Goal: Information Seeking & Learning: Find specific fact

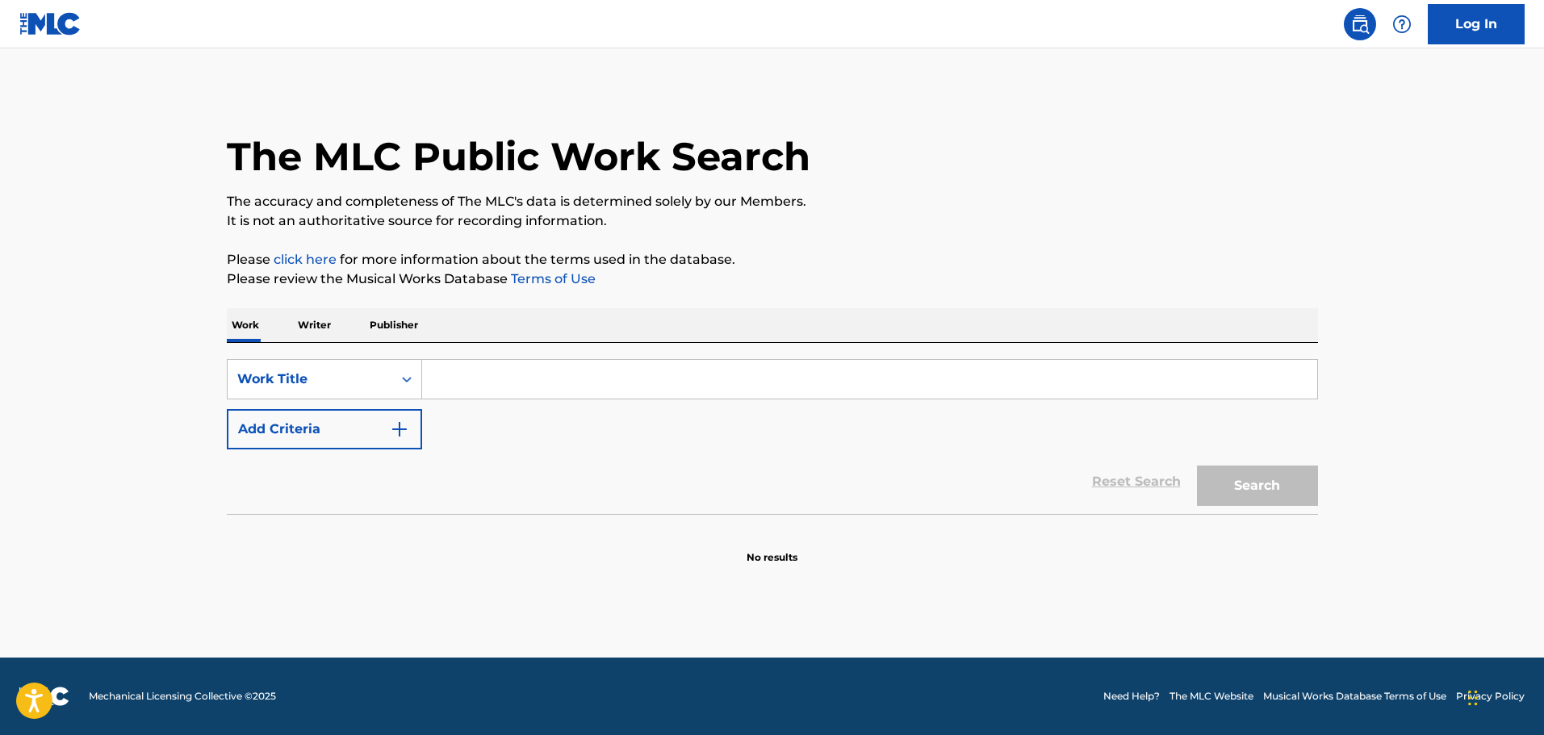
click at [563, 358] on div "SearchWithCriteriacd332d84-1283-43cd-83c8-8e2b93c169e1 Work Title Add Criteria …" at bounding box center [772, 428] width 1091 height 171
click at [565, 376] on input "Search Form" at bounding box center [869, 379] width 895 height 39
type input "day trip"
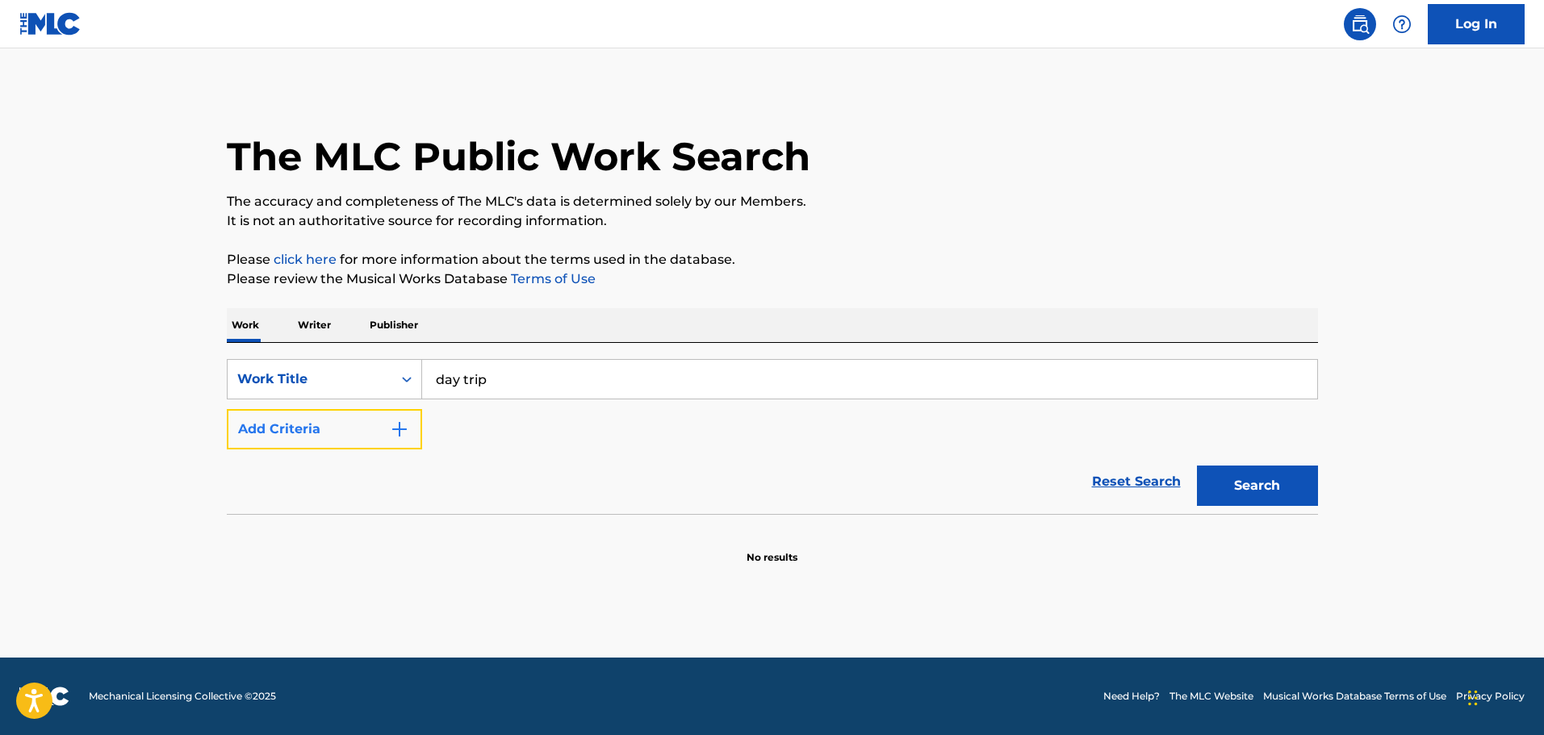
click at [333, 431] on button "Add Criteria" at bounding box center [324, 429] width 195 height 40
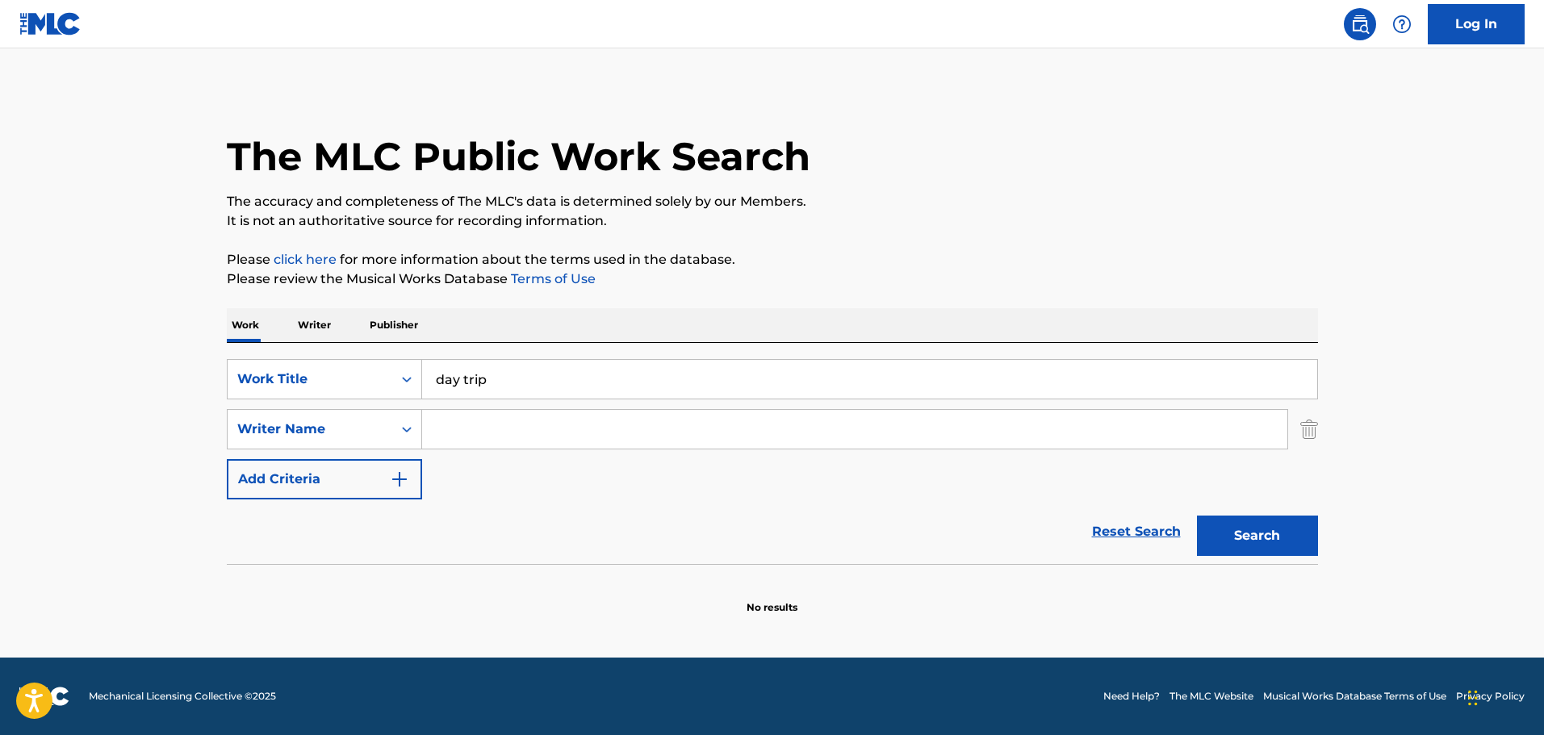
click at [451, 436] on input "Search Form" at bounding box center [854, 429] width 865 height 39
type input "[PERSON_NAME]"
click at [1197, 516] on button "Search" at bounding box center [1257, 536] width 121 height 40
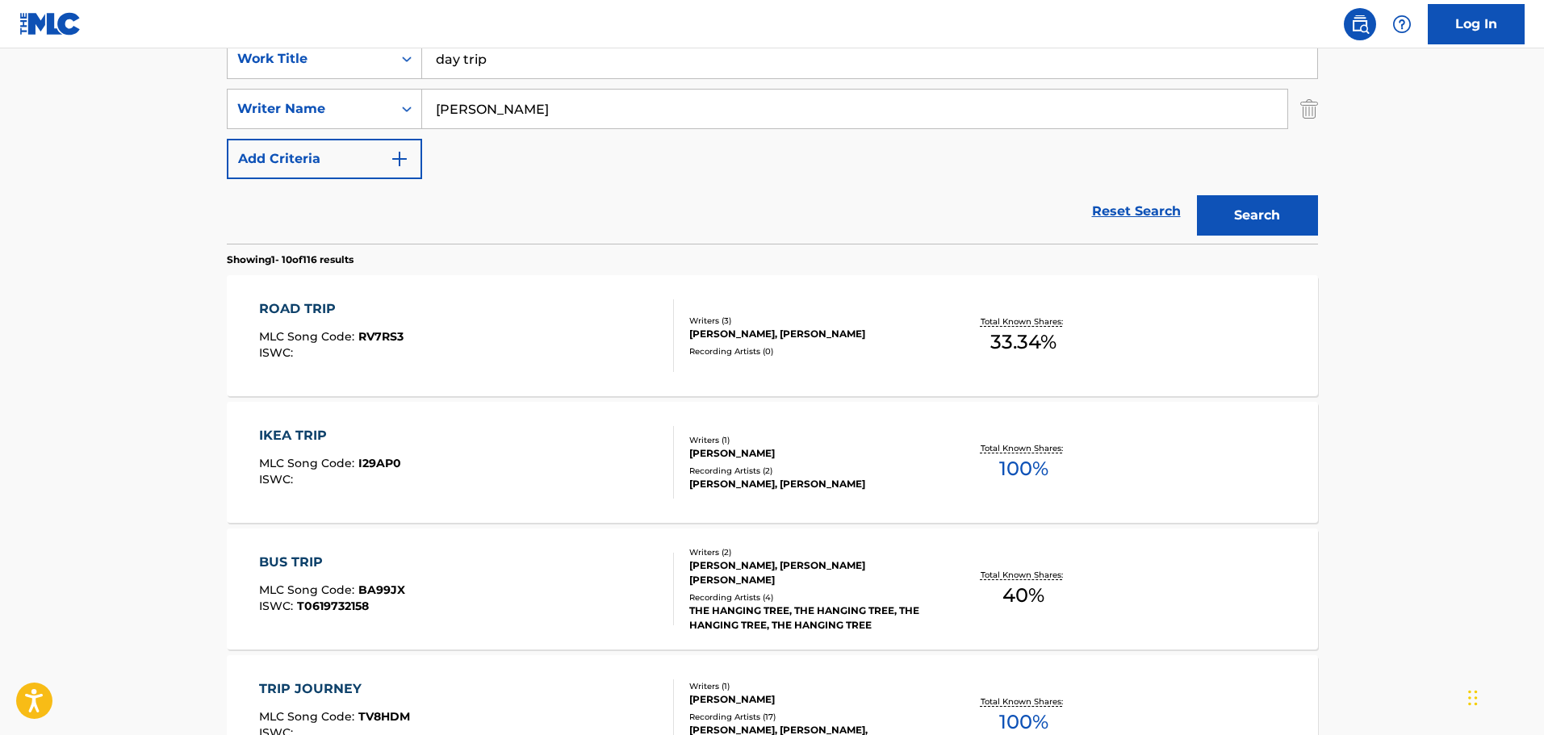
scroll to position [421, 0]
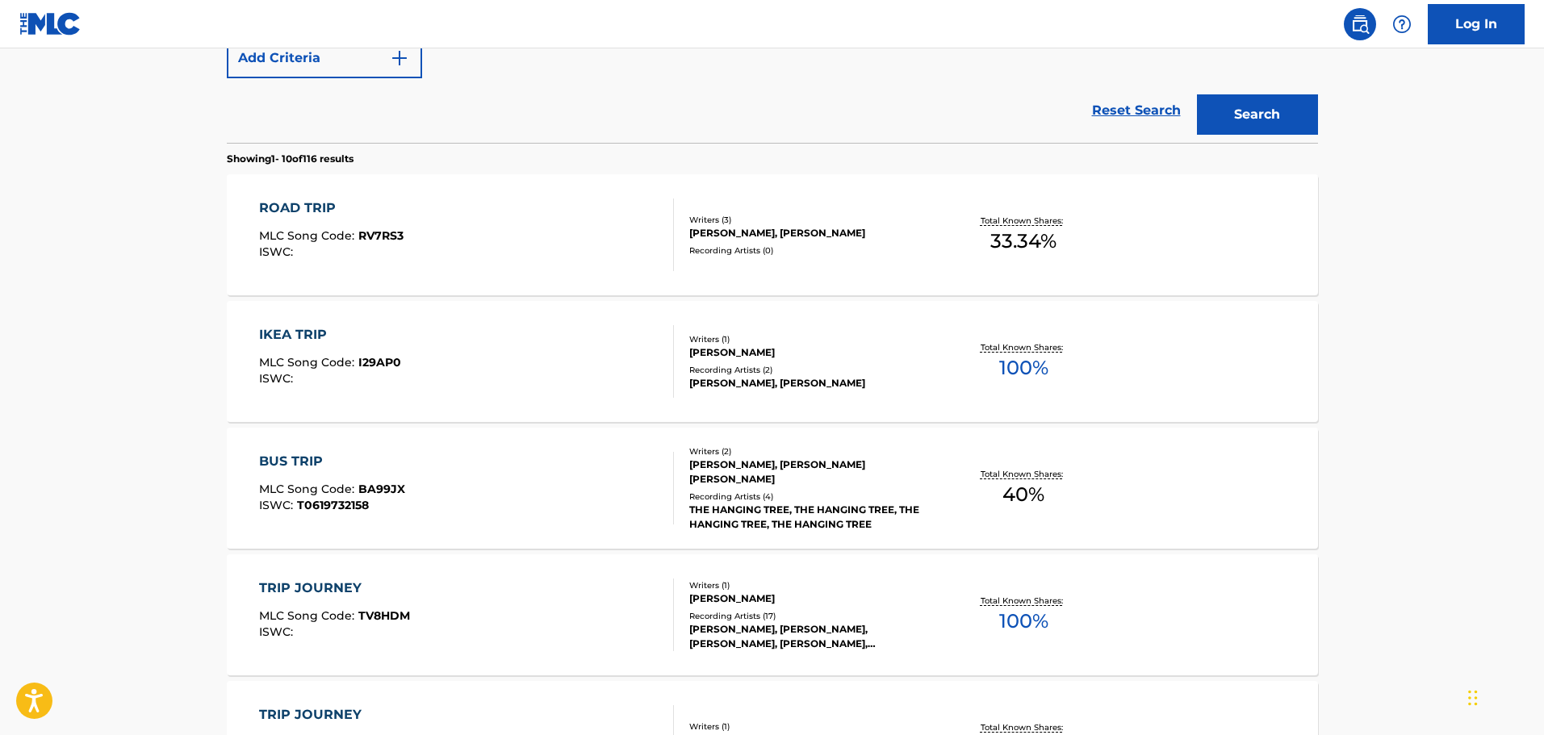
click at [620, 228] on div "ROAD TRIP MLC Song Code : RV7RS3 ISWC :" at bounding box center [466, 235] width 415 height 73
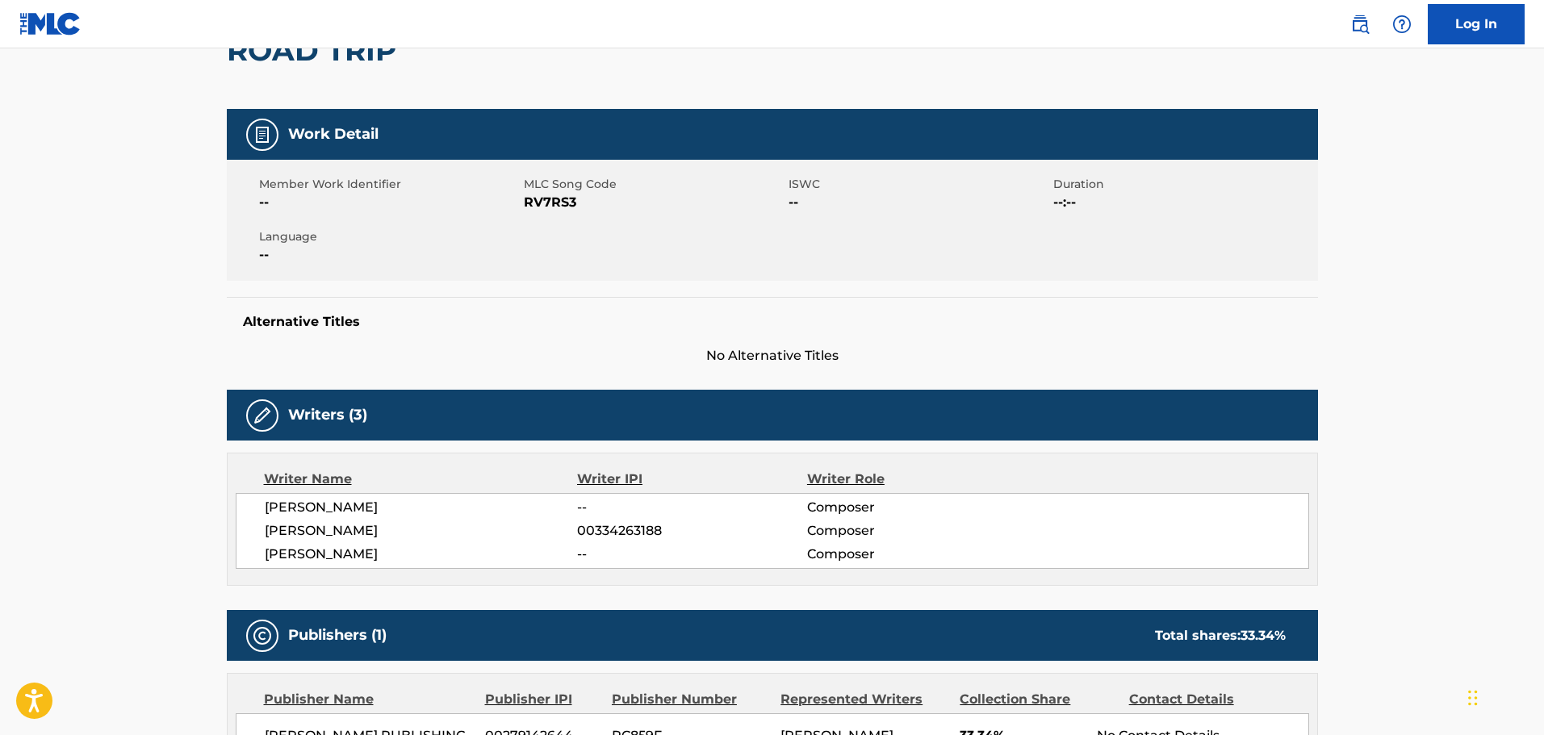
scroll to position [404, 0]
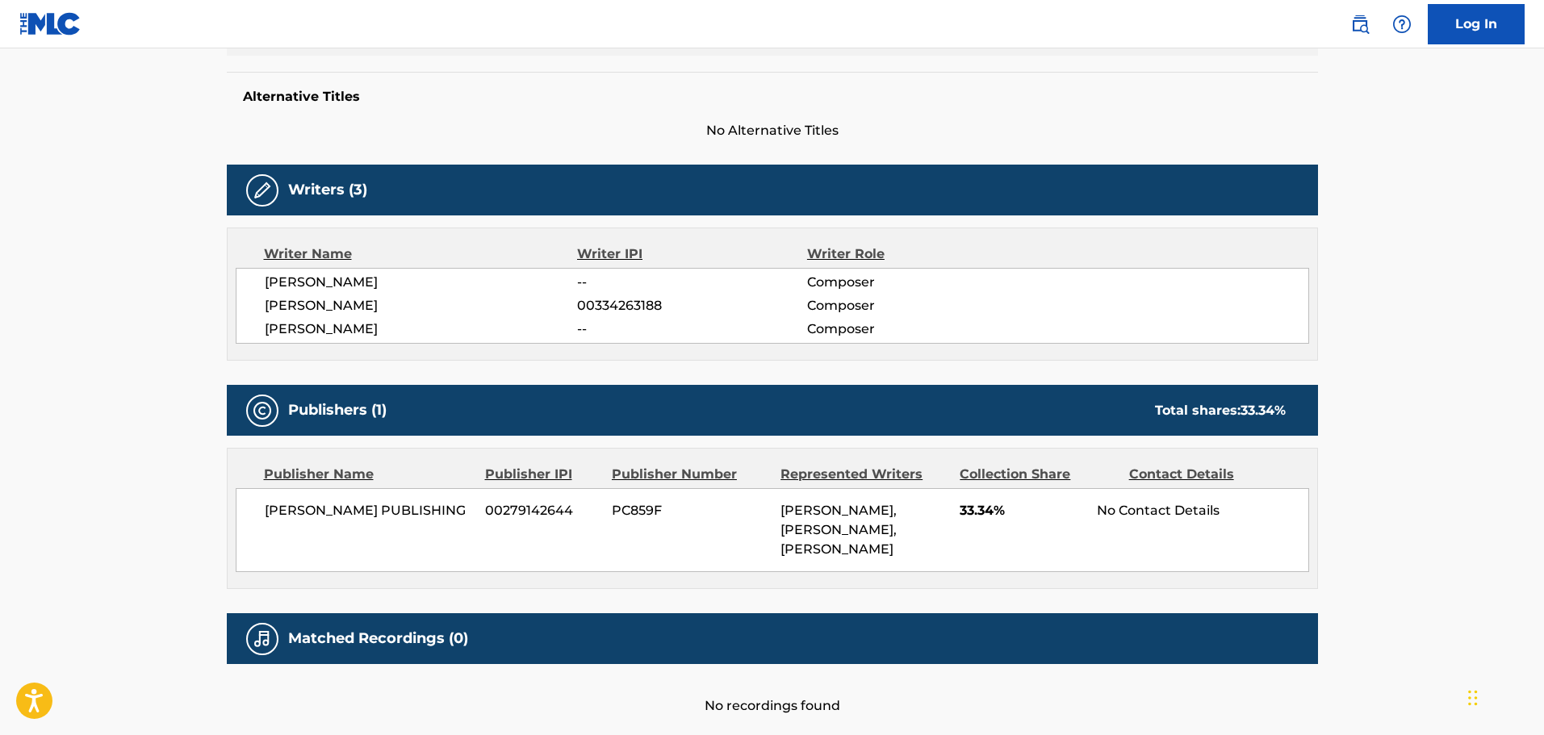
click at [186, 273] on main "< Back to public search results Copy work link ROAD TRIP Work Detail Member Wor…" at bounding box center [772, 192] width 1544 height 1095
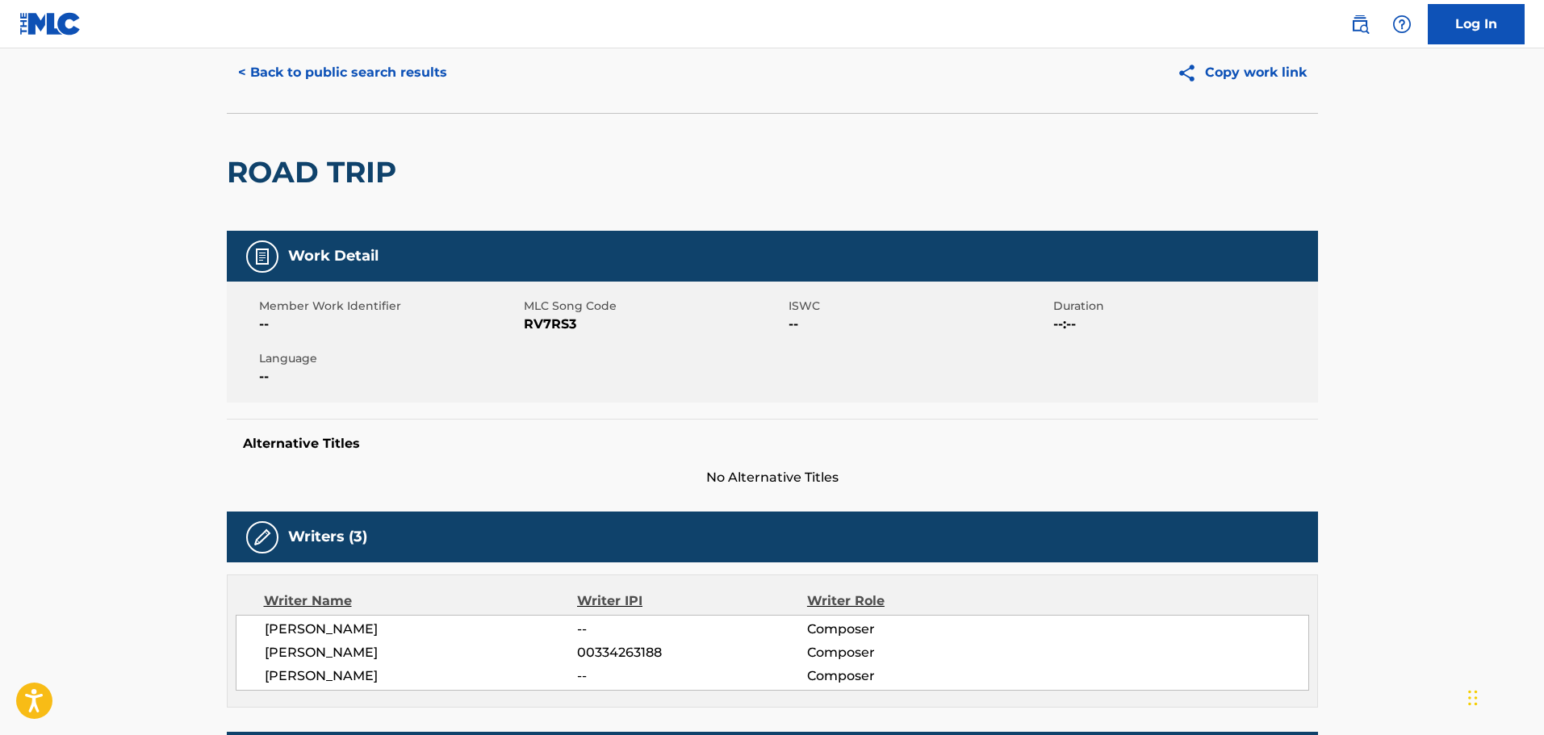
scroll to position [0, 0]
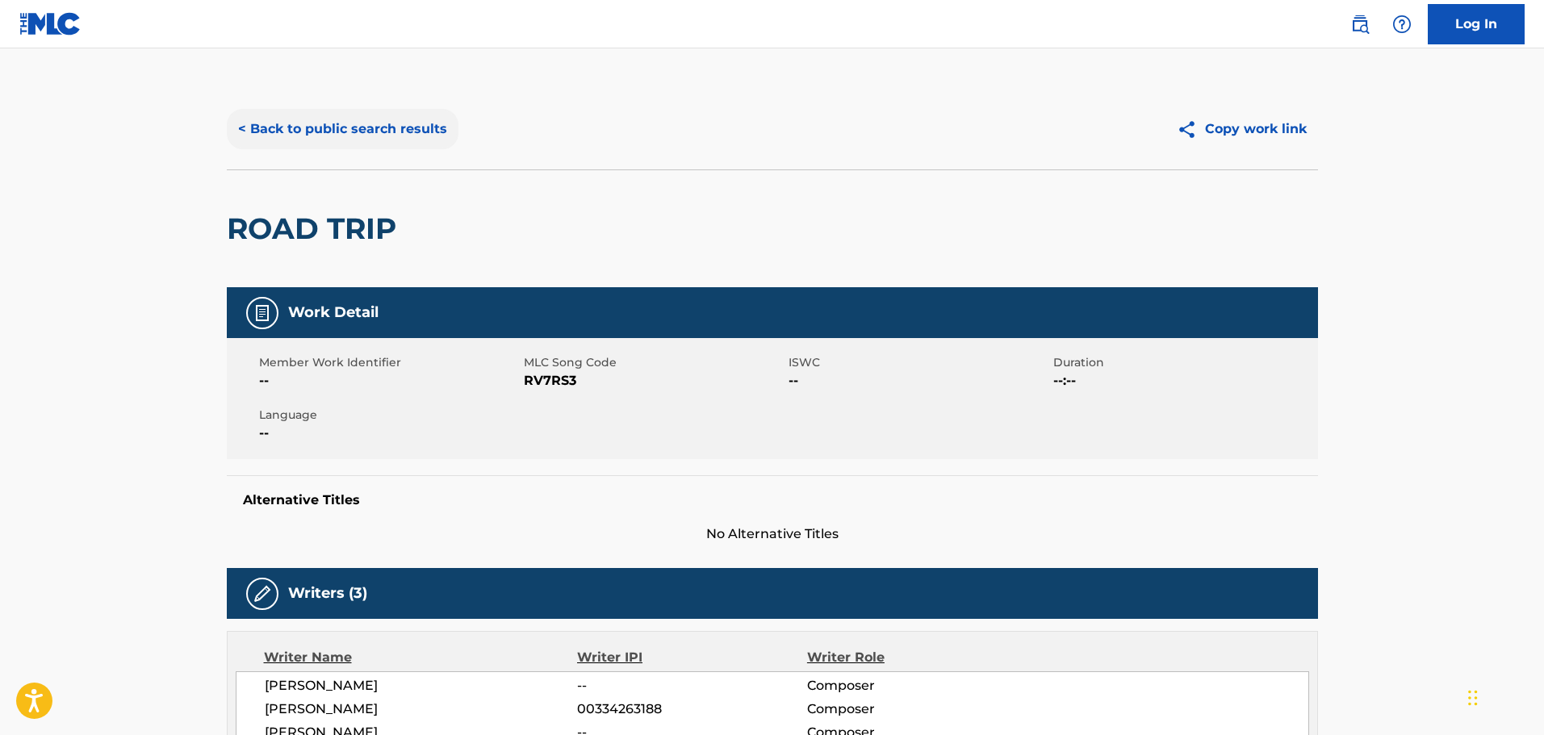
click at [374, 140] on button "< Back to public search results" at bounding box center [343, 129] width 232 height 40
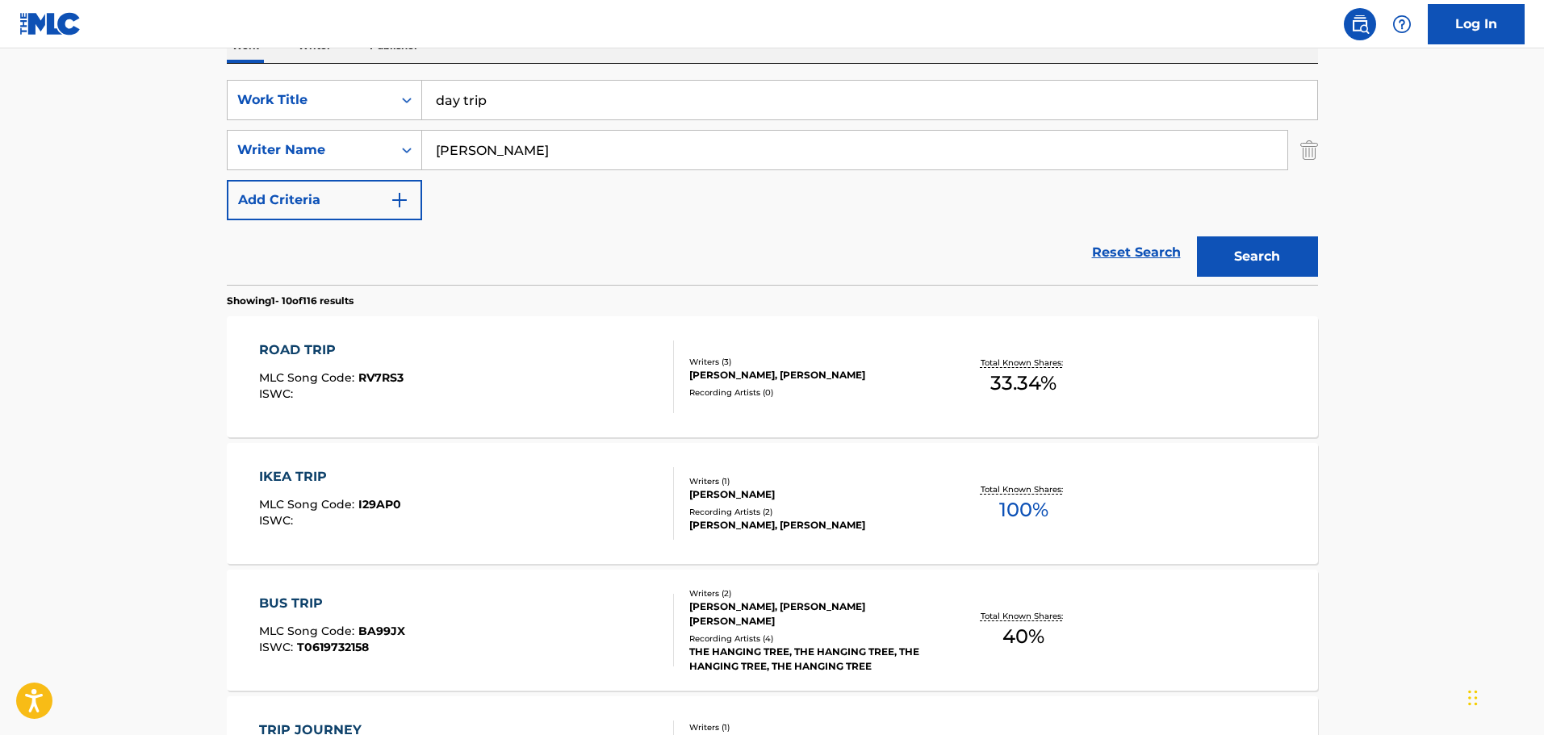
scroll to position [190, 0]
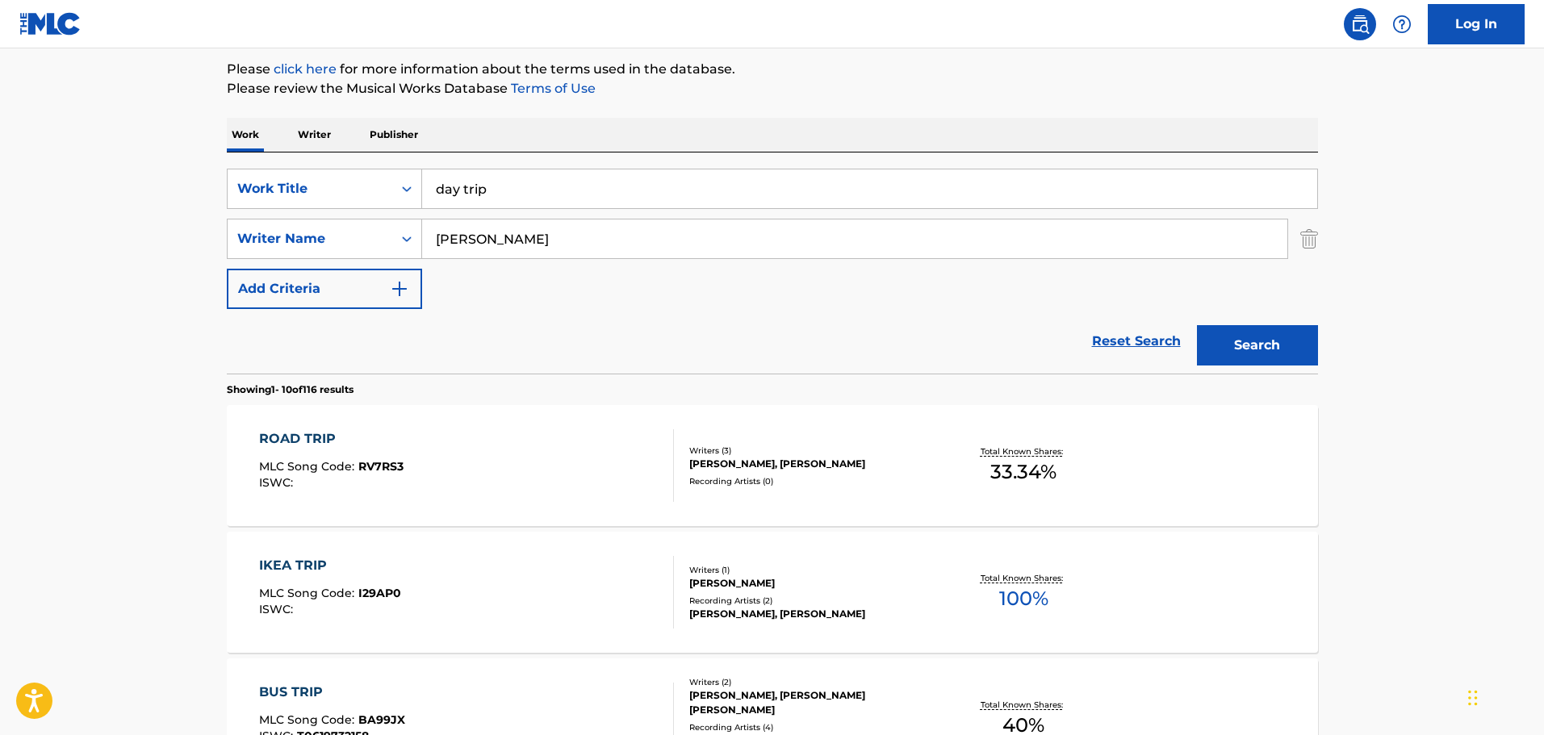
drag, startPoint x: 531, startPoint y: 207, endPoint x: 407, endPoint y: 132, distance: 145.2
click at [509, 171] on input "day trip" at bounding box center [869, 189] width 895 height 39
click at [511, 175] on input "day trip" at bounding box center [869, 189] width 895 height 39
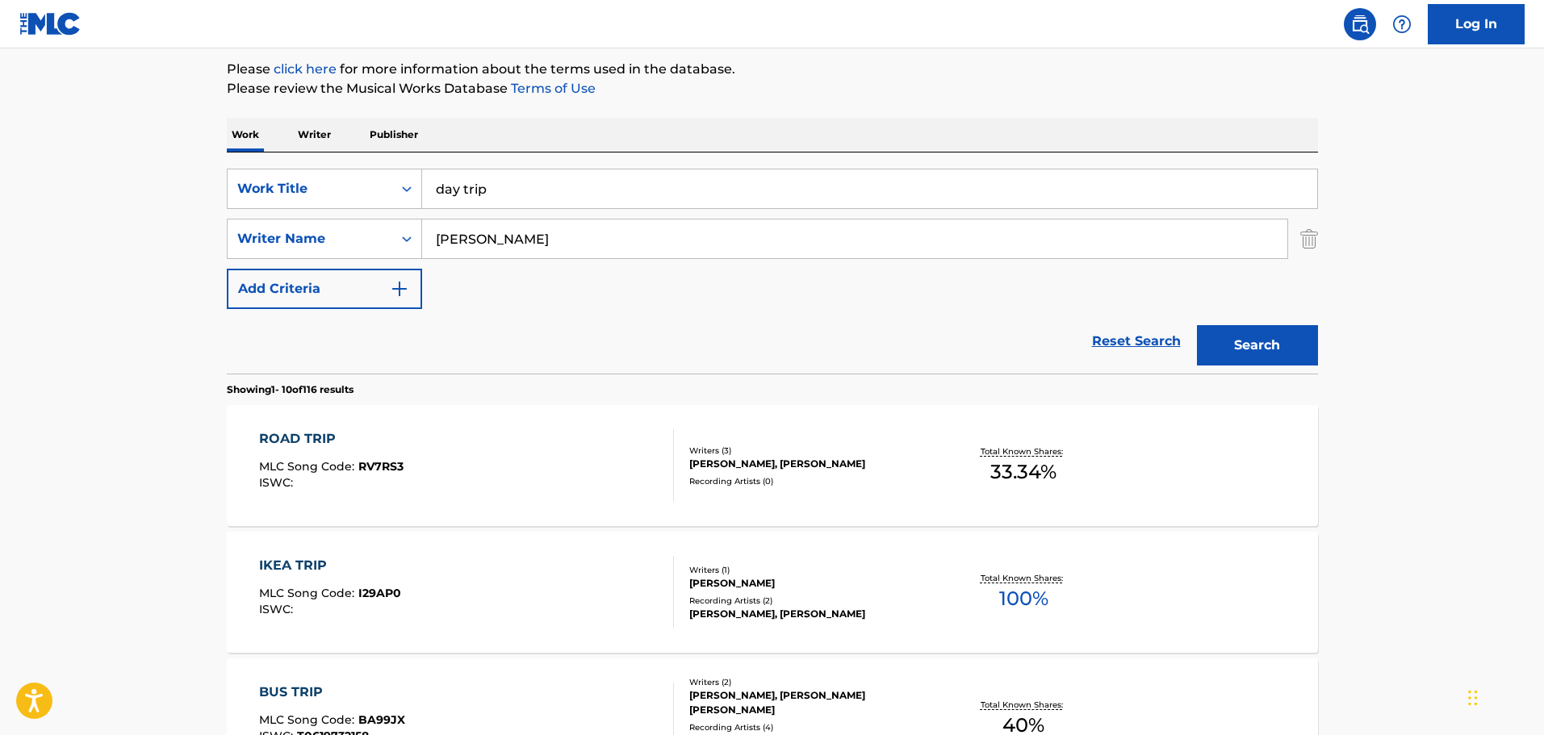
click at [511, 175] on input "day trip" at bounding box center [869, 189] width 895 height 39
type input "wild thing"
type input "[PERSON_NAME]"
click at [1197, 325] on button "Search" at bounding box center [1257, 345] width 121 height 40
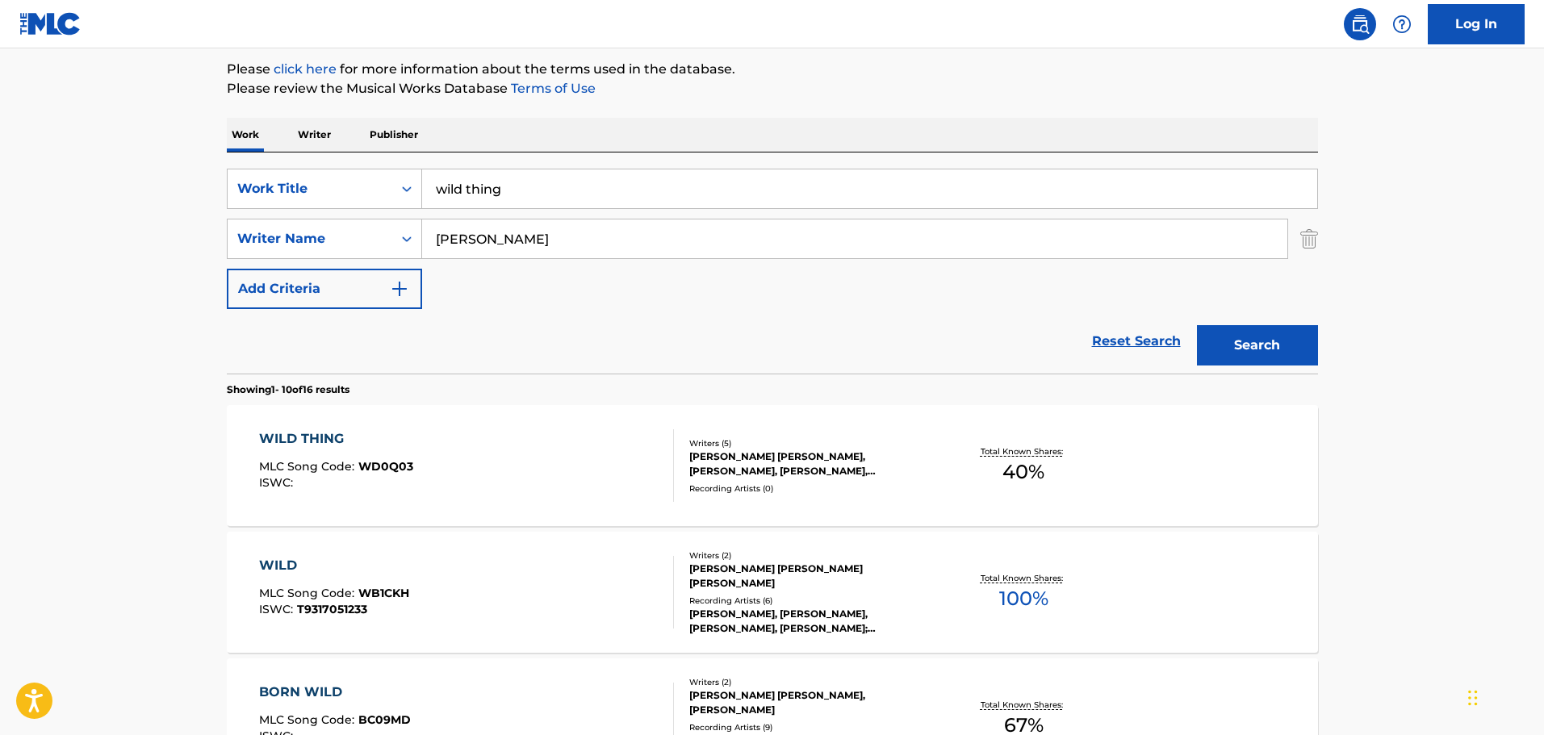
scroll to position [513, 0]
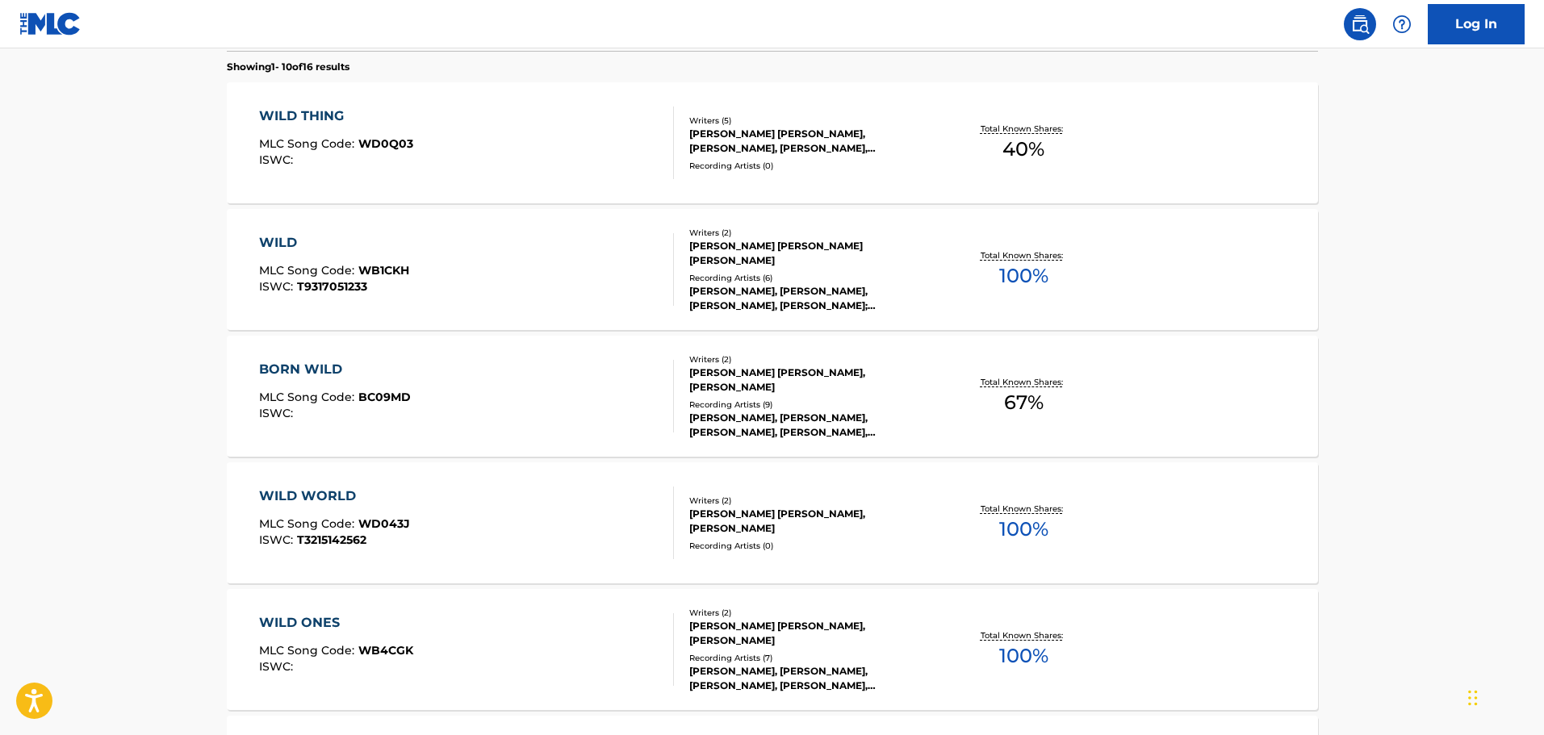
click at [562, 136] on div "WILD THING MLC Song Code : WD0Q03 ISWC :" at bounding box center [466, 143] width 415 height 73
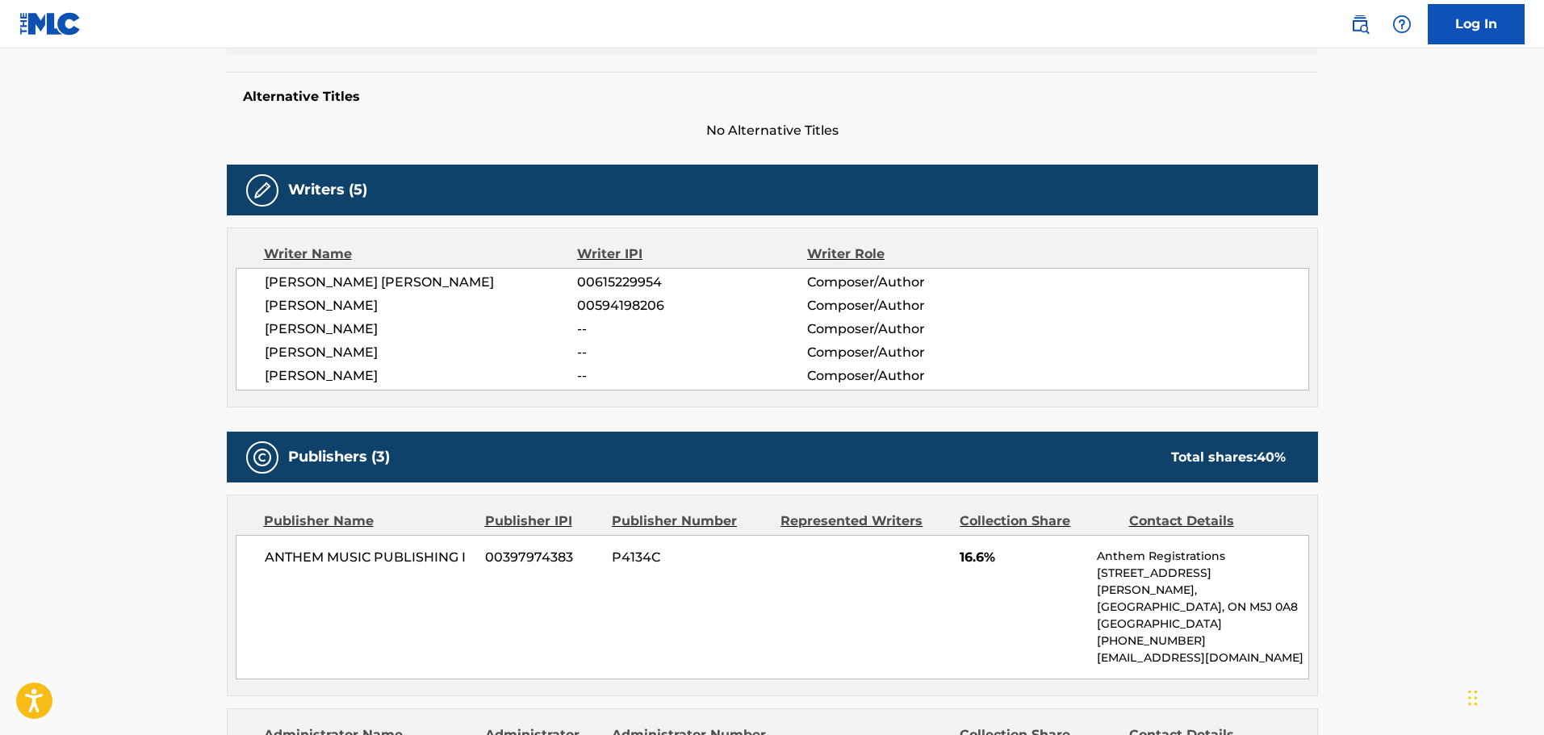
scroll to position [484, 0]
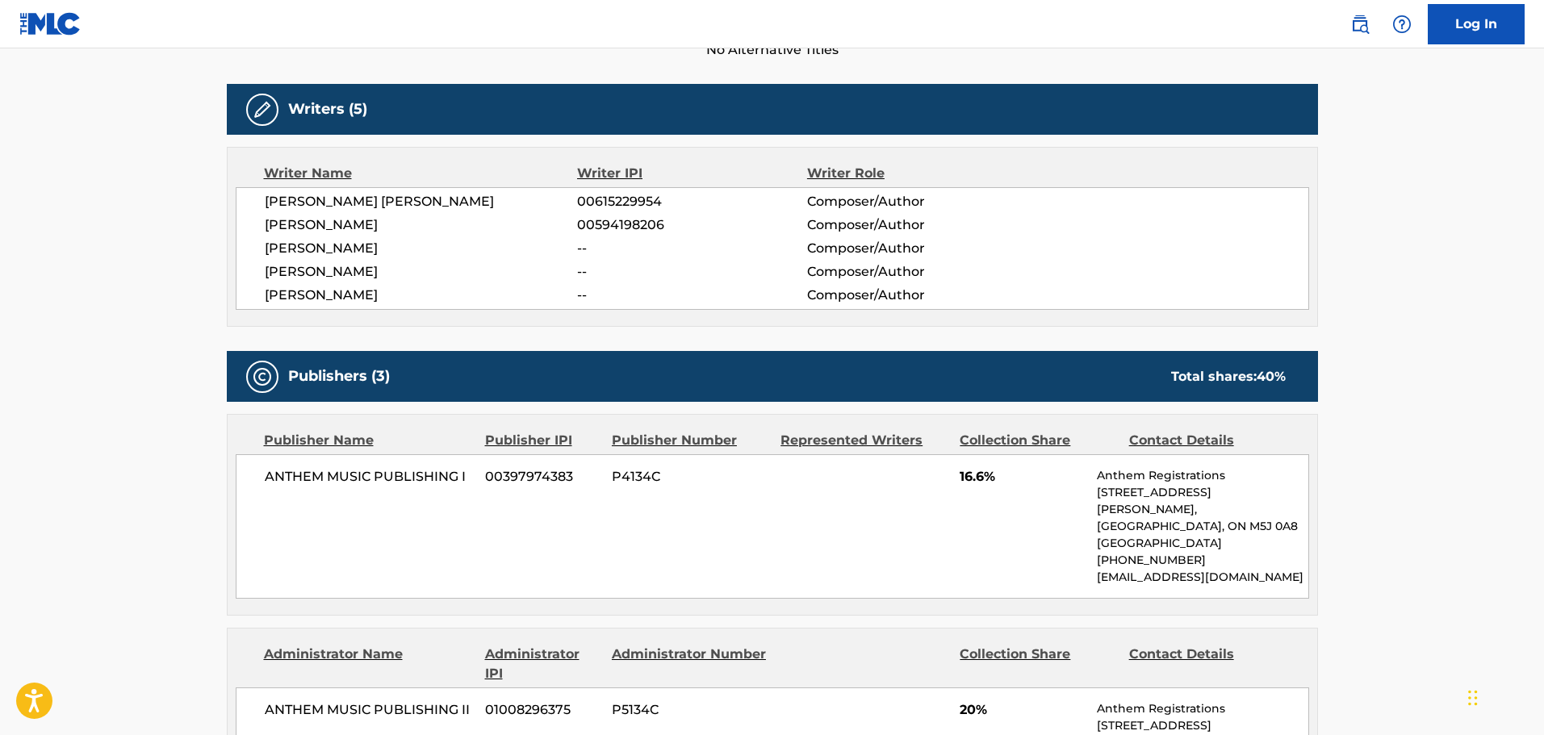
click at [534, 277] on span "[PERSON_NAME]" at bounding box center [421, 271] width 313 height 19
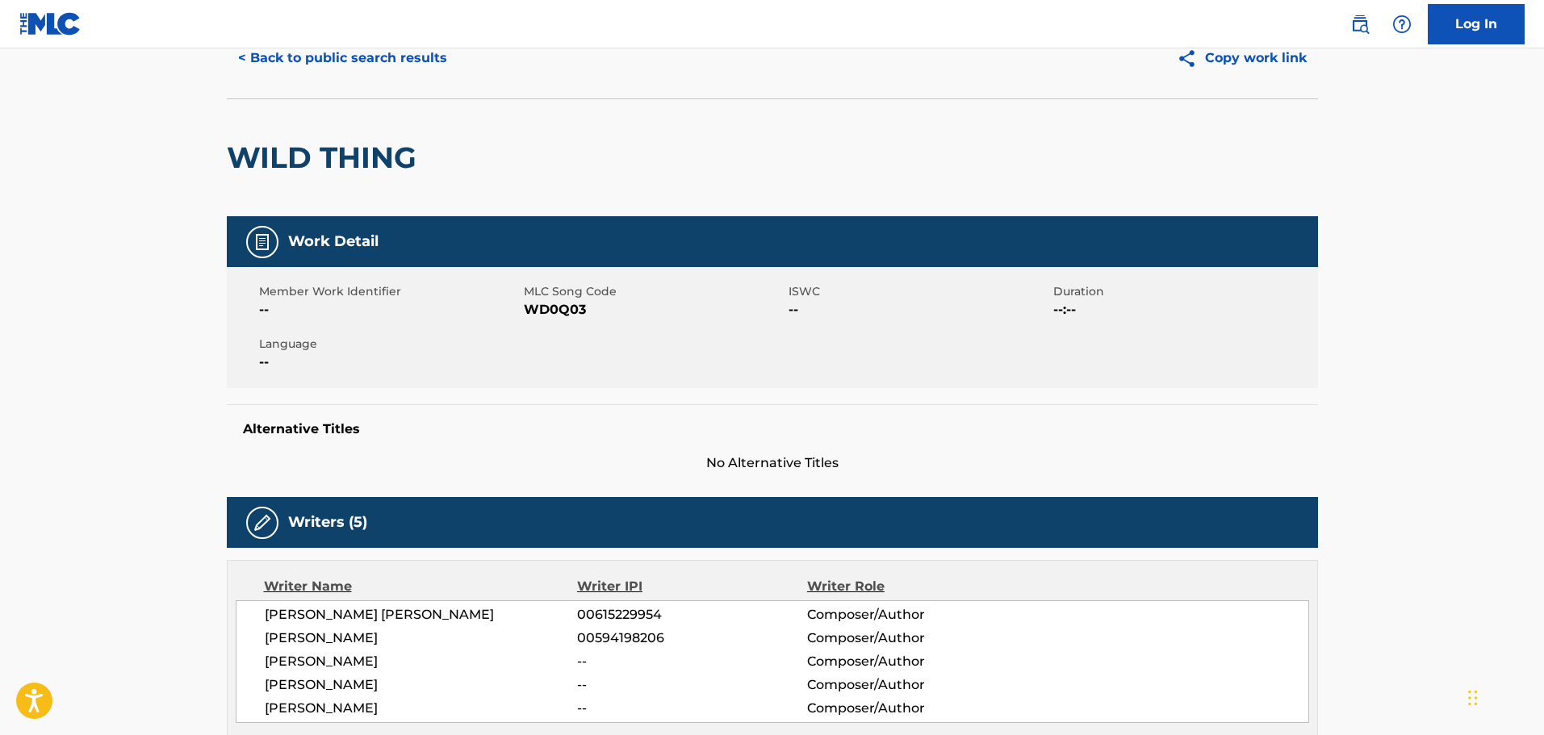
scroll to position [0, 0]
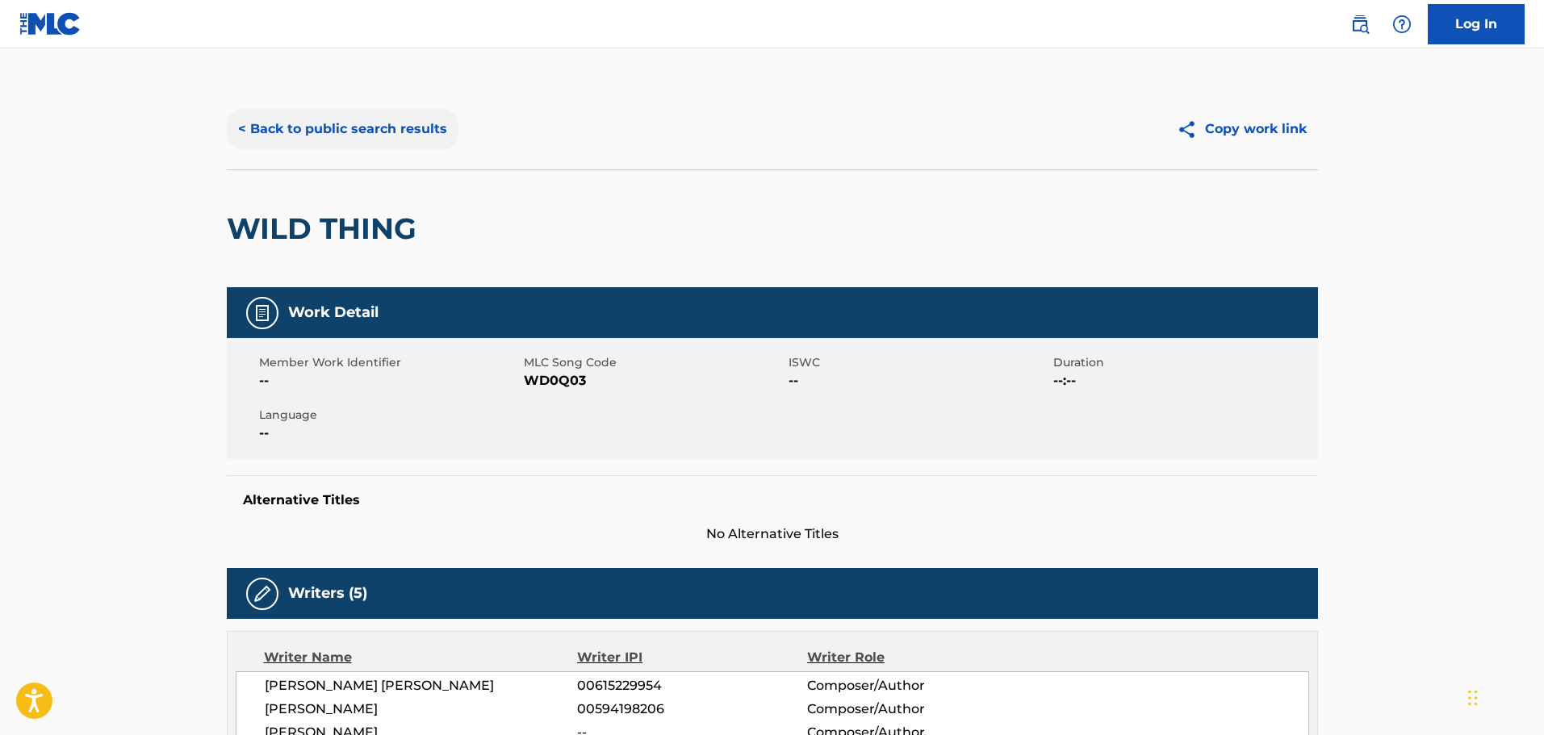
click at [369, 142] on button "< Back to public search results" at bounding box center [343, 129] width 232 height 40
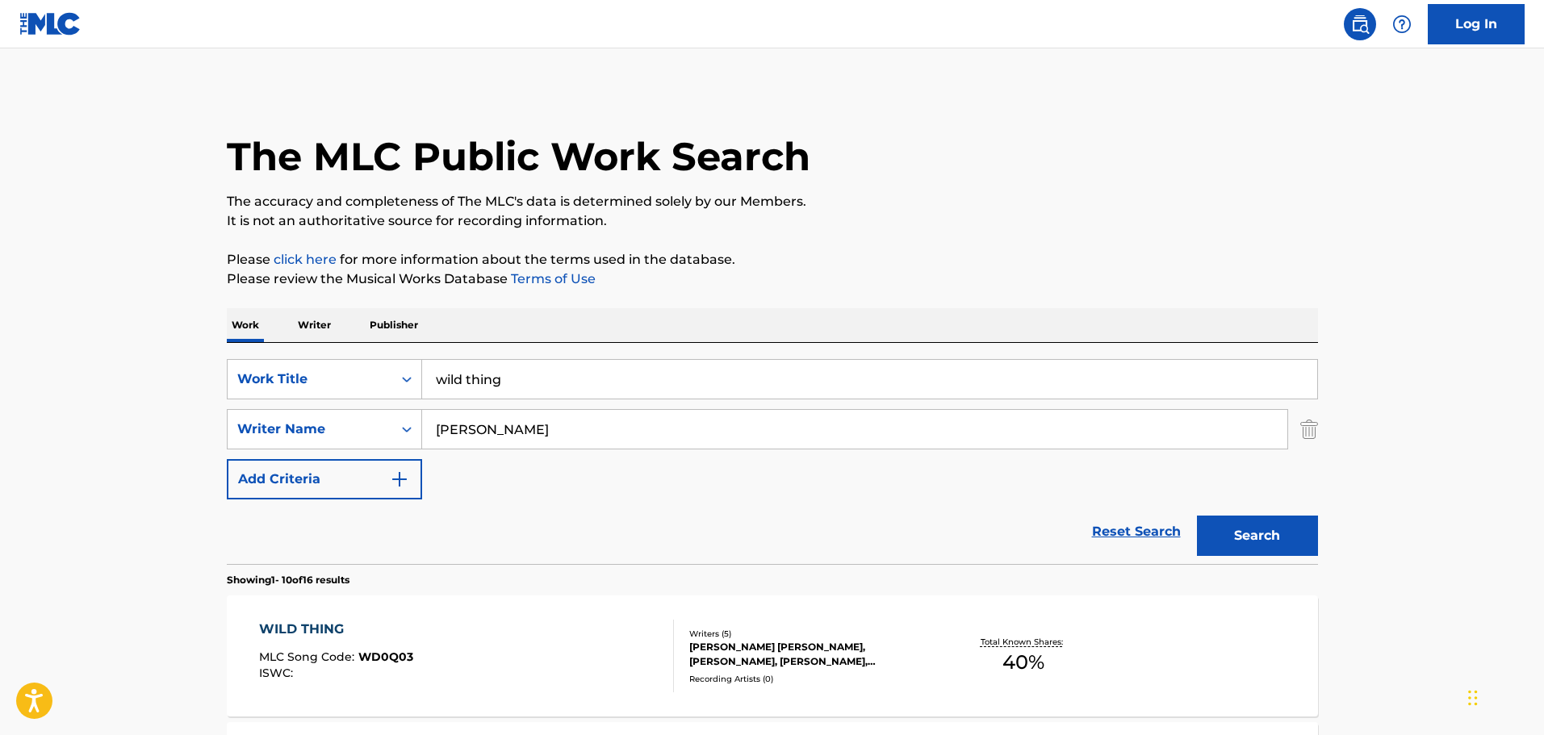
drag, startPoint x: 609, startPoint y: 380, endPoint x: 329, endPoint y: 346, distance: 282.9
click at [329, 346] on div "SearchWithCriteriacd332d84-1283-43cd-83c8-8e2b93c169e1 Work Title wild thing Se…" at bounding box center [772, 453] width 1091 height 221
type input "I'LL BE OKAY"
type input "HUNTER"
click at [1197, 516] on button "Search" at bounding box center [1257, 536] width 121 height 40
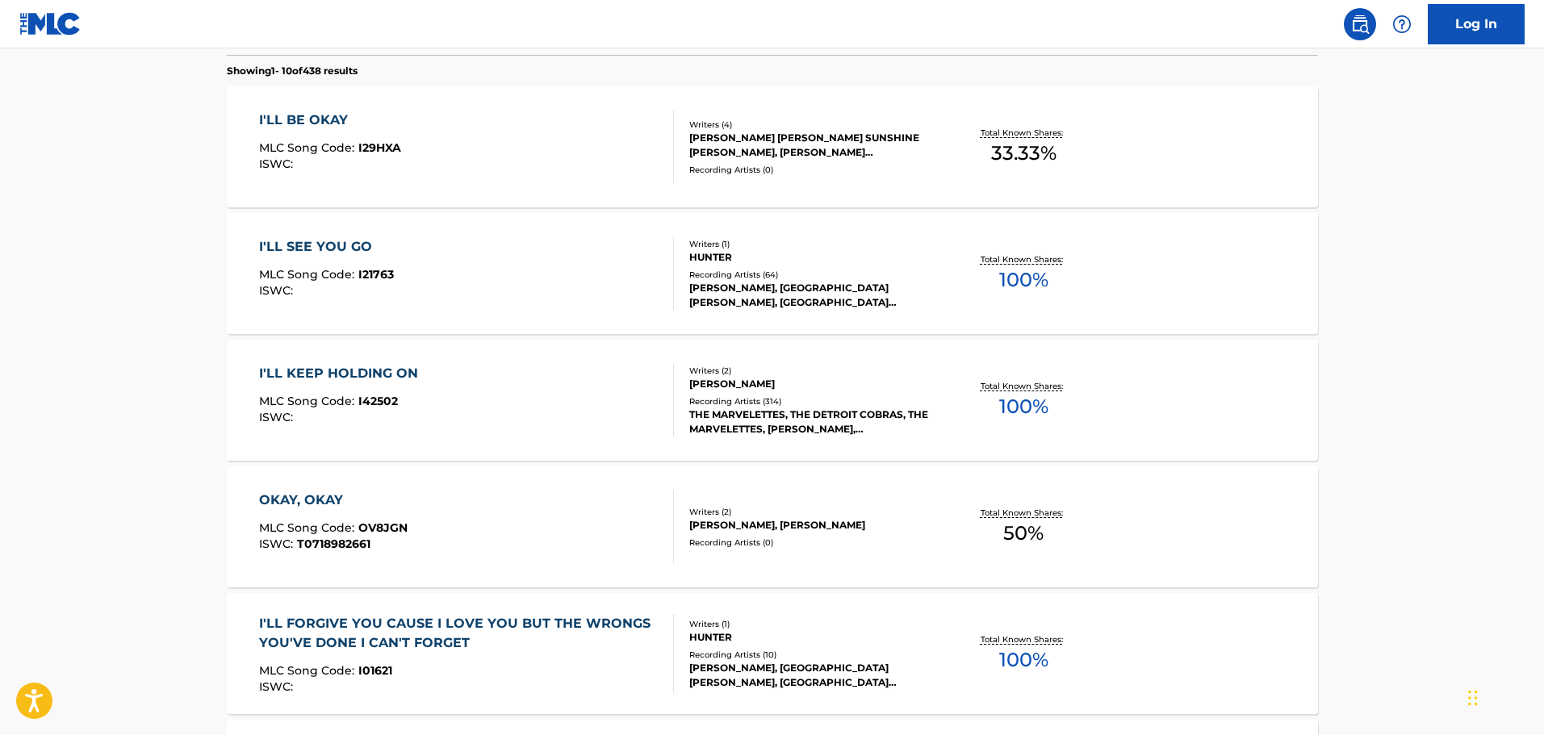
scroll to position [484, 0]
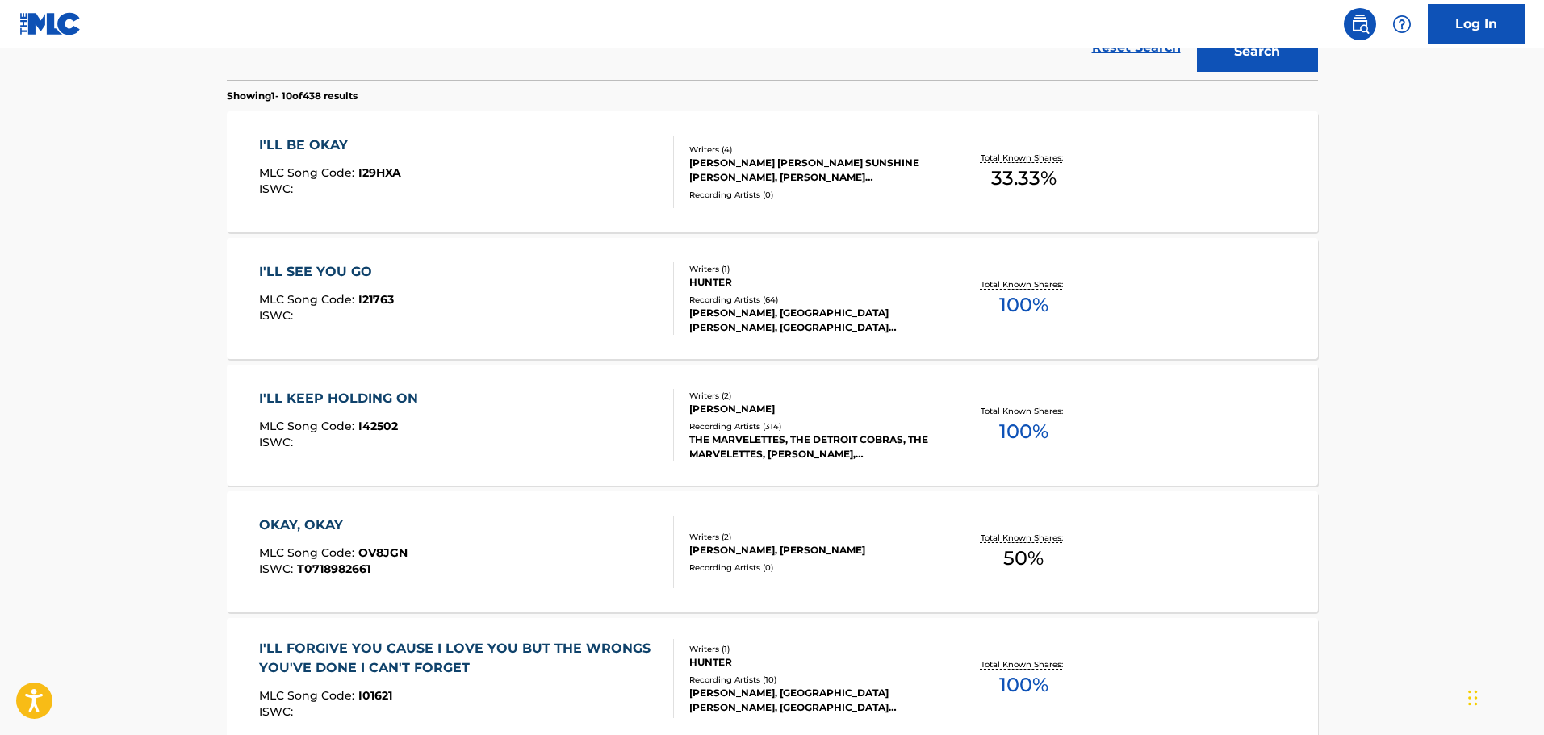
click at [493, 174] on div "I'LL BE OKAY MLC Song Code : I29HXA ISWC :" at bounding box center [466, 172] width 415 height 73
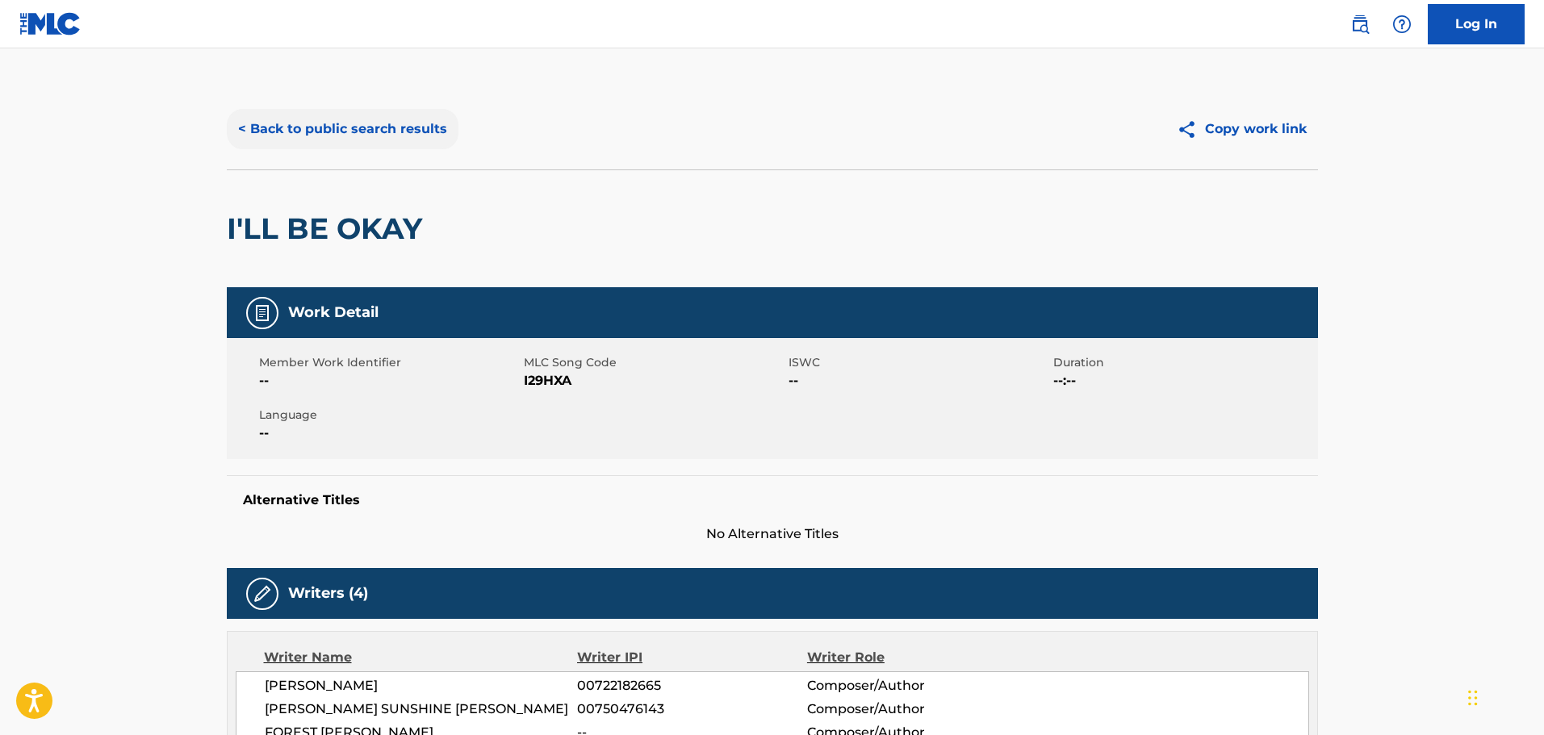
click at [407, 131] on button "< Back to public search results" at bounding box center [343, 129] width 232 height 40
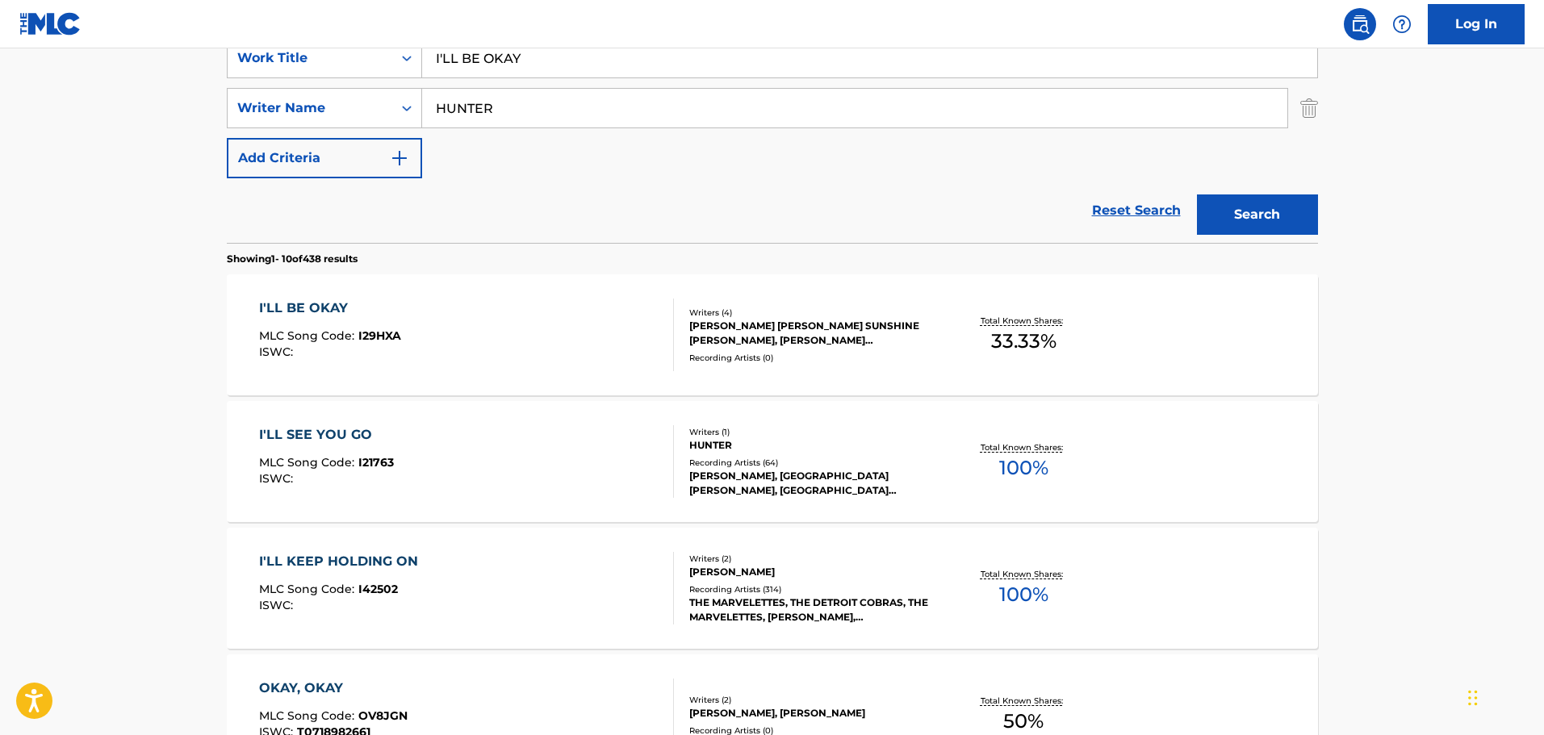
scroll to position [11, 0]
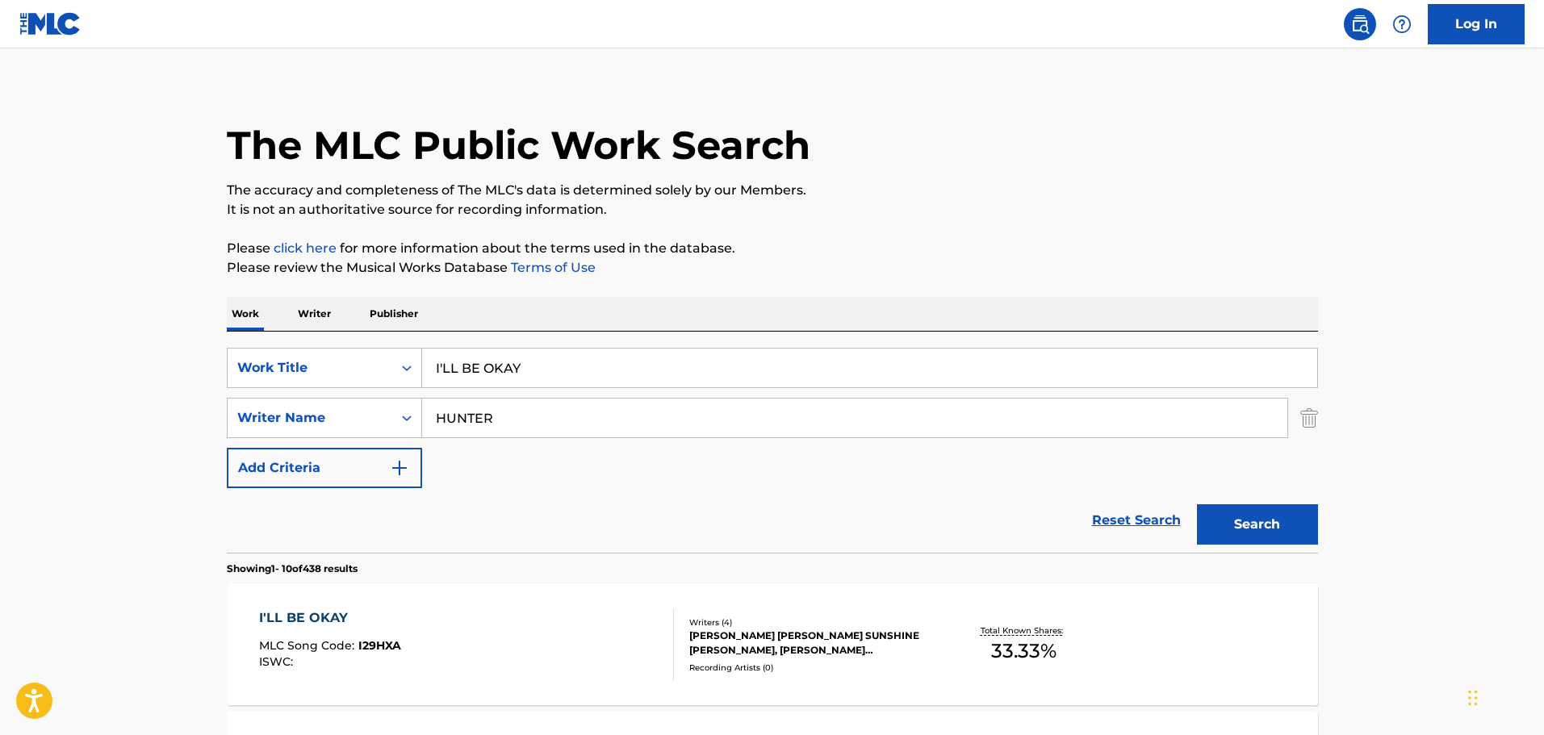
drag, startPoint x: 597, startPoint y: 358, endPoint x: 417, endPoint y: 337, distance: 181.2
click at [417, 337] on div "SearchWithCriteriacd332d84-1283-43cd-83c8-8e2b93c169e1 Work Title I'LL BE OKAY …" at bounding box center [772, 442] width 1091 height 221
type input "lighters"
type input "hunter"
click at [1197, 504] on button "Search" at bounding box center [1257, 524] width 121 height 40
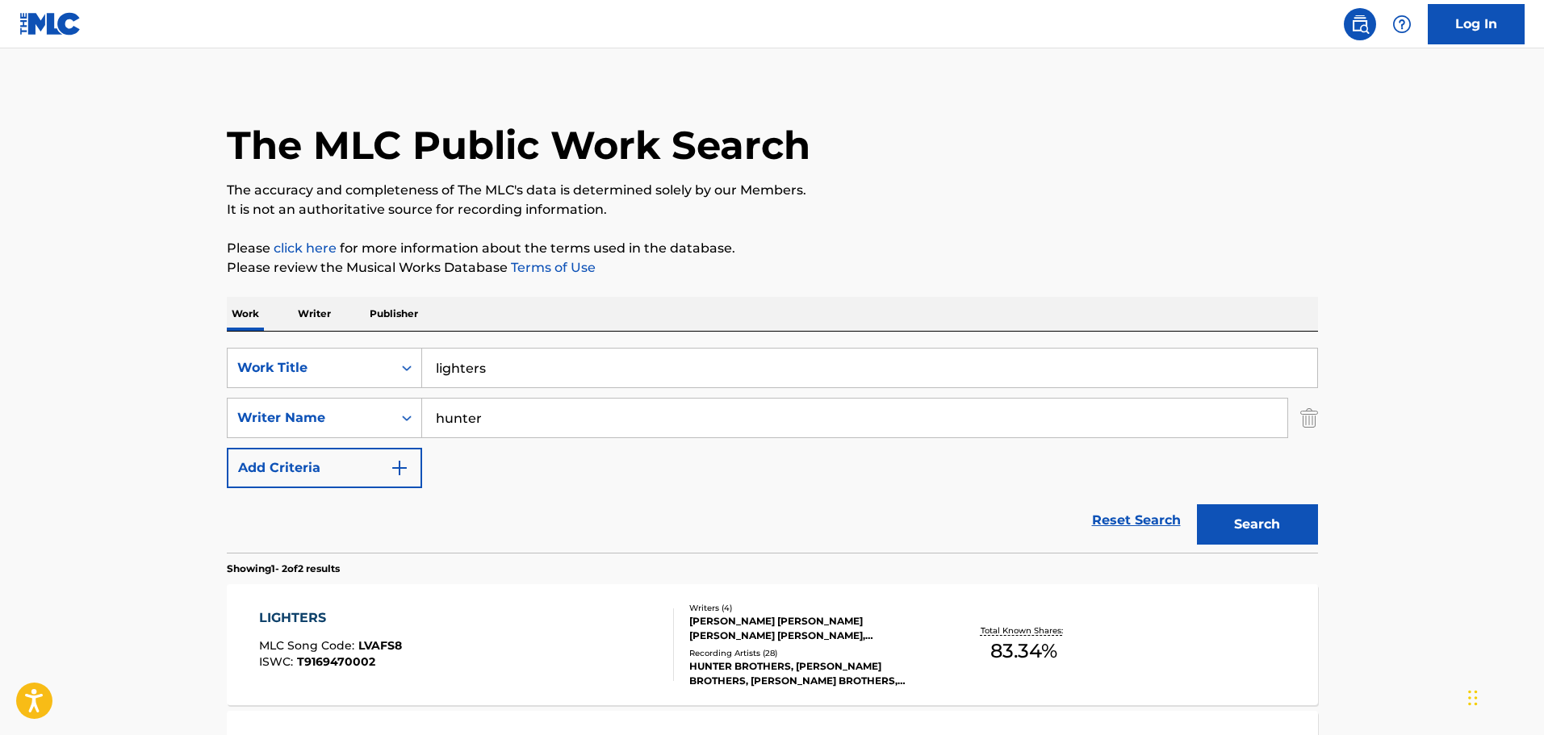
click at [534, 270] on link "Terms of Use" at bounding box center [552, 267] width 88 height 15
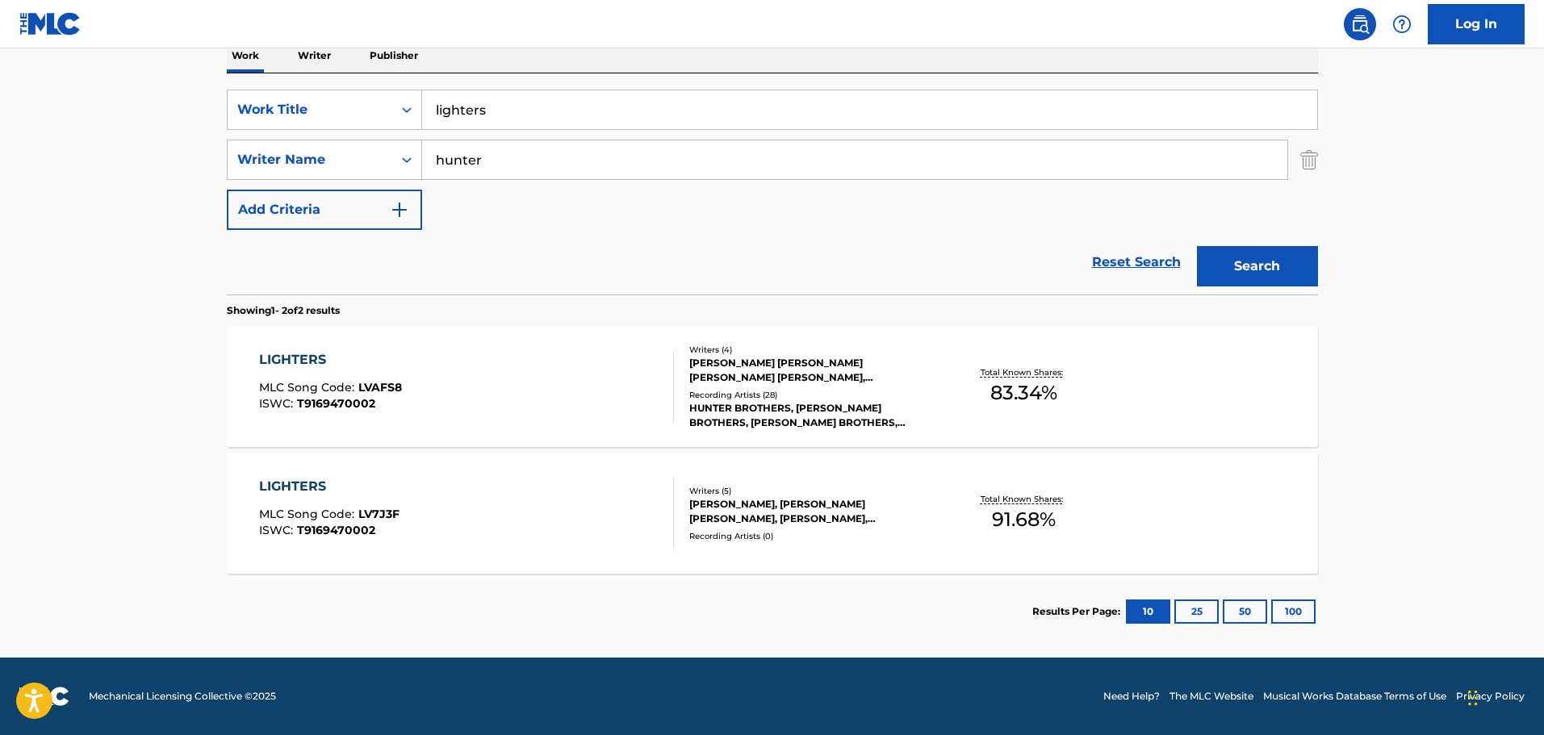
click at [504, 375] on div "LIGHTERS MLC Song Code : LVAFS8 ISWC : T9169470002" at bounding box center [466, 386] width 415 height 73
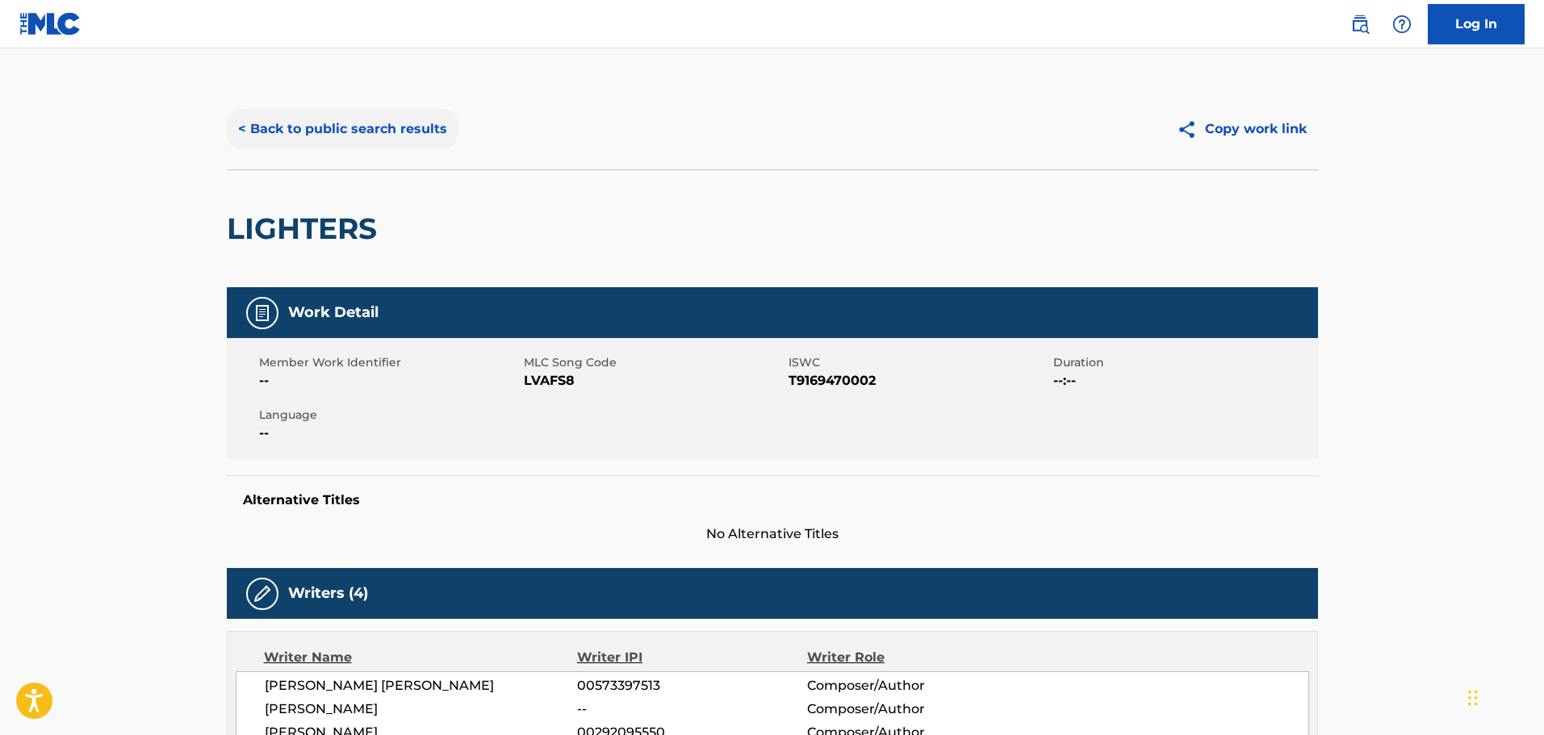
click at [346, 144] on button "< Back to public search results" at bounding box center [343, 129] width 232 height 40
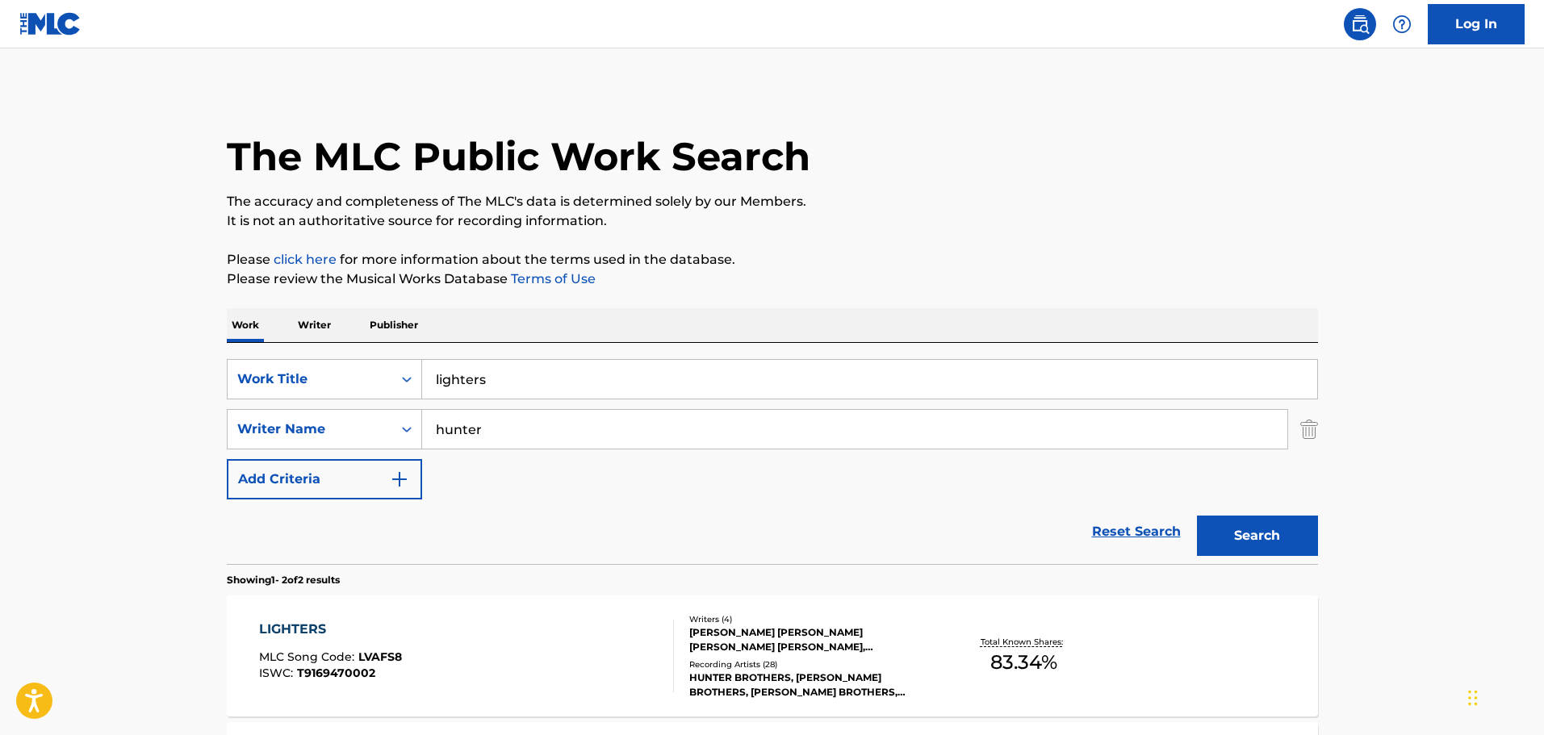
scroll to position [178, 0]
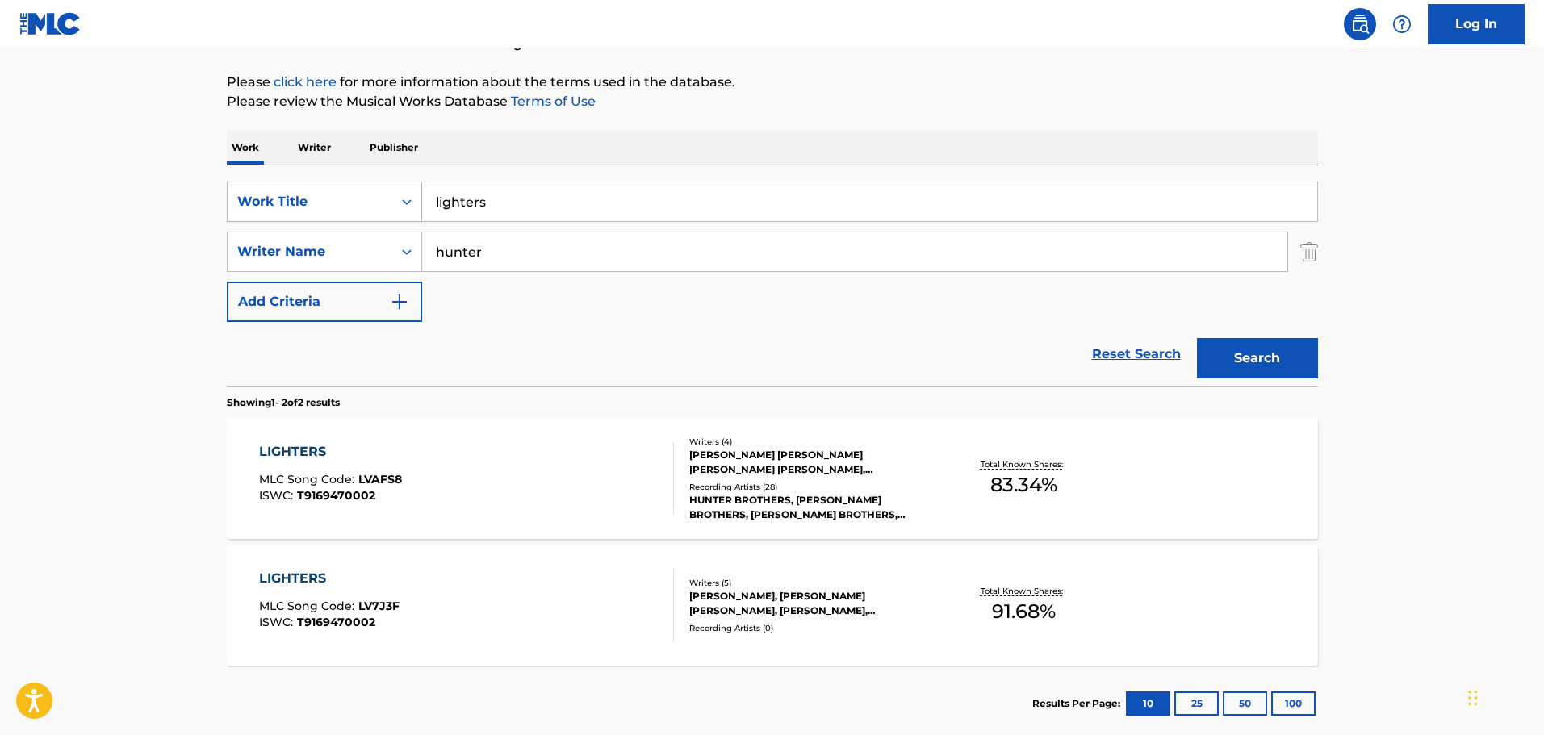
drag, startPoint x: 675, startPoint y: 205, endPoint x: 287, endPoint y: 208, distance: 387.5
click at [287, 208] on div "SearchWithCriteriacd332d84-1283-43cd-83c8-8e2b93c169e1 Work Title lighters" at bounding box center [772, 202] width 1091 height 40
type input "you were mine"
type input "[PERSON_NAME]"
click at [1197, 338] on button "Search" at bounding box center [1257, 358] width 121 height 40
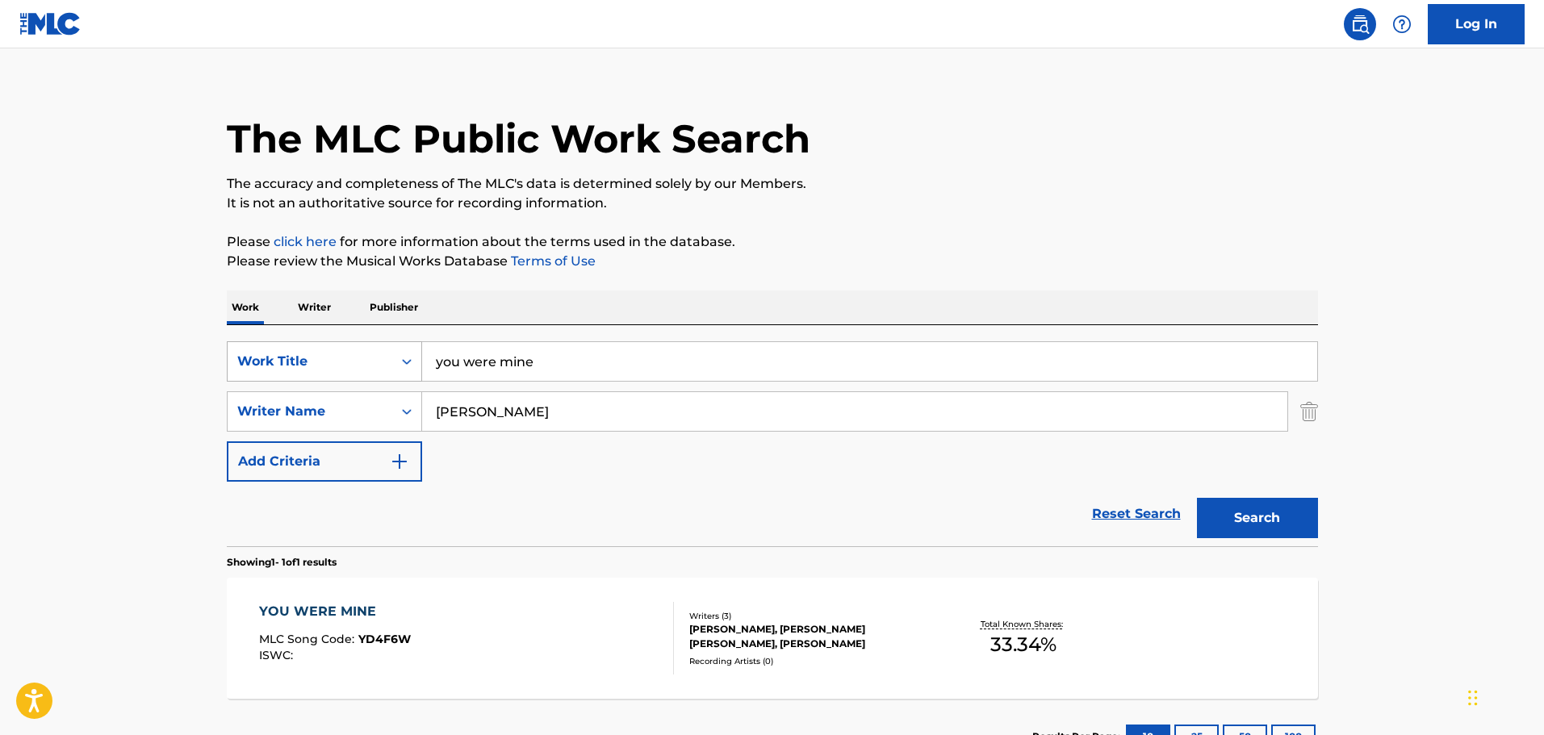
scroll to position [143, 0]
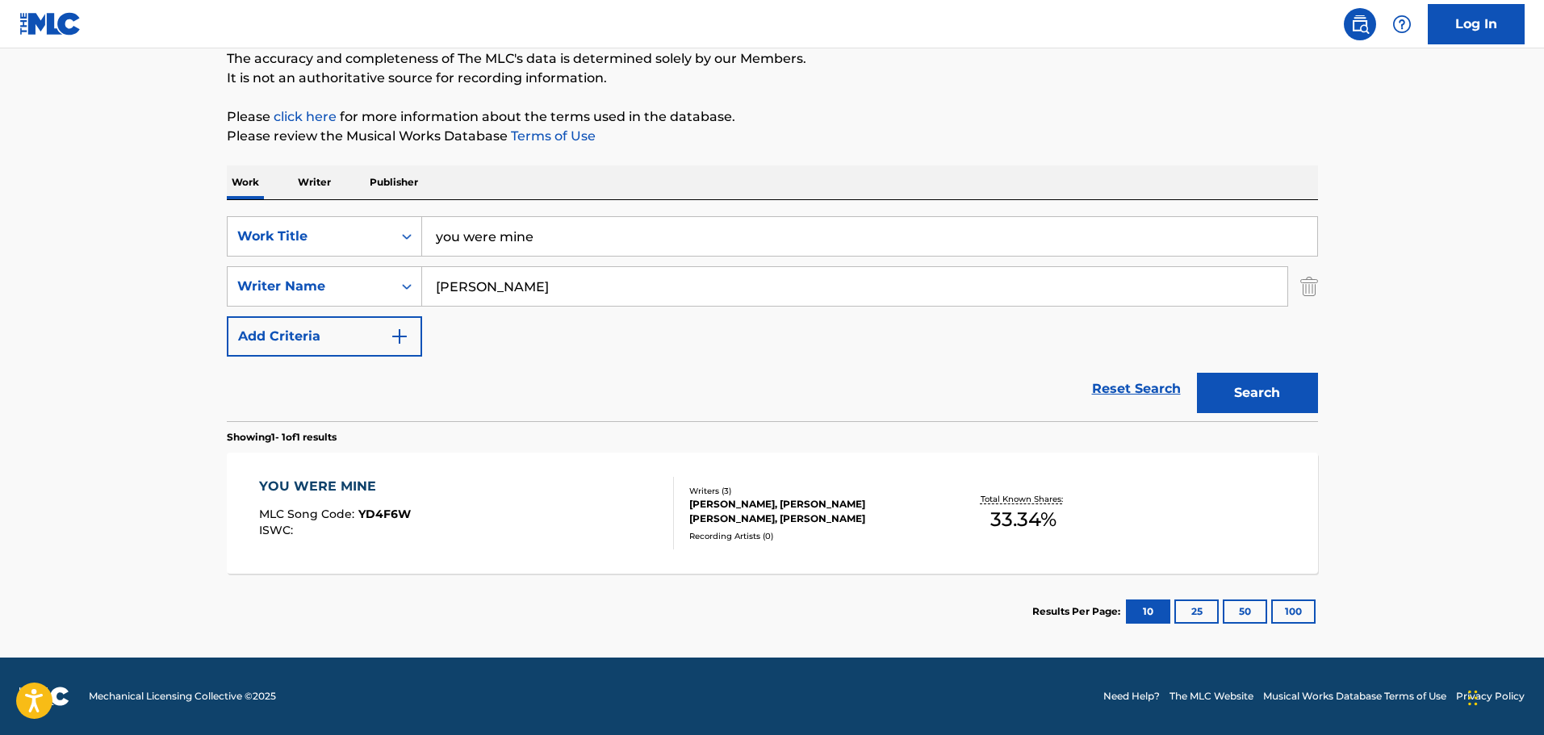
click at [560, 486] on div "YOU WERE MINE MLC Song Code : YD4F6W ISWC :" at bounding box center [466, 513] width 415 height 73
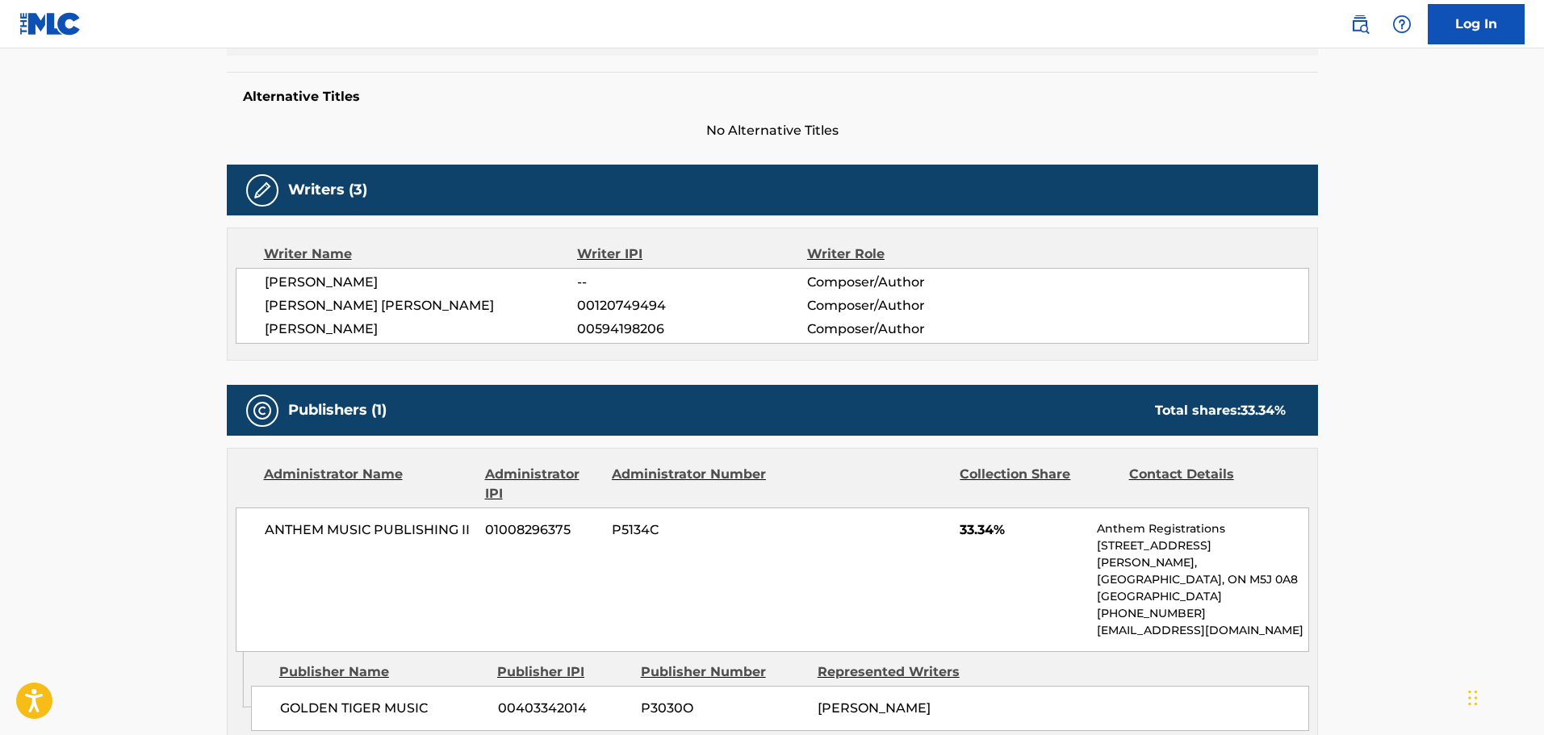
scroll to position [81, 0]
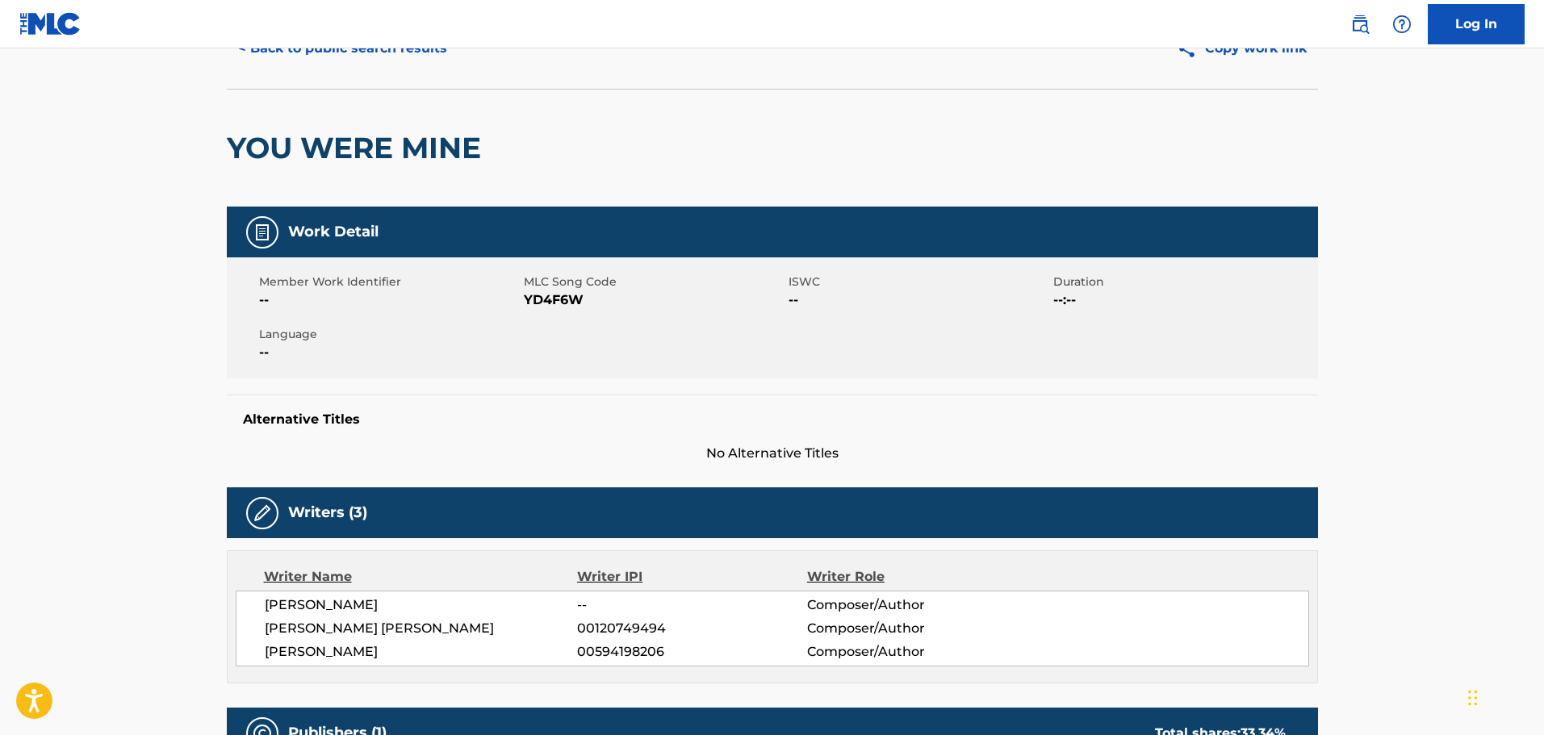
click at [326, 40] on nav "Log In" at bounding box center [772, 24] width 1544 height 48
click at [325, 57] on button "< Back to public search results" at bounding box center [343, 48] width 232 height 40
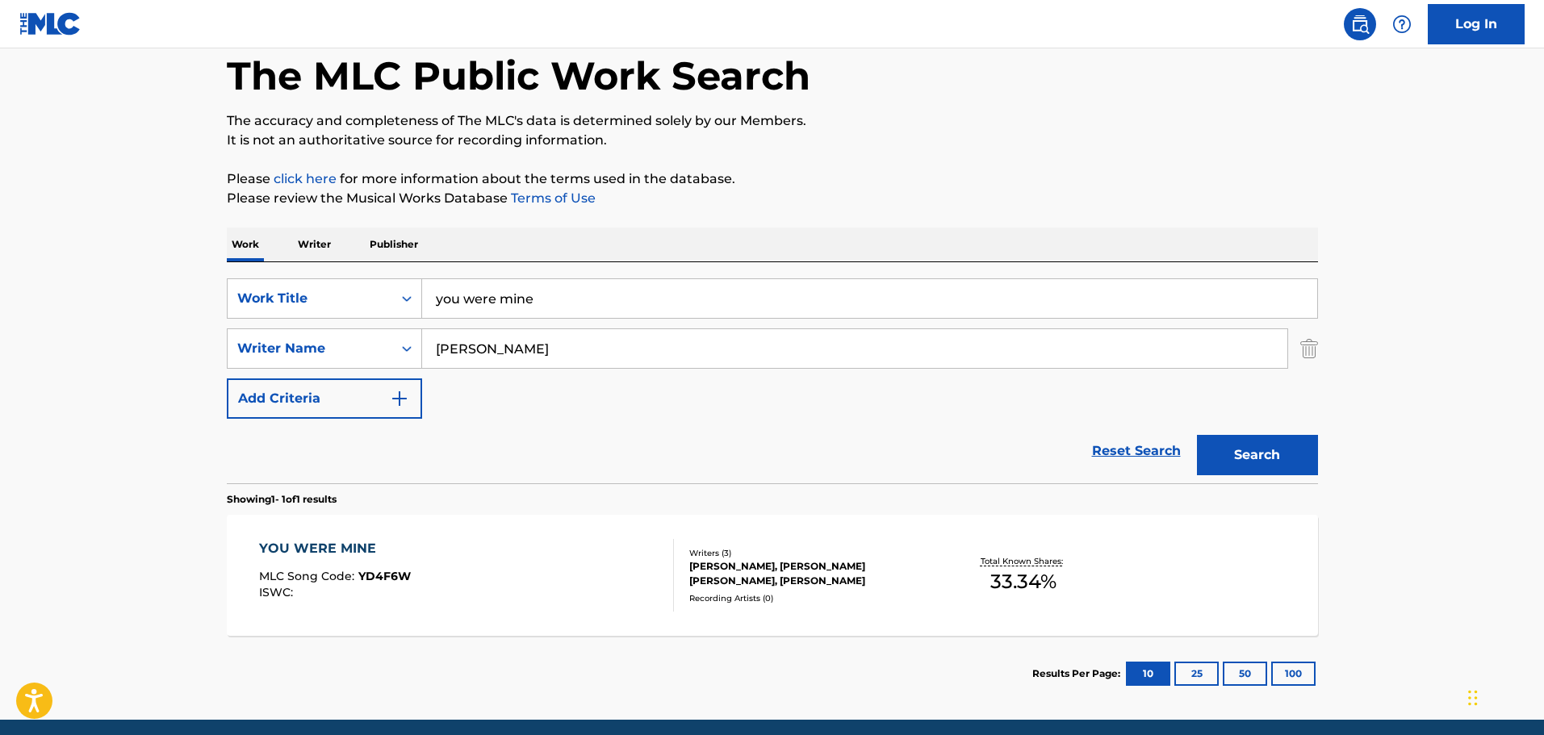
drag, startPoint x: 576, startPoint y: 354, endPoint x: 451, endPoint y: 325, distance: 128.4
click at [451, 325] on div "SearchWithCriteriacd332d84-1283-43cd-83c8-8e2b93c169e1 Work Title you were mine…" at bounding box center [772, 348] width 1091 height 140
drag, startPoint x: 540, startPoint y: 296, endPoint x: 263, endPoint y: 255, distance: 279.9
click at [264, 255] on div "Work Writer Publisher SearchWithCriteriacd332d84-1283-43cd-83c8-8e2b93c169e1 Wo…" at bounding box center [772, 470] width 1091 height 484
type input "ashes of old love"
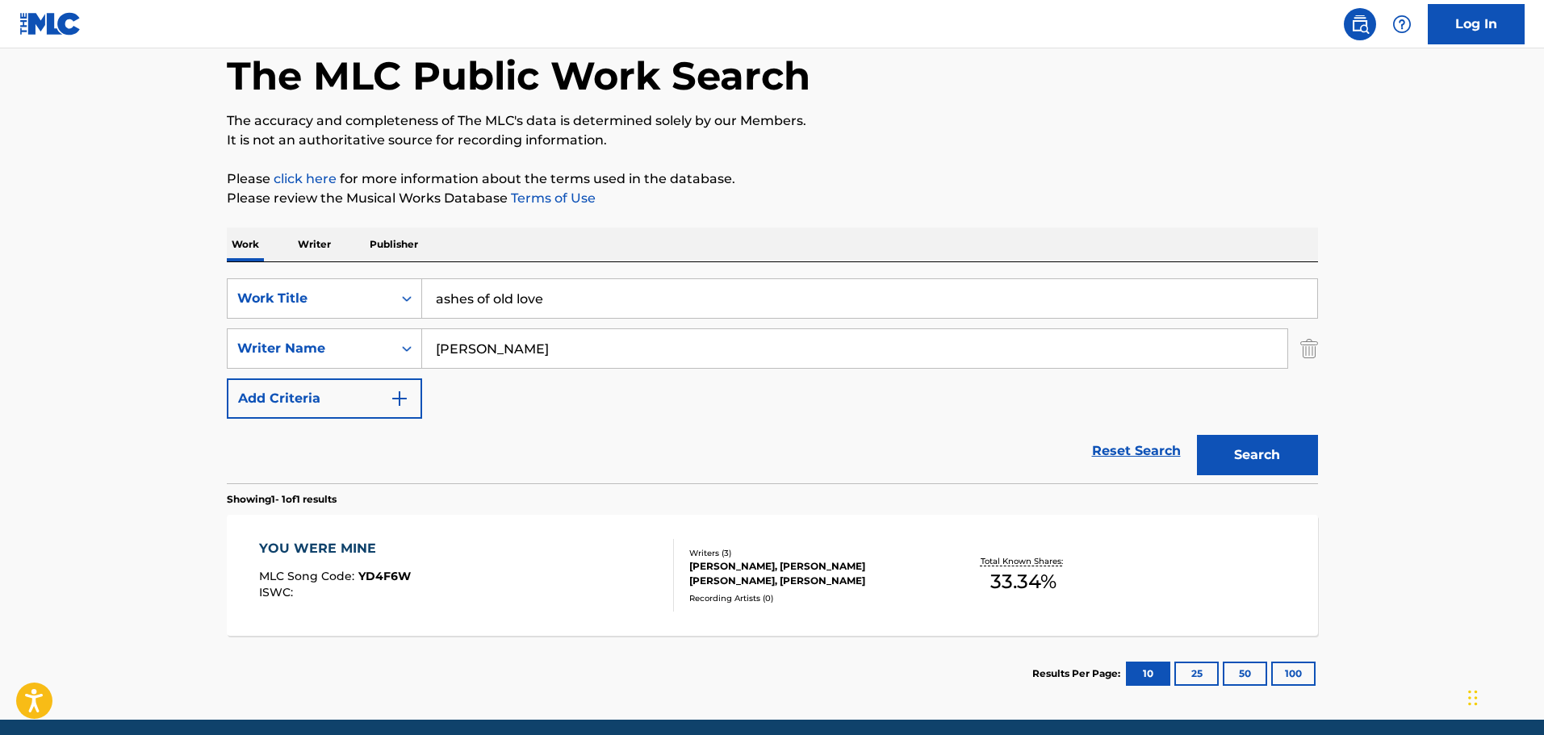
type input "[PERSON_NAME]"
click at [1197, 435] on button "Search" at bounding box center [1257, 455] width 121 height 40
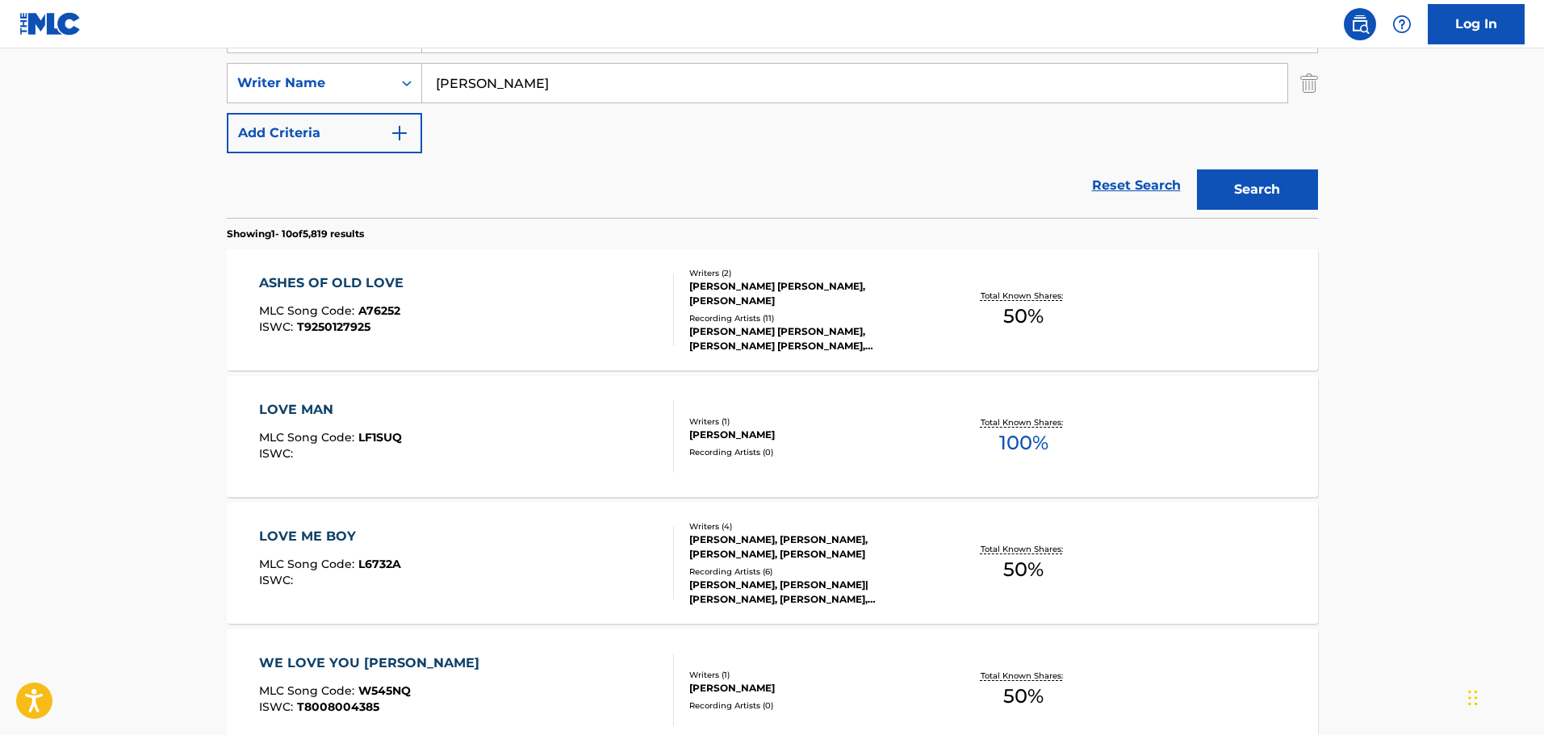
scroll to position [404, 0]
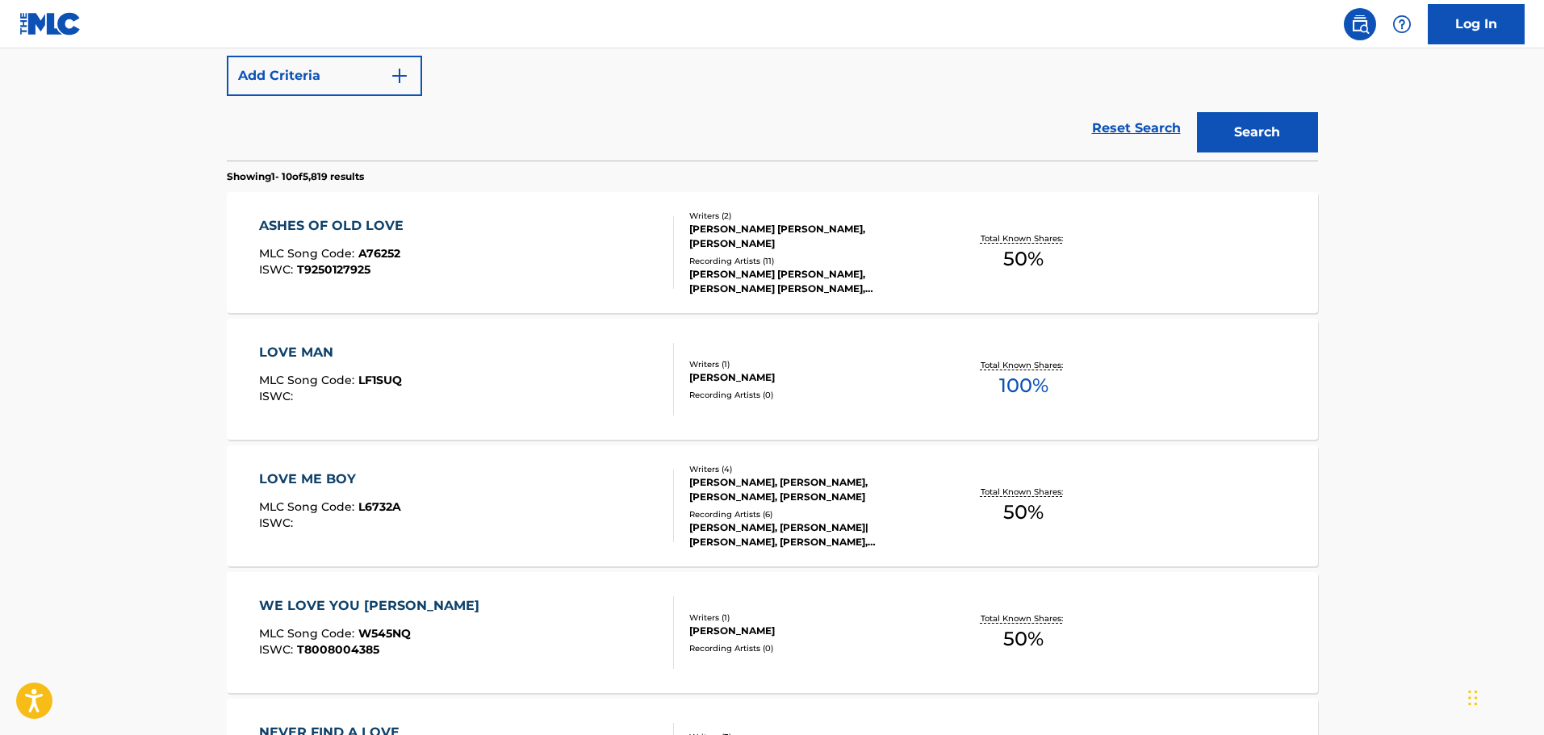
click at [545, 250] on div "ASHES OF OLD LOVE MLC Song Code : A76252 ISWC : T9250127925" at bounding box center [466, 252] width 415 height 73
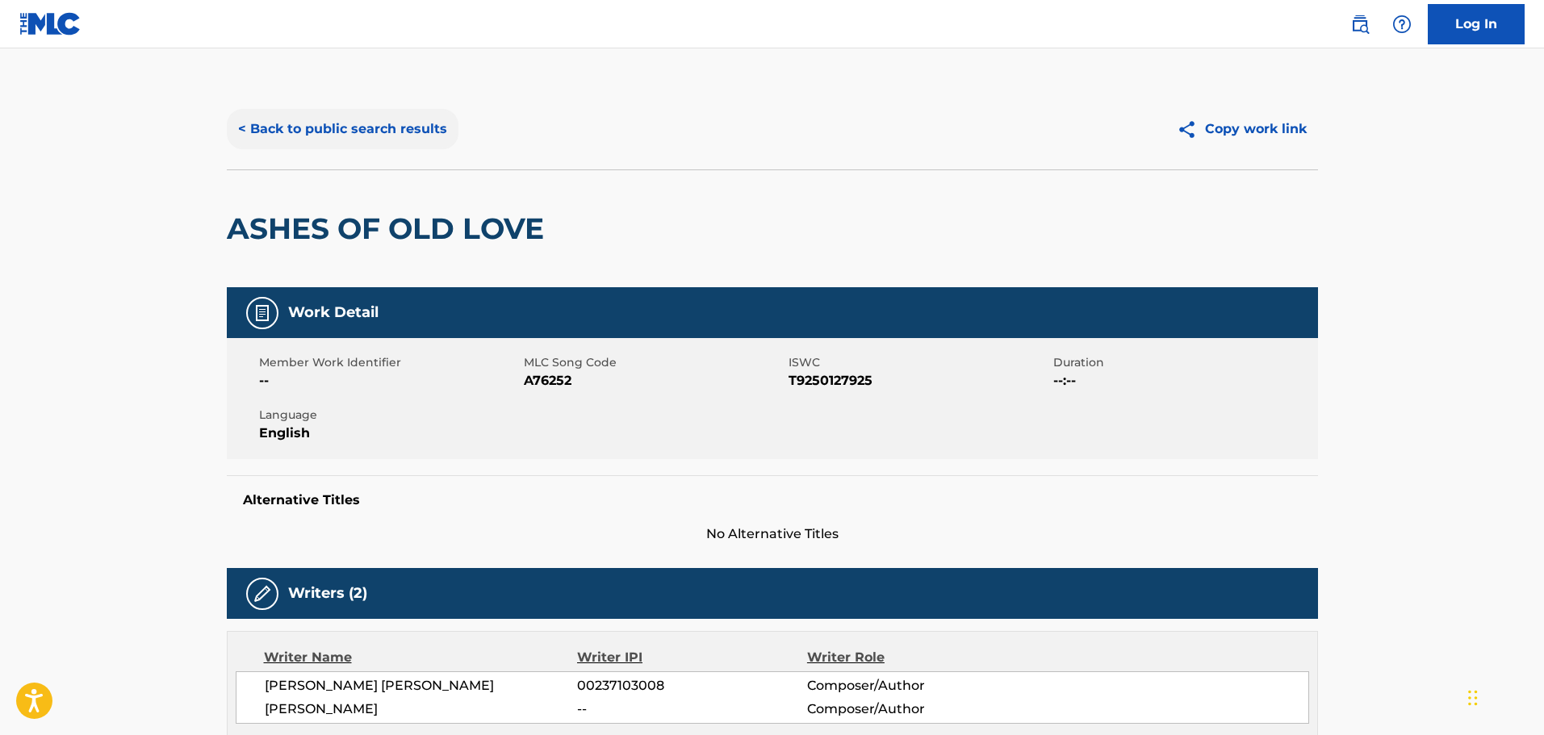
click at [357, 117] on button "< Back to public search results" at bounding box center [343, 129] width 232 height 40
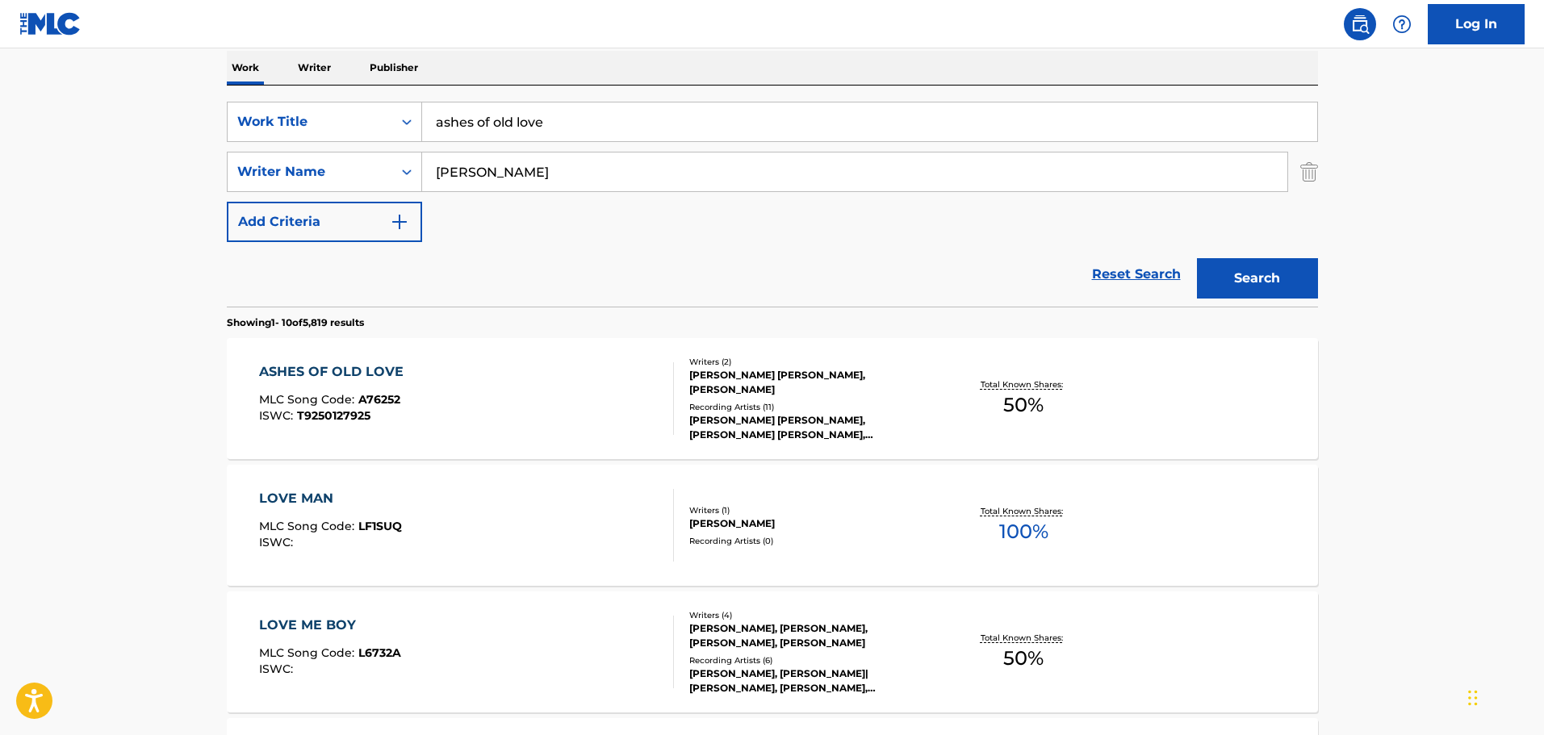
scroll to position [253, 0]
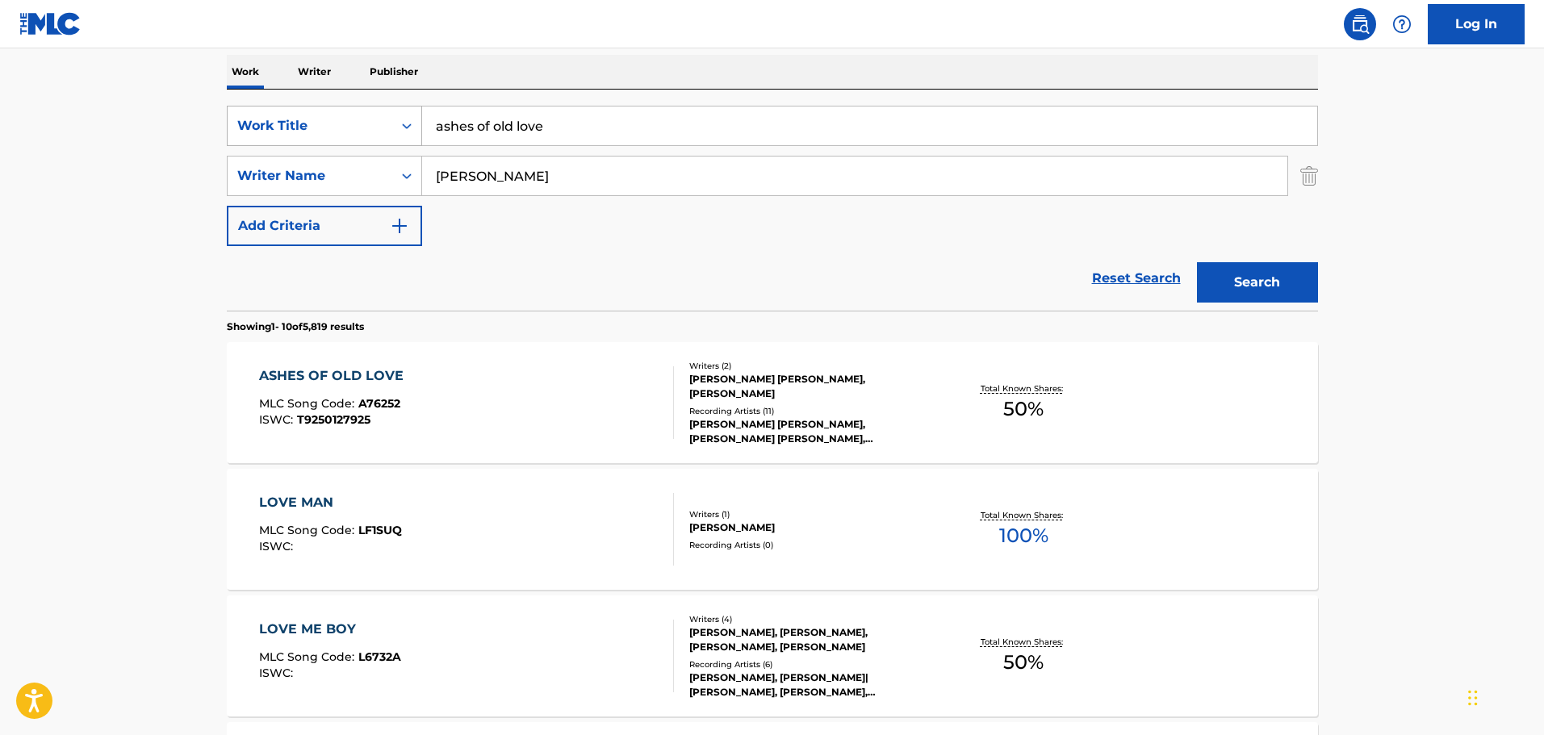
drag, startPoint x: 568, startPoint y: 135, endPoint x: 255, endPoint y: 144, distance: 313.3
click at [255, 144] on div "SearchWithCriteriacd332d84-1283-43cd-83c8-8e2b93c169e1 Work Title ashes of old …" at bounding box center [772, 126] width 1091 height 40
type input "right where you left me"
type input "[PERSON_NAME]"
click at [1197, 262] on button "Search" at bounding box center [1257, 282] width 121 height 40
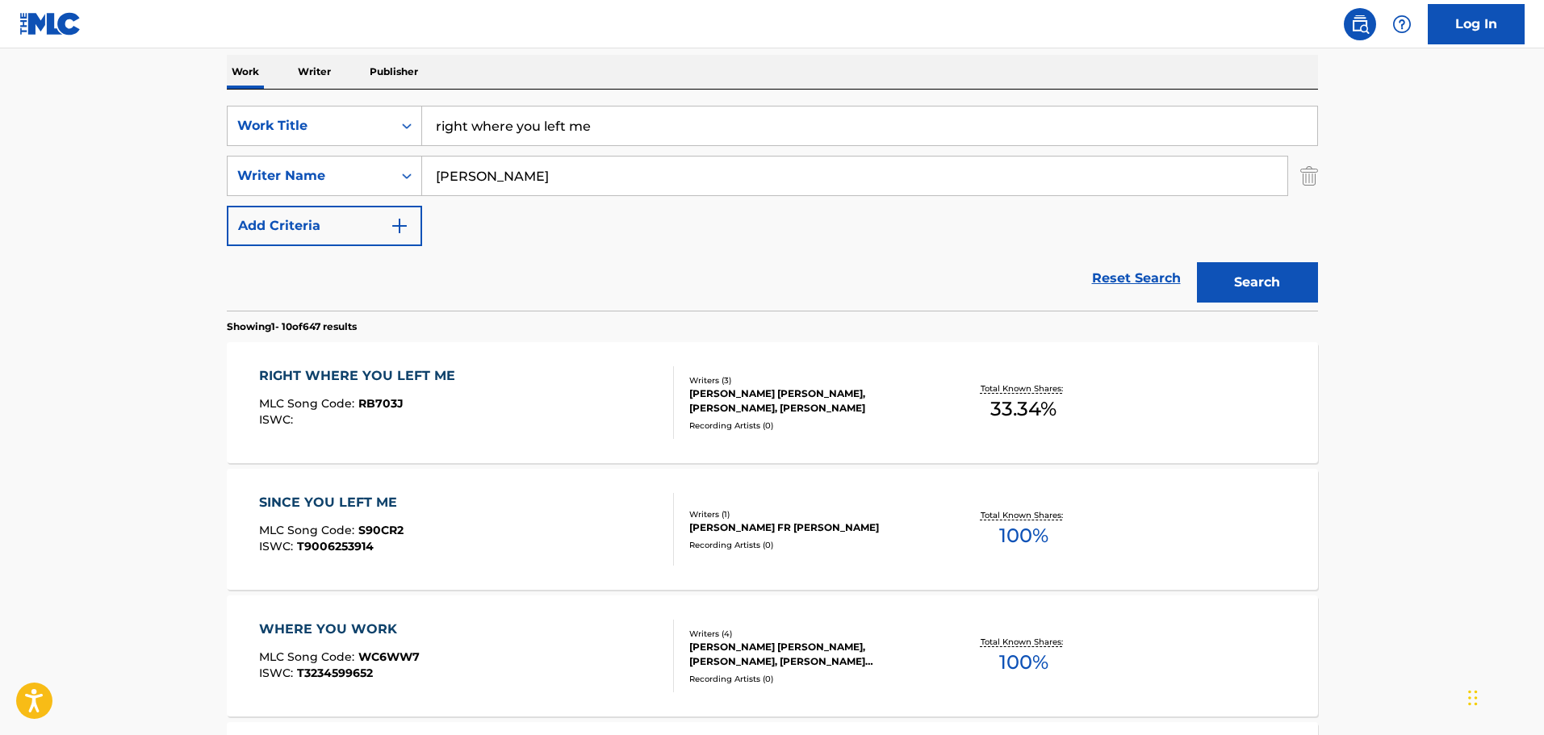
click at [463, 421] on div "RIGHT WHERE YOU LEFT ME MLC Song Code : RB703J ISWC :" at bounding box center [466, 402] width 415 height 73
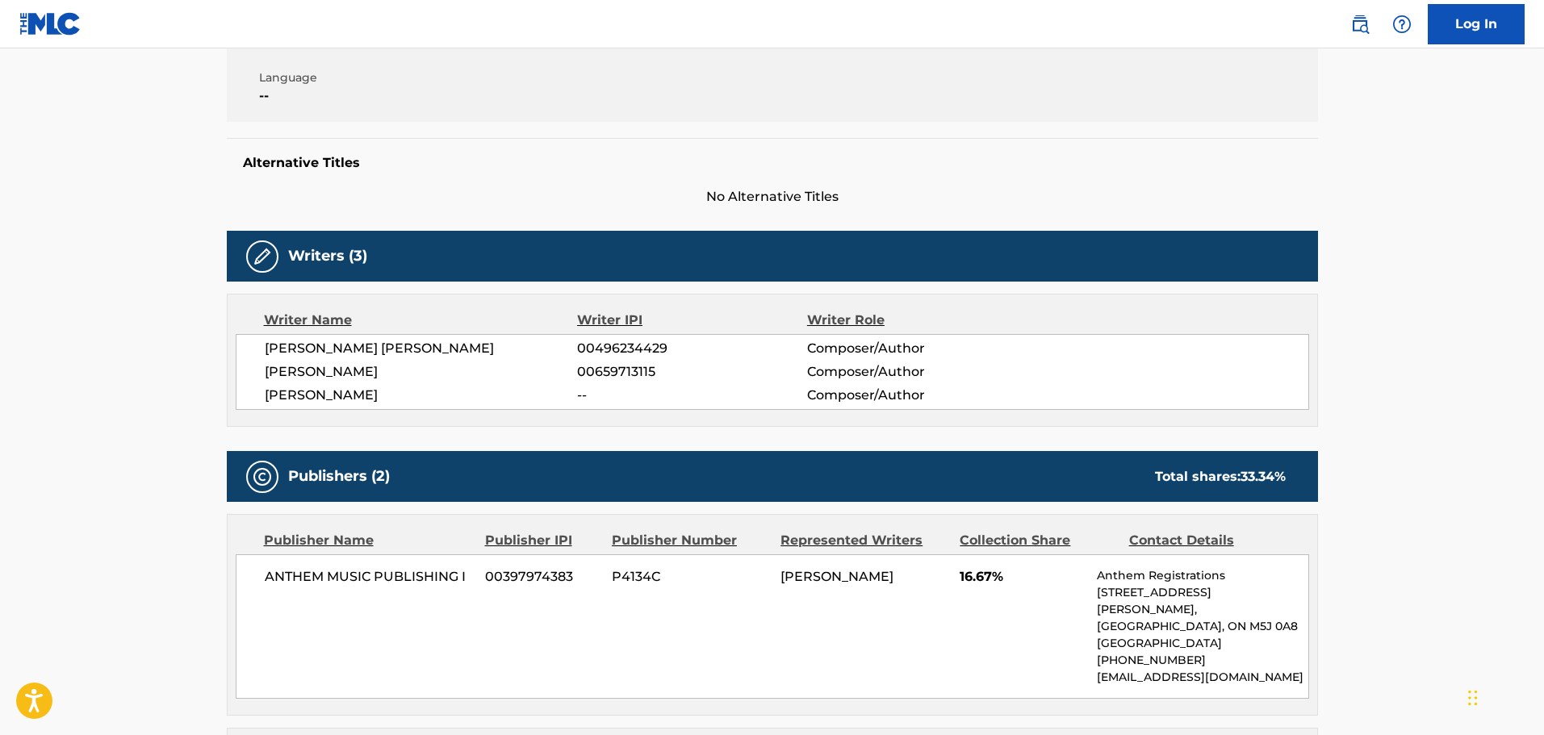
scroll to position [79, 0]
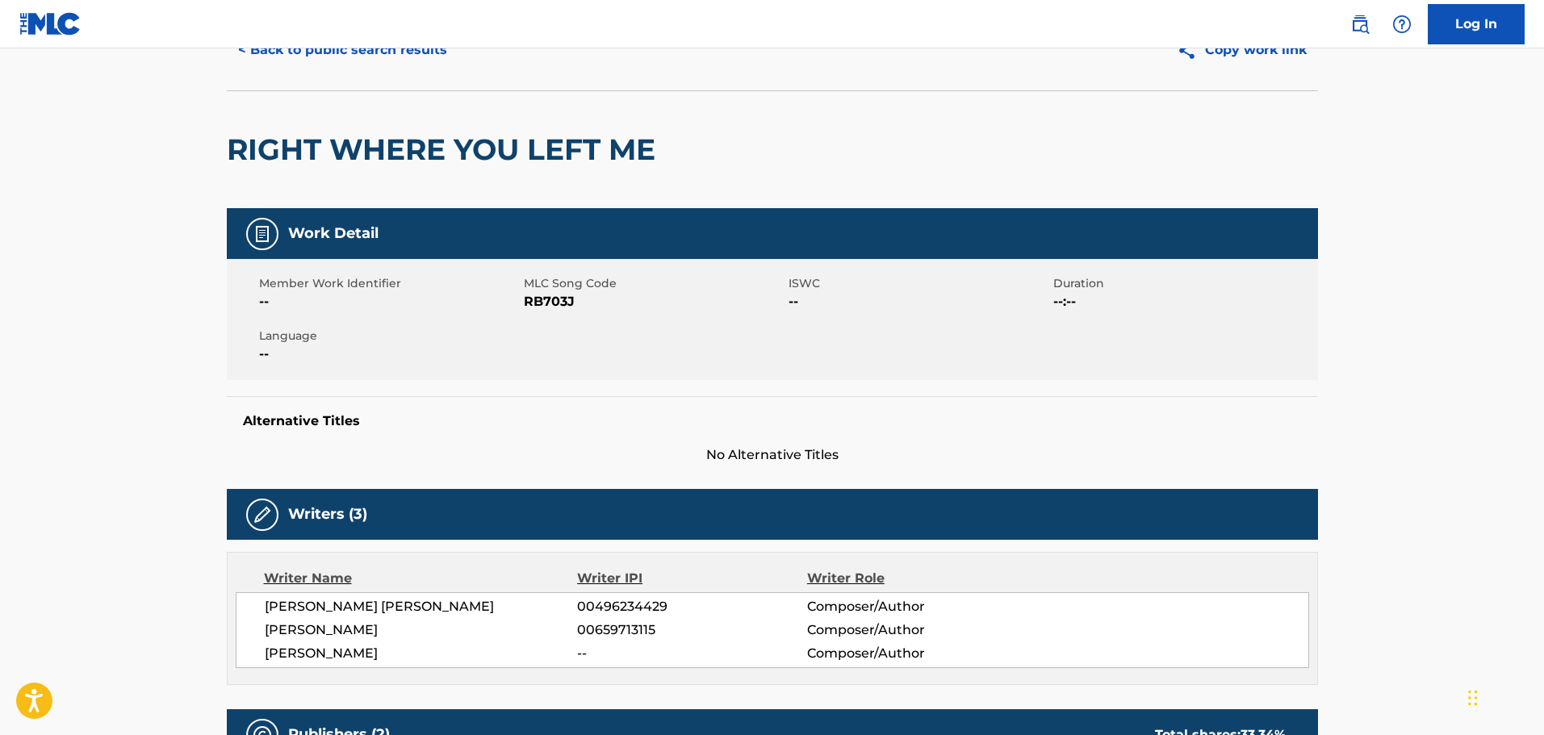
click at [363, 39] on nav "Log In" at bounding box center [772, 24] width 1544 height 48
click at [366, 54] on button "< Back to public search results" at bounding box center [343, 50] width 232 height 40
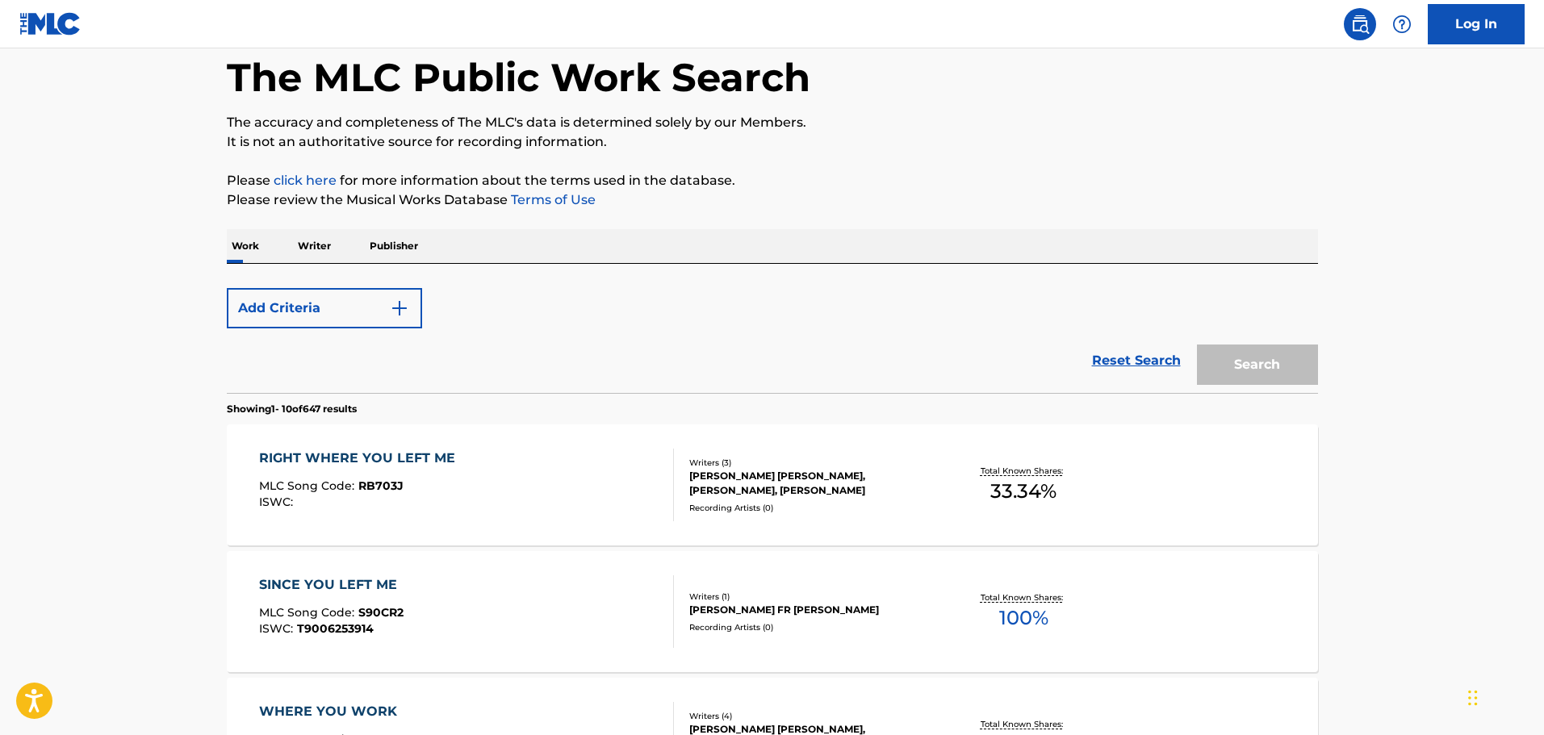
scroll to position [253, 0]
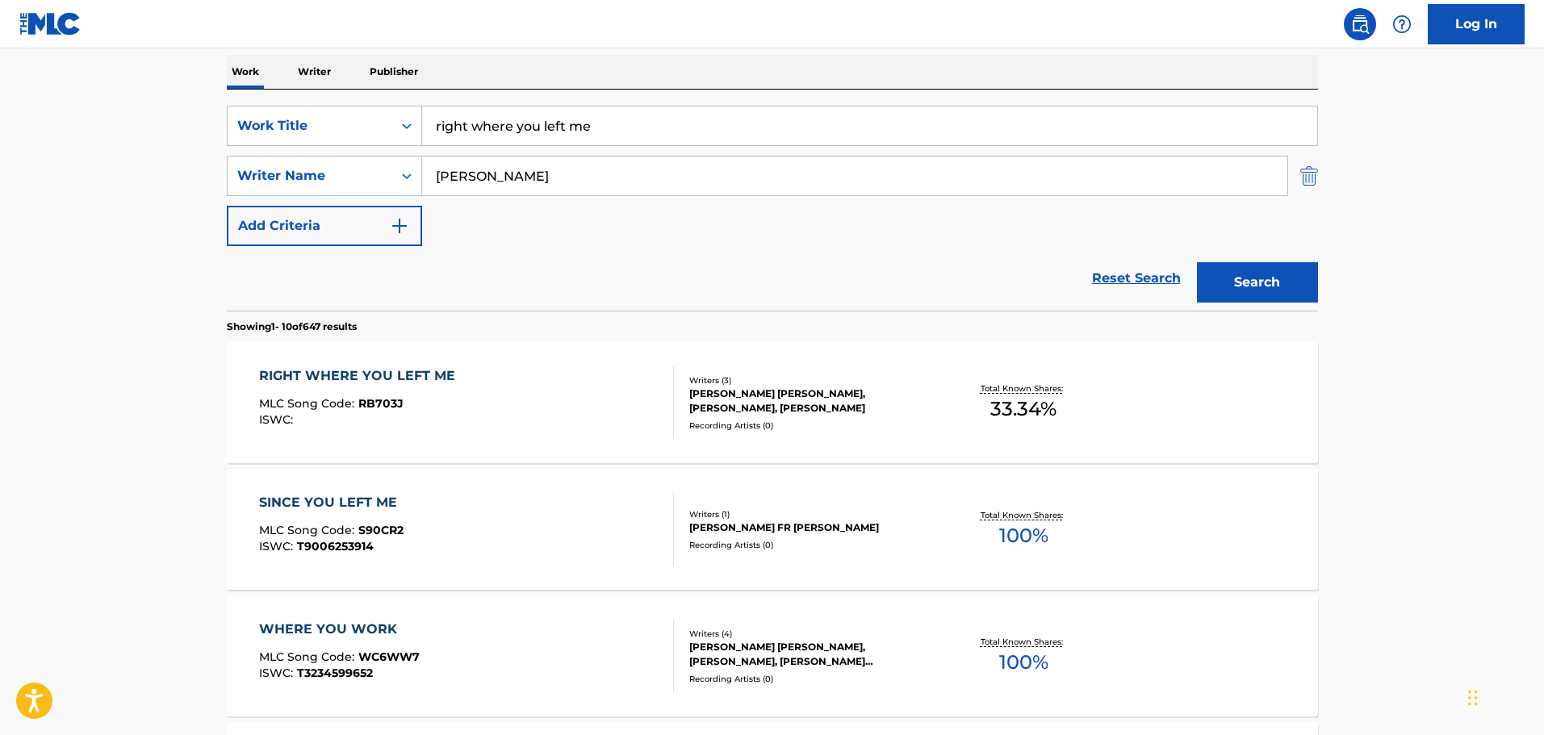
click at [1311, 179] on img "Search Form" at bounding box center [1309, 176] width 18 height 40
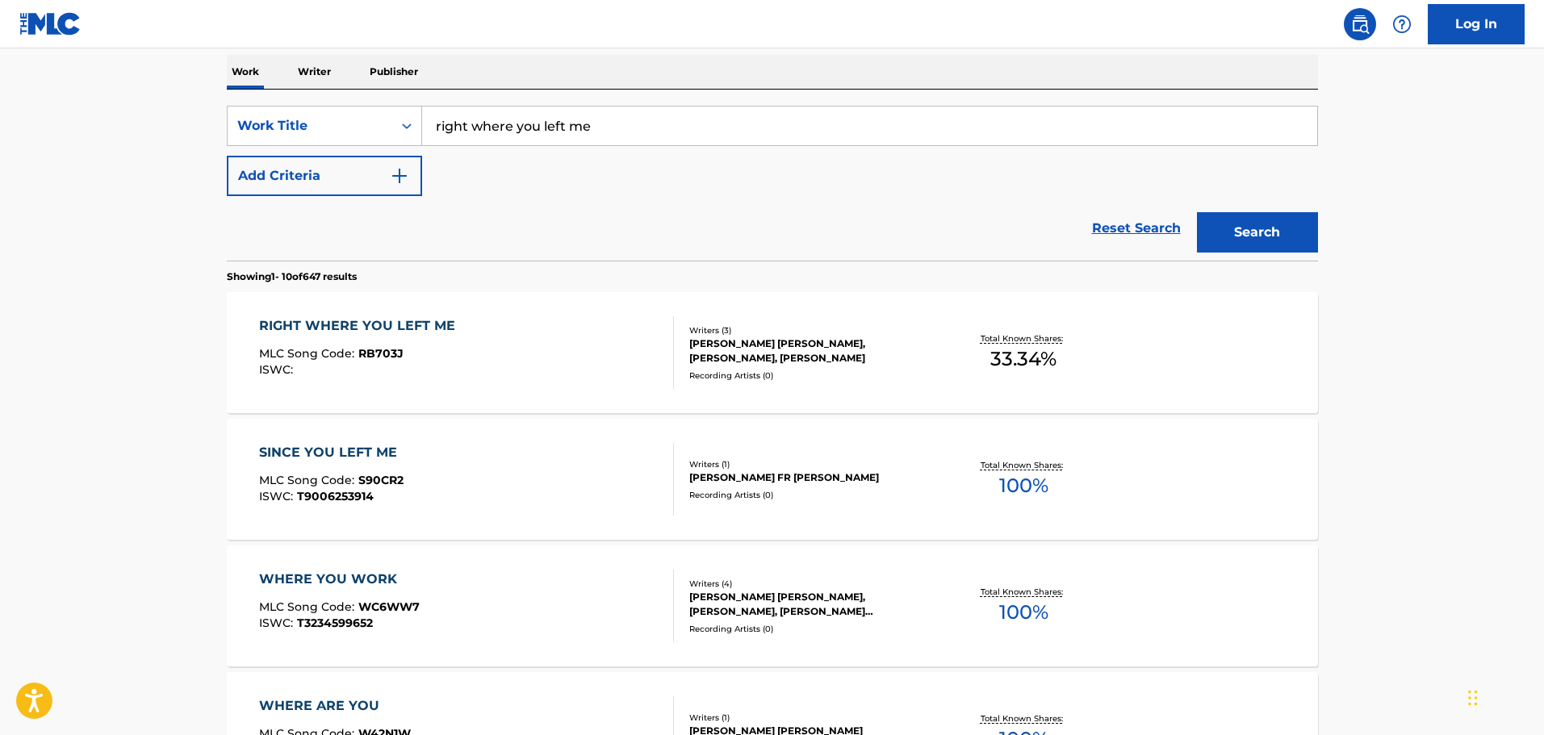
drag, startPoint x: 831, startPoint y: 144, endPoint x: 356, endPoint y: 87, distance: 478.0
click at [1197, 212] on button "Search" at bounding box center [1257, 232] width 121 height 40
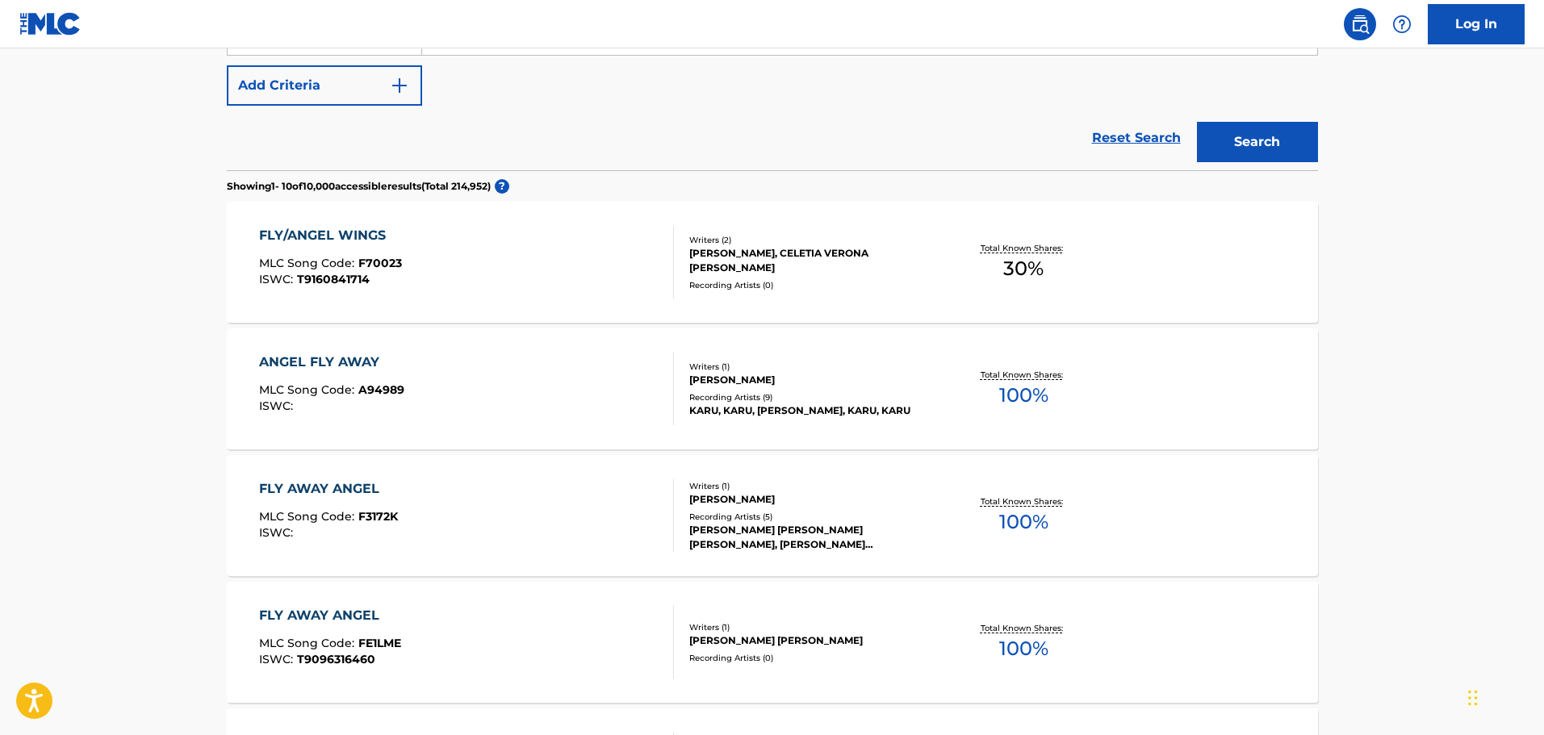
scroll to position [242, 0]
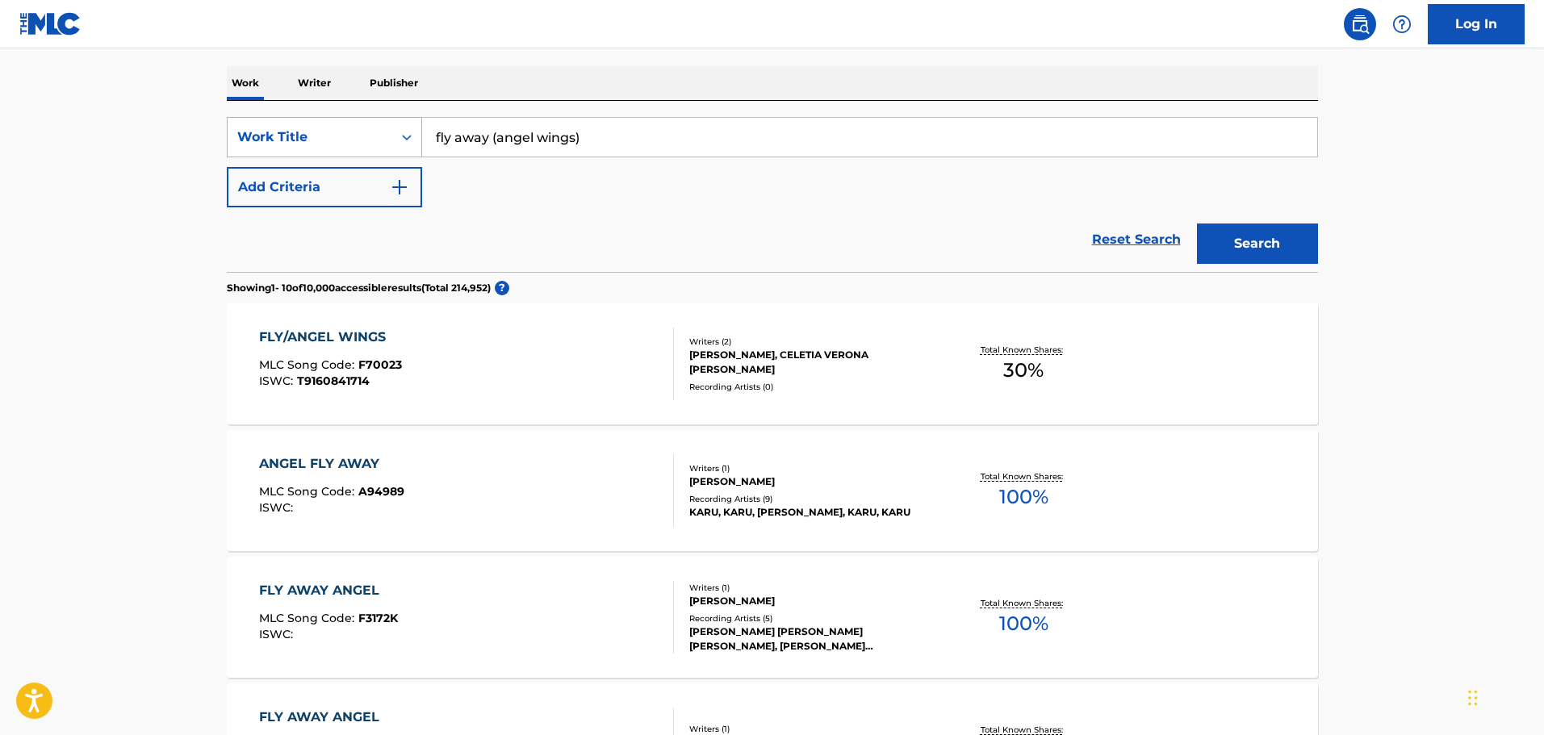
drag, startPoint x: 617, startPoint y: 141, endPoint x: 345, endPoint y: 130, distance: 272.3
click at [383, 131] on div "SearchWithCriteriacd332d84-1283-43cd-83c8-8e2b93c169e1 Work Title fly away (ang…" at bounding box center [772, 137] width 1091 height 40
type input "welcome to my wild world"
click at [380, 207] on div "Reset Search Search" at bounding box center [772, 239] width 1091 height 65
click at [377, 198] on button "Add Criteria" at bounding box center [324, 187] width 195 height 40
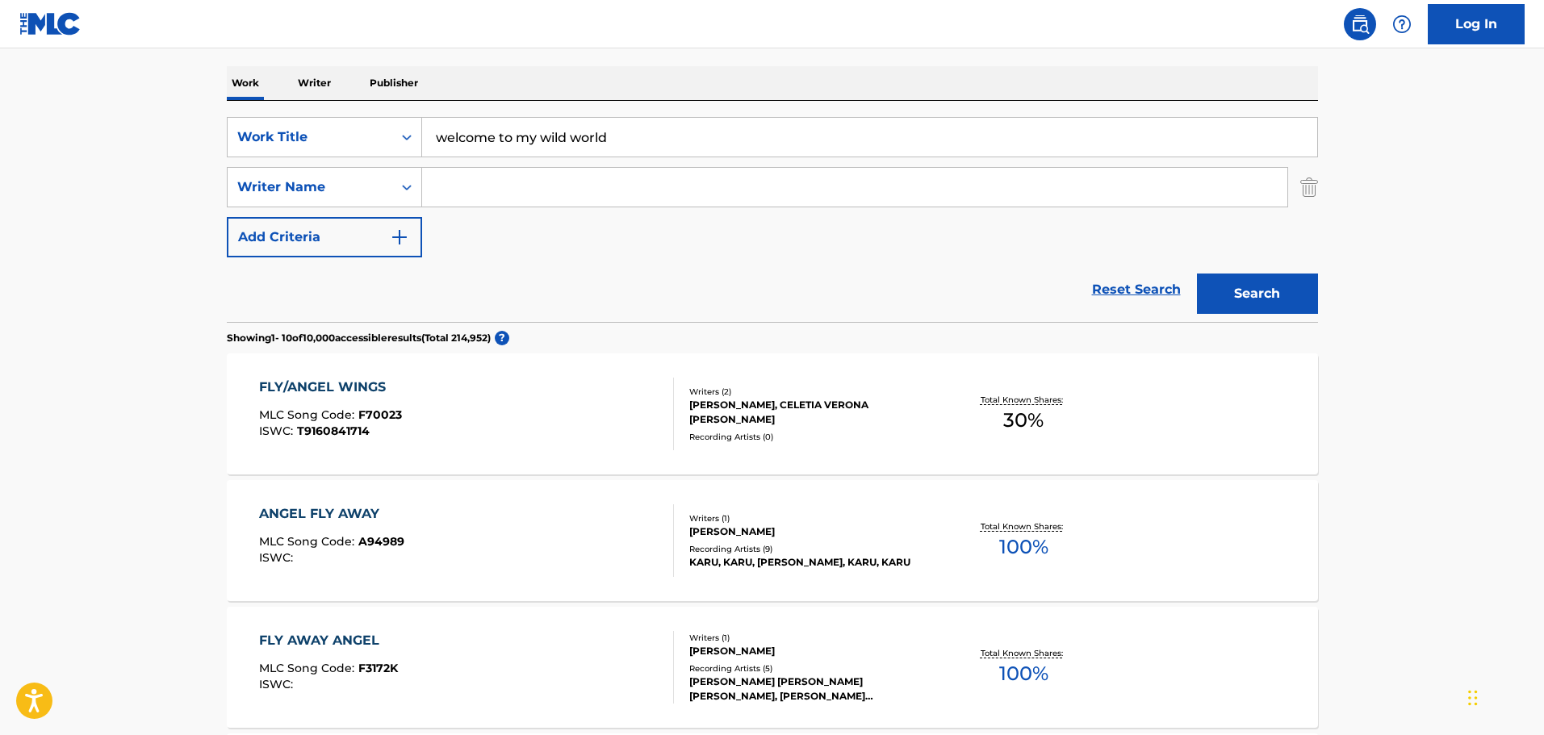
click at [471, 182] on input "Search Form" at bounding box center [854, 187] width 865 height 39
type input "tower"
click at [1197, 274] on button "Search" at bounding box center [1257, 294] width 121 height 40
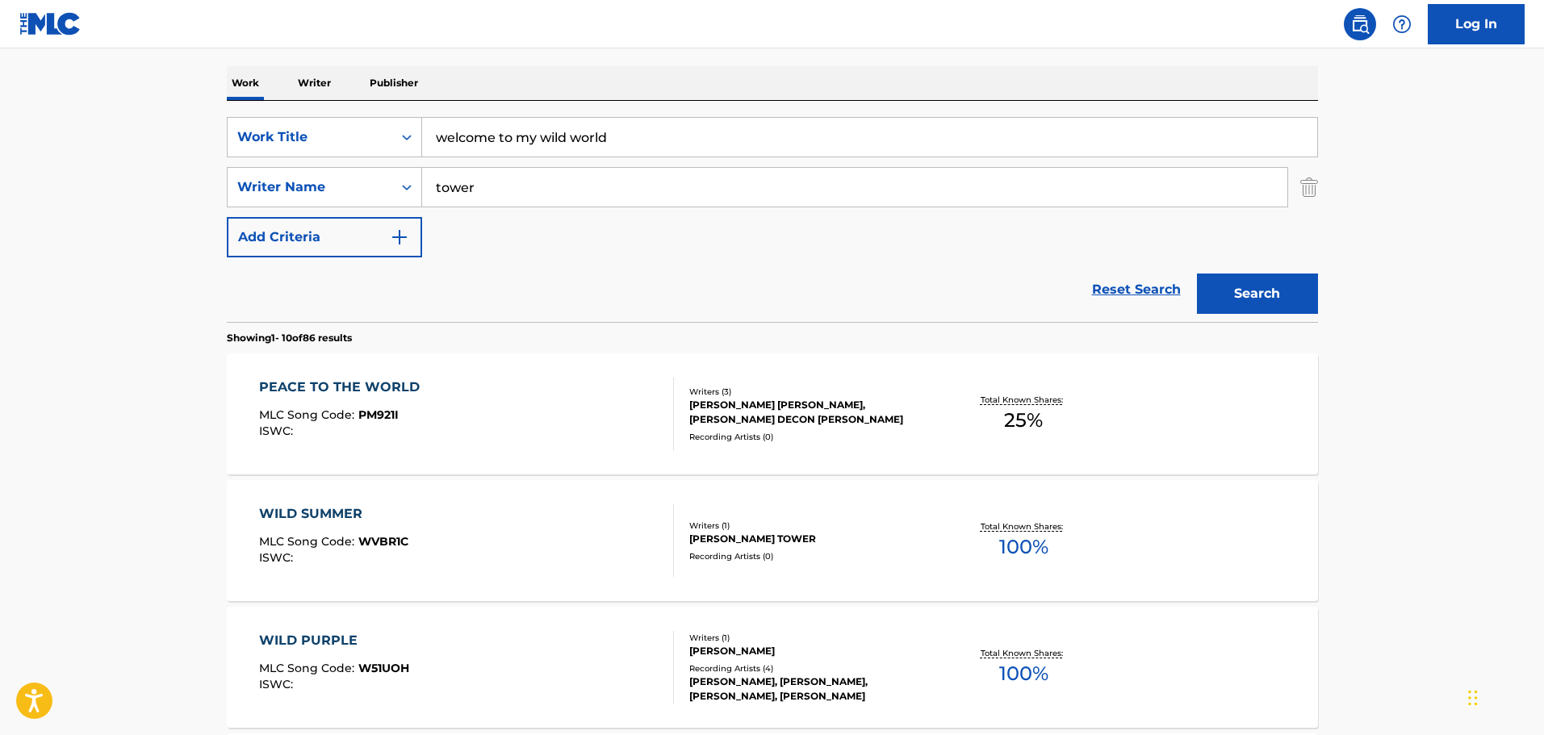
click at [423, 293] on div "Reset Search Search" at bounding box center [772, 289] width 1091 height 65
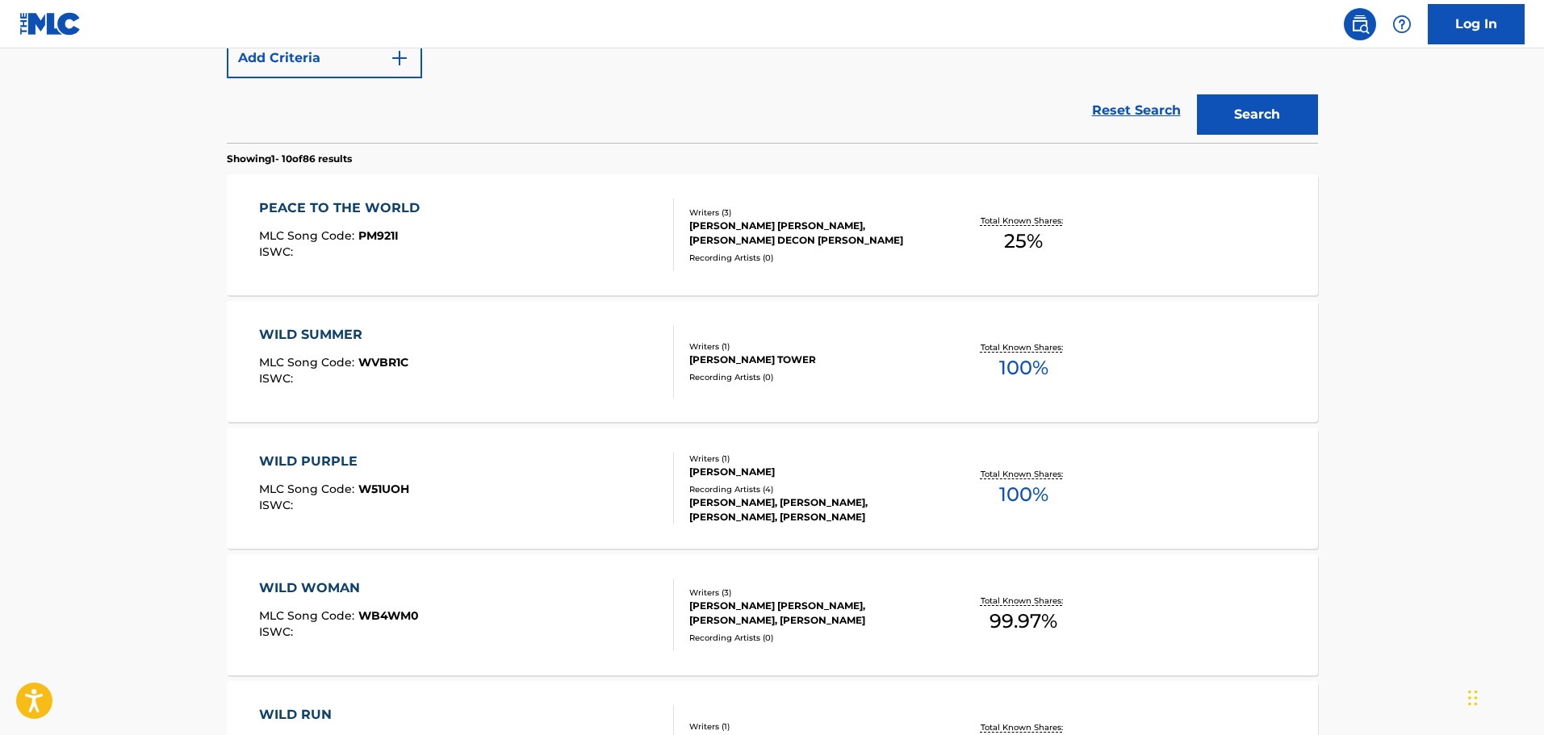
scroll to position [323, 0]
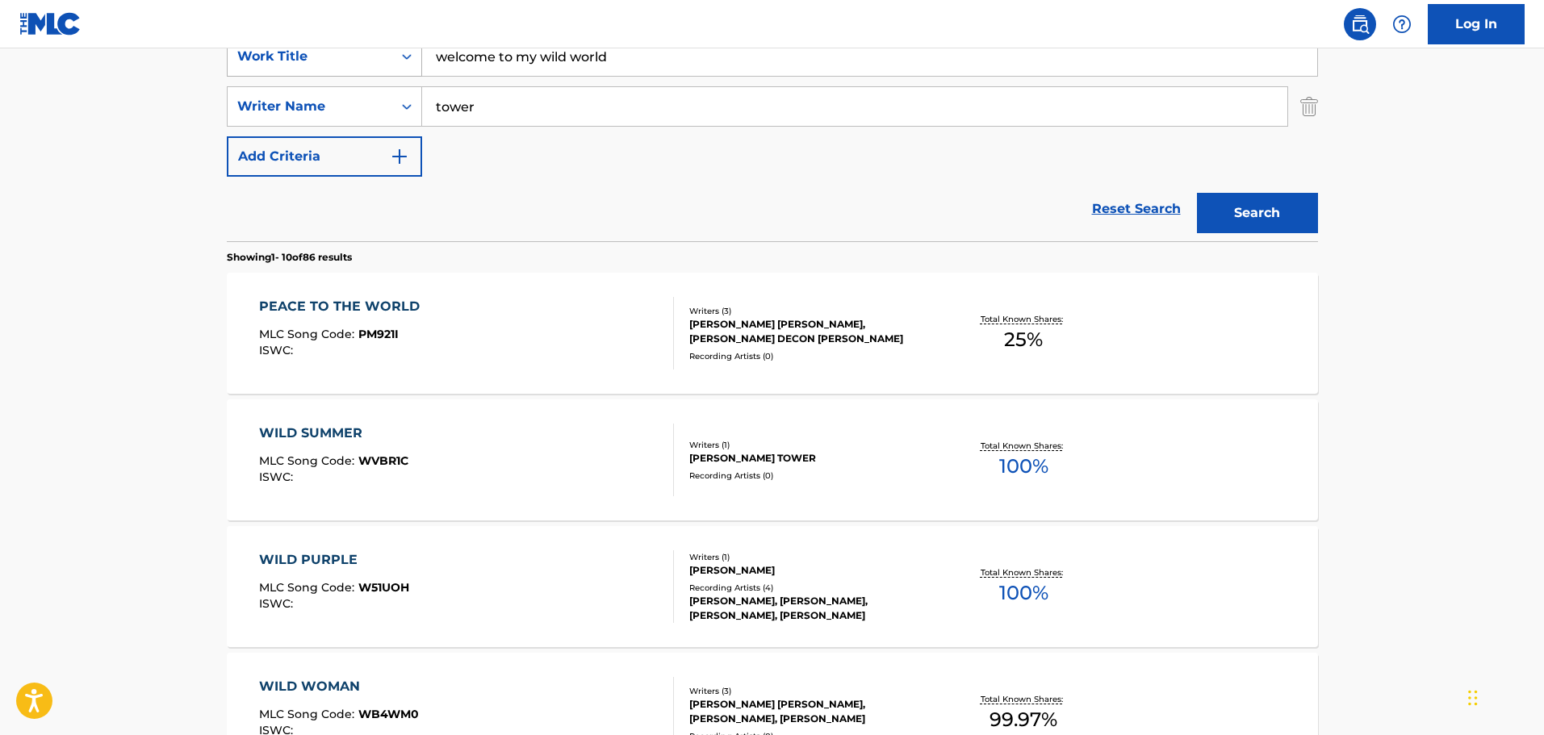
drag, startPoint x: 629, startPoint y: 70, endPoint x: 299, endPoint y: 58, distance: 330.4
click at [299, 58] on div "SearchWithCriteriacd332d84-1283-43cd-83c8-8e2b93c169e1 Work Title welcome to my…" at bounding box center [772, 56] width 1091 height 40
type input "you don't mean it"
type input "[PERSON_NAME]"
click at [1197, 193] on button "Search" at bounding box center [1257, 213] width 121 height 40
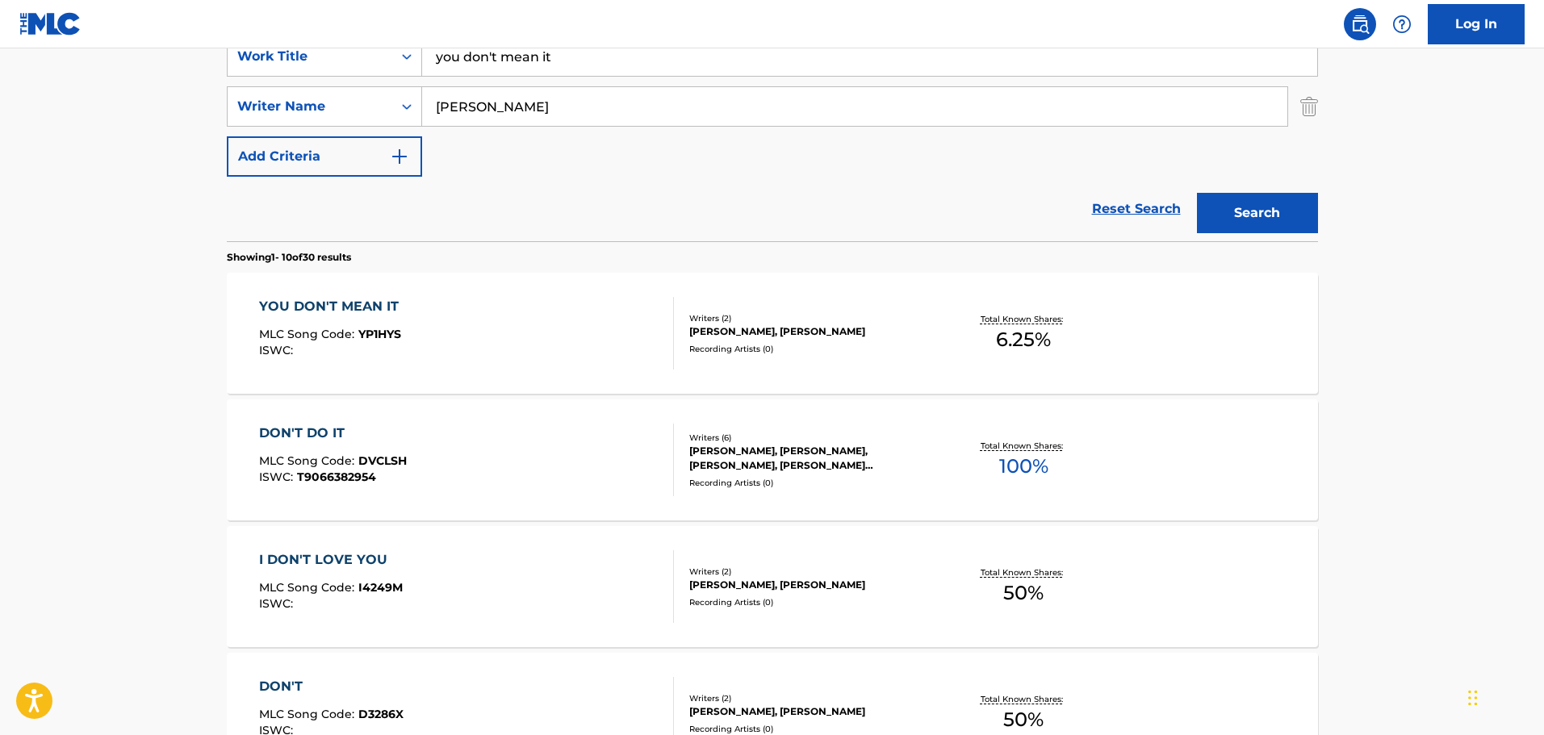
click at [584, 295] on div "YOU DON'T MEAN IT MLC Song Code : YP1HYS ISWC : Writers ( 2 ) [PERSON_NAME], [P…" at bounding box center [772, 333] width 1091 height 121
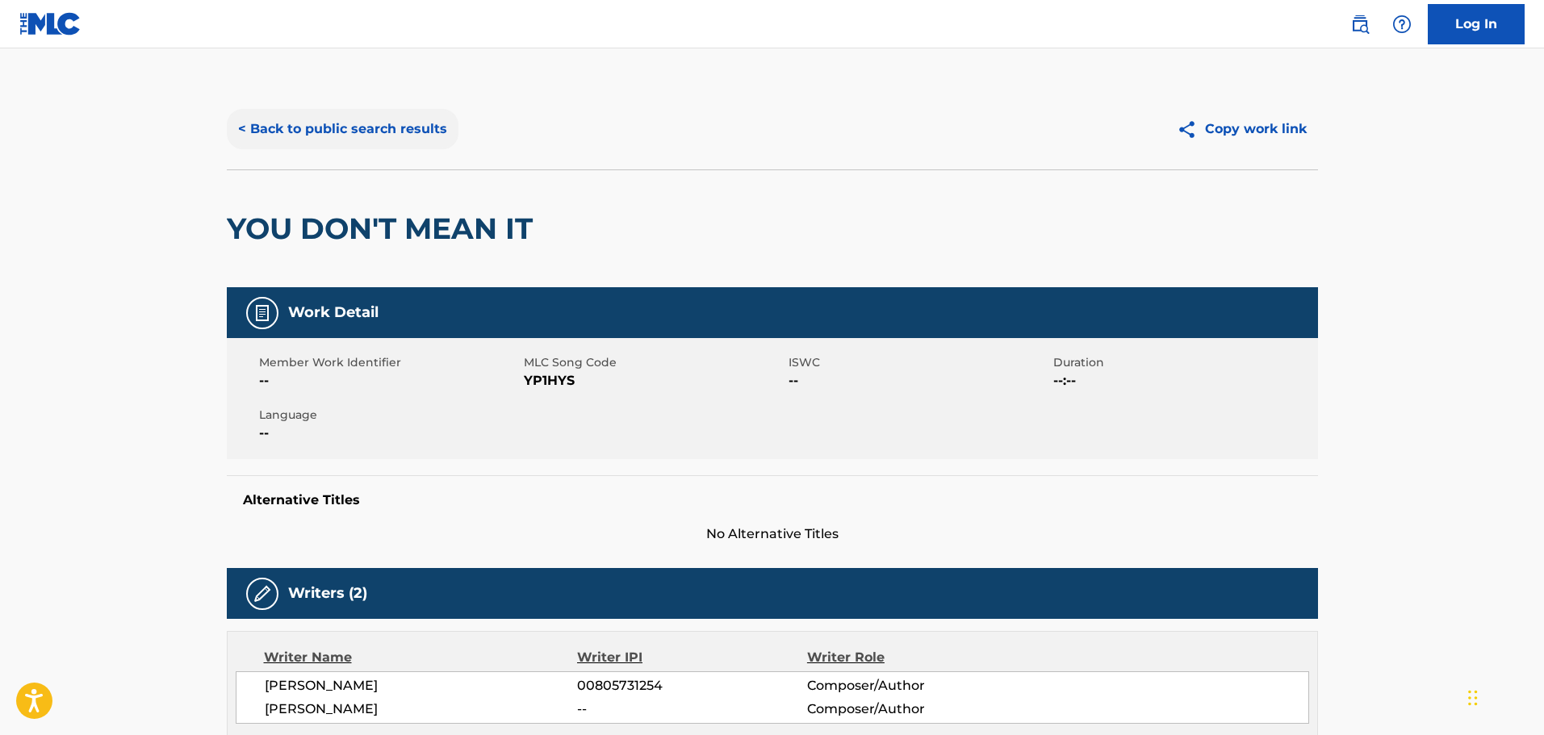
click at [345, 124] on button "< Back to public search results" at bounding box center [343, 129] width 232 height 40
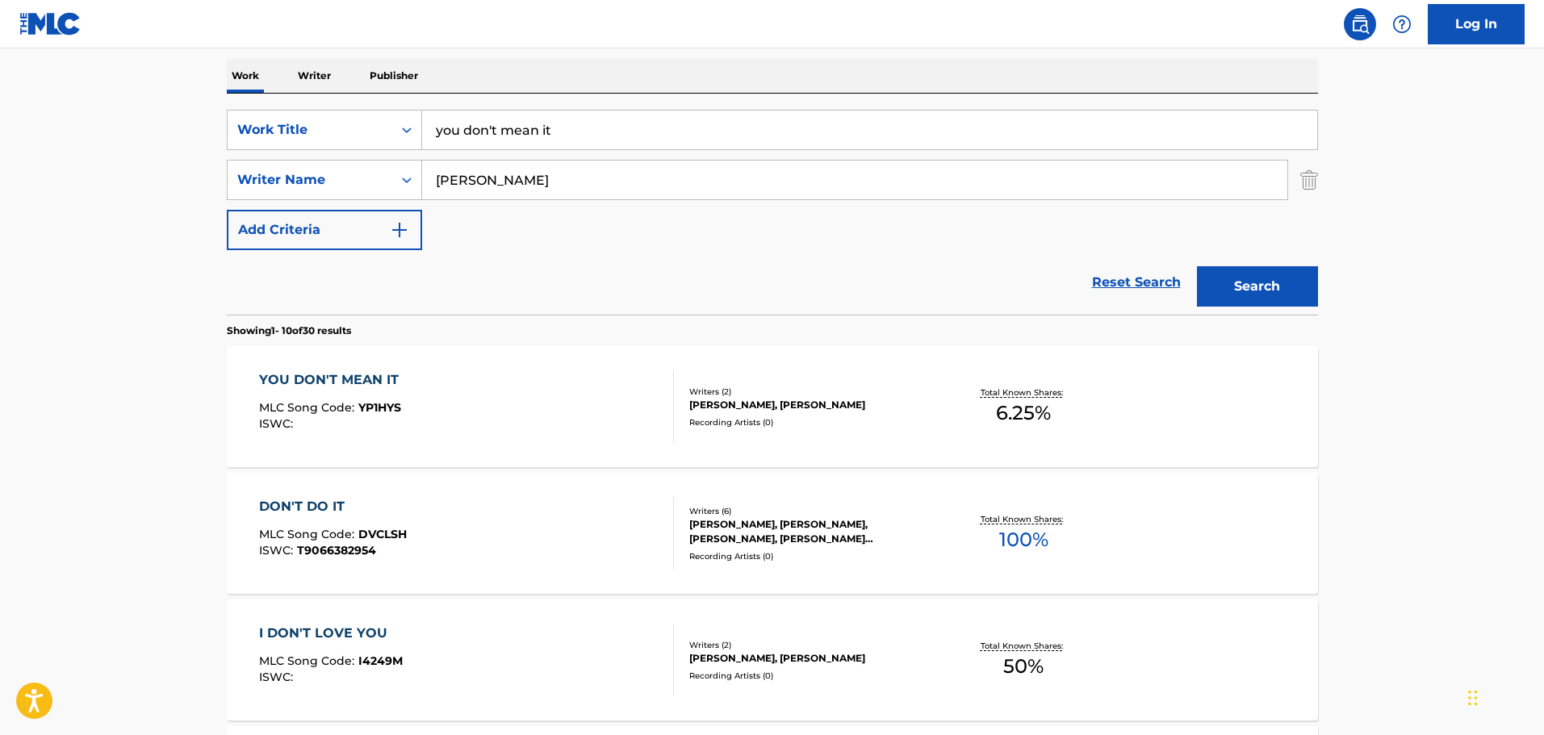
scroll to position [161, 0]
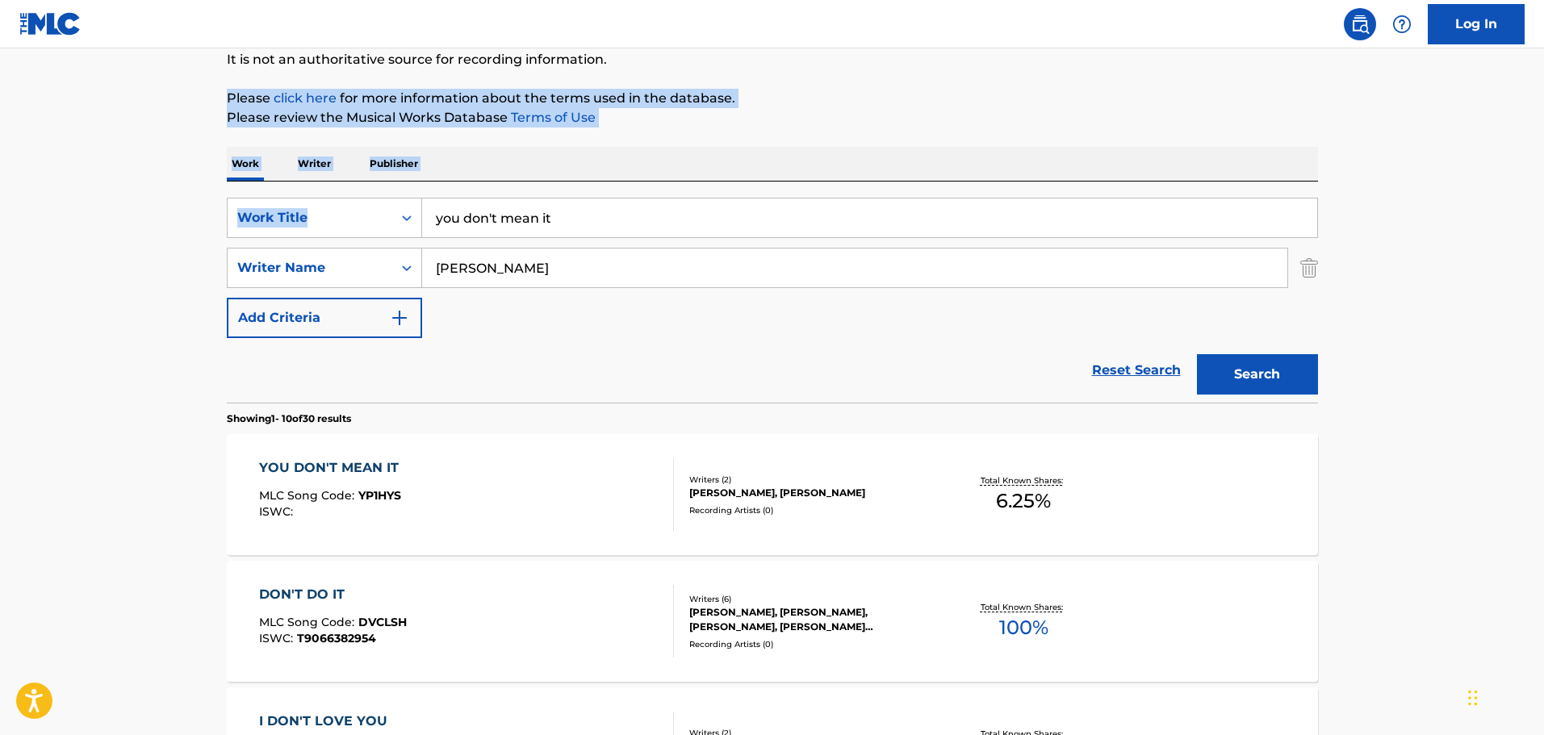
drag, startPoint x: 709, startPoint y: 191, endPoint x: -369, endPoint y: 39, distance: 1088.3
click at [0, 39] on html "Accessibility Screen-Reader Guide, Feedback, and Issue Reporting | New window C…" at bounding box center [772, 206] width 1544 height 735
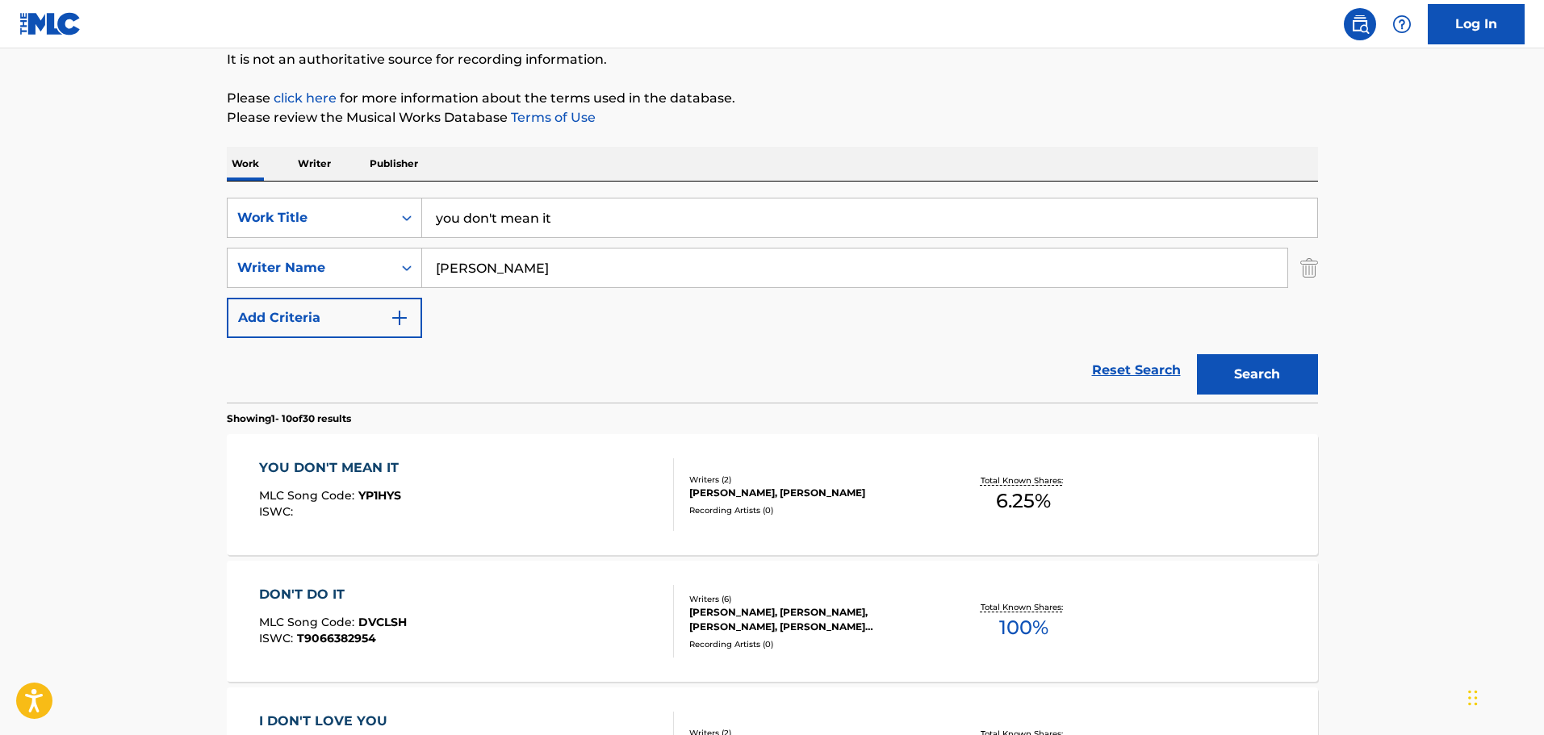
drag, startPoint x: 546, startPoint y: 207, endPoint x: 337, endPoint y: 195, distance: 209.4
click at [337, 195] on div "SearchWithCriteriacd332d84-1283-43cd-83c8-8e2b93c169e1 Work Title you don't mea…" at bounding box center [772, 292] width 1091 height 221
type input "morning stream"
type input "[PERSON_NAME]"
click at [1197, 354] on button "Search" at bounding box center [1257, 374] width 121 height 40
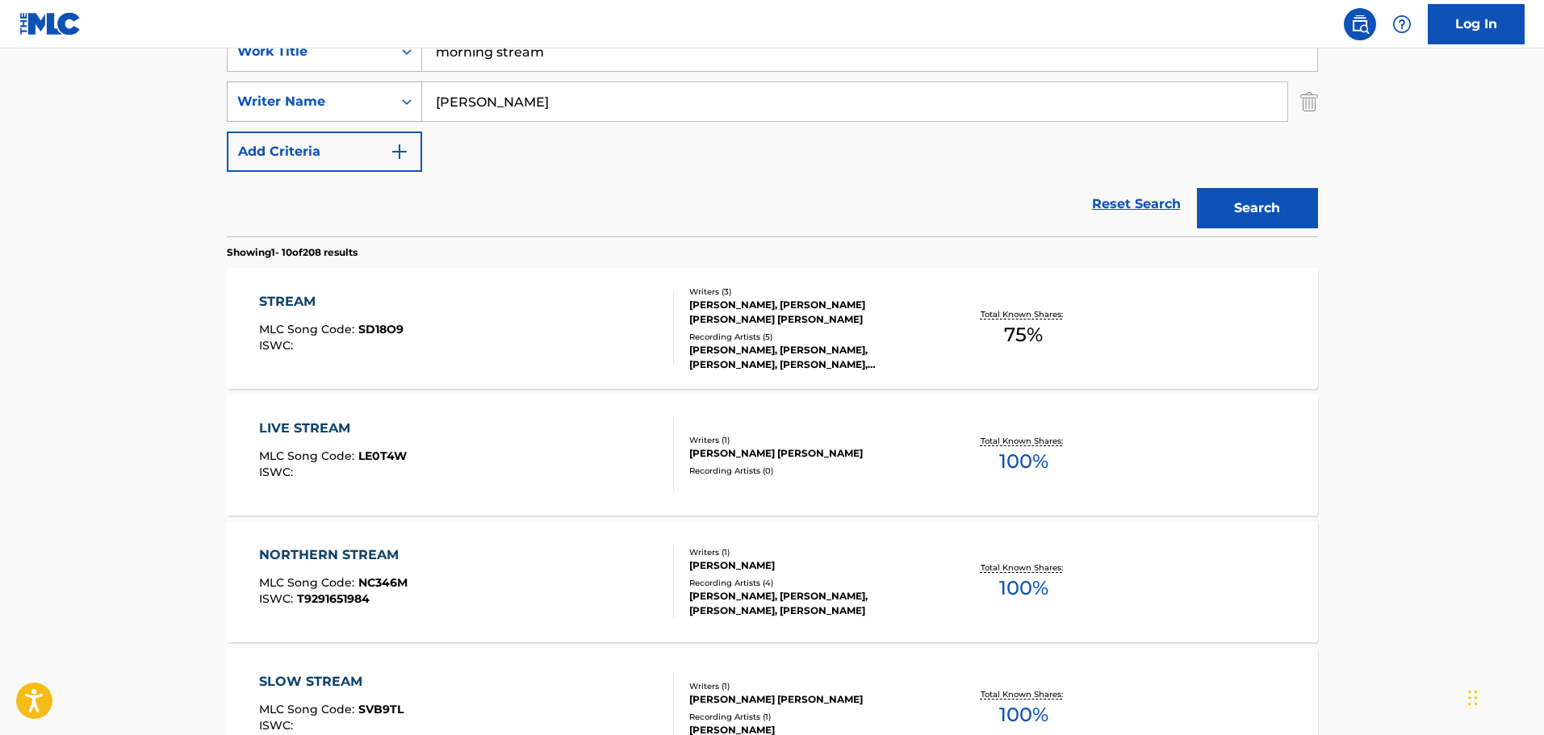
scroll to position [404, 0]
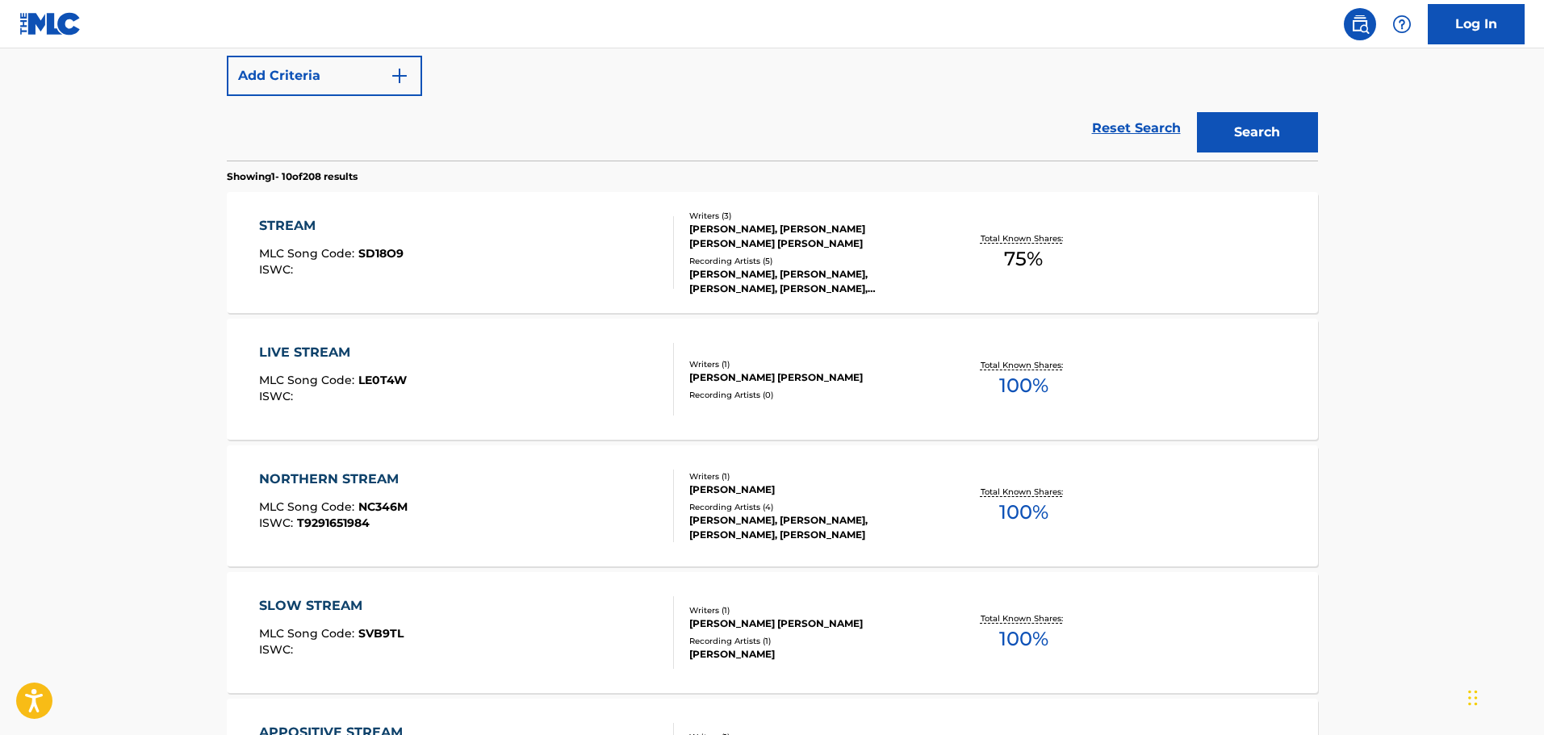
click at [604, 128] on div "Reset Search Search" at bounding box center [772, 128] width 1091 height 65
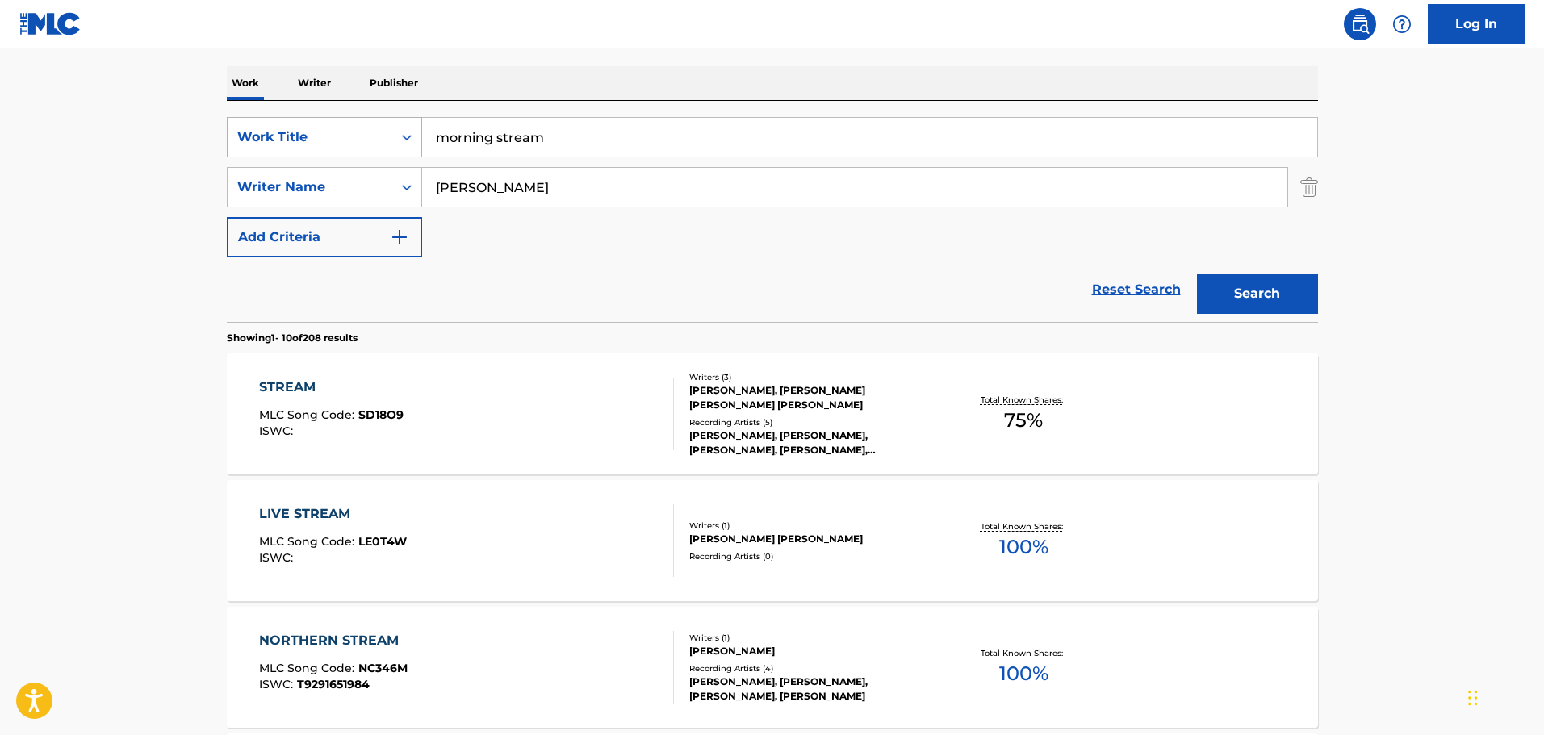
drag, startPoint x: 622, startPoint y: 155, endPoint x: 331, endPoint y: 143, distance: 291.6
click at [331, 143] on div "SearchWithCriteriacd332d84-1283-43cd-83c8-8e2b93c169e1 Work Title morning stream" at bounding box center [772, 137] width 1091 height 40
type input "moon"
click at [476, 188] on input "[PERSON_NAME]" at bounding box center [854, 187] width 865 height 39
drag, startPoint x: 626, startPoint y: 207, endPoint x: 389, endPoint y: 180, distance: 238.0
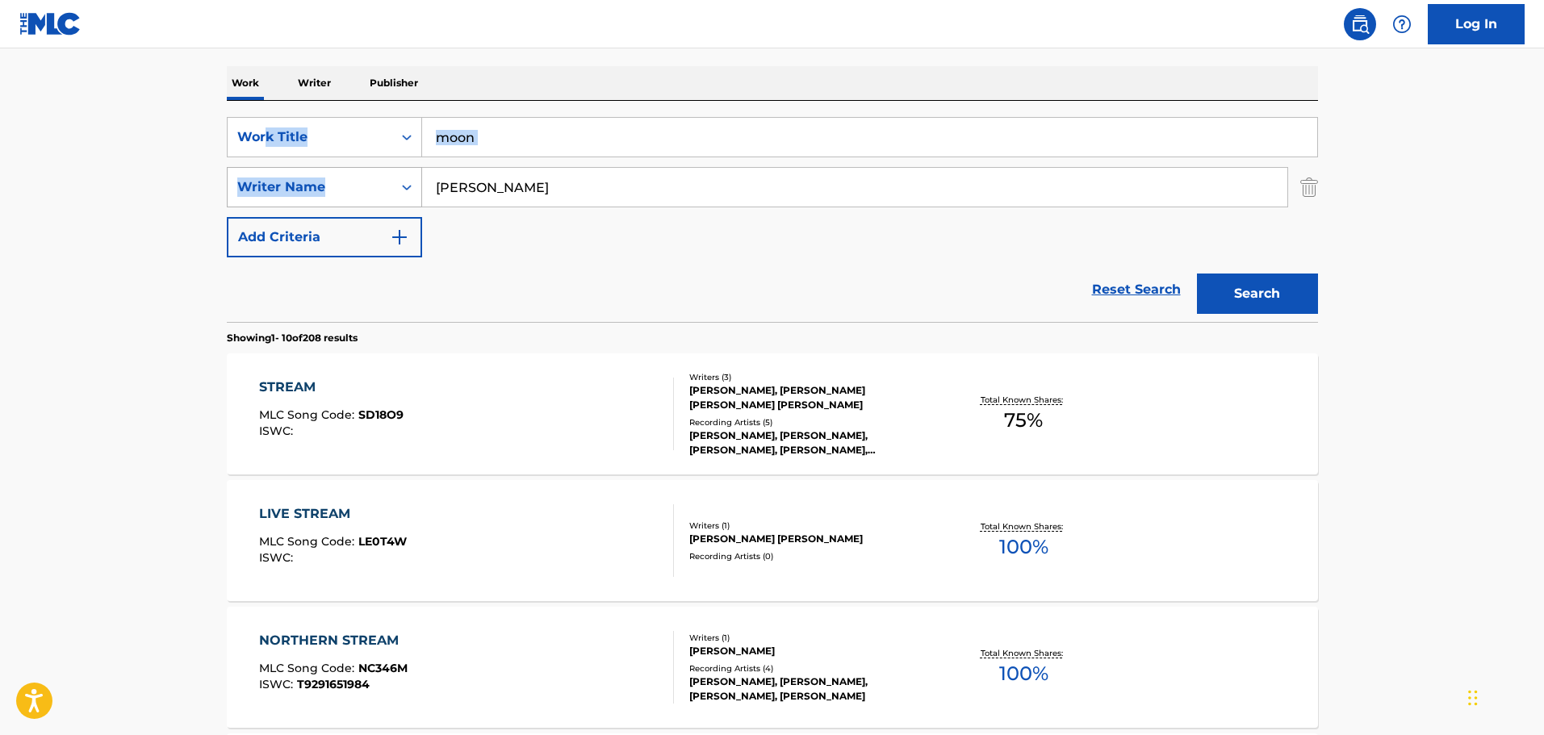
click at [262, 128] on div "SearchWithCriteriacd332d84-1283-43cd-83c8-8e2b93c169e1 Work Title moon SearchWi…" at bounding box center [772, 187] width 1091 height 140
drag, startPoint x: 543, startPoint y: 198, endPoint x: 278, endPoint y: 148, distance: 269.4
click at [278, 148] on div "SearchWithCriteriacd332d84-1283-43cd-83c8-8e2b93c169e1 Work Title moon SearchWi…" at bounding box center [772, 187] width 1091 height 140
paste input "[PERSON_NAME]"
type input "[PERSON_NAME]"
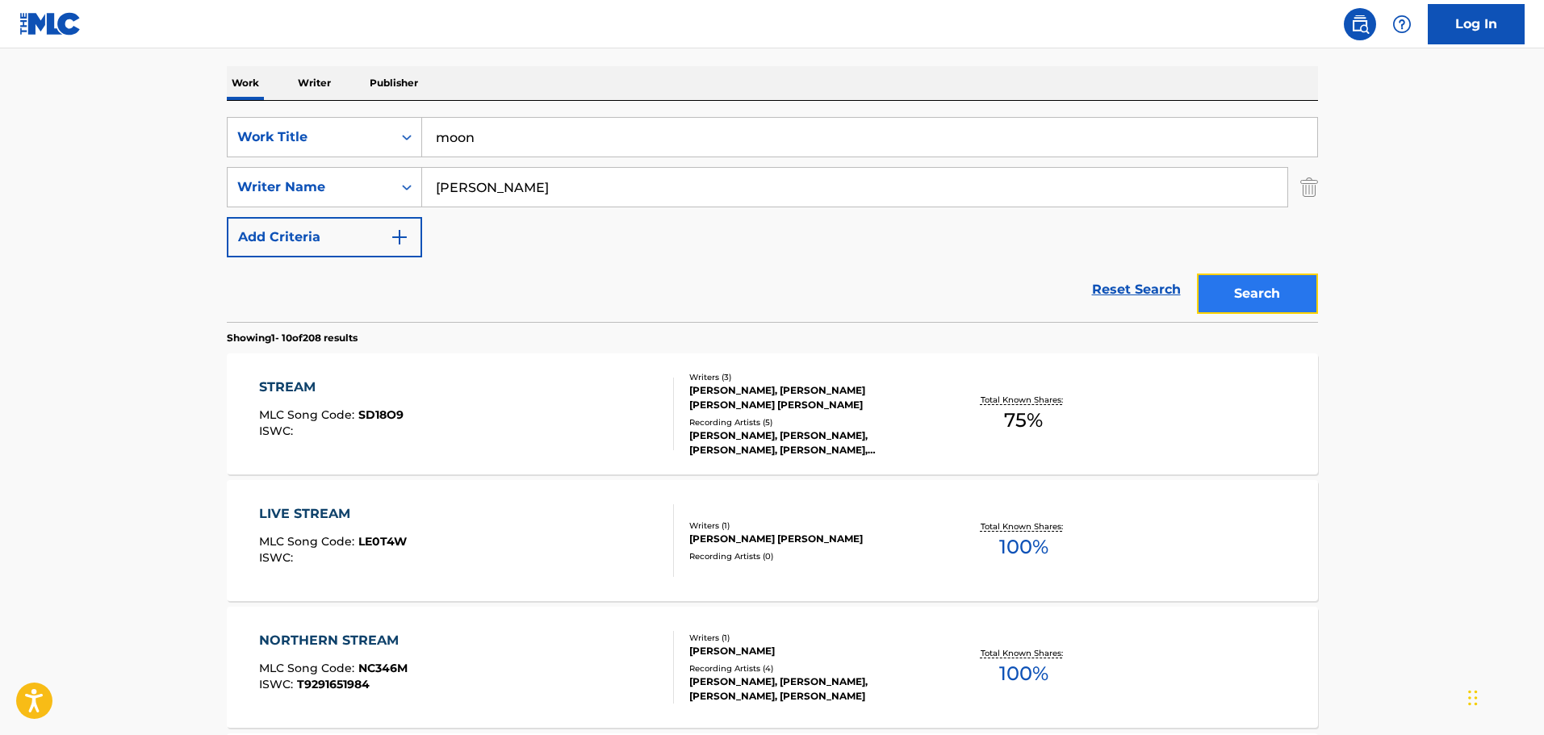
click at [1255, 281] on button "Search" at bounding box center [1257, 294] width 121 height 40
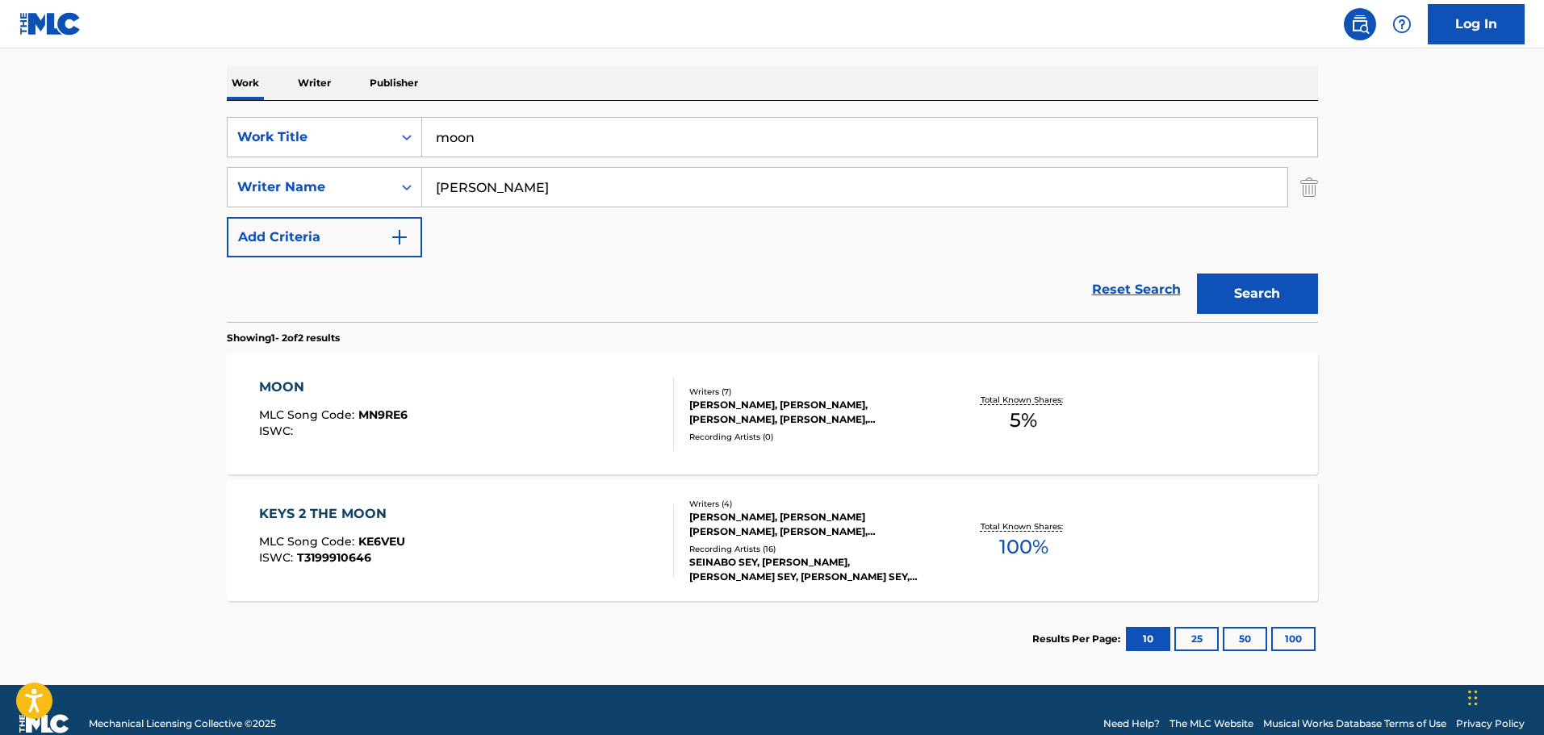
scroll to position [270, 0]
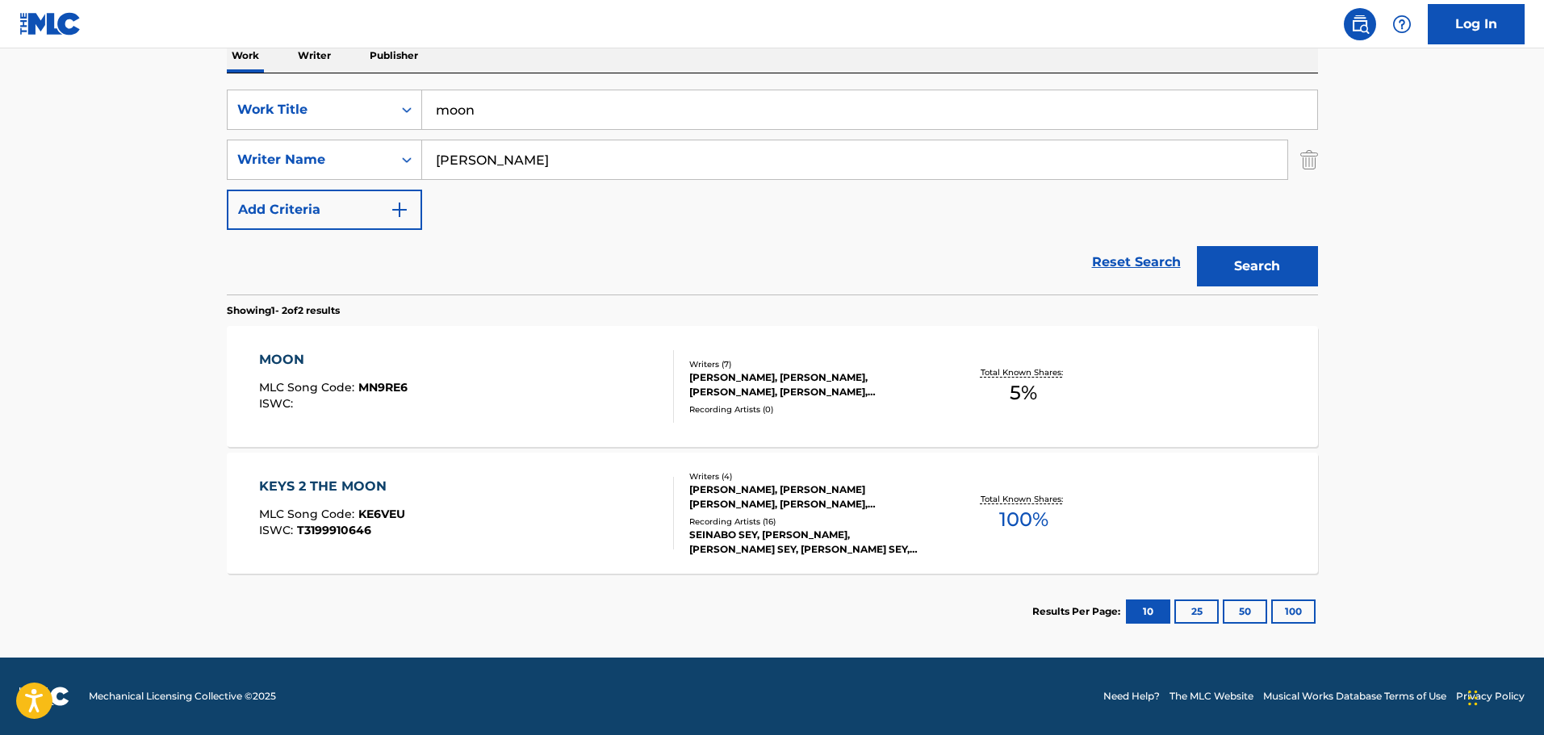
click at [423, 383] on div "MOON MLC Song Code : MN9RE6 ISWC :" at bounding box center [466, 386] width 415 height 73
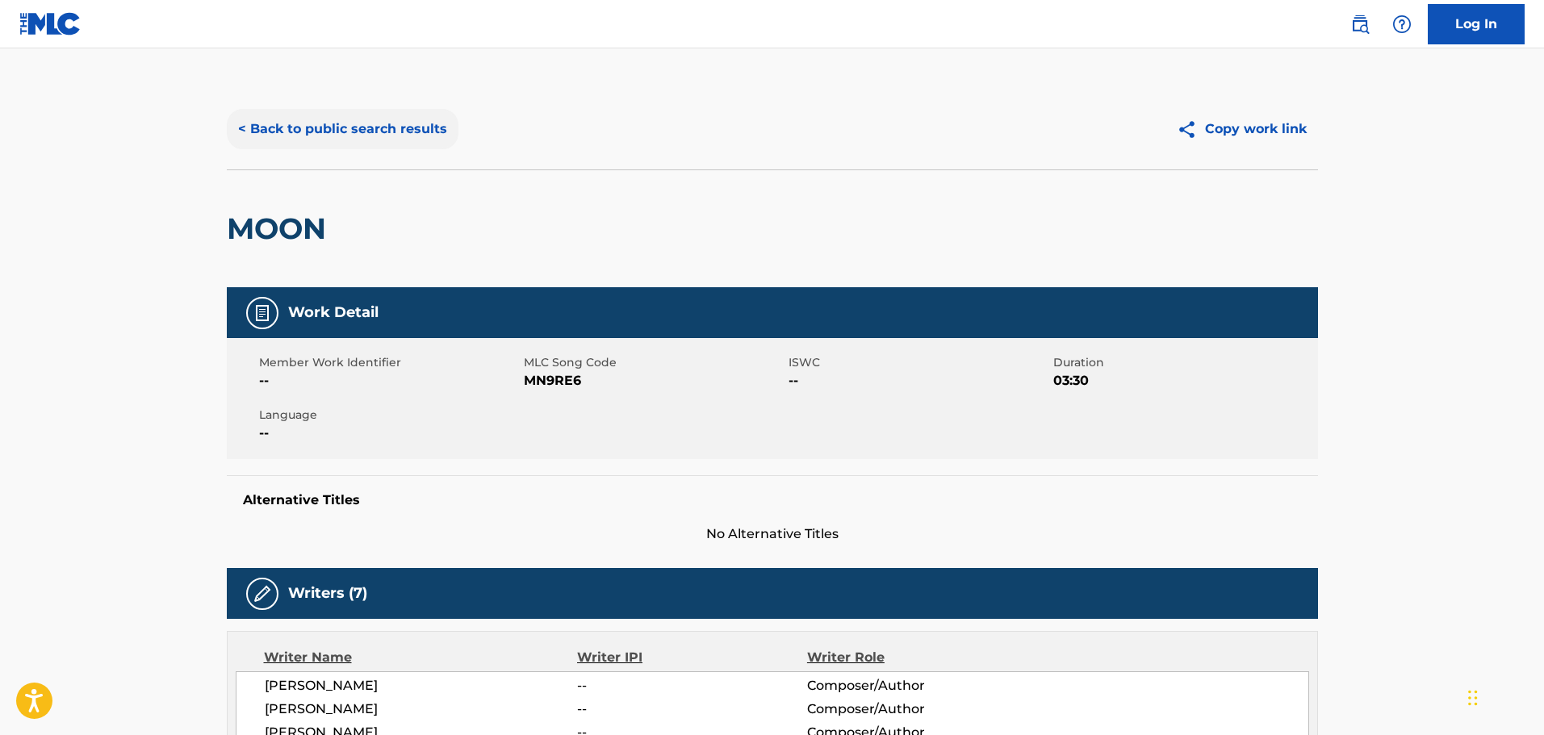
click at [366, 115] on button "< Back to public search results" at bounding box center [343, 129] width 232 height 40
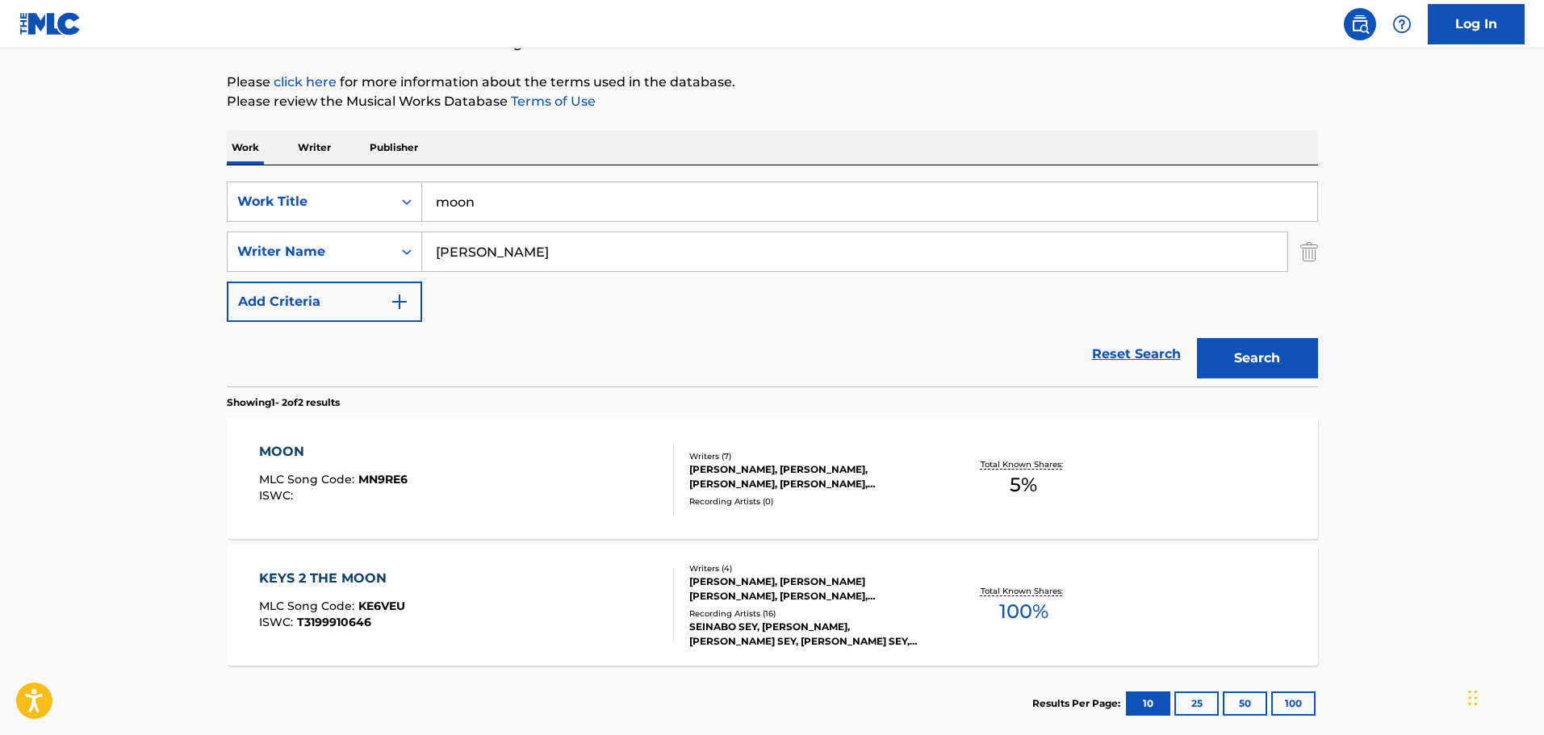
drag, startPoint x: 535, startPoint y: 193, endPoint x: 435, endPoint y: 182, distance: 100.6
click at [435, 182] on input "moon" at bounding box center [869, 201] width 895 height 39
type input "145 k"
type input "n"
type input "minaya"
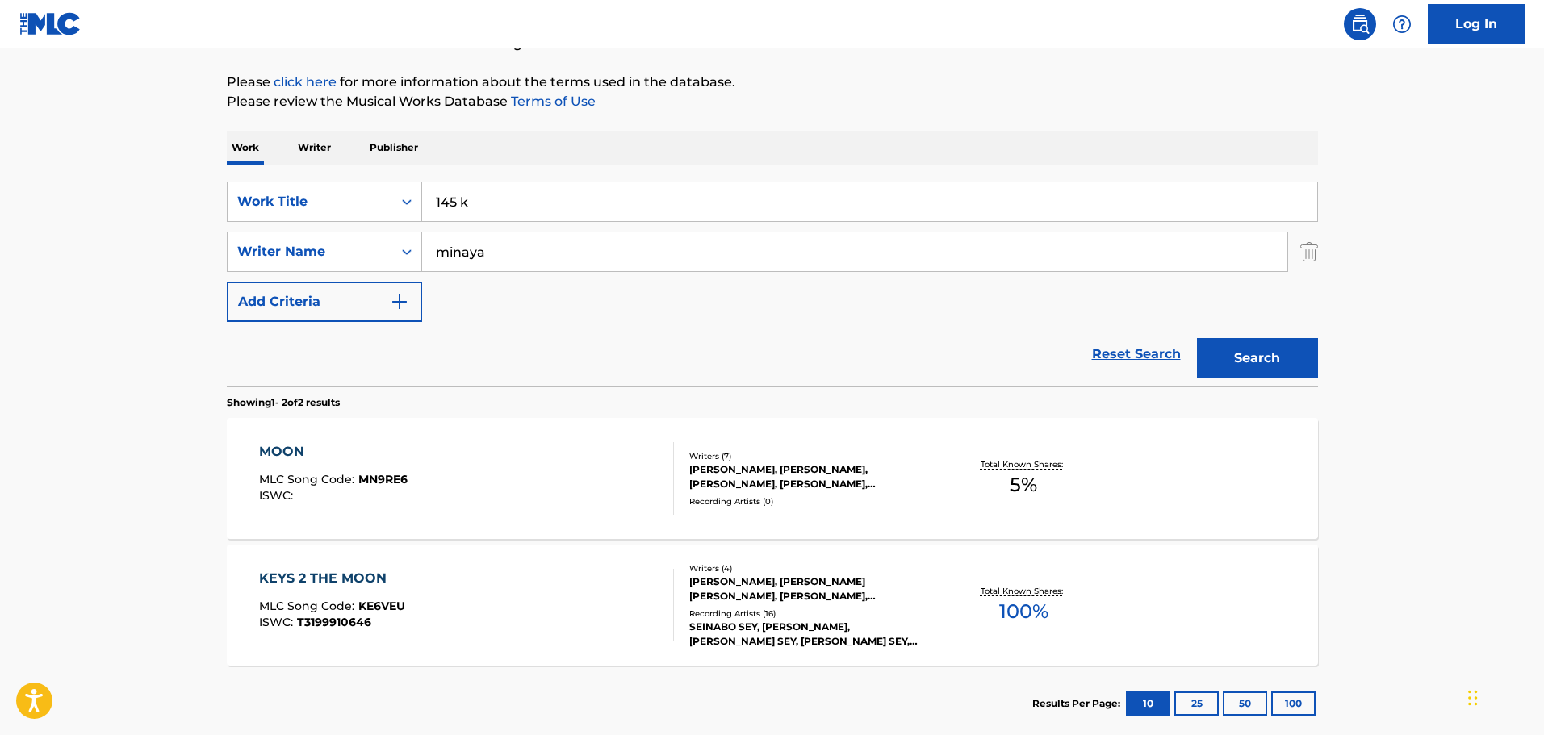
click at [1197, 338] on button "Search" at bounding box center [1257, 358] width 121 height 40
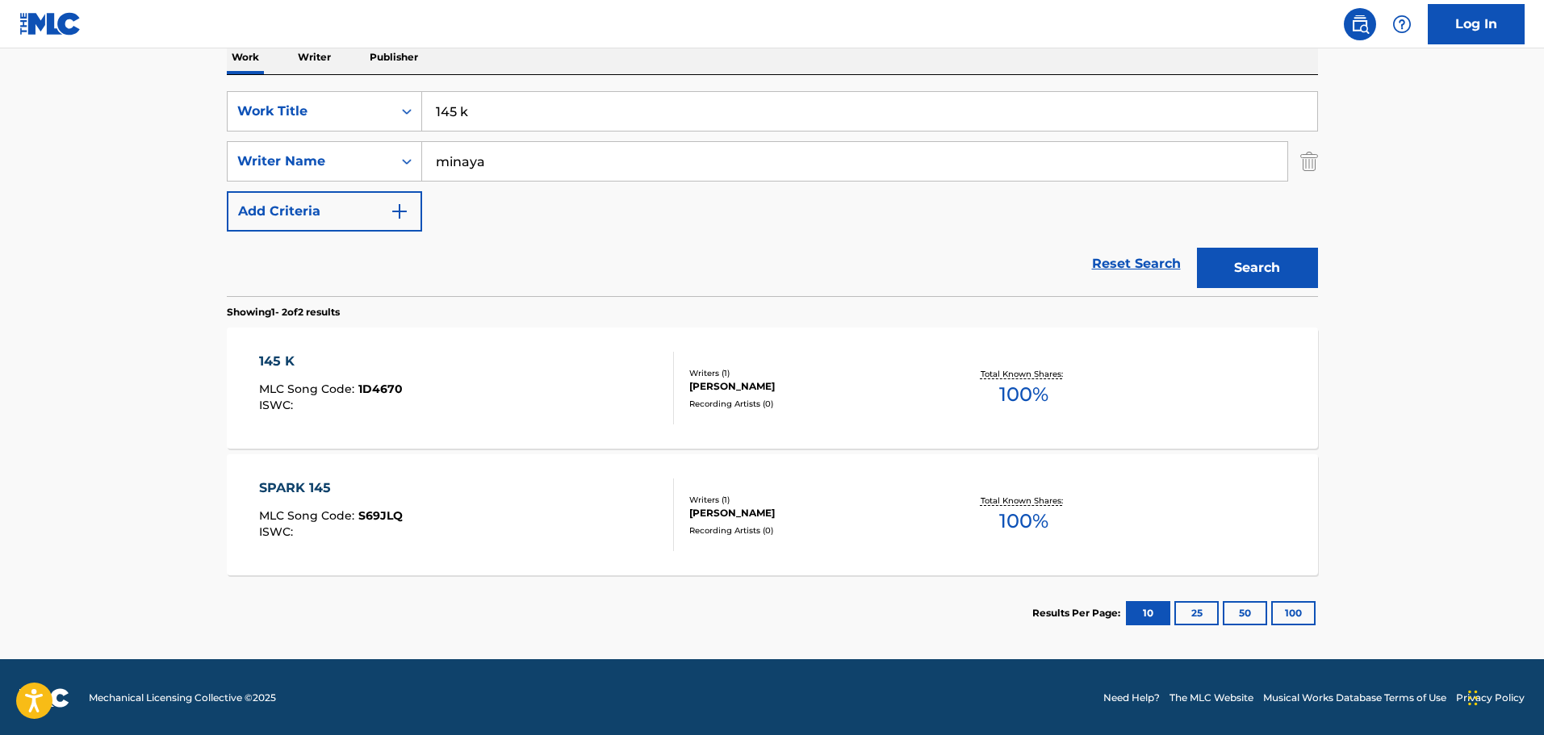
scroll to position [270, 0]
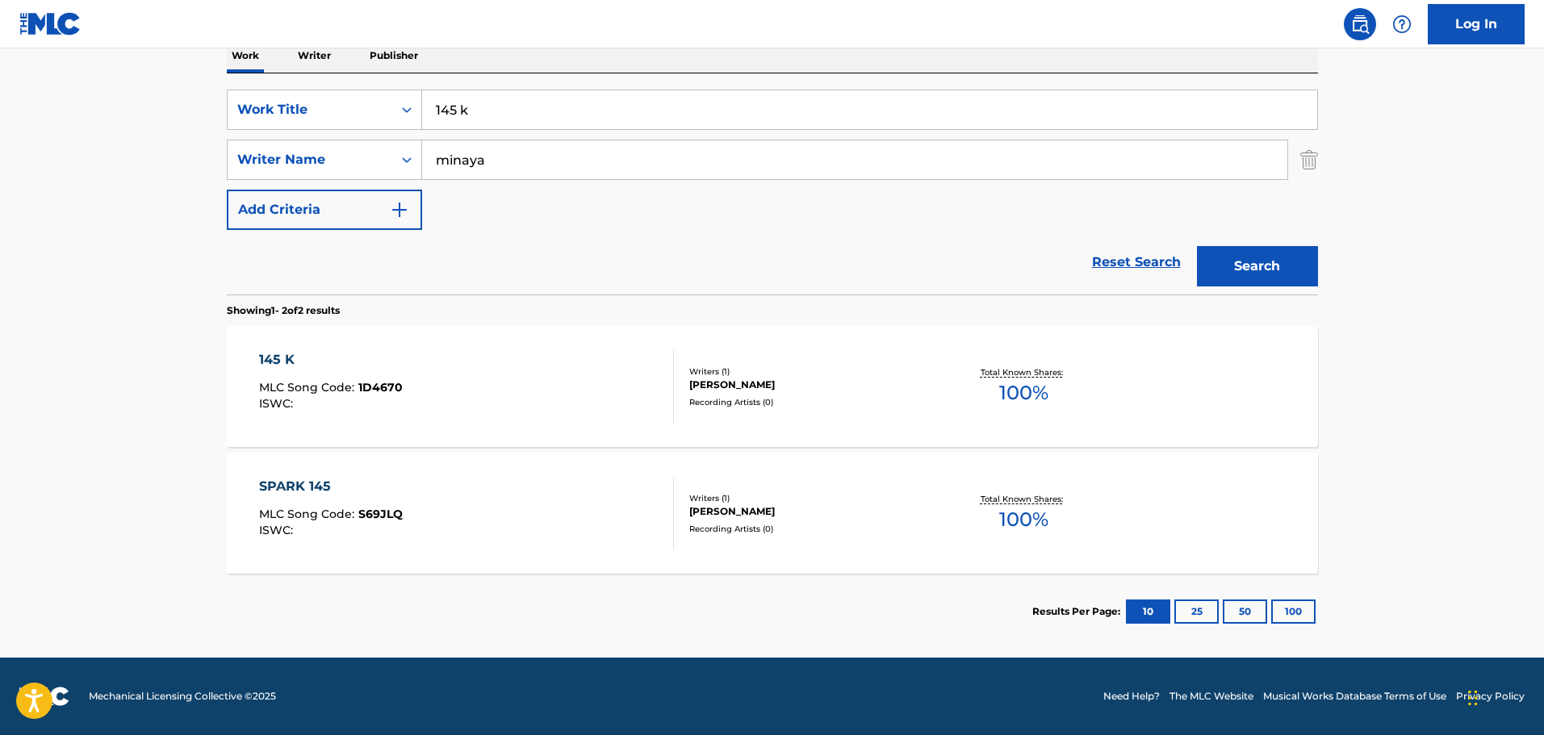
click at [511, 371] on div "145 K MLC Song Code : 1D4670 ISWC :" at bounding box center [466, 386] width 415 height 73
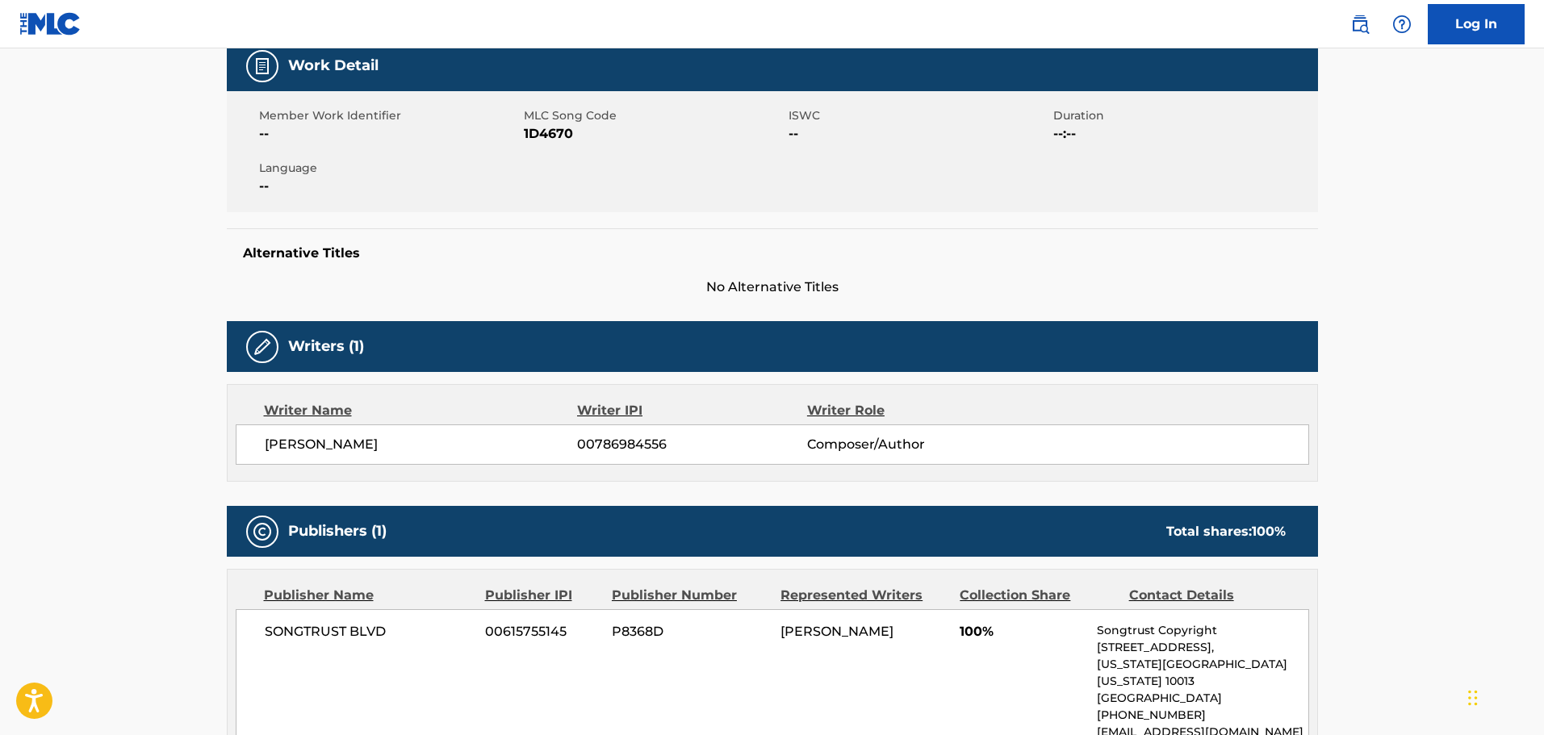
scroll to position [333, 0]
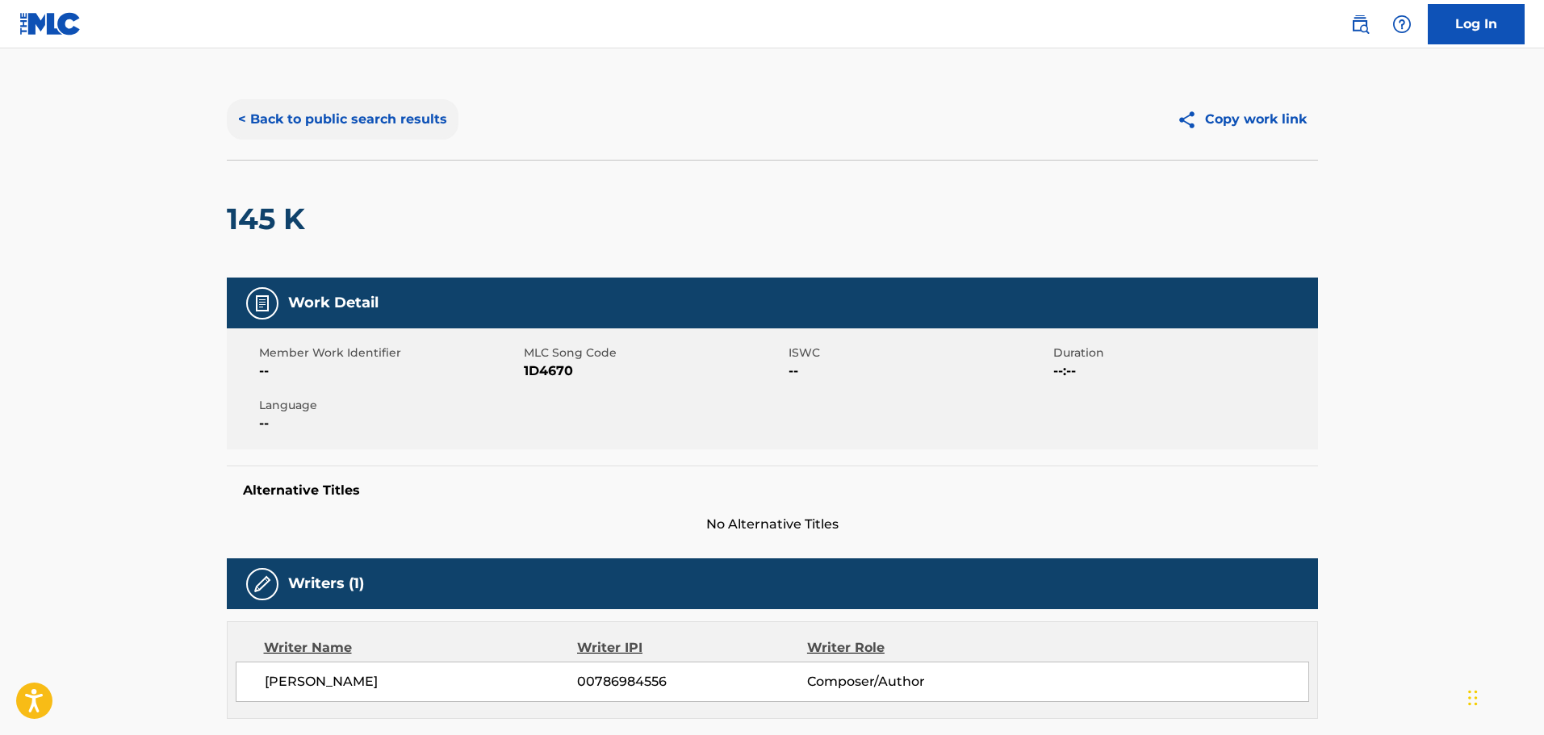
click at [337, 118] on button "< Back to public search results" at bounding box center [343, 119] width 232 height 40
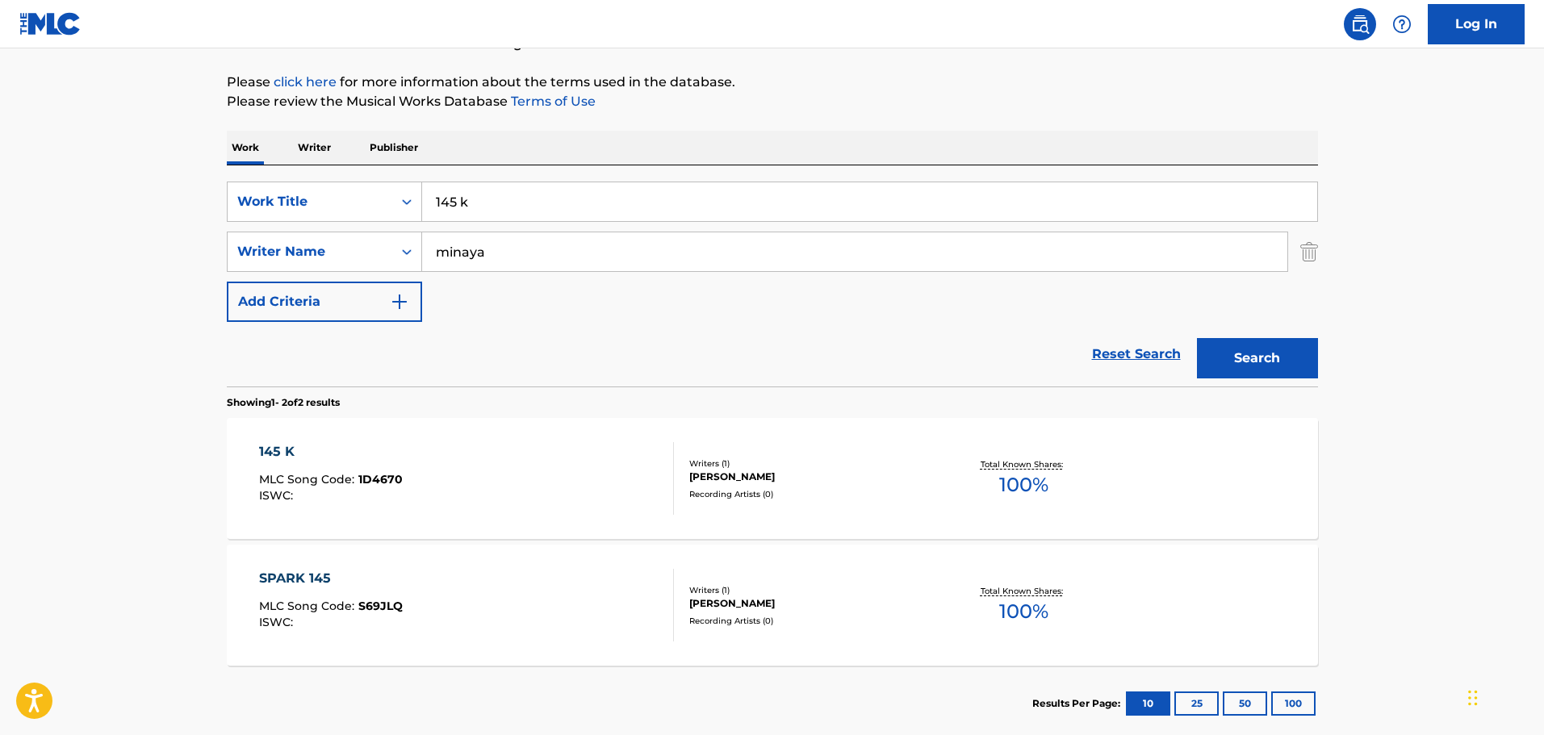
drag, startPoint x: 514, startPoint y: 193, endPoint x: 343, endPoint y: 178, distance: 171.7
click at [350, 178] on div "SearchWithCriteriacd332d84-1283-43cd-83c8-8e2b93c169e1 Work Title 145 k SearchW…" at bounding box center [772, 275] width 1091 height 221
type input "after you"
click at [1197, 338] on button "Search" at bounding box center [1257, 358] width 121 height 40
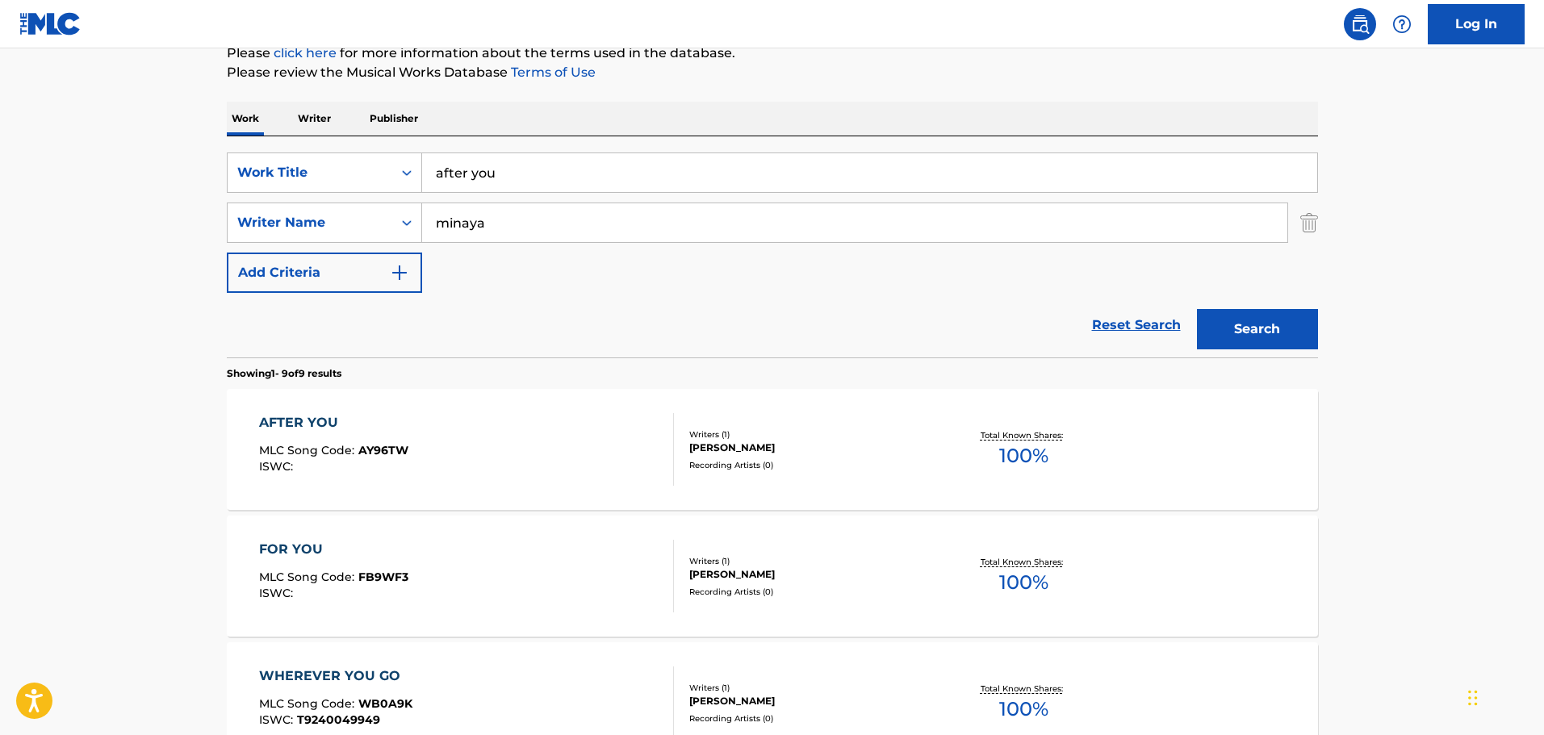
scroll to position [258, 0]
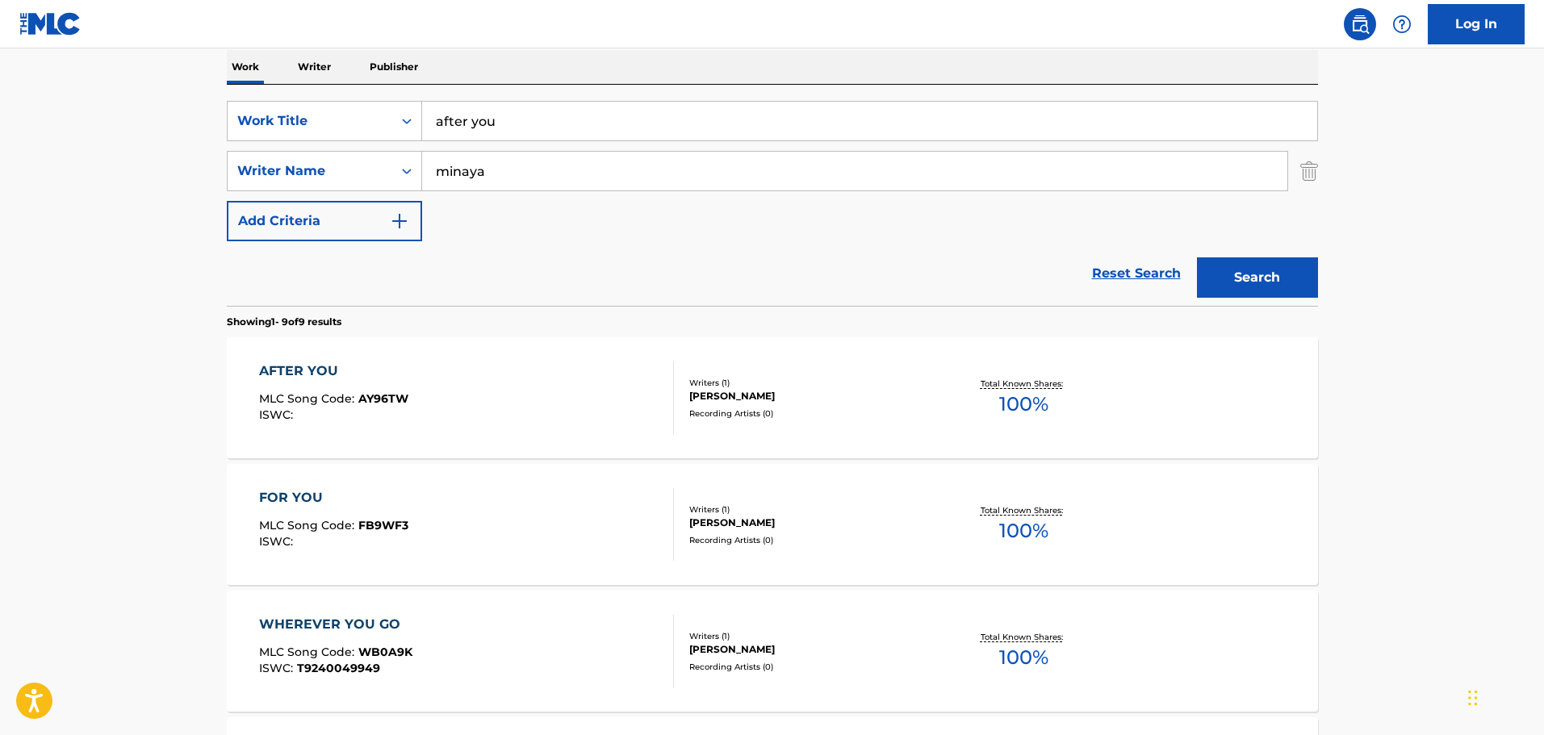
click at [514, 379] on div "AFTER YOU MLC Song Code : AY96TW ISWC :" at bounding box center [466, 398] width 415 height 73
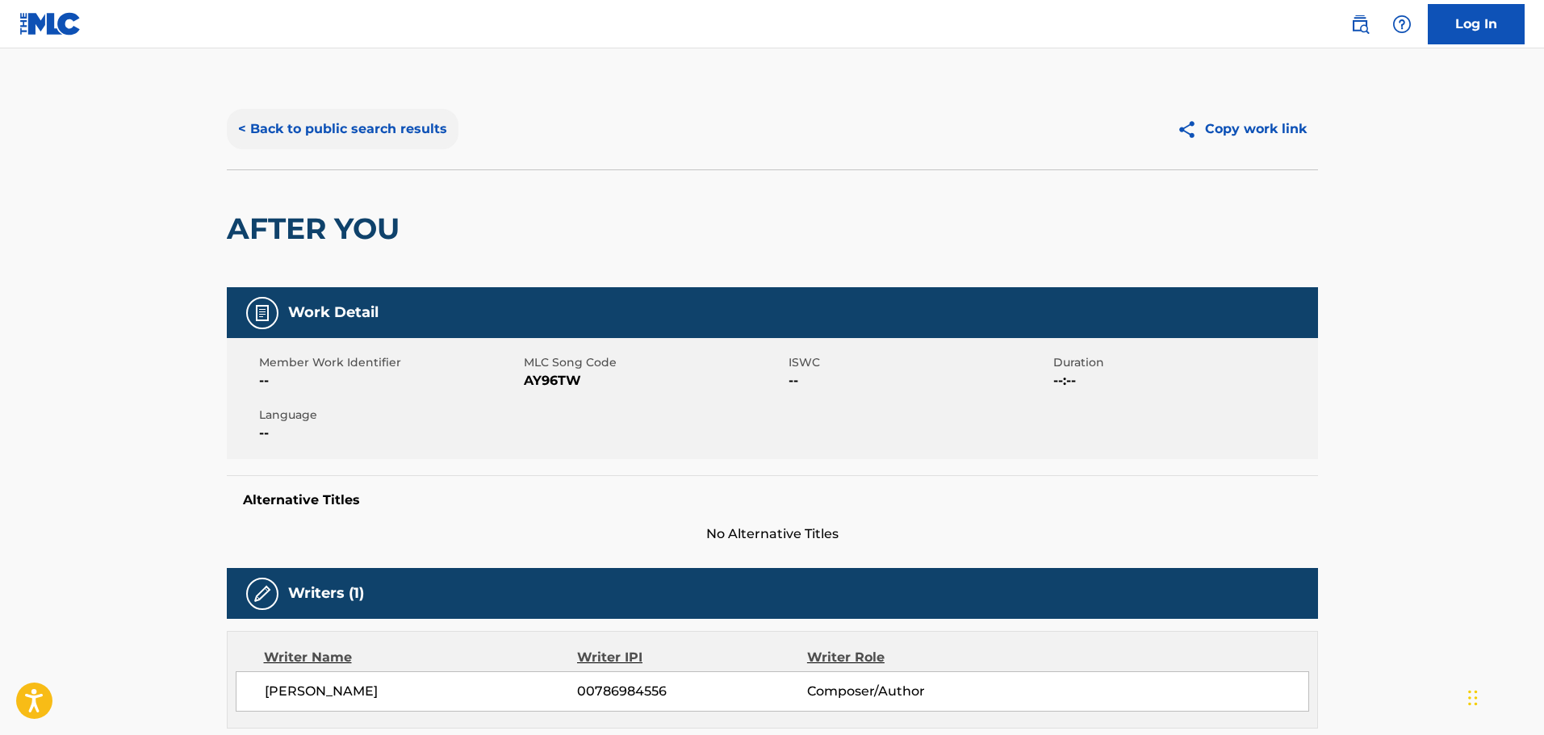
click at [332, 127] on button "< Back to public search results" at bounding box center [343, 129] width 232 height 40
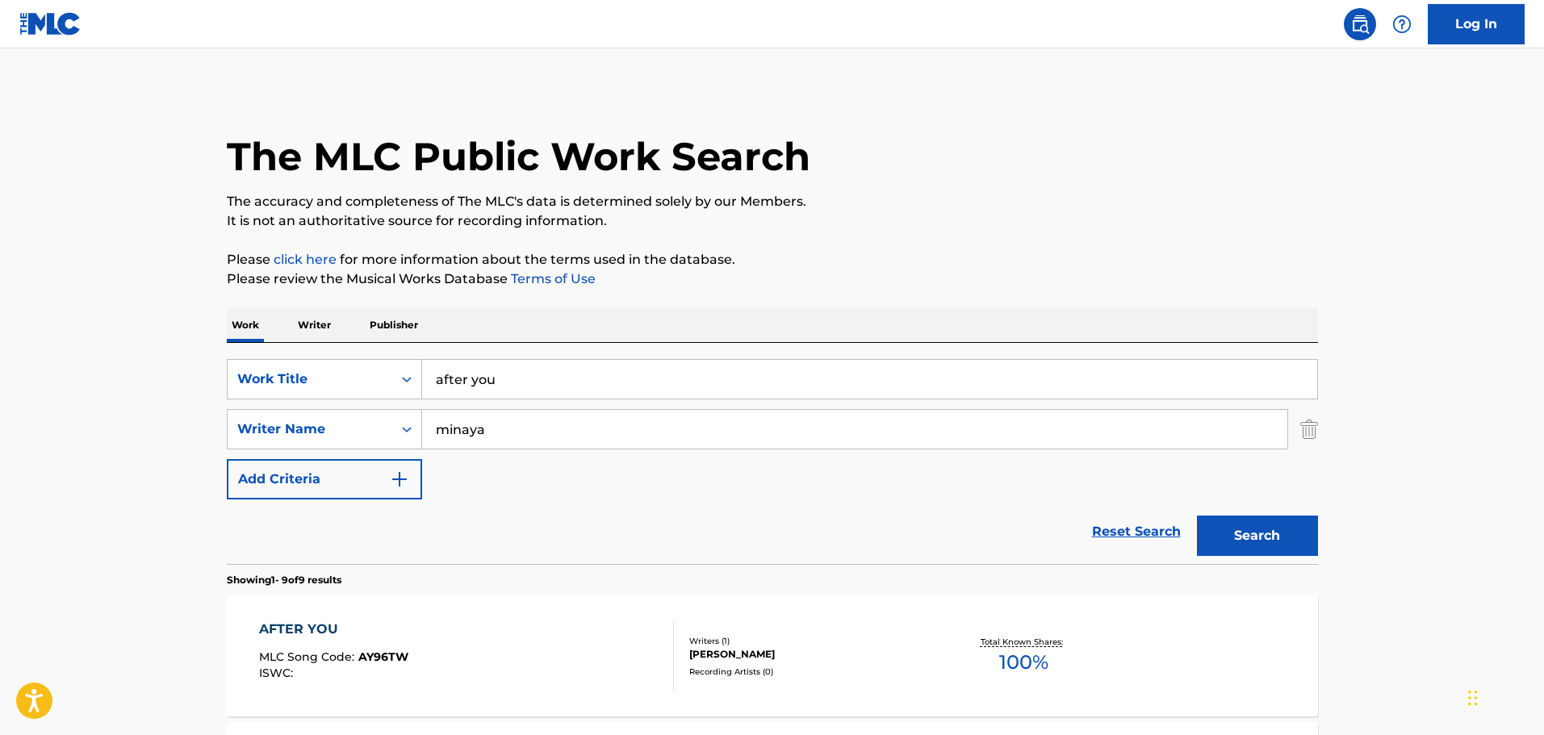
scroll to position [258, 0]
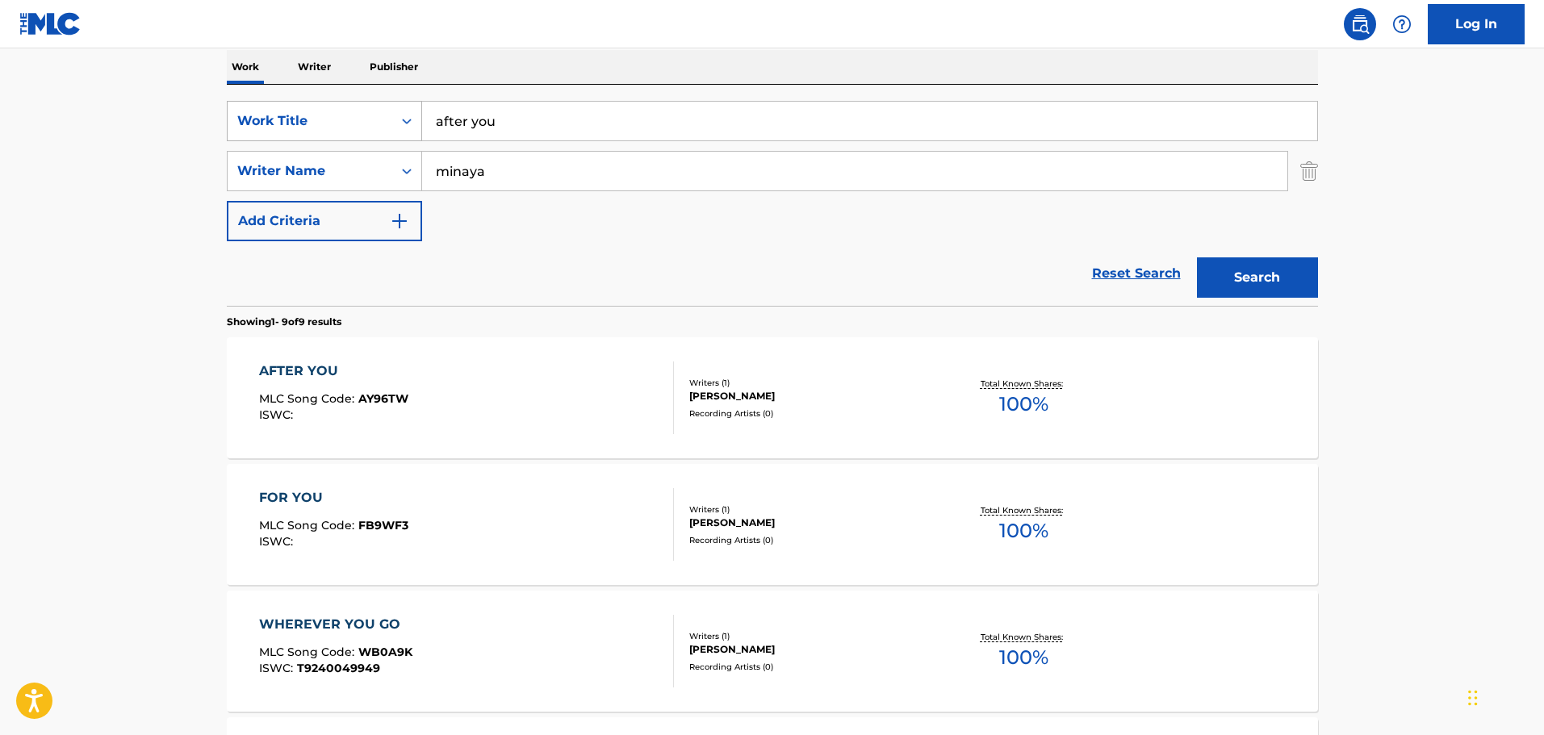
drag, startPoint x: 589, startPoint y: 117, endPoint x: 307, endPoint y: 115, distance: 282.5
click at [307, 115] on div "SearchWithCriteriacd332d84-1283-43cd-83c8-8e2b93c169e1 Work Title after you" at bounding box center [772, 121] width 1091 height 40
type input "Basta 150"
click at [1197, 257] on button "Search" at bounding box center [1257, 277] width 121 height 40
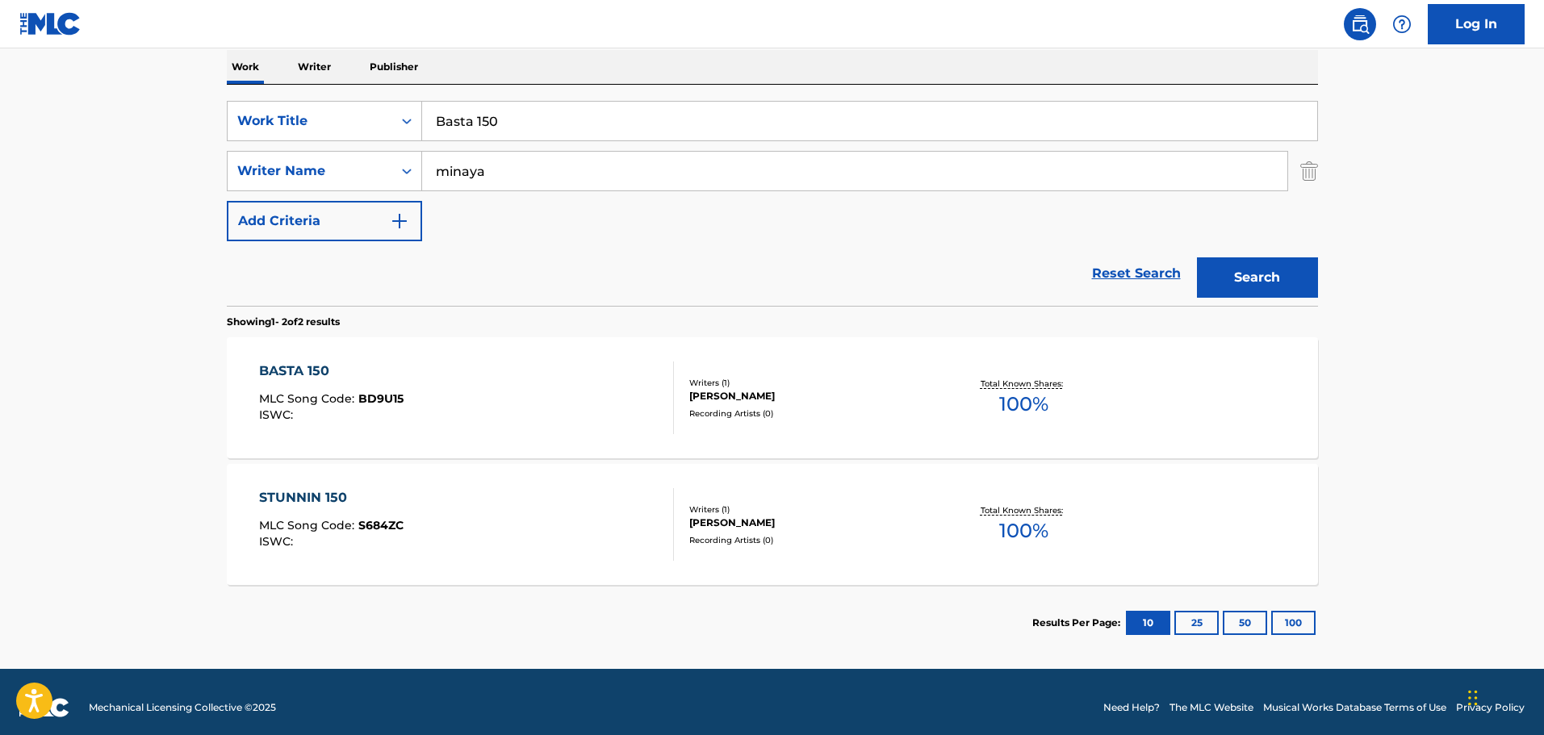
click at [610, 388] on div "BASTA 150 MLC Song Code : BD9U15 ISWC :" at bounding box center [466, 398] width 415 height 73
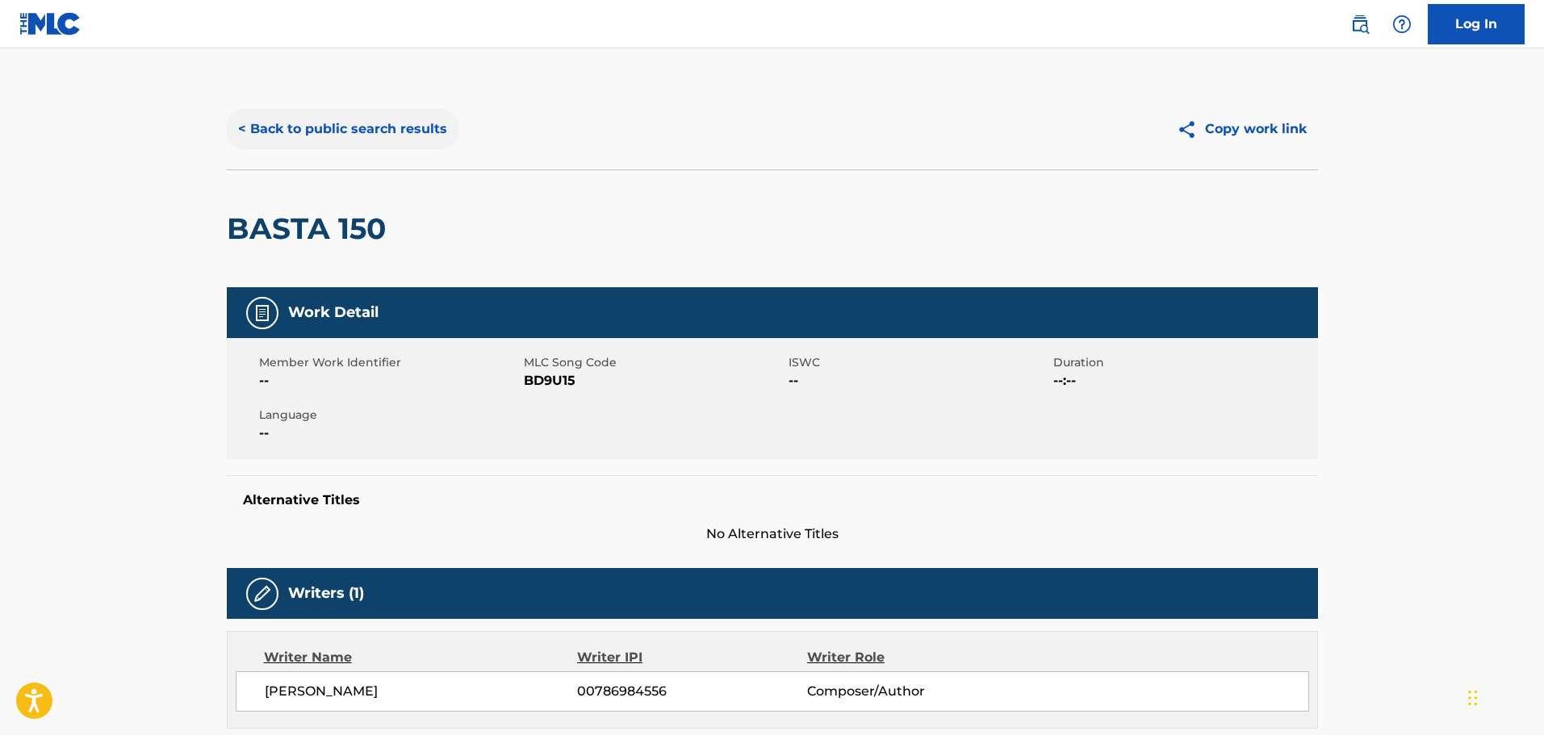
click at [341, 123] on button "< Back to public search results" at bounding box center [343, 129] width 232 height 40
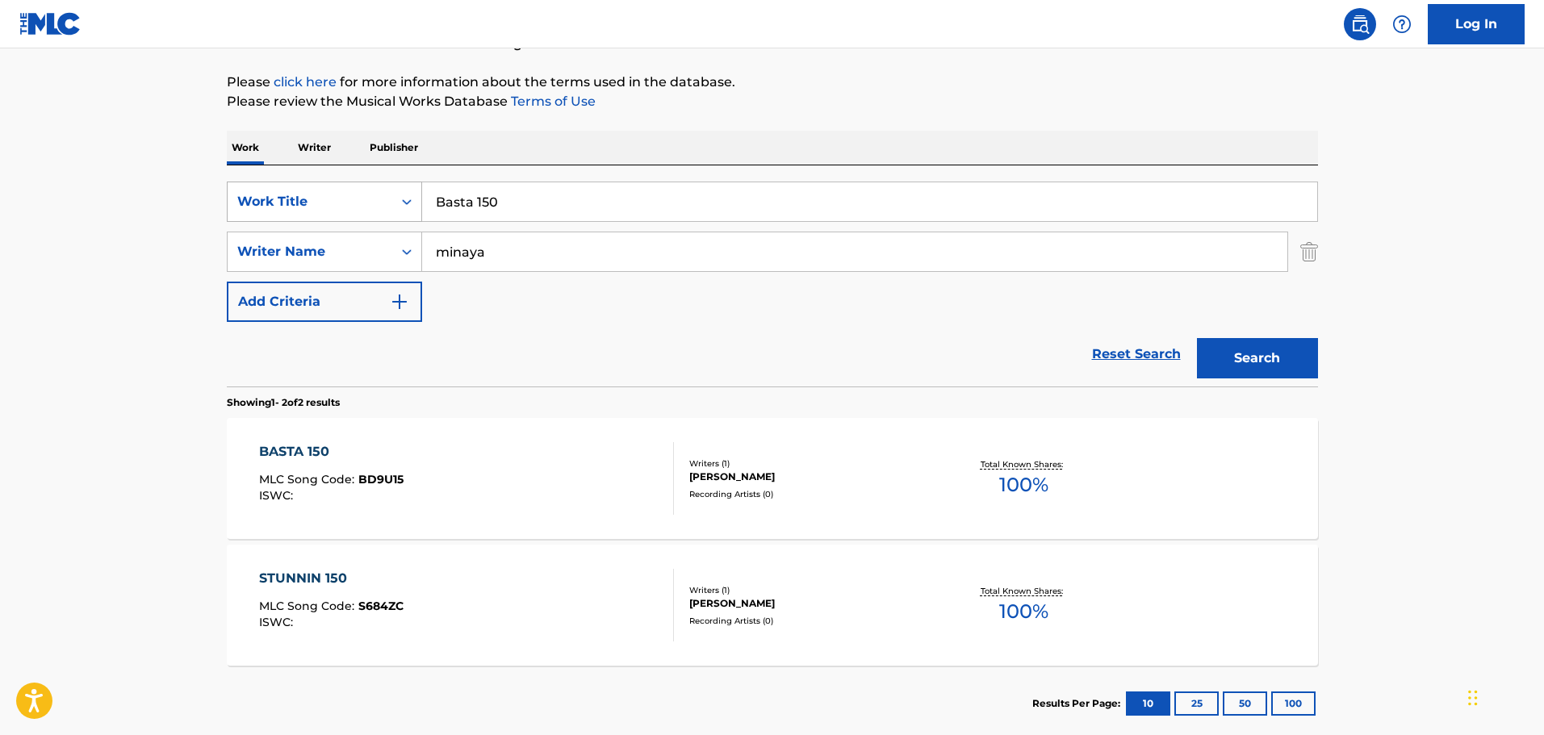
drag, startPoint x: 565, startPoint y: 209, endPoint x: 421, endPoint y: 185, distance: 146.5
click at [434, 186] on input "Basta 150" at bounding box center [869, 201] width 895 height 39
type input "BITCHES IN [GEOGRAPHIC_DATA]"
click at [1197, 338] on button "Search" at bounding box center [1257, 358] width 121 height 40
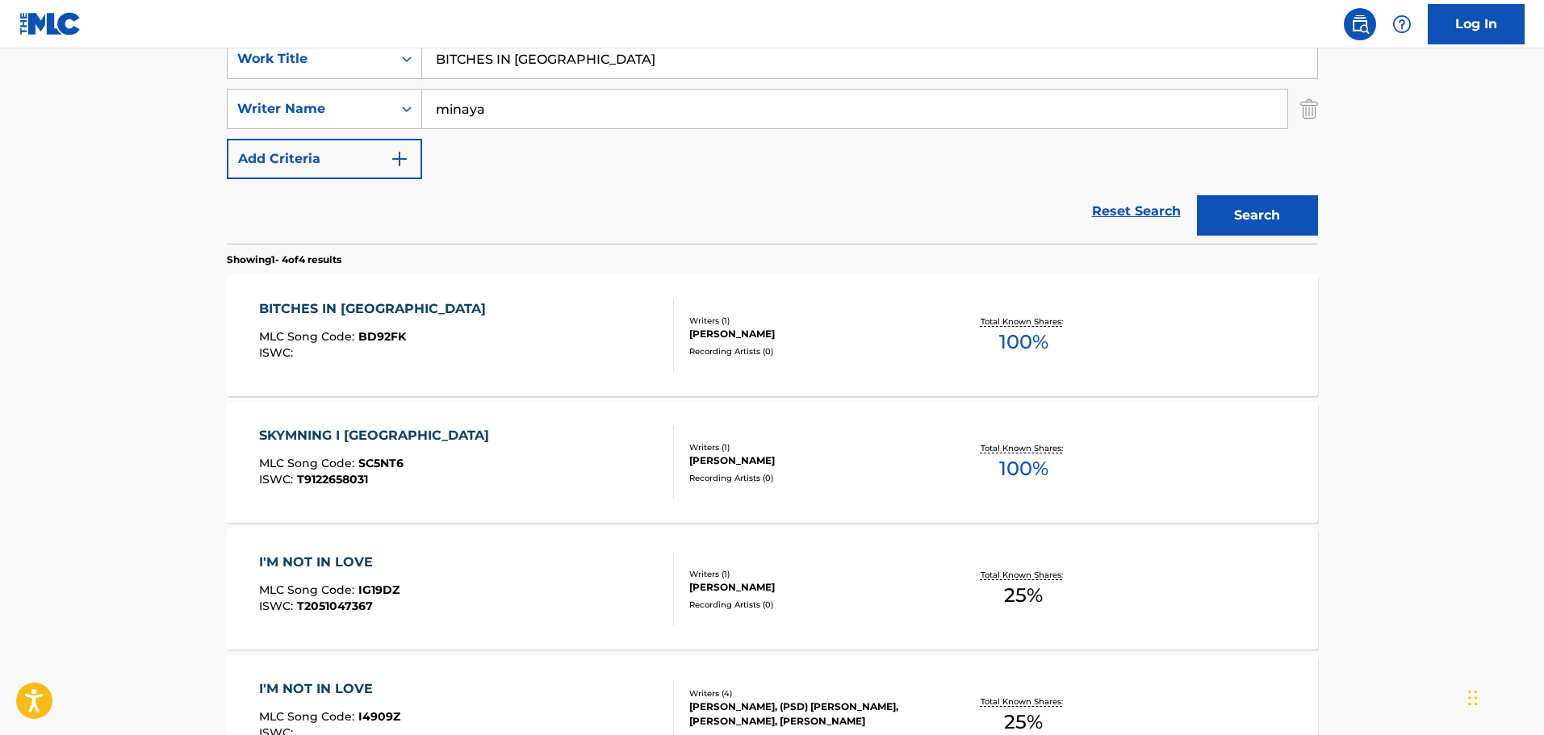
scroll to position [339, 0]
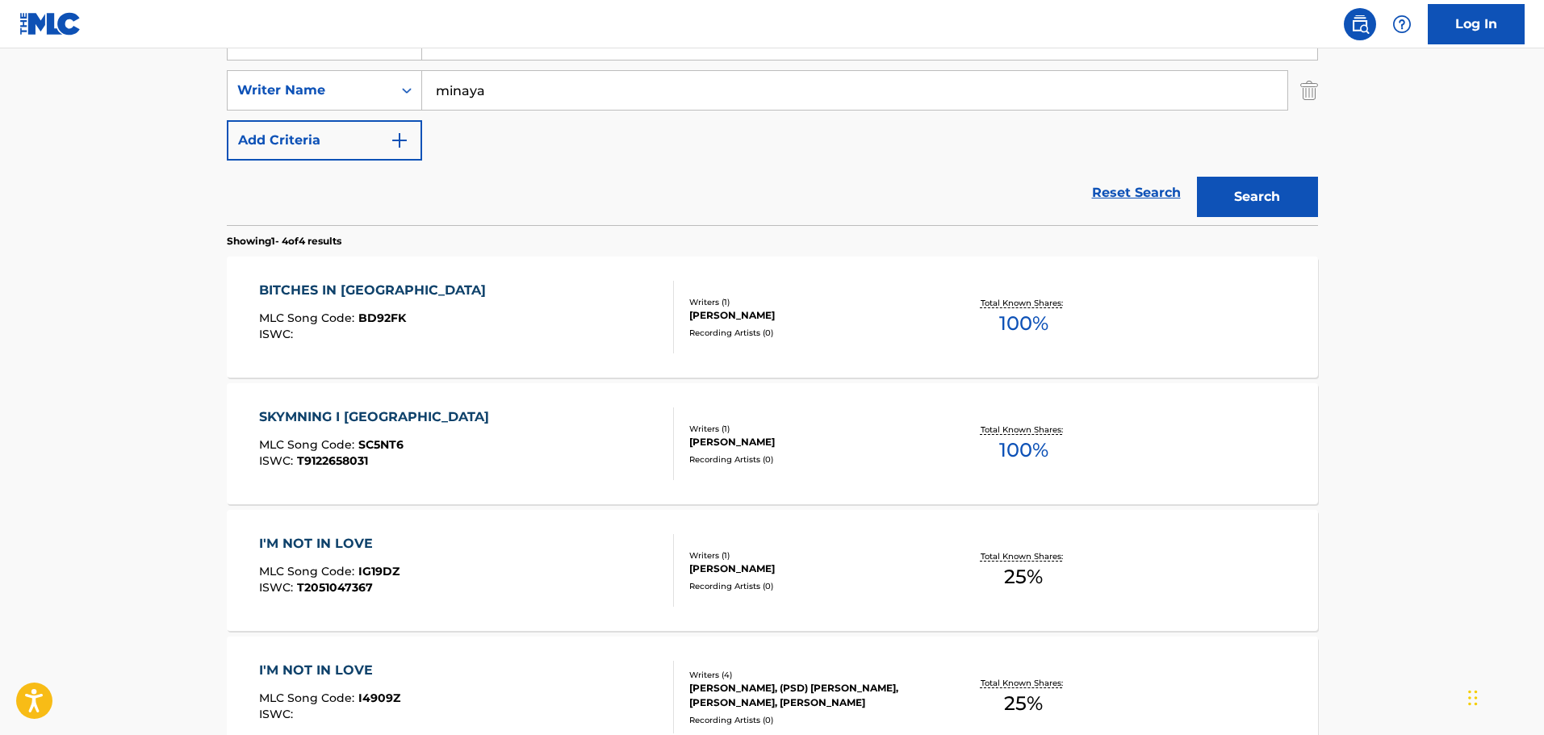
click at [507, 316] on div "BITCHES IN [GEOGRAPHIC_DATA] MLC Song Code : BD92FK ISWC :" at bounding box center [466, 317] width 415 height 73
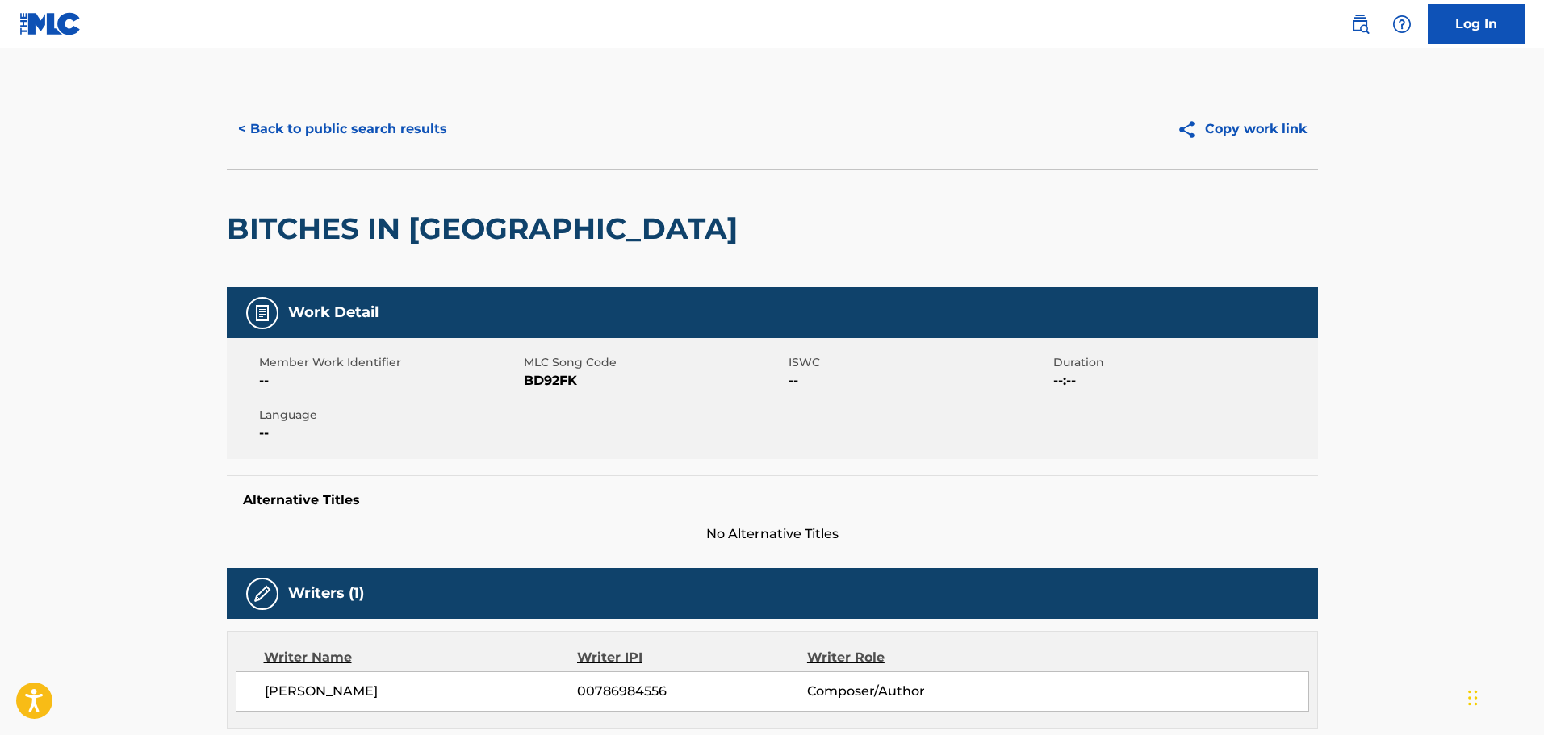
click at [388, 98] on div "< Back to public search results Copy work link" at bounding box center [772, 129] width 1091 height 81
click at [386, 110] on button "< Back to public search results" at bounding box center [343, 129] width 232 height 40
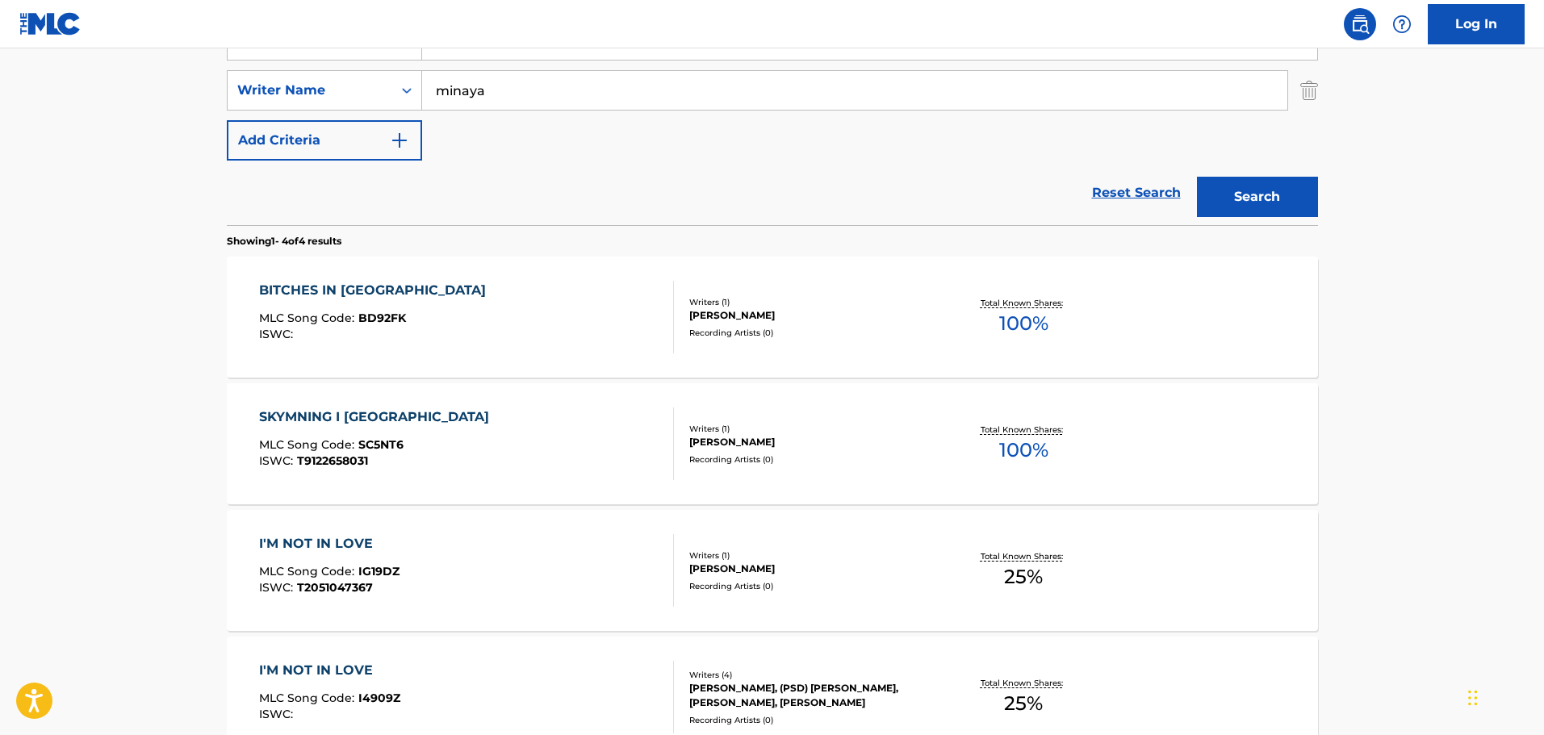
scroll to position [258, 0]
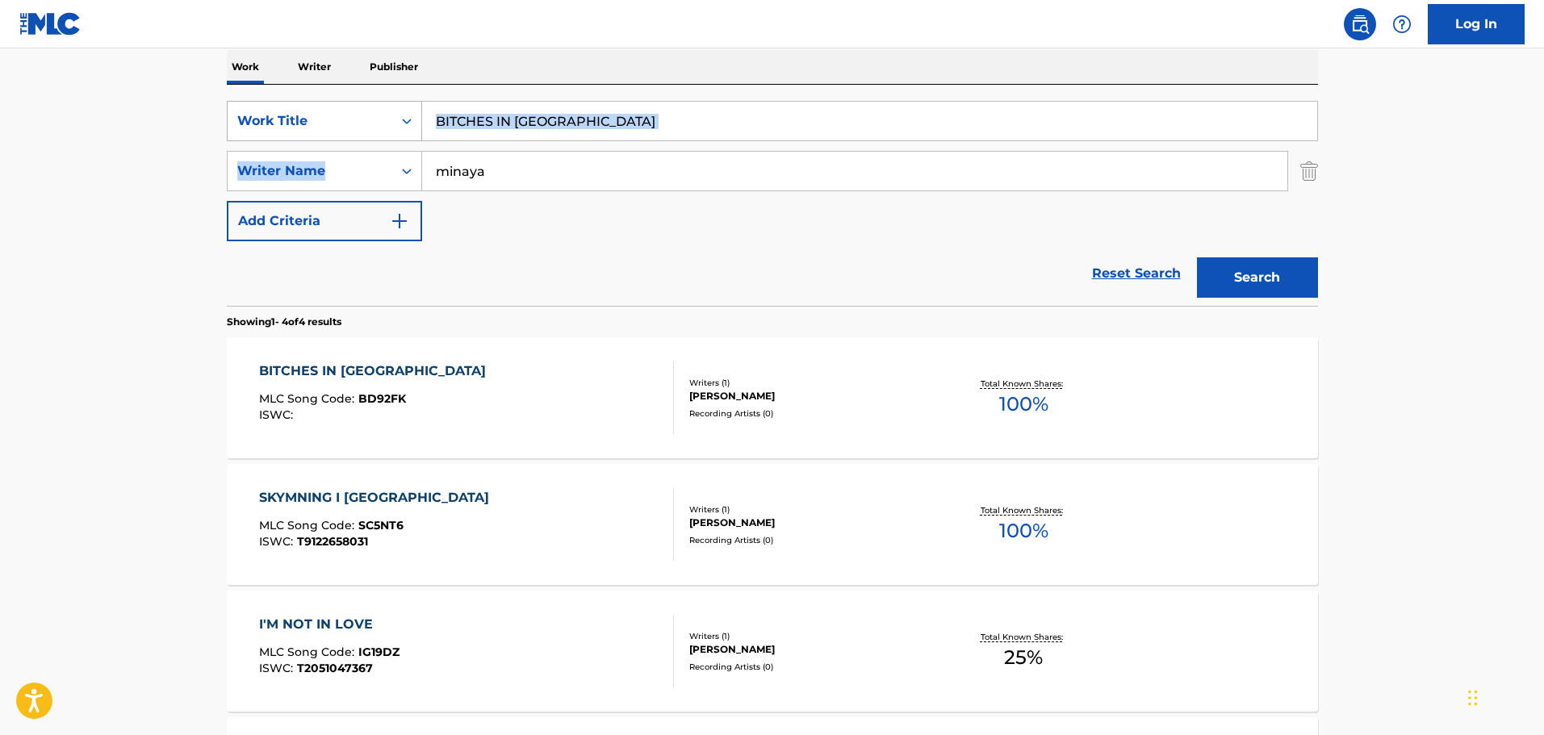
drag, startPoint x: 609, startPoint y: 142, endPoint x: 418, endPoint y: 123, distance: 191.5
click at [418, 123] on div "SearchWithCriteriacd332d84-1283-43cd-83c8-8e2b93c169e1 Work Title BITCHES IN [G…" at bounding box center [772, 171] width 1091 height 140
click at [576, 118] on input "BITCHES IN [GEOGRAPHIC_DATA]" at bounding box center [869, 121] width 895 height 39
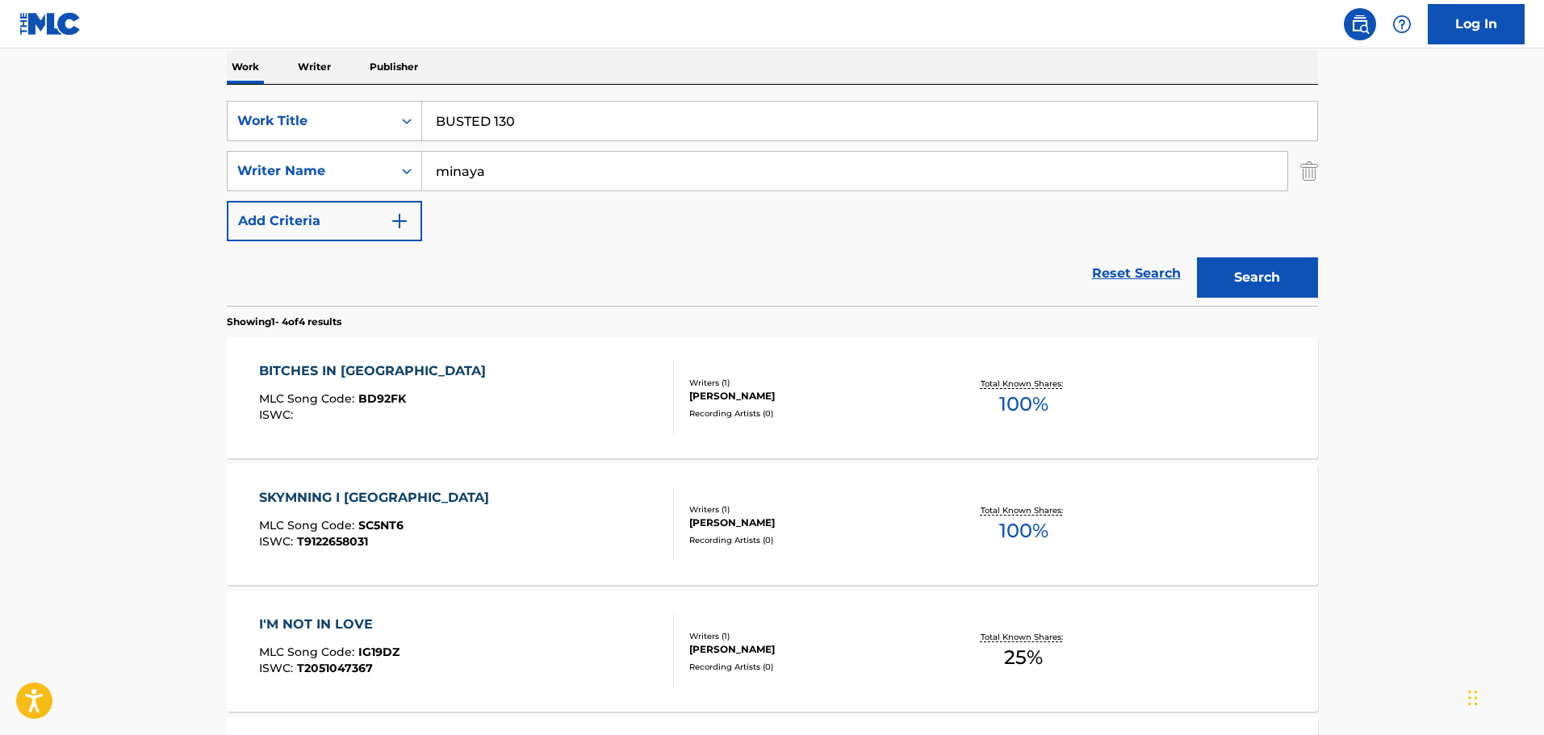
type input "BUSTED 130"
click at [1197, 257] on button "Search" at bounding box center [1257, 277] width 121 height 40
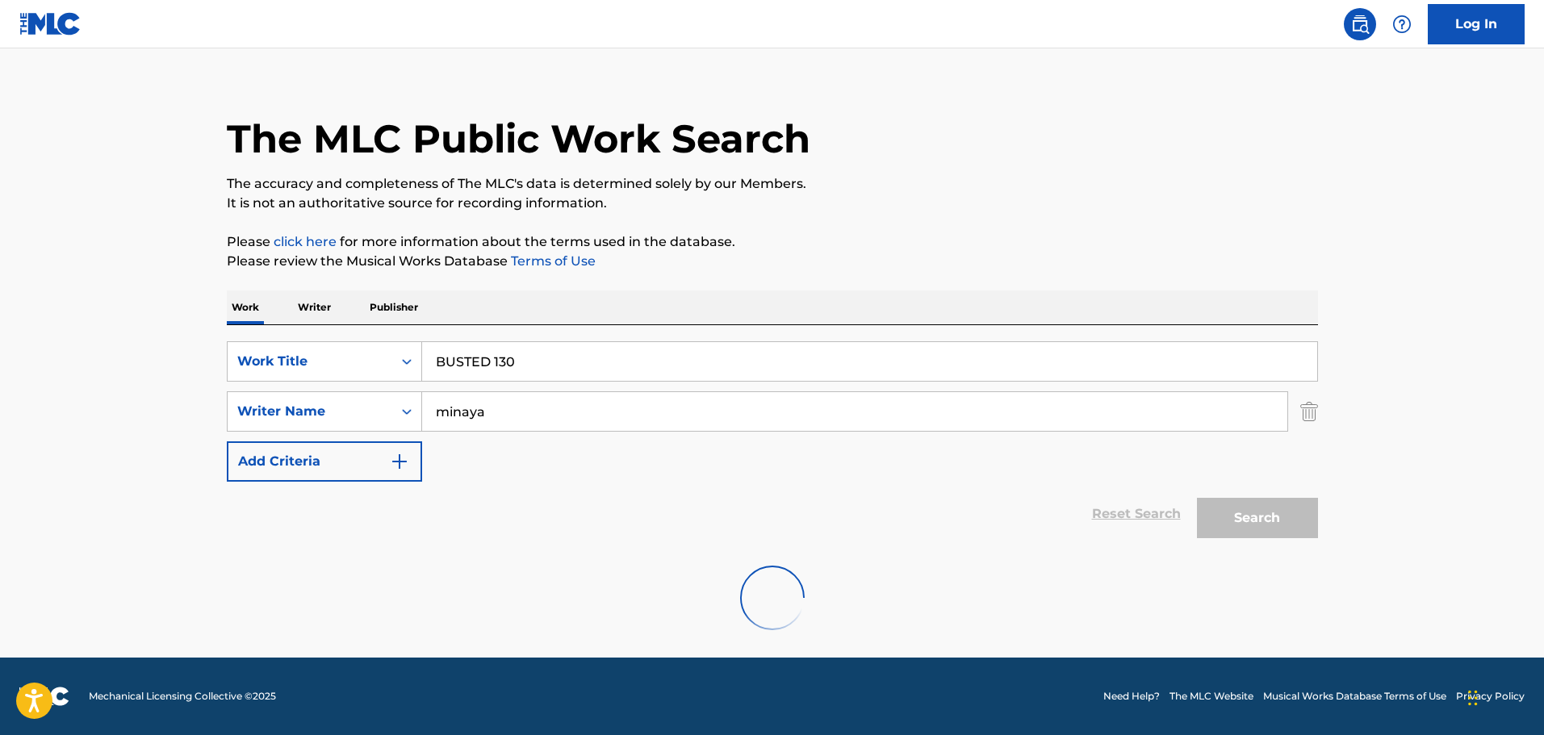
scroll to position [143, 0]
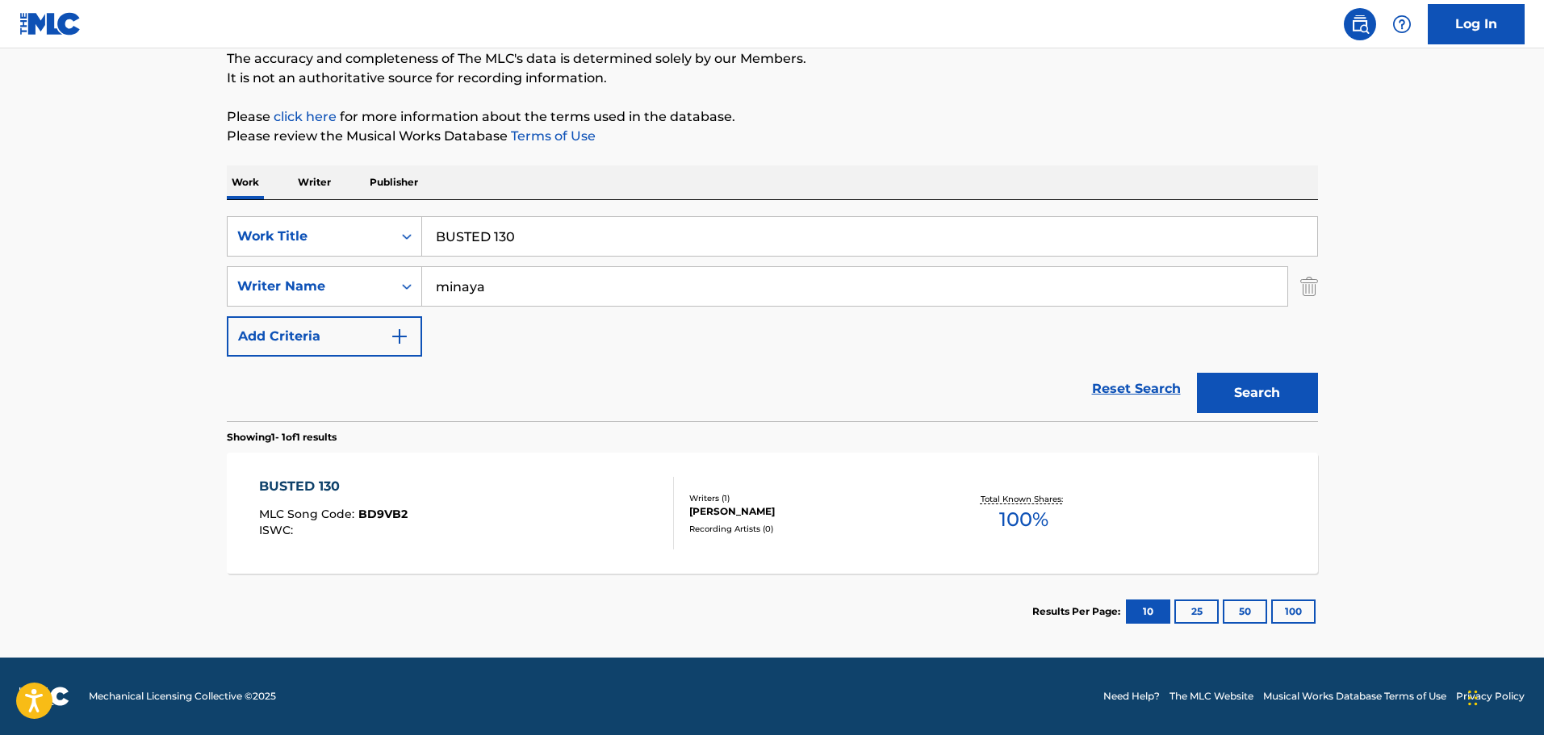
click at [598, 505] on div "BUSTED 130 MLC Song Code : BD9VB2 ISWC :" at bounding box center [466, 513] width 415 height 73
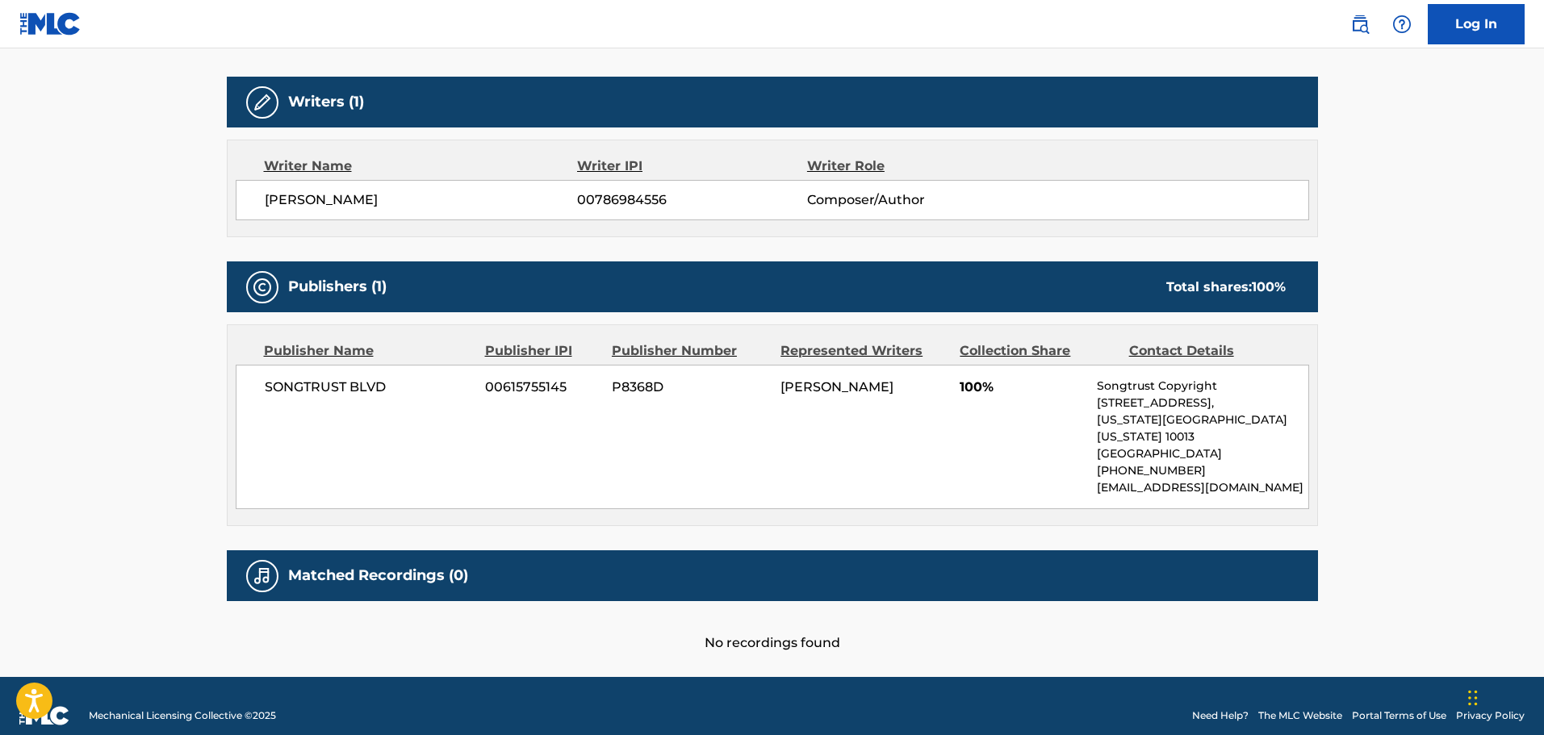
scroll to position [494, 0]
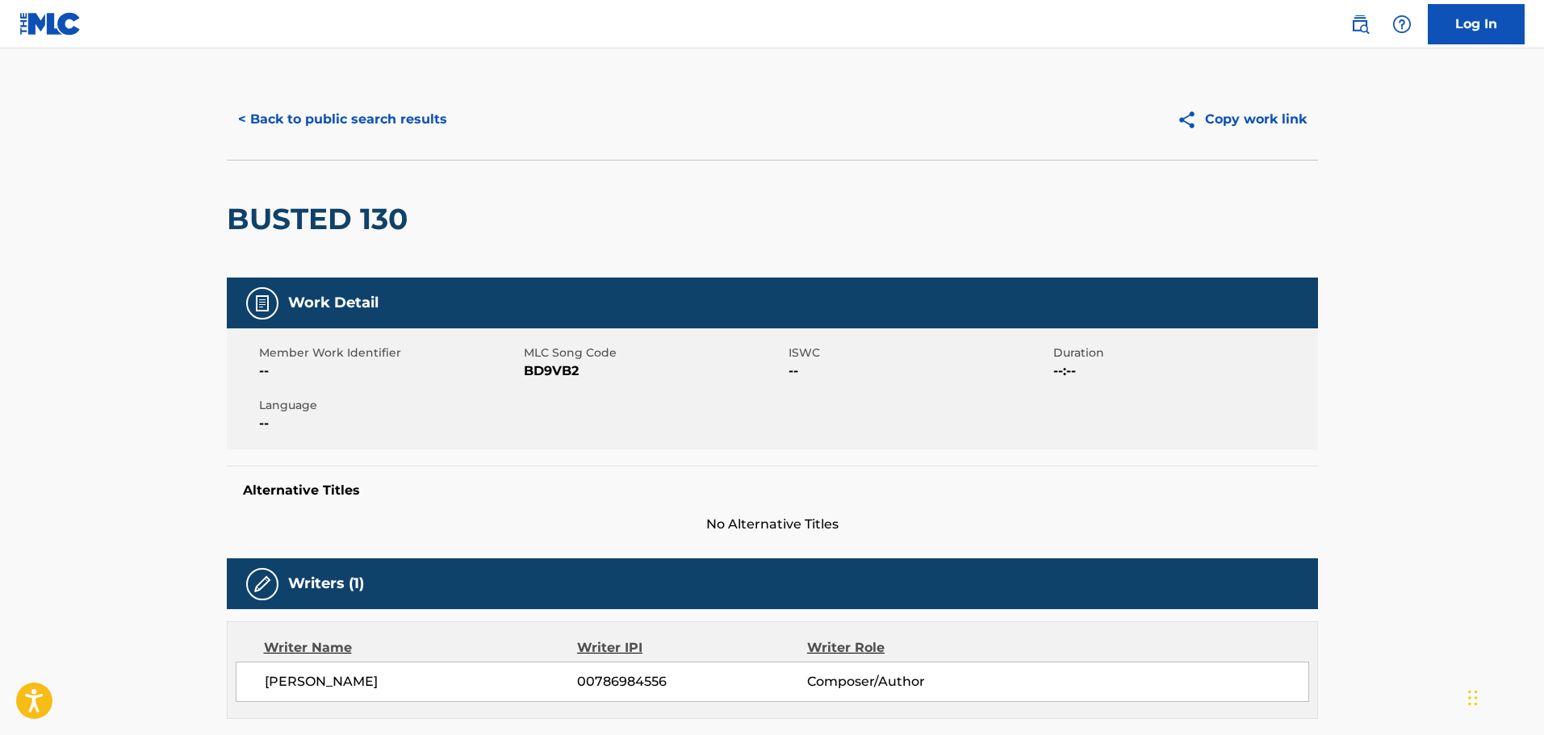
click at [322, 108] on button "< Back to public search results" at bounding box center [343, 119] width 232 height 40
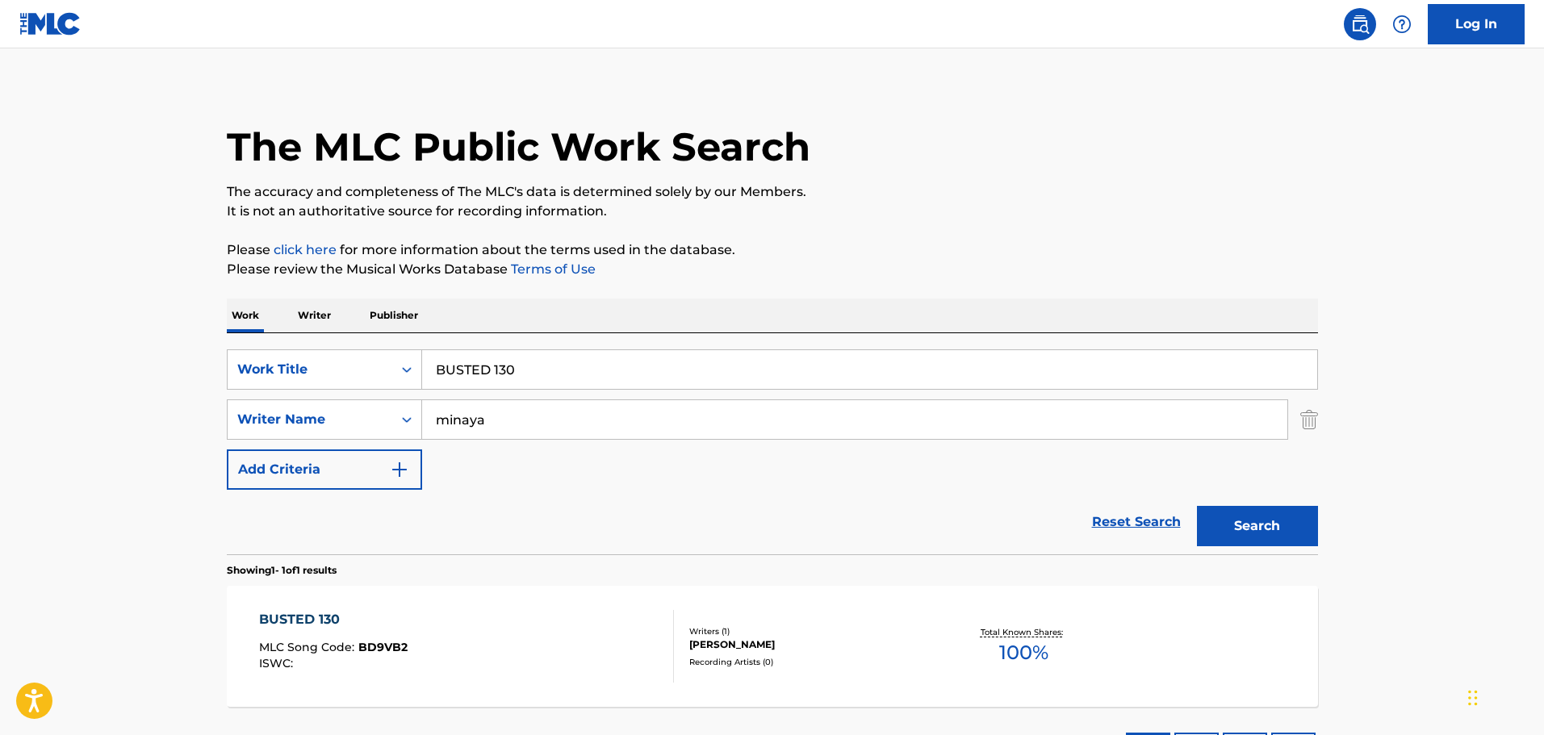
scroll to position [51, 0]
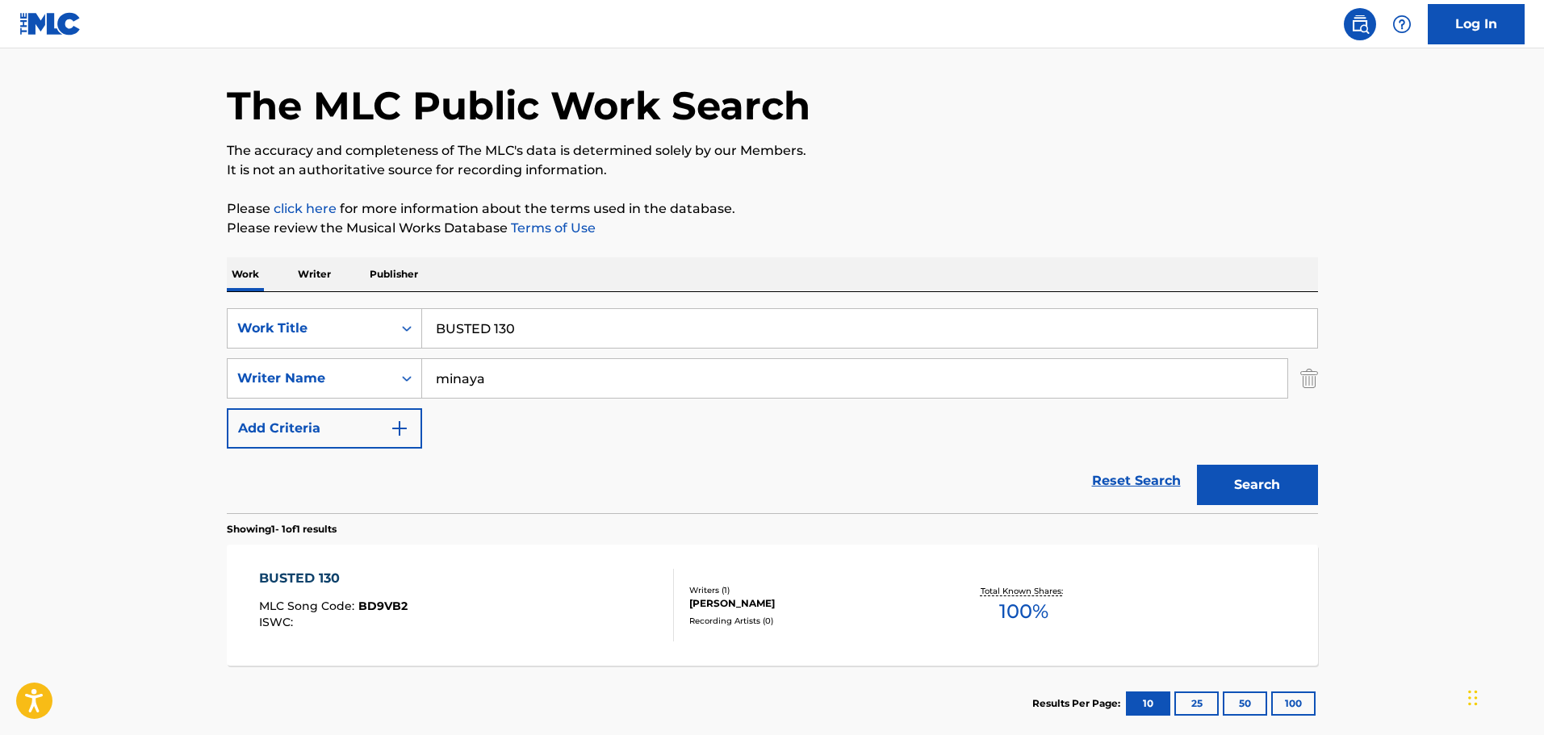
drag, startPoint x: 559, startPoint y: 325, endPoint x: 308, endPoint y: 287, distance: 254.0
click at [308, 287] on div "Work Writer Publisher SearchWithCriteriacd332d84-1283-43cd-83c8-8e2b93c169e1 Wo…" at bounding box center [772, 499] width 1091 height 484
type input "COMING UP"
click at [1197, 465] on button "Search" at bounding box center [1257, 485] width 121 height 40
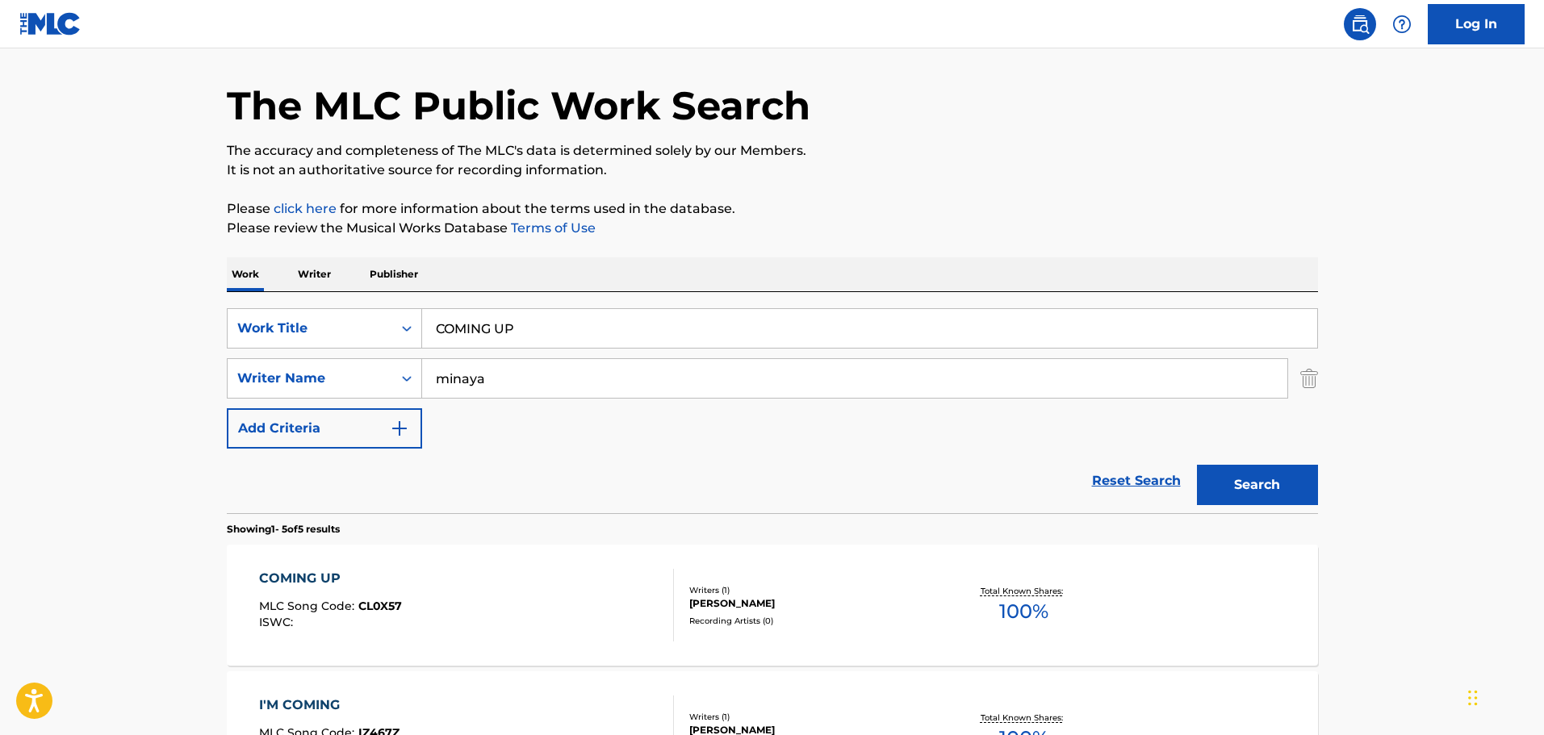
scroll to position [454, 0]
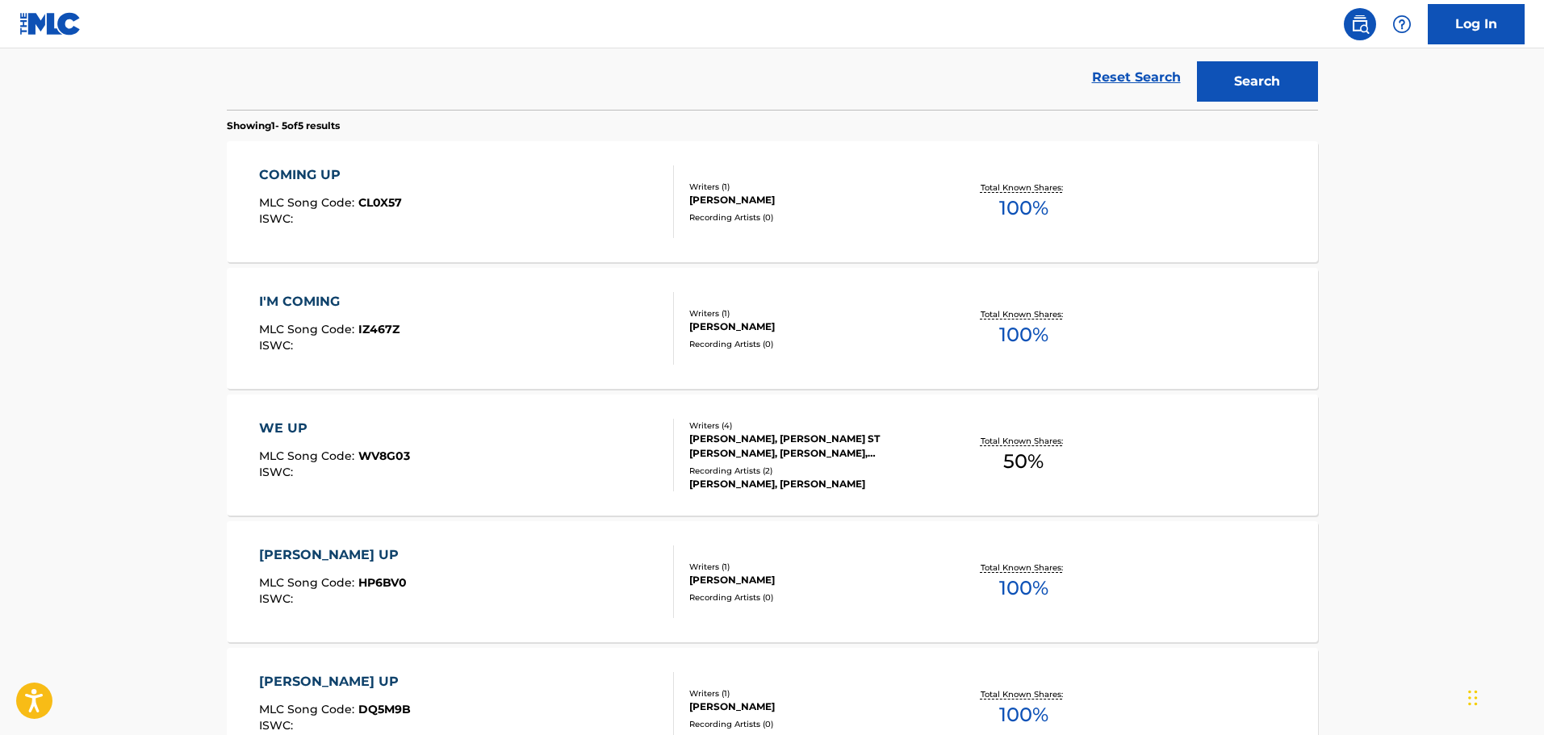
click at [411, 217] on div "COMING UP MLC Song Code : CL0X57 ISWC :" at bounding box center [466, 201] width 415 height 73
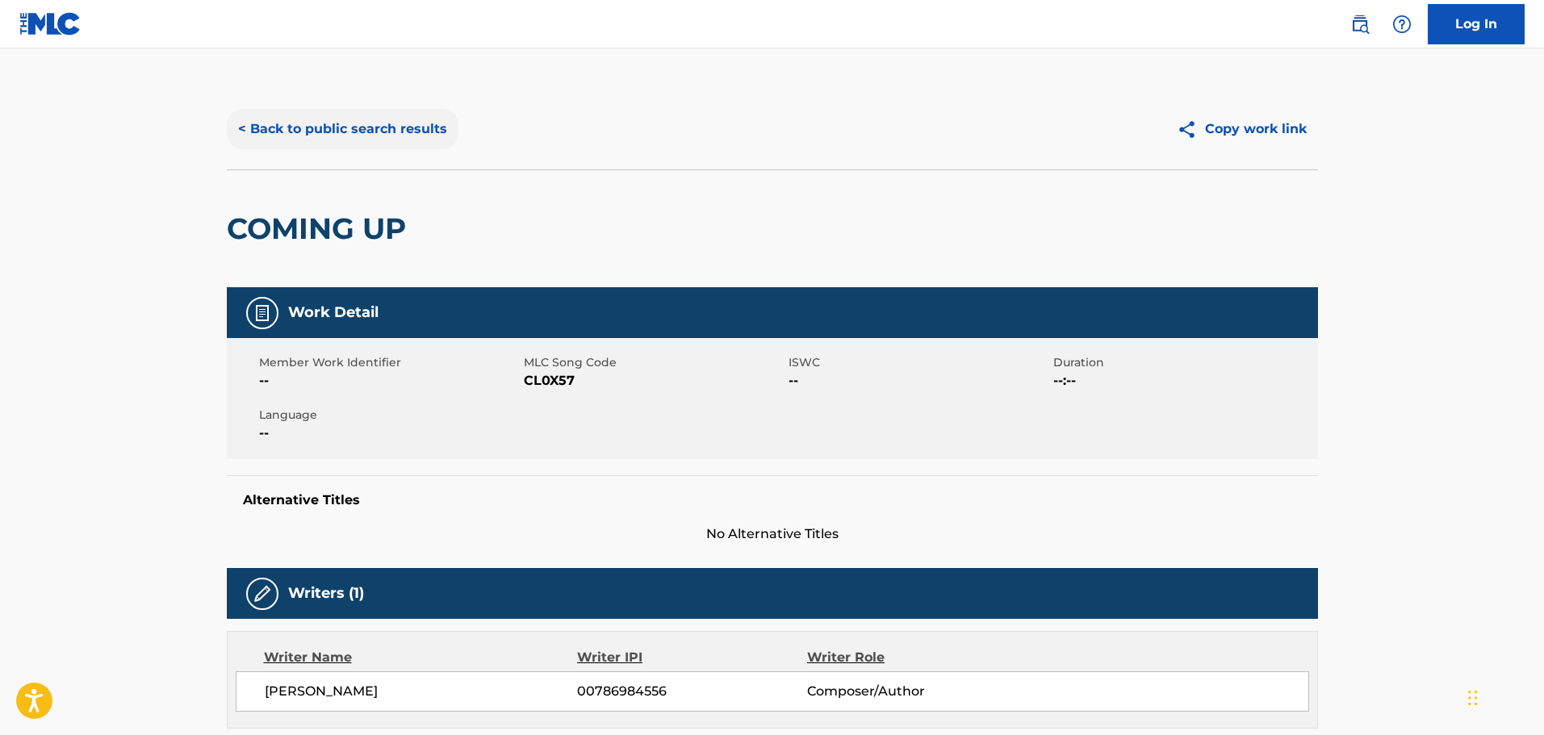
click at [370, 143] on button "< Back to public search results" at bounding box center [343, 129] width 232 height 40
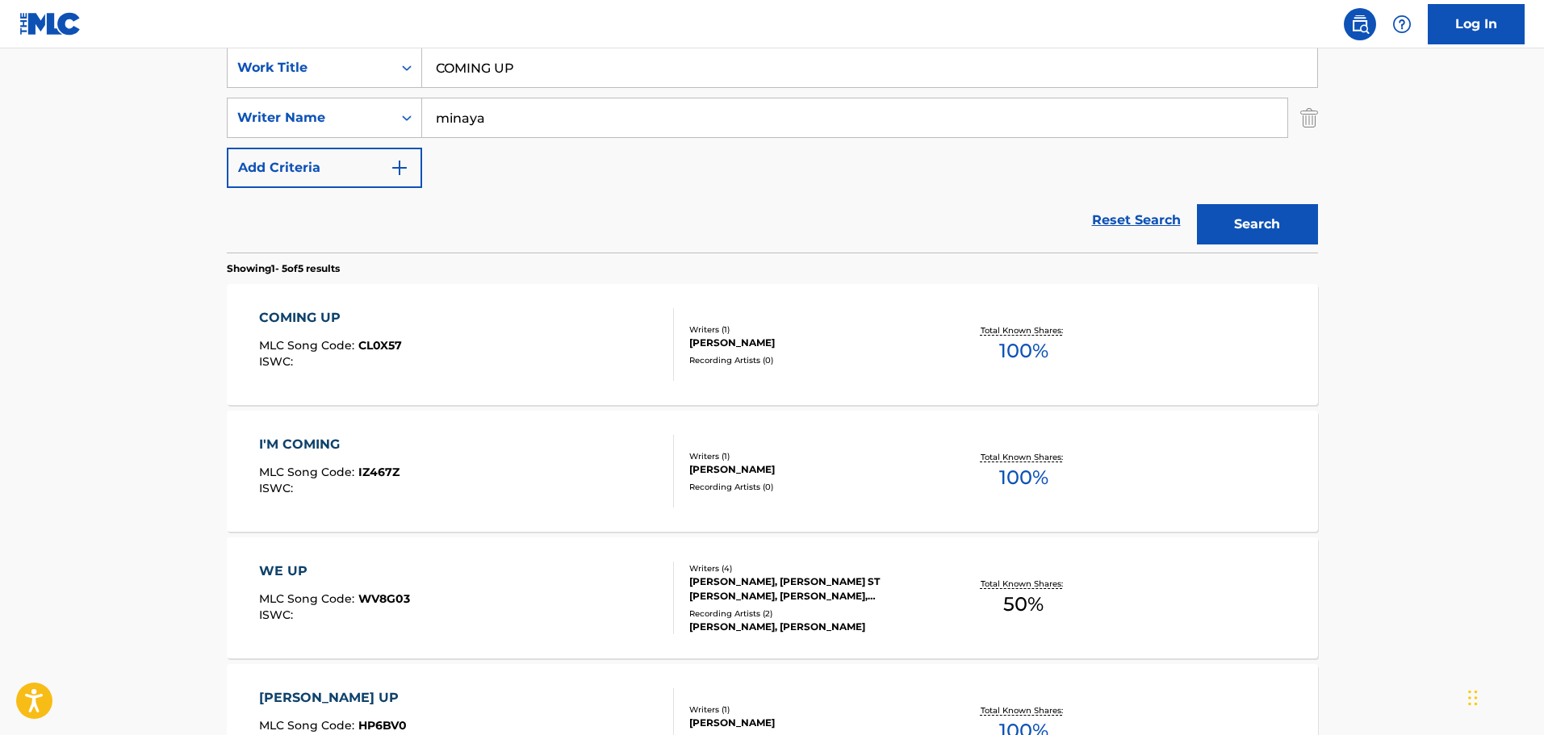
scroll to position [224, 0]
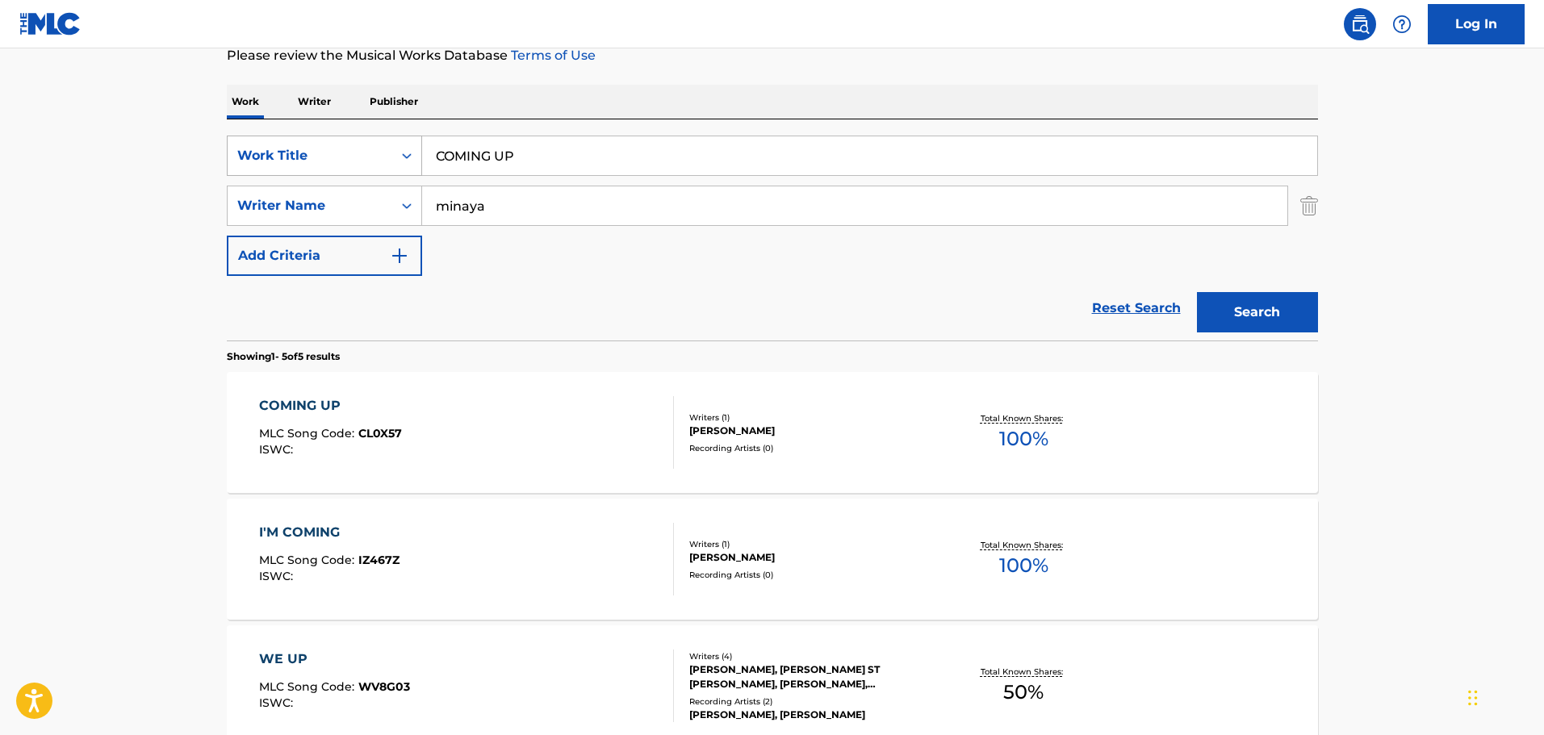
drag, startPoint x: 538, startPoint y: 167, endPoint x: 363, endPoint y: 169, distance: 174.4
click at [363, 169] on div "SearchWithCriteriacd332d84-1283-43cd-83c8-8e2b93c169e1 Work Title COMING UP" at bounding box center [772, 156] width 1091 height 40
type input "CUSTY"
click at [1197, 292] on button "Search" at bounding box center [1257, 312] width 121 height 40
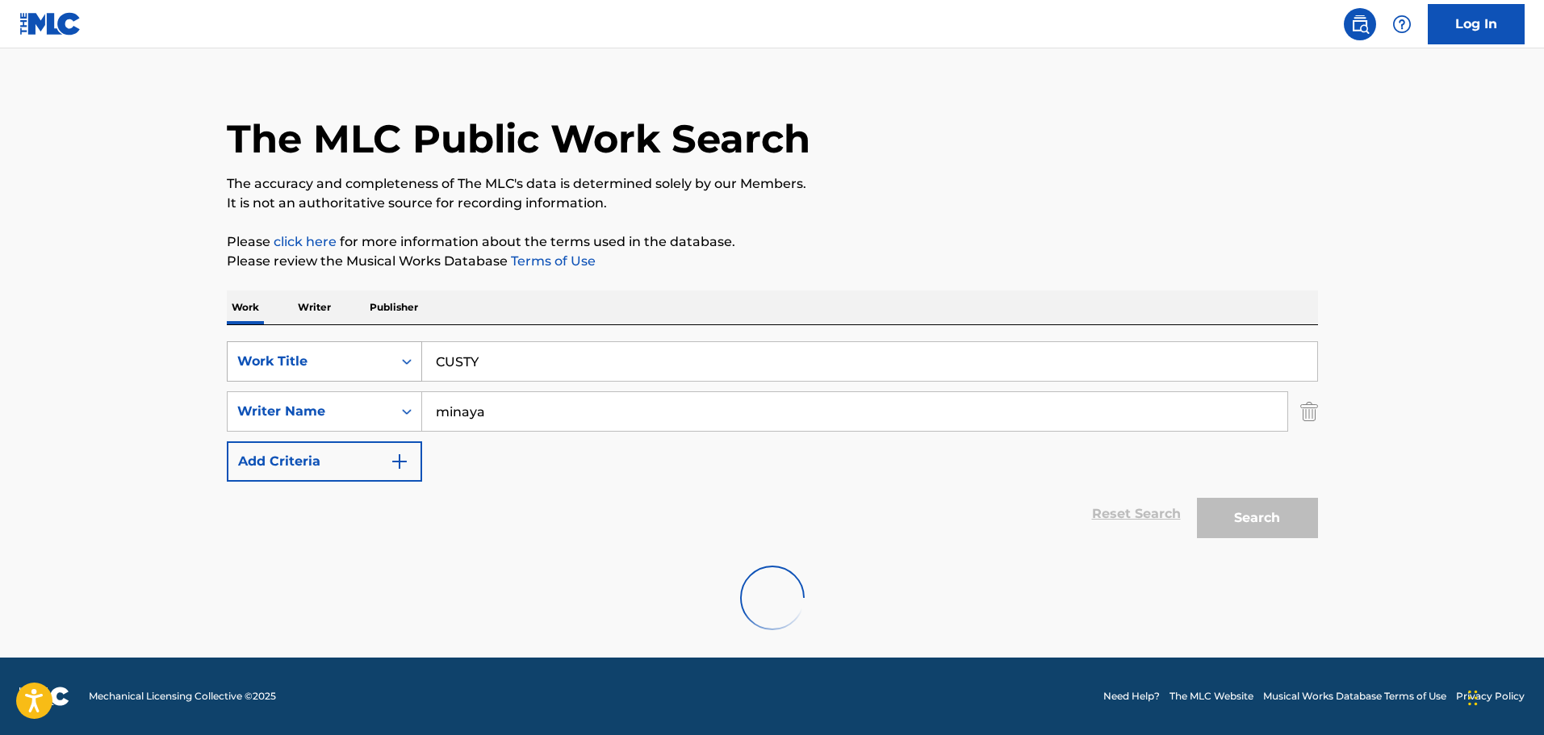
scroll to position [143, 0]
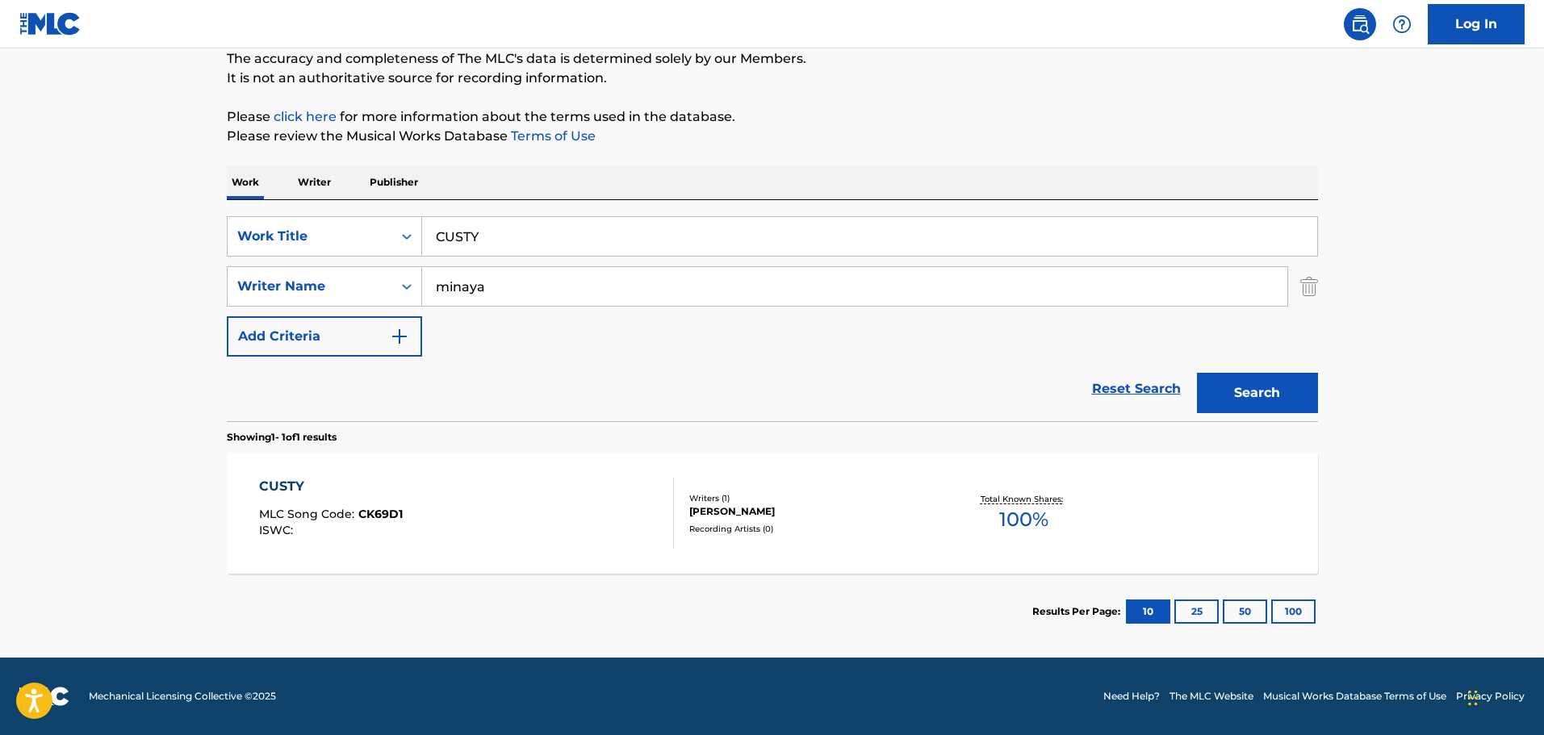
click at [551, 471] on div "CUSTY MLC Song Code : CK69D1 ISWC : Writers ( 1 ) [PERSON_NAME] Recording Artis…" at bounding box center [772, 513] width 1091 height 121
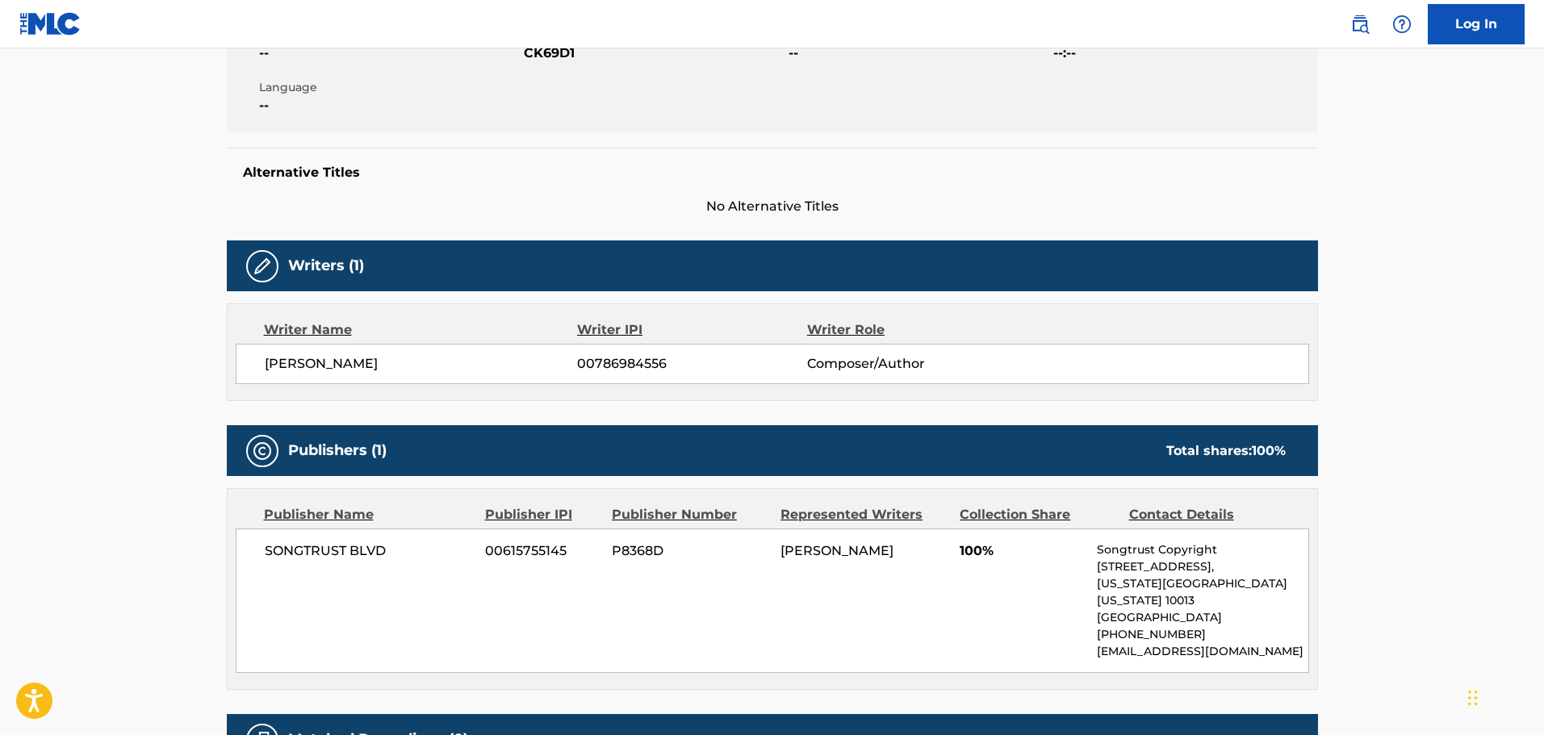
scroll to position [171, 0]
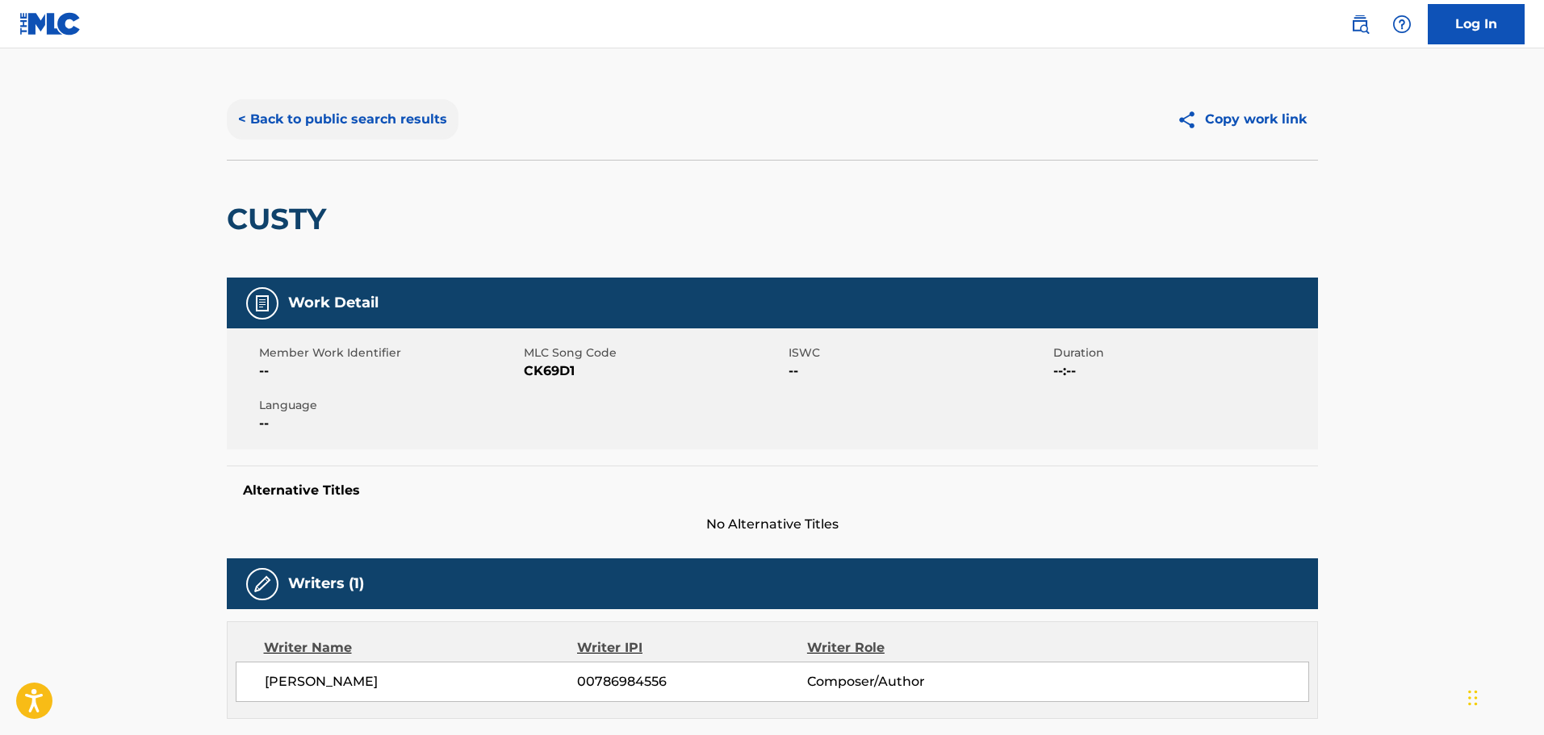
click at [388, 125] on button "< Back to public search results" at bounding box center [343, 119] width 232 height 40
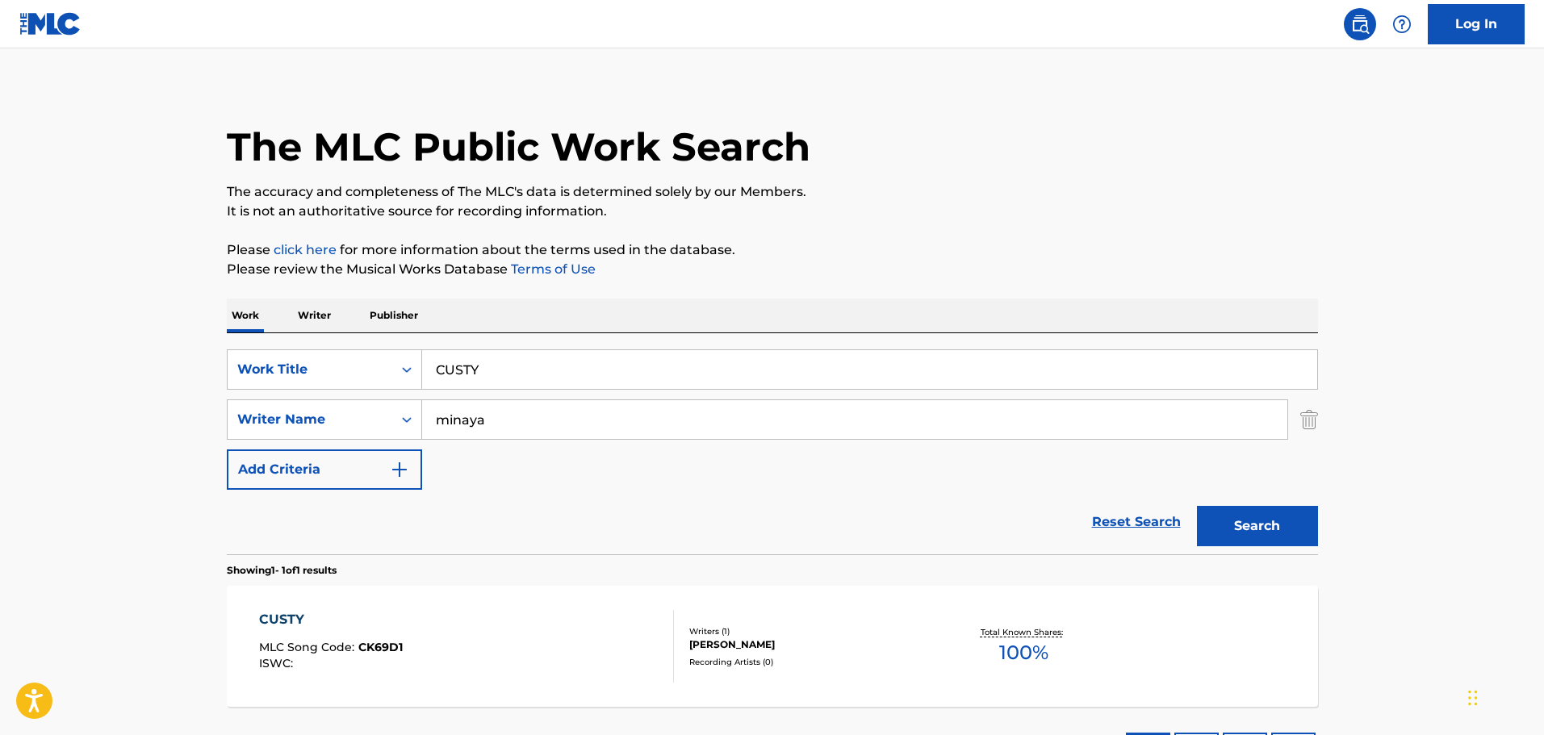
scroll to position [51, 0]
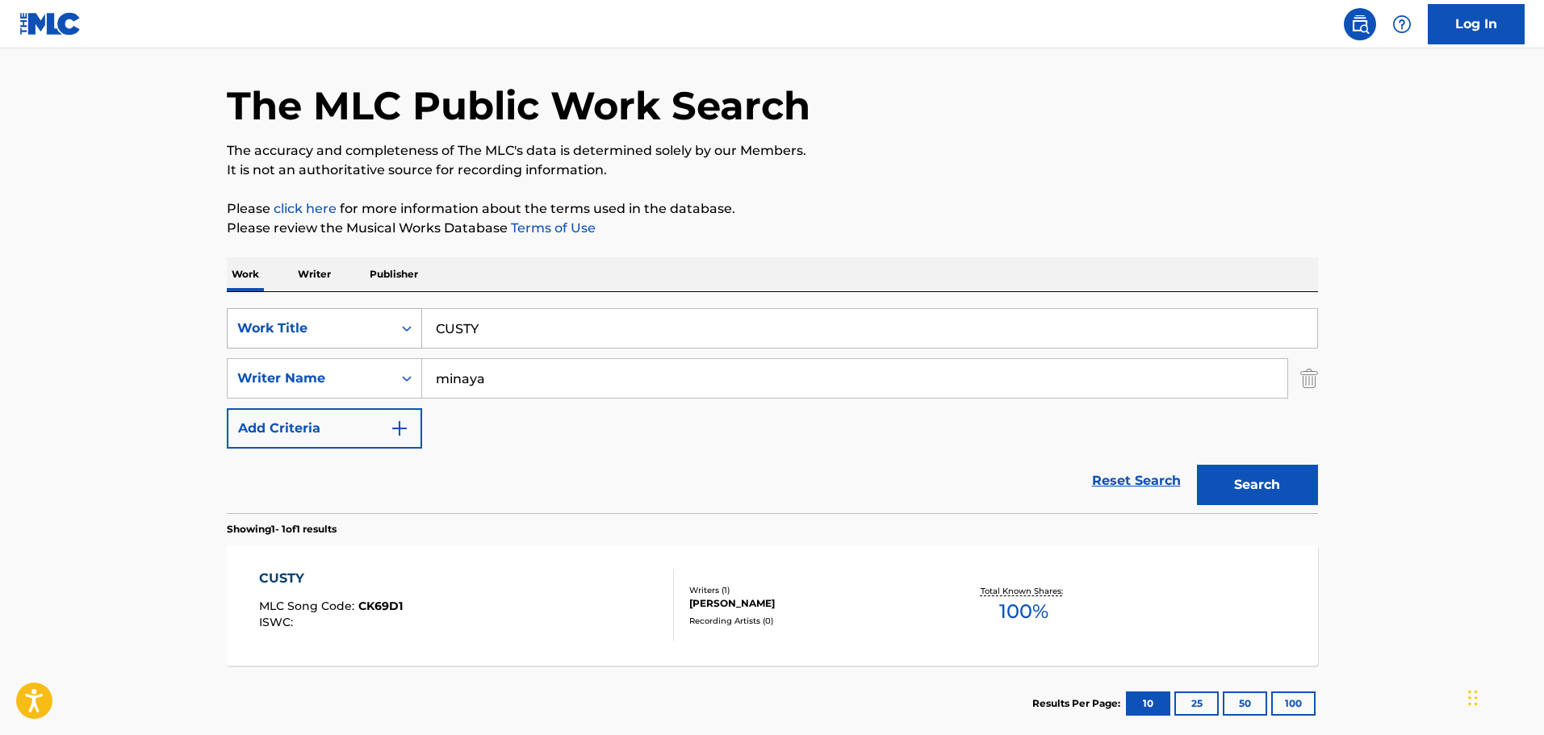
drag, startPoint x: 567, startPoint y: 335, endPoint x: 281, endPoint y: 321, distance: 286.1
click at [281, 321] on div "SearchWithCriteriacd332d84-1283-43cd-83c8-8e2b93c169e1 Work Title CUSTY" at bounding box center [772, 328] width 1091 height 40
type input "DONT LIKE DRILL"
click at [1197, 465] on button "Search" at bounding box center [1257, 485] width 121 height 40
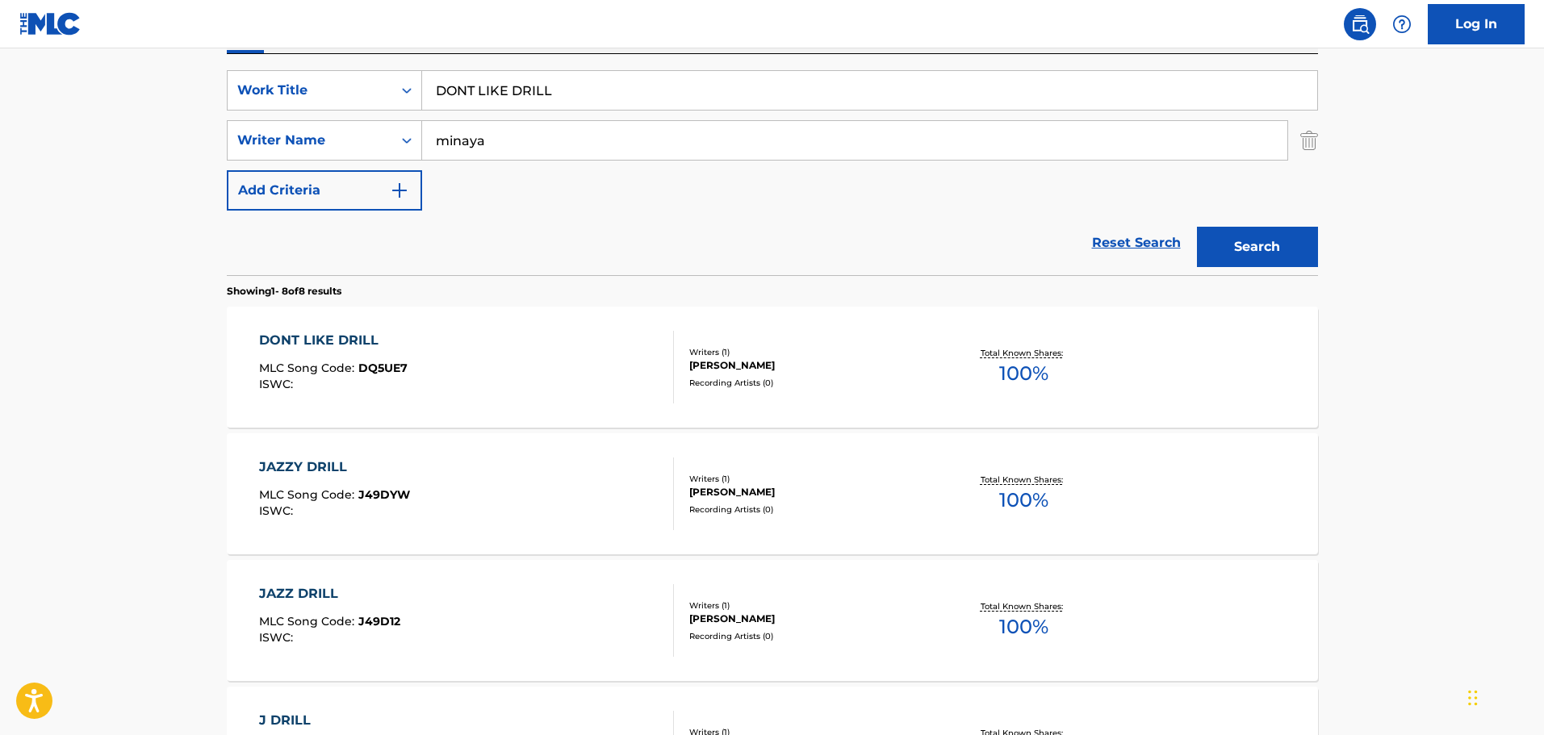
scroll to position [293, 0]
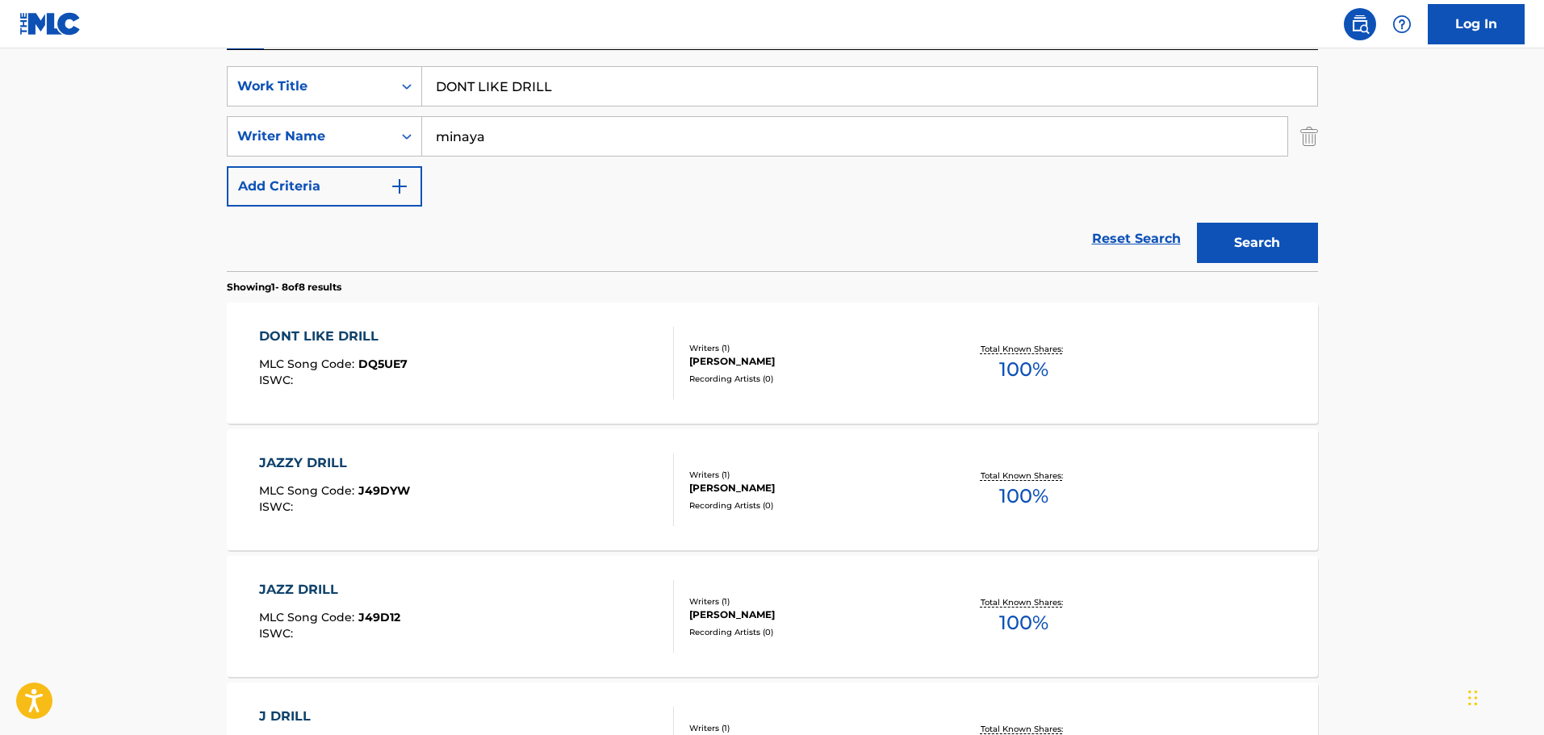
click at [446, 371] on div "DONT LIKE DRILL MLC Song Code : DQ5UE7 ISWC :" at bounding box center [466, 363] width 415 height 73
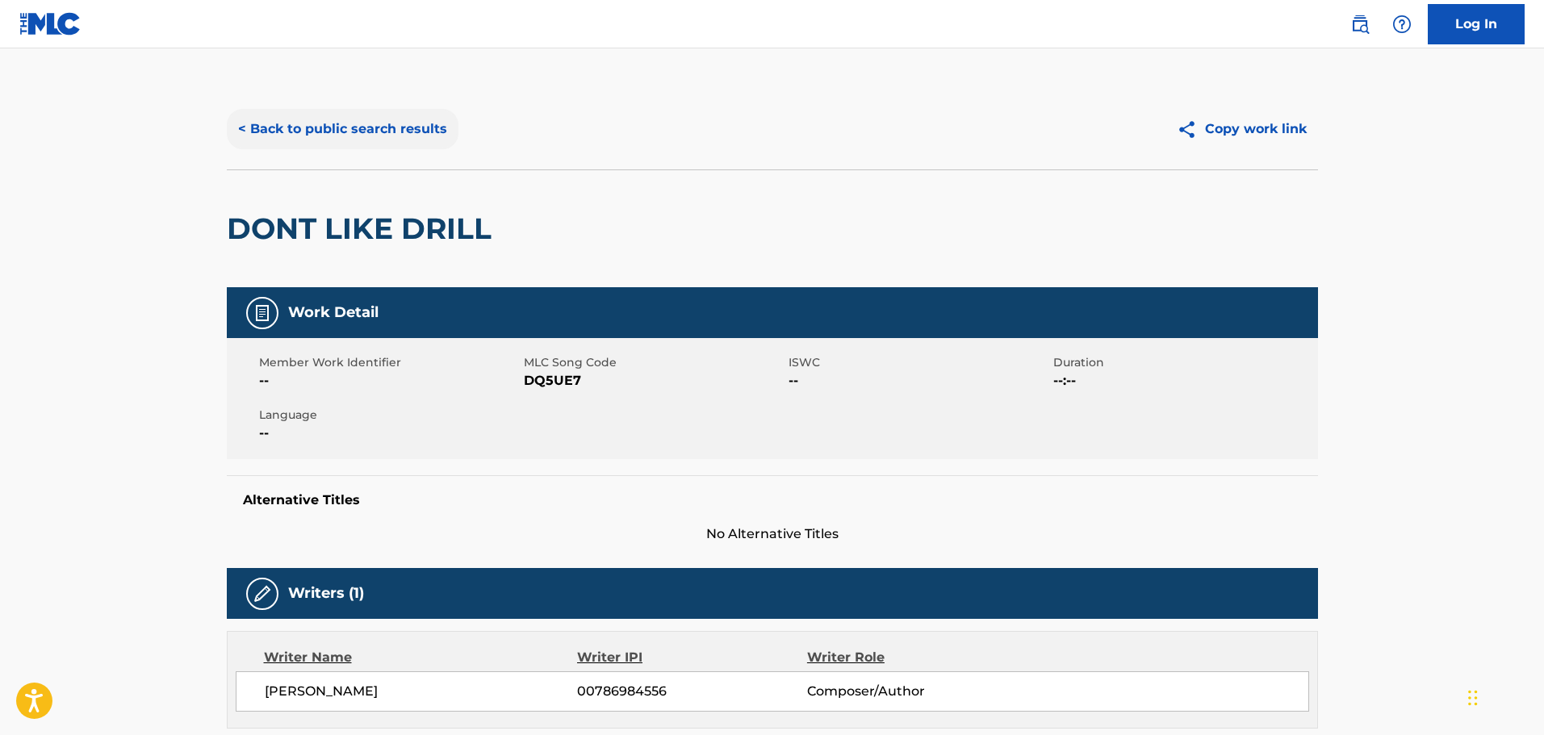
click at [414, 115] on button "< Back to public search results" at bounding box center [343, 129] width 232 height 40
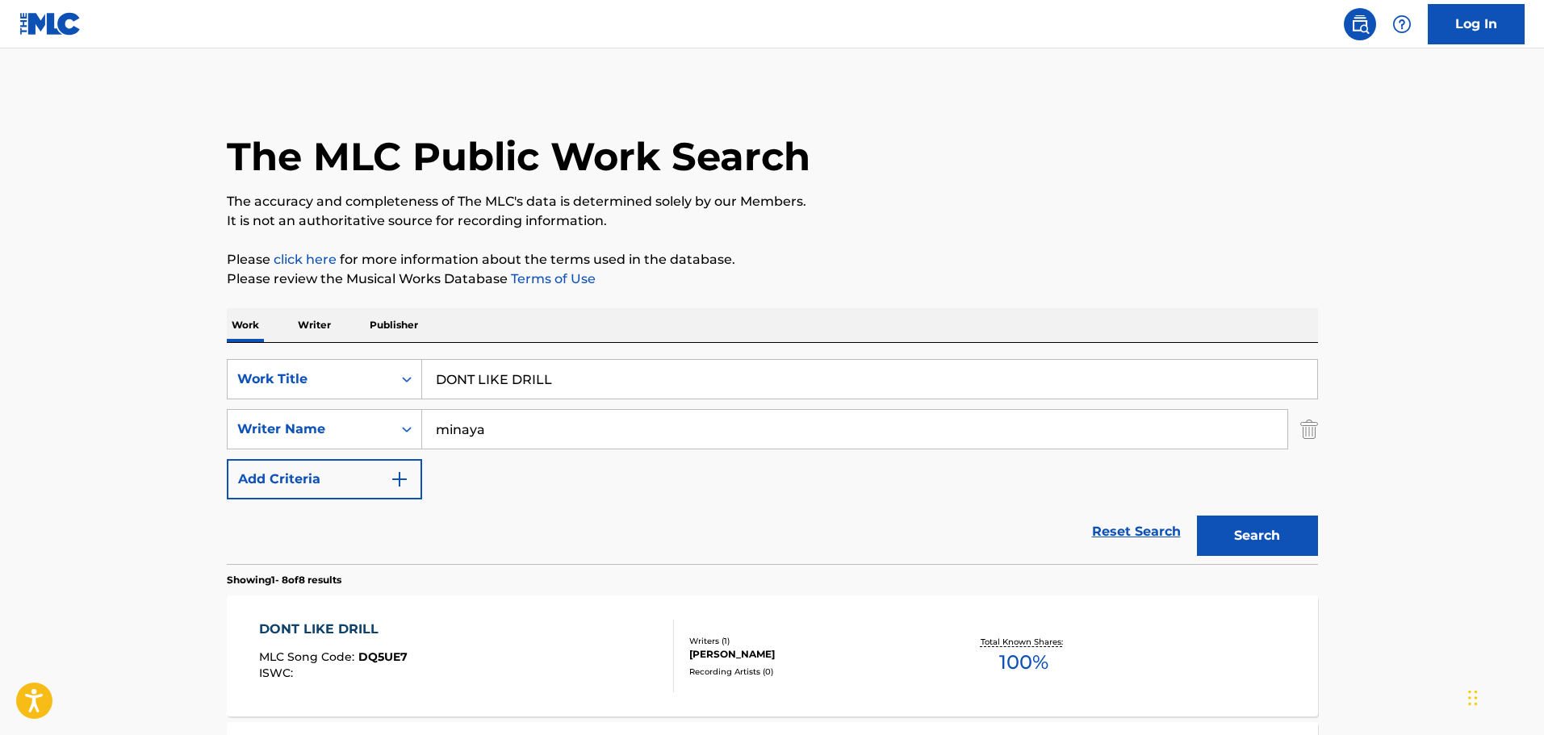
scroll to position [293, 0]
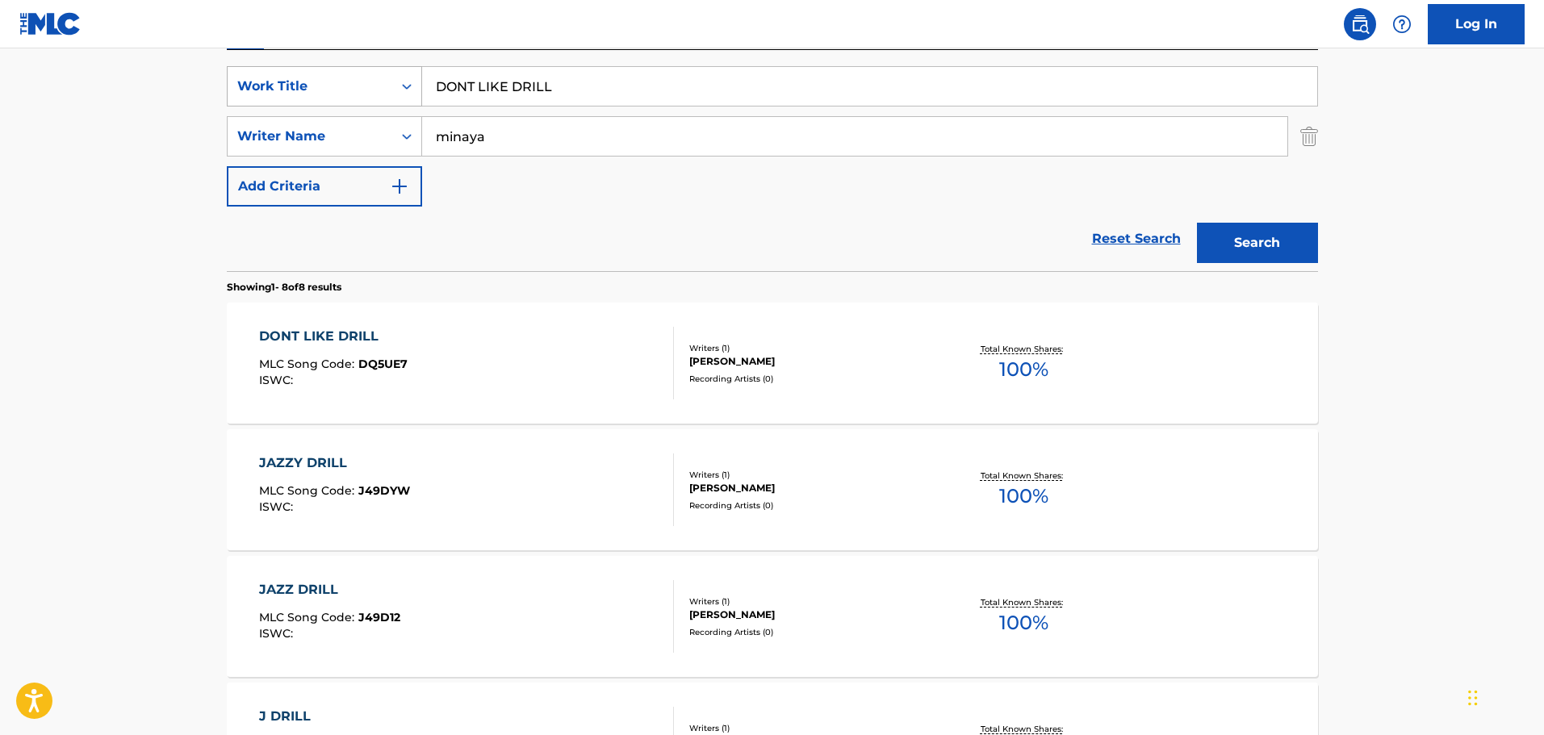
drag, startPoint x: 582, startPoint y: 71, endPoint x: 364, endPoint y: 84, distance: 218.3
click at [364, 84] on div "SearchWithCriteriacd332d84-1283-43cd-83c8-8e2b93c169e1 Work Title DONT LIKE DRI…" at bounding box center [772, 86] width 1091 height 40
type input "DRAKE 100"
click at [1197, 223] on button "Search" at bounding box center [1257, 243] width 121 height 40
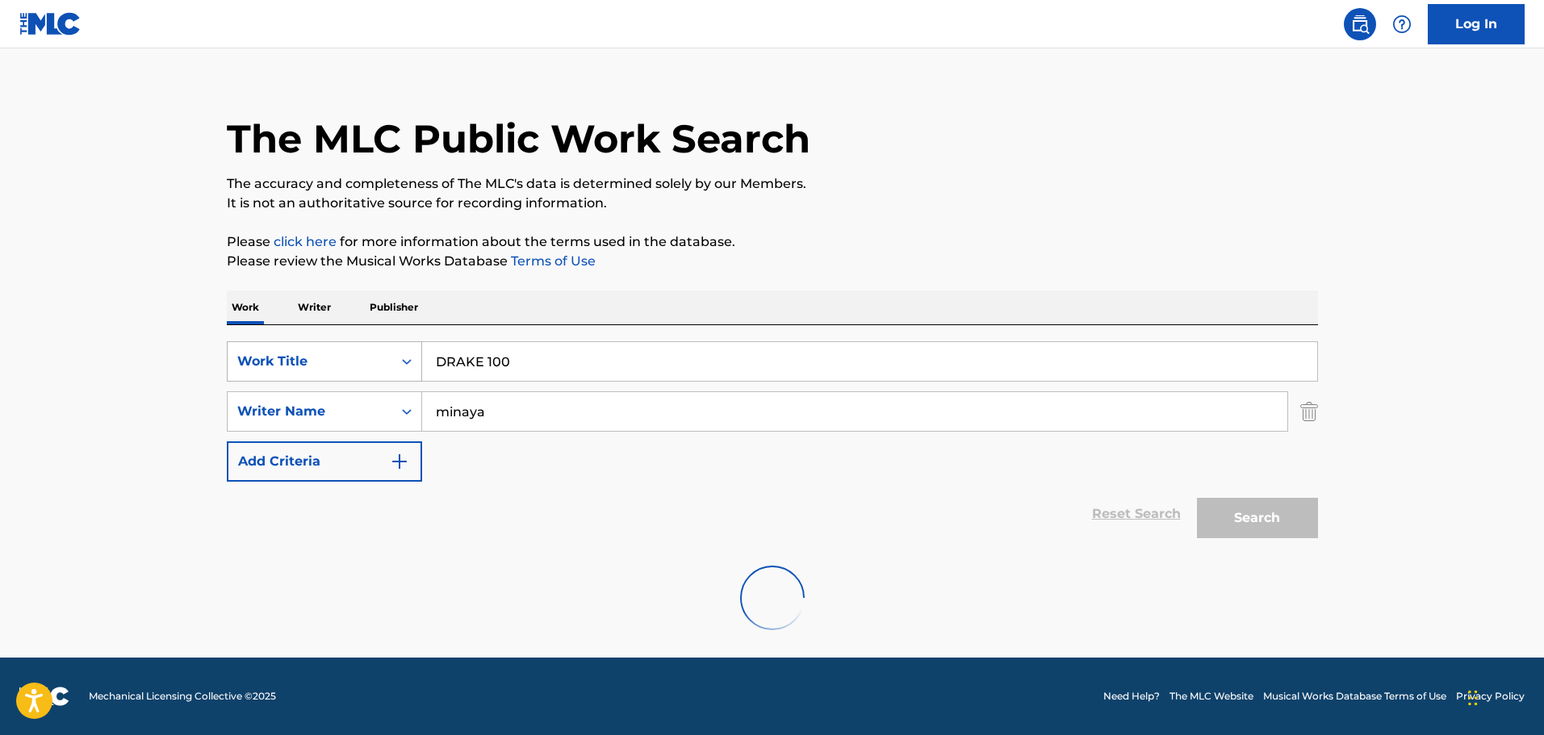
scroll to position [143, 0]
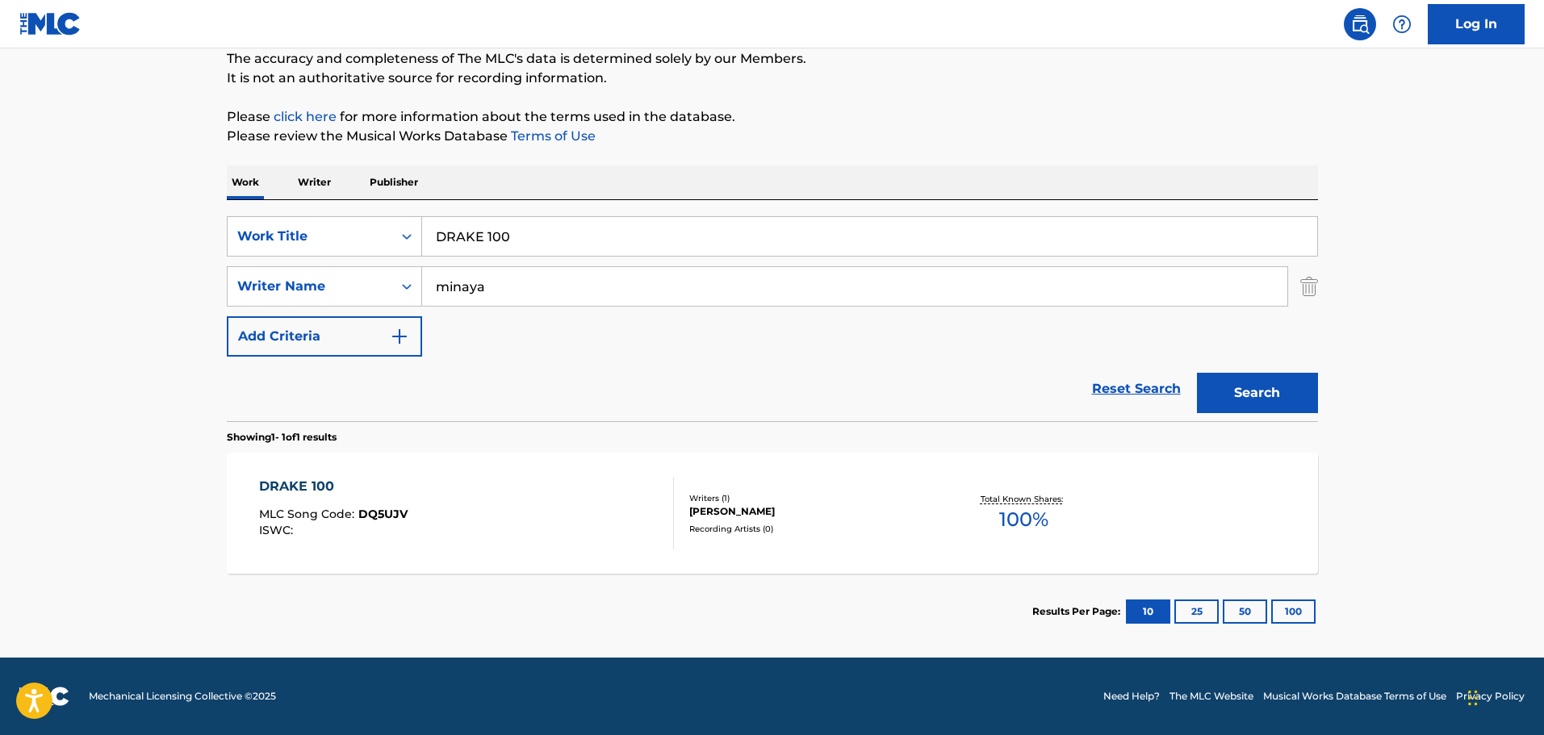
click at [467, 478] on div "DRAKE 100 MLC Song Code : DQ5UJV ISWC :" at bounding box center [466, 513] width 415 height 73
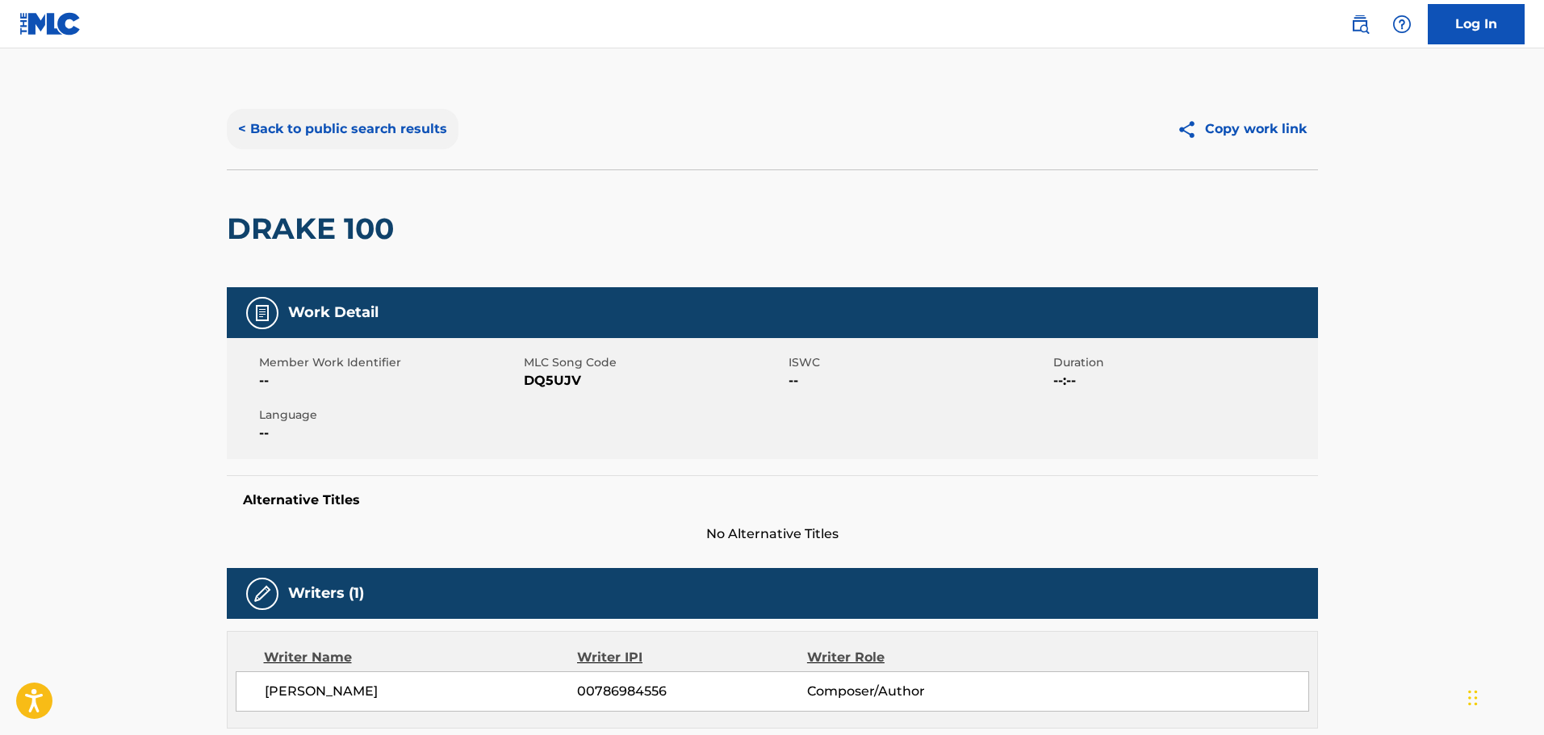
click at [398, 144] on button "< Back to public search results" at bounding box center [343, 129] width 232 height 40
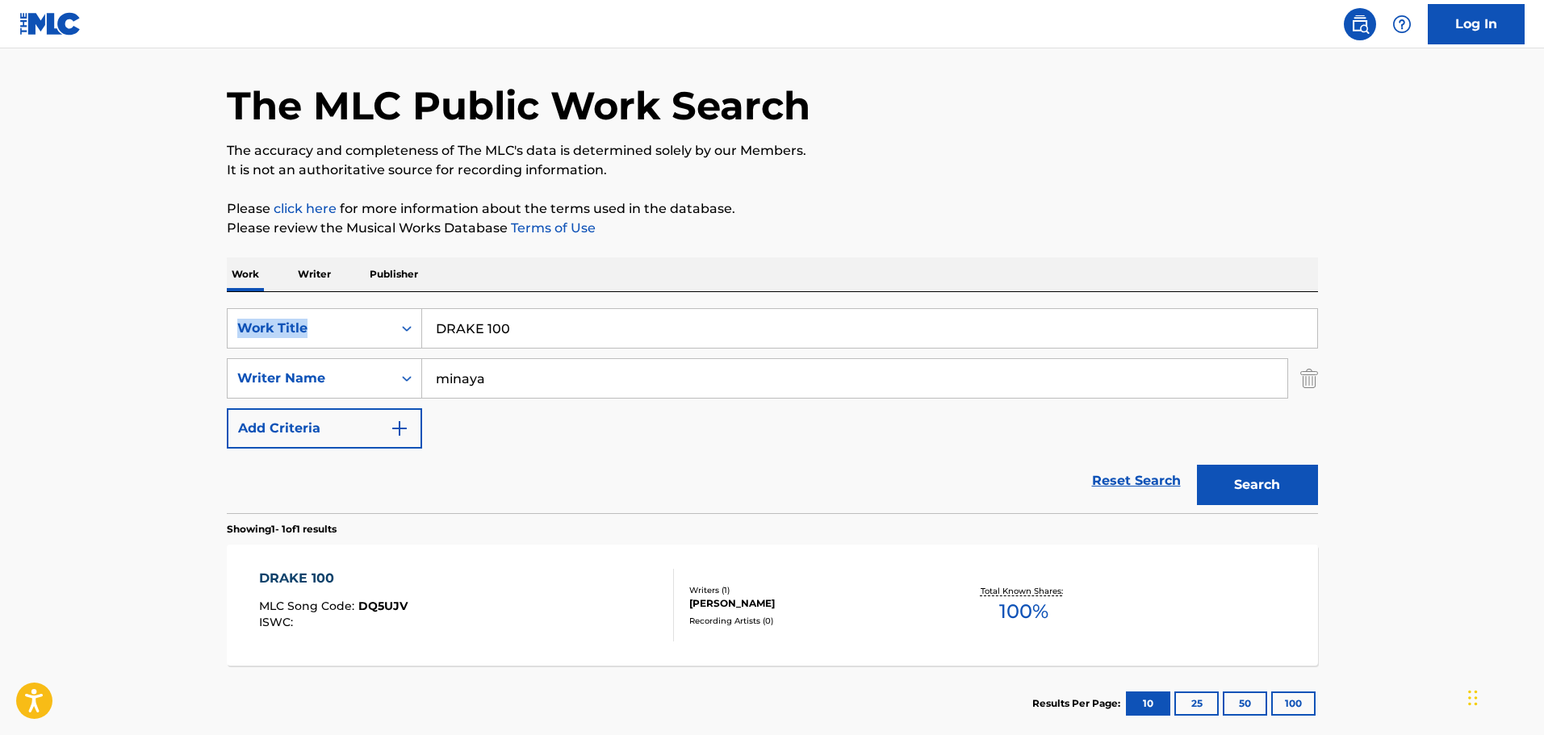
drag, startPoint x: 689, startPoint y: 301, endPoint x: 471, endPoint y: 308, distance: 218.9
click at [353, 266] on div "Work Writer Publisher SearchWithCriteriacd332d84-1283-43cd-83c8-8e2b93c169e1 Wo…" at bounding box center [772, 499] width 1091 height 484
drag, startPoint x: 623, startPoint y: 320, endPoint x: 220, endPoint y: 298, distance: 404.2
click at [229, 298] on div "SearchWithCriteriacd332d84-1283-43cd-83c8-8e2b93c169e1 Work Title DRAKE 100 Sea…" at bounding box center [772, 402] width 1091 height 221
type input "FILL THE SPACE"
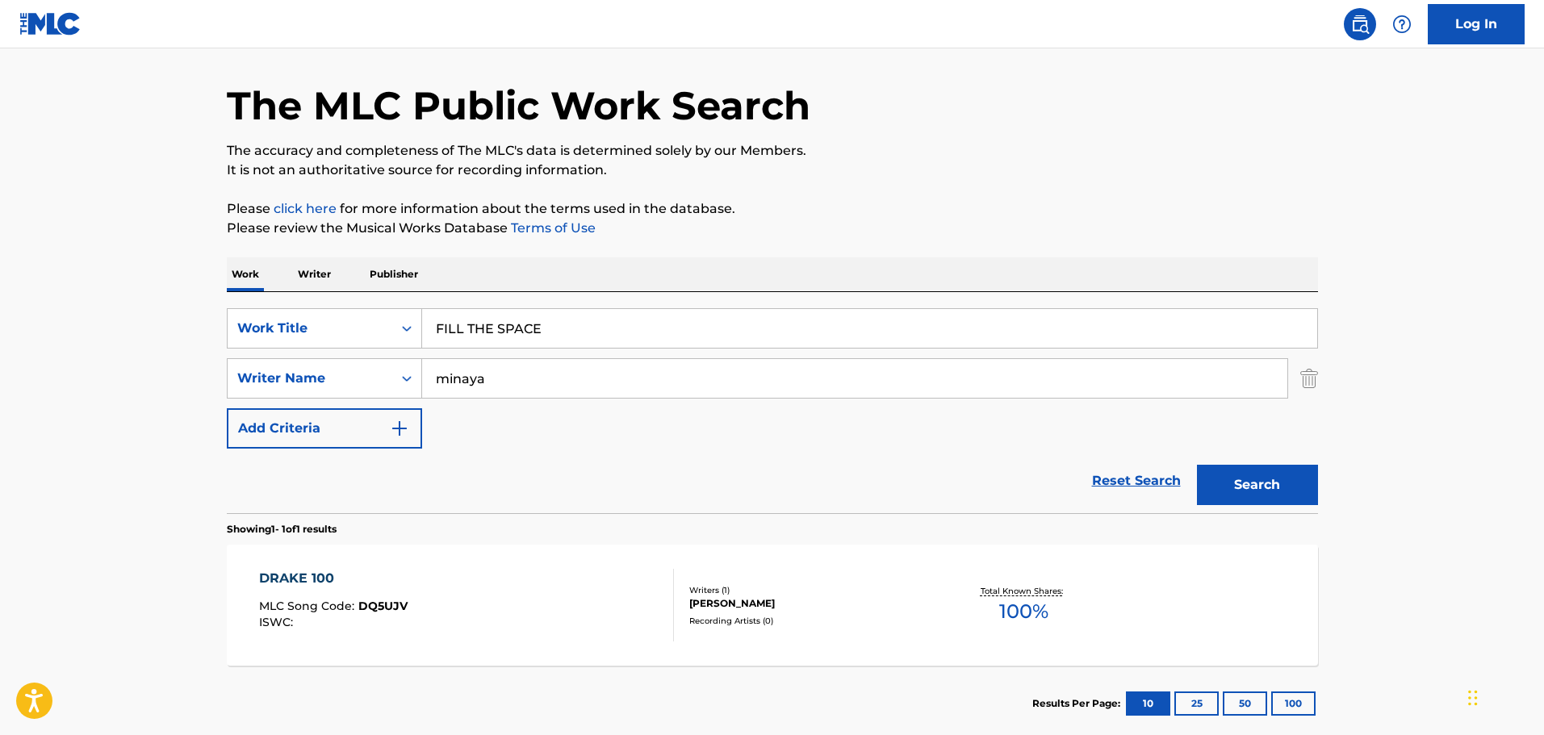
click at [1197, 465] on button "Search" at bounding box center [1257, 485] width 121 height 40
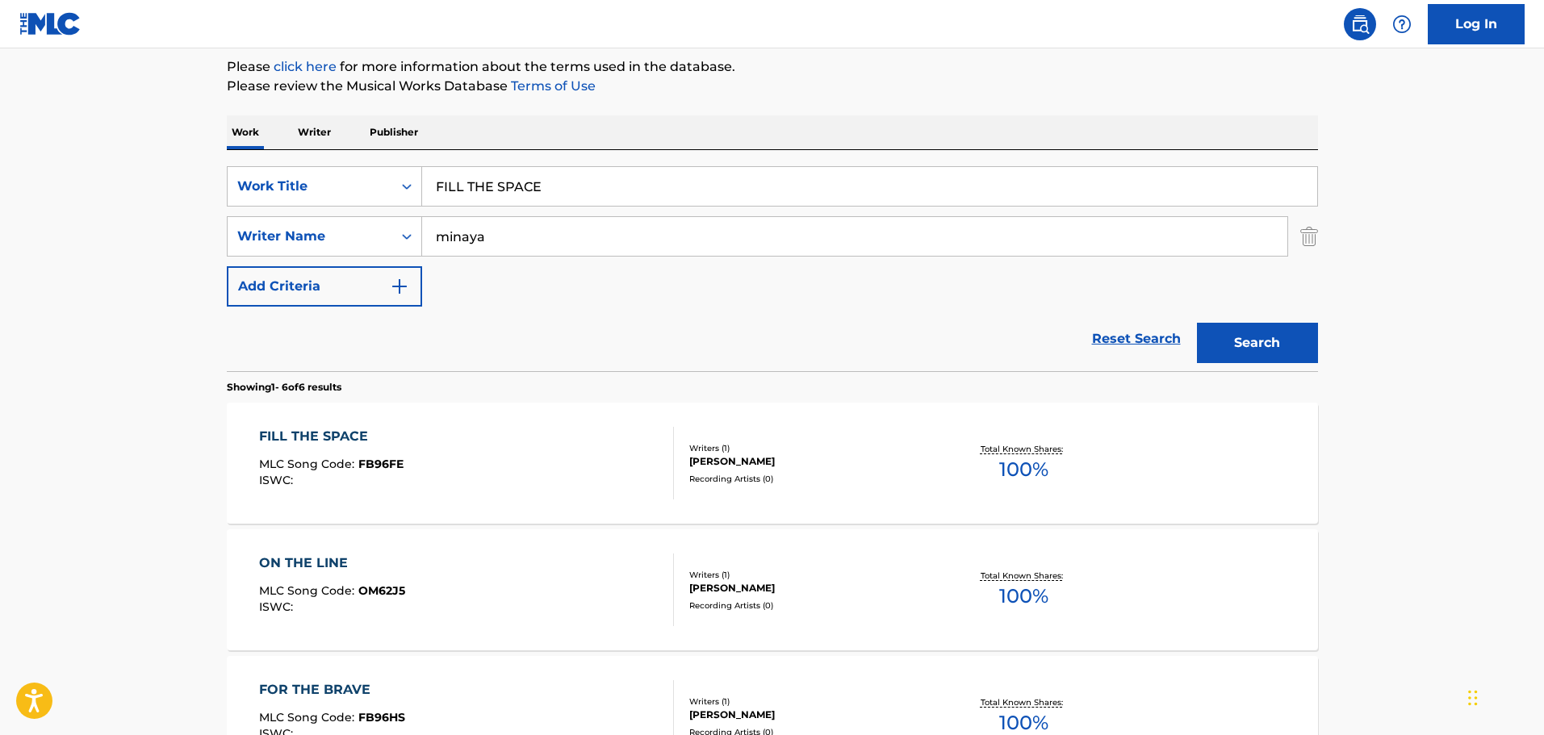
scroll to position [293, 0]
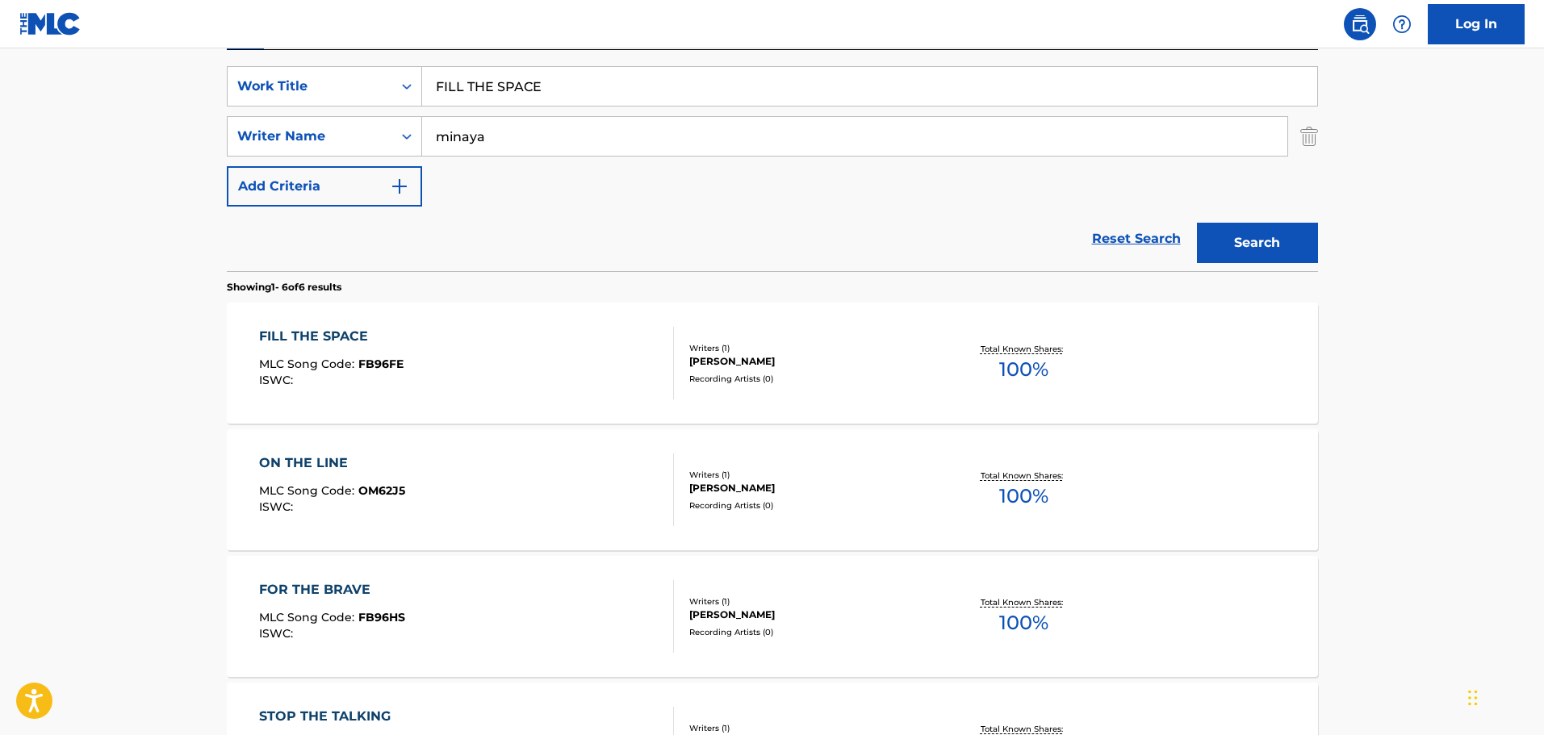
click at [576, 360] on div "FILL THE SPACE MLC Song Code : FB96FE ISWC :" at bounding box center [466, 363] width 415 height 73
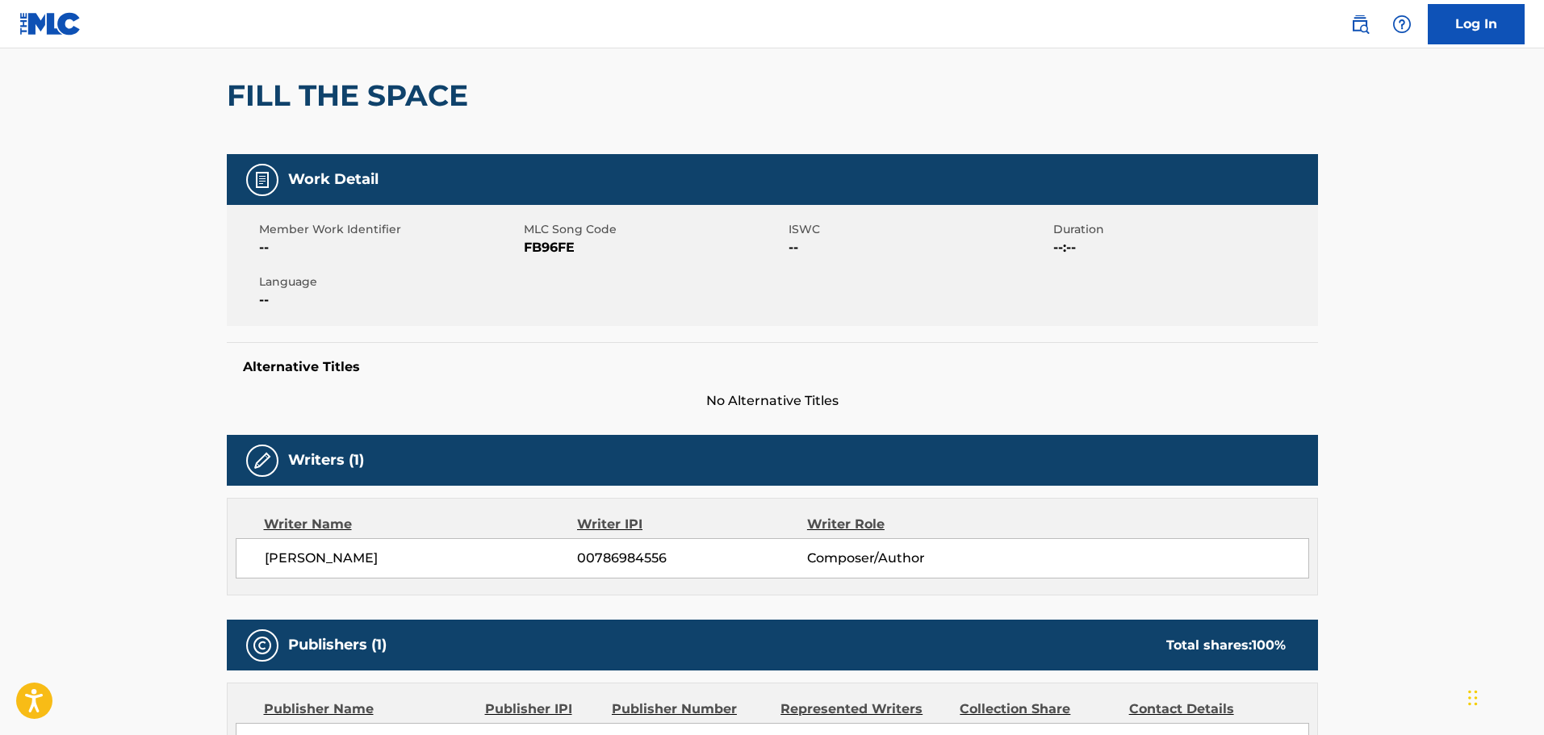
scroll to position [10, 0]
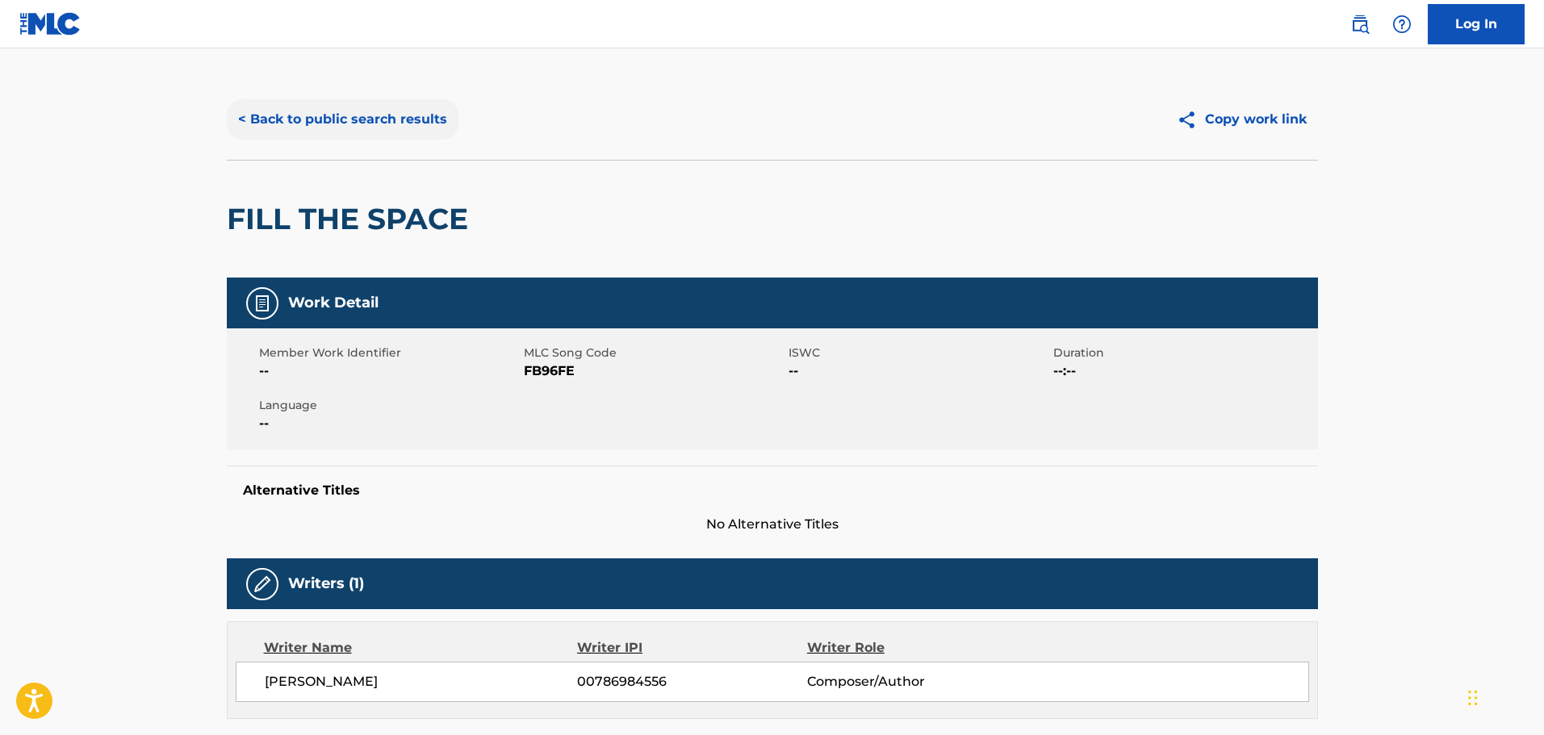
click at [379, 134] on button "< Back to public search results" at bounding box center [343, 119] width 232 height 40
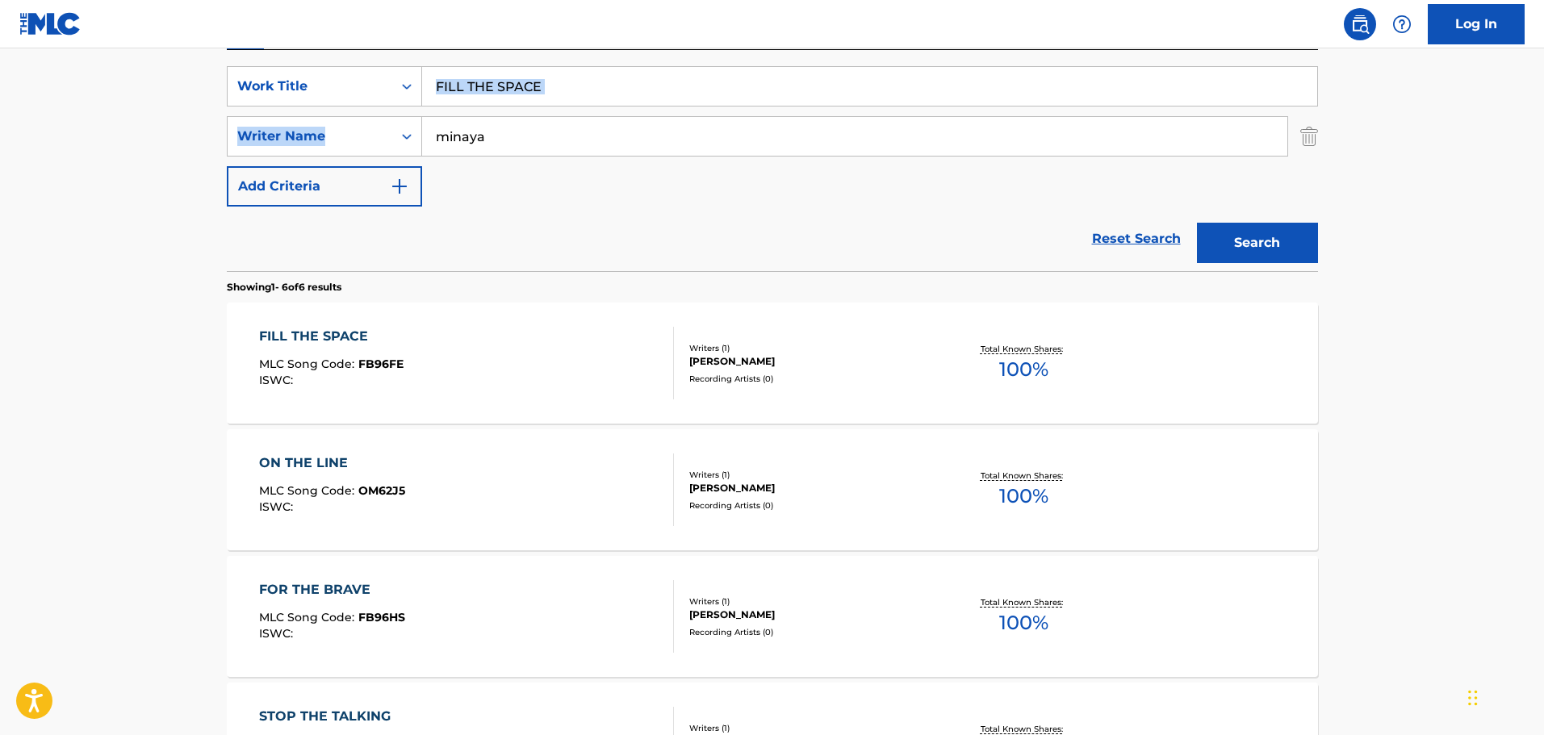
drag, startPoint x: 588, startPoint y: 106, endPoint x: 493, endPoint y: 90, distance: 95.7
click at [493, 90] on div "SearchWithCriteriacd332d84-1283-43cd-83c8-8e2b93c169e1 Work Title FILL THE SPAC…" at bounding box center [772, 136] width 1091 height 140
drag, startPoint x: 610, startPoint y: 77, endPoint x: 448, endPoint y: 89, distance: 162.6
click at [448, 89] on input "FILL THE SPACE" at bounding box center [869, 86] width 895 height 39
type input "FIRE SHIT"
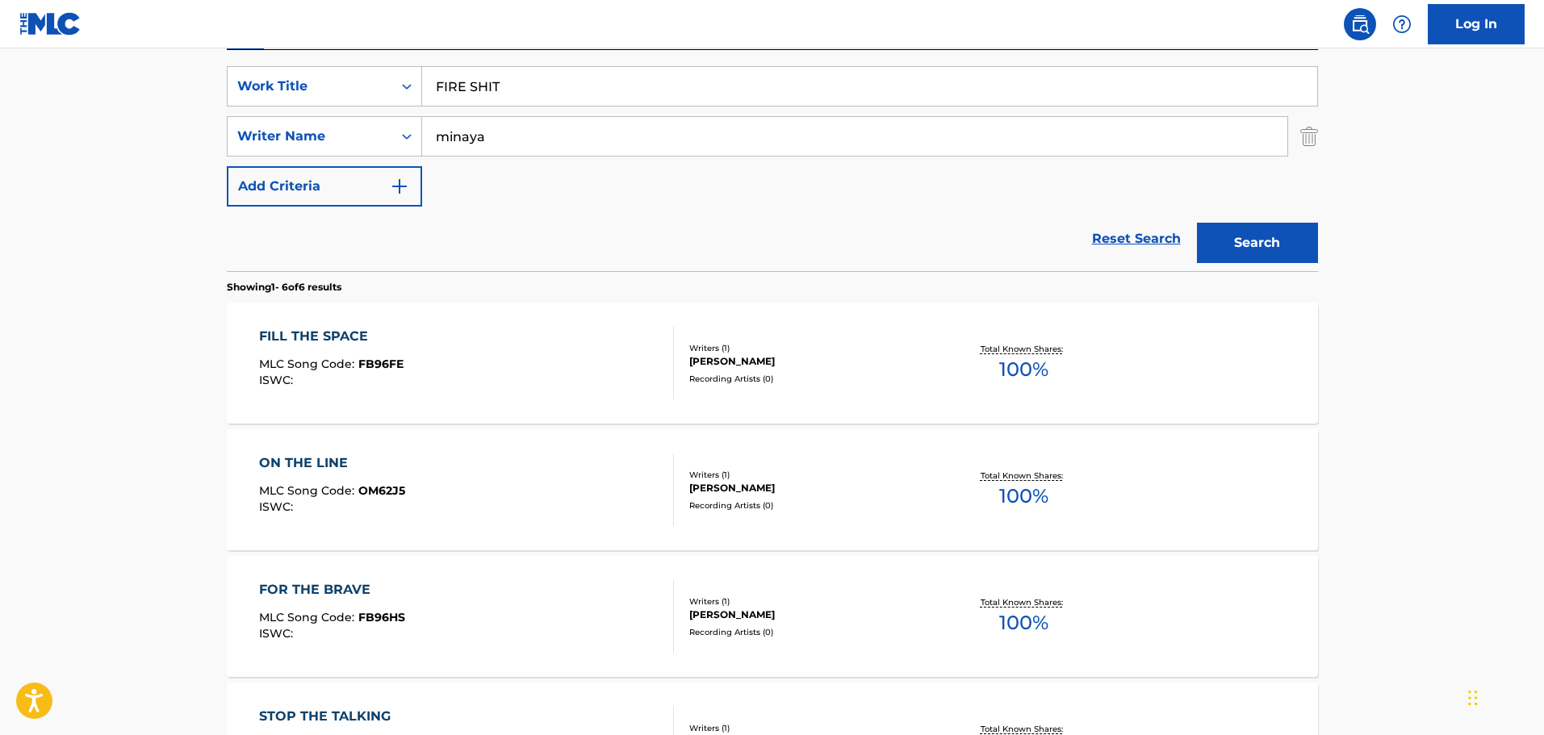
click at [1197, 223] on button "Search" at bounding box center [1257, 243] width 121 height 40
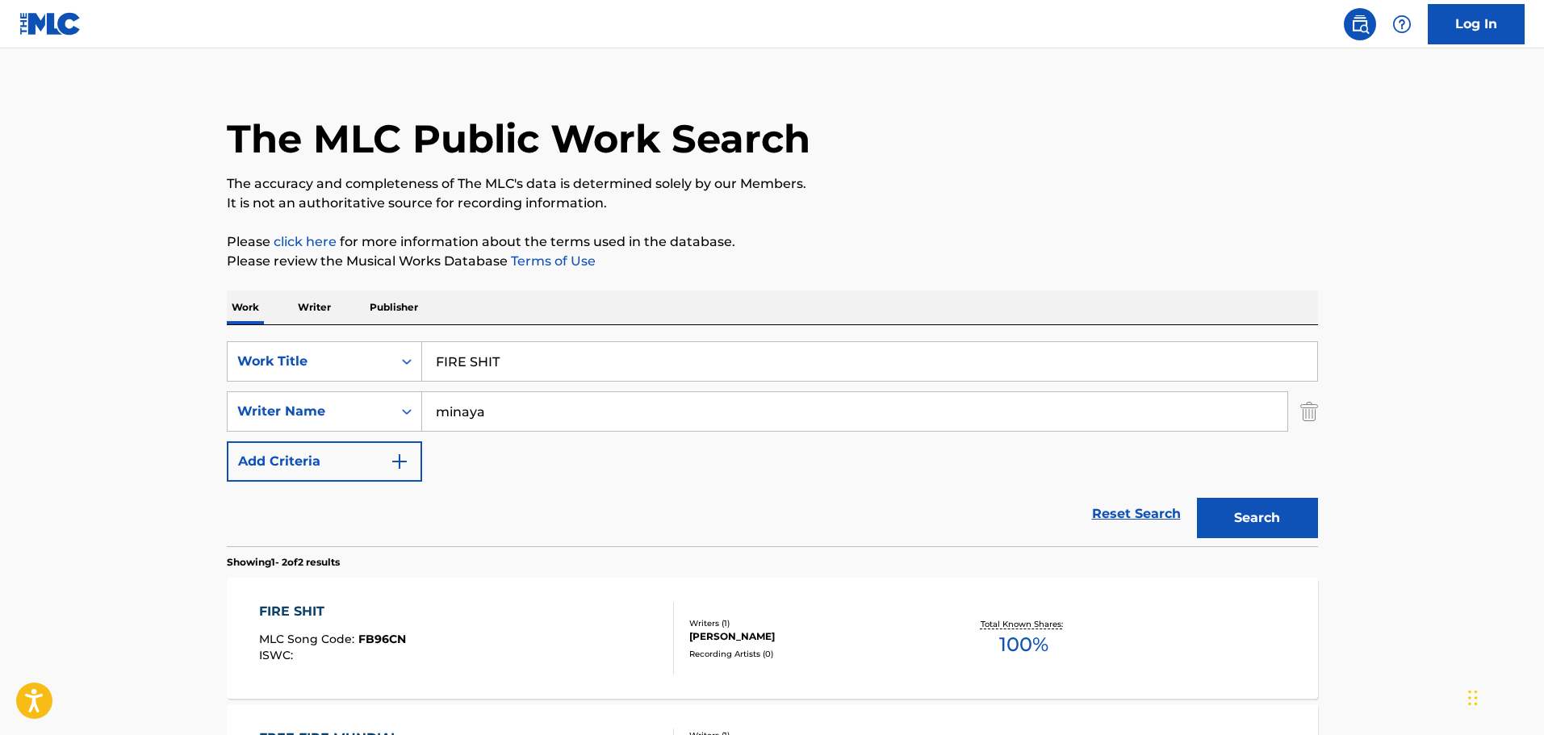
scroll to position [270, 0]
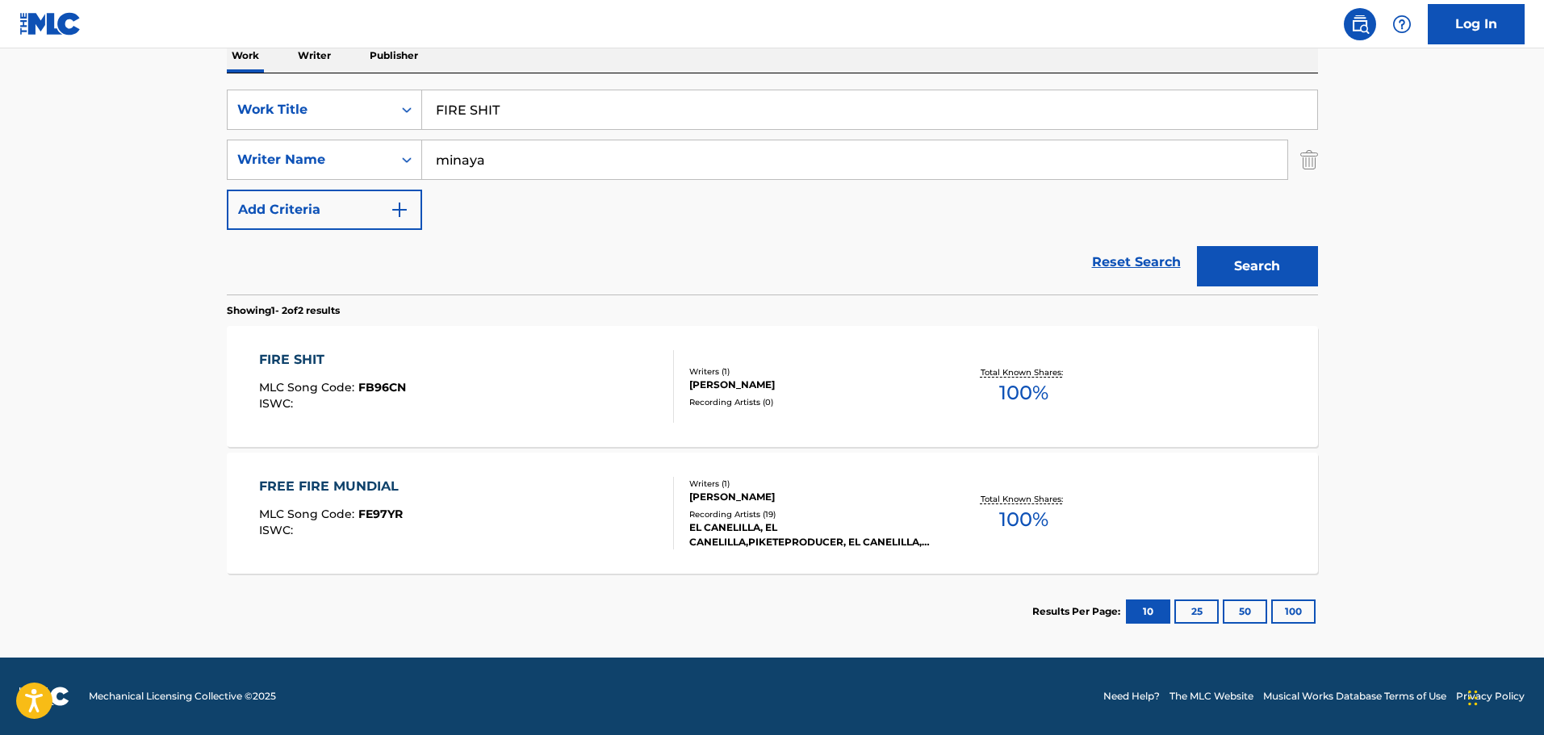
click at [467, 354] on div "FIRE SHIT MLC Song Code : FB96CN ISWC :" at bounding box center [466, 386] width 415 height 73
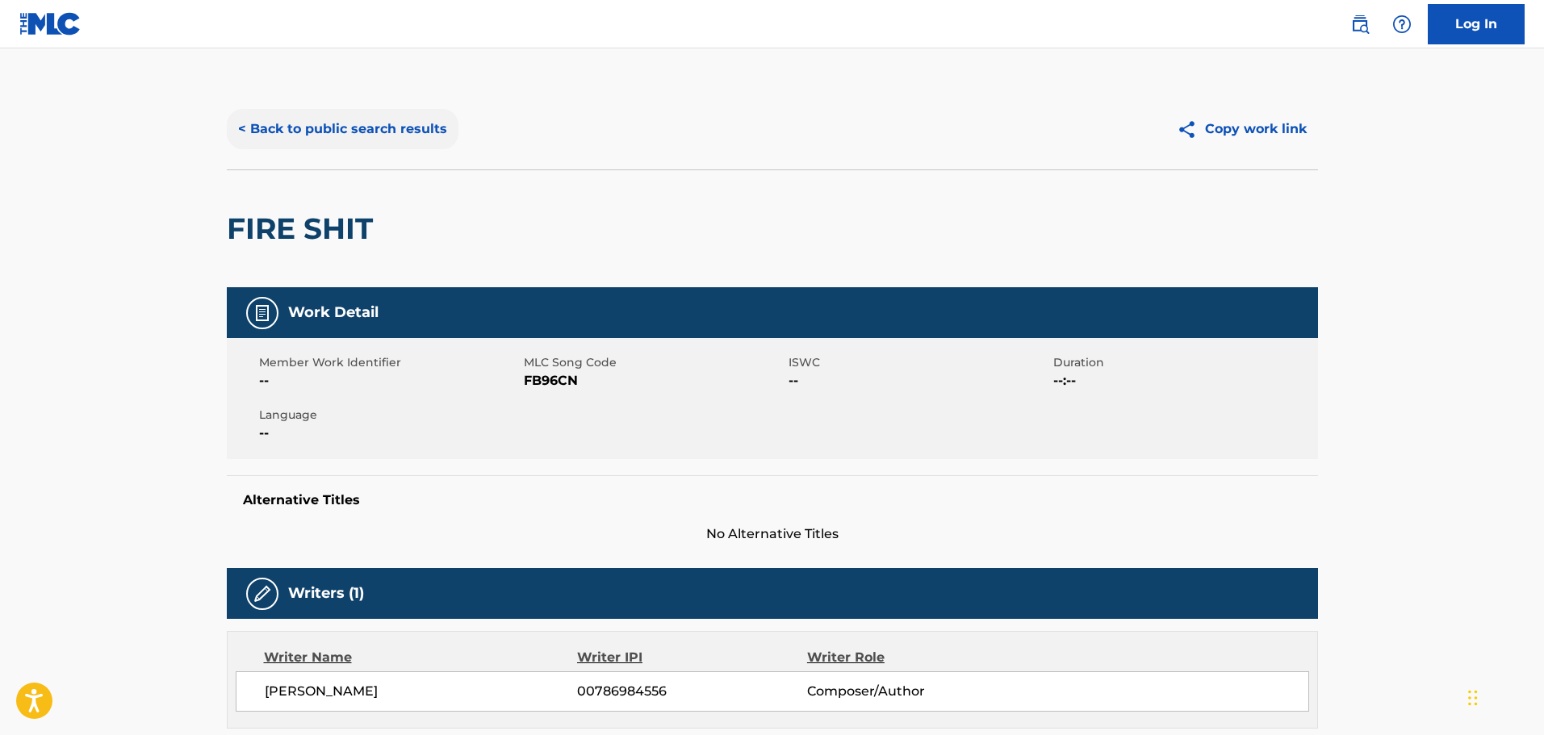
click at [431, 109] on button "< Back to public search results" at bounding box center [343, 129] width 232 height 40
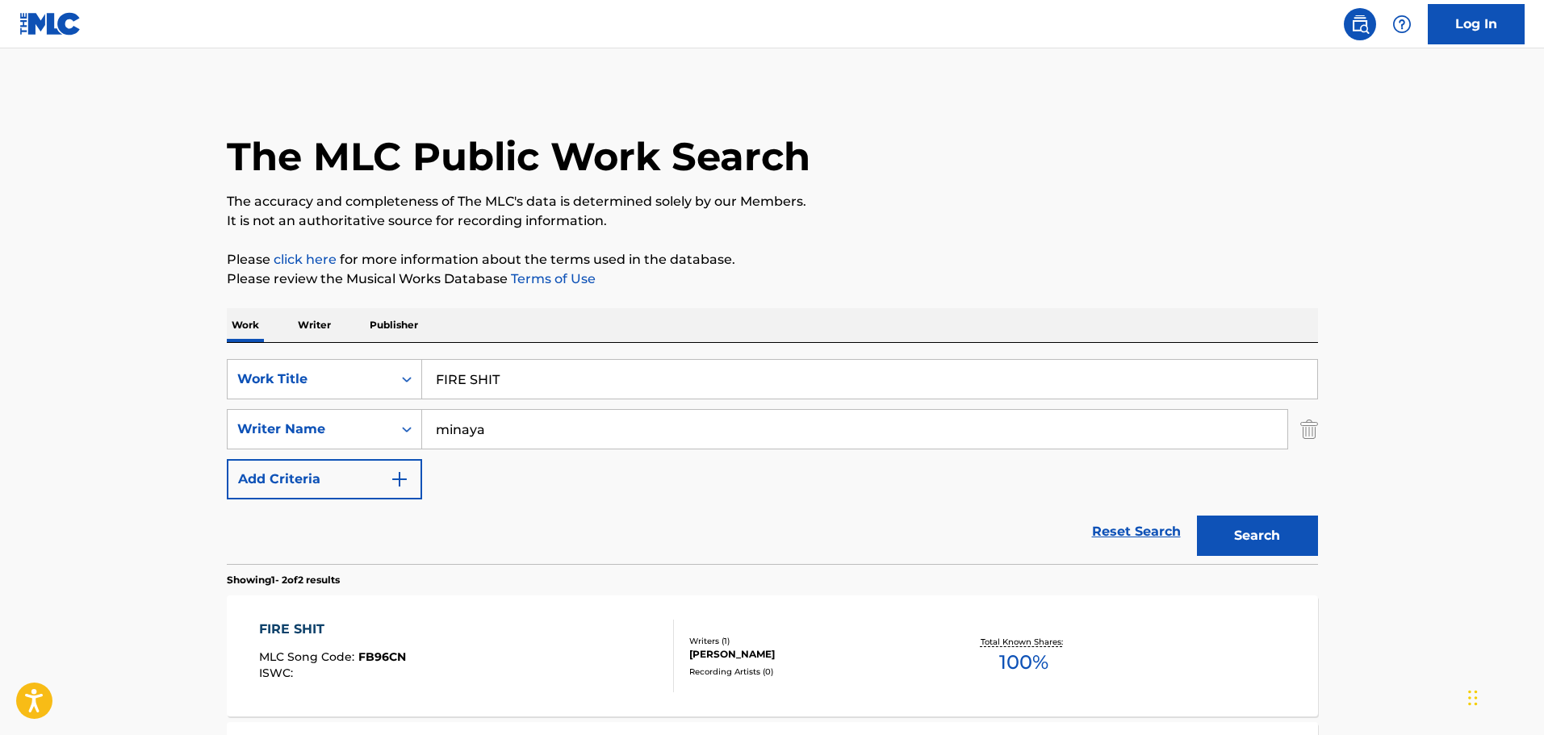
scroll to position [178, 0]
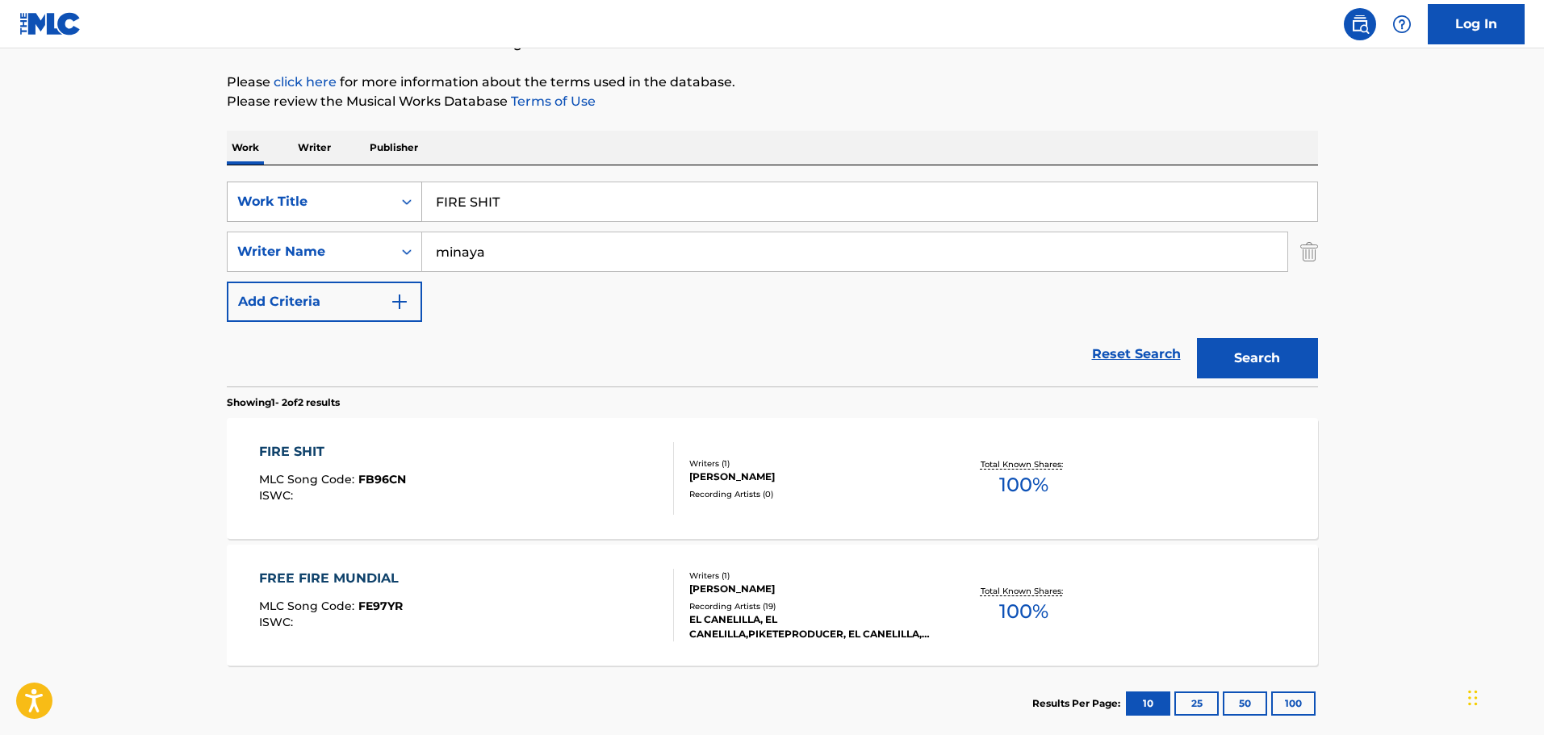
drag, startPoint x: 587, startPoint y: 199, endPoint x: 388, endPoint y: 184, distance: 199.1
click at [389, 184] on div "SearchWithCriteriacd332d84-1283-43cd-83c8-8e2b93c169e1 Work Title FIRE SHIT" at bounding box center [772, 202] width 1091 height 40
type input "JAZZY DRILL"
click at [1197, 338] on button "Search" at bounding box center [1257, 358] width 121 height 40
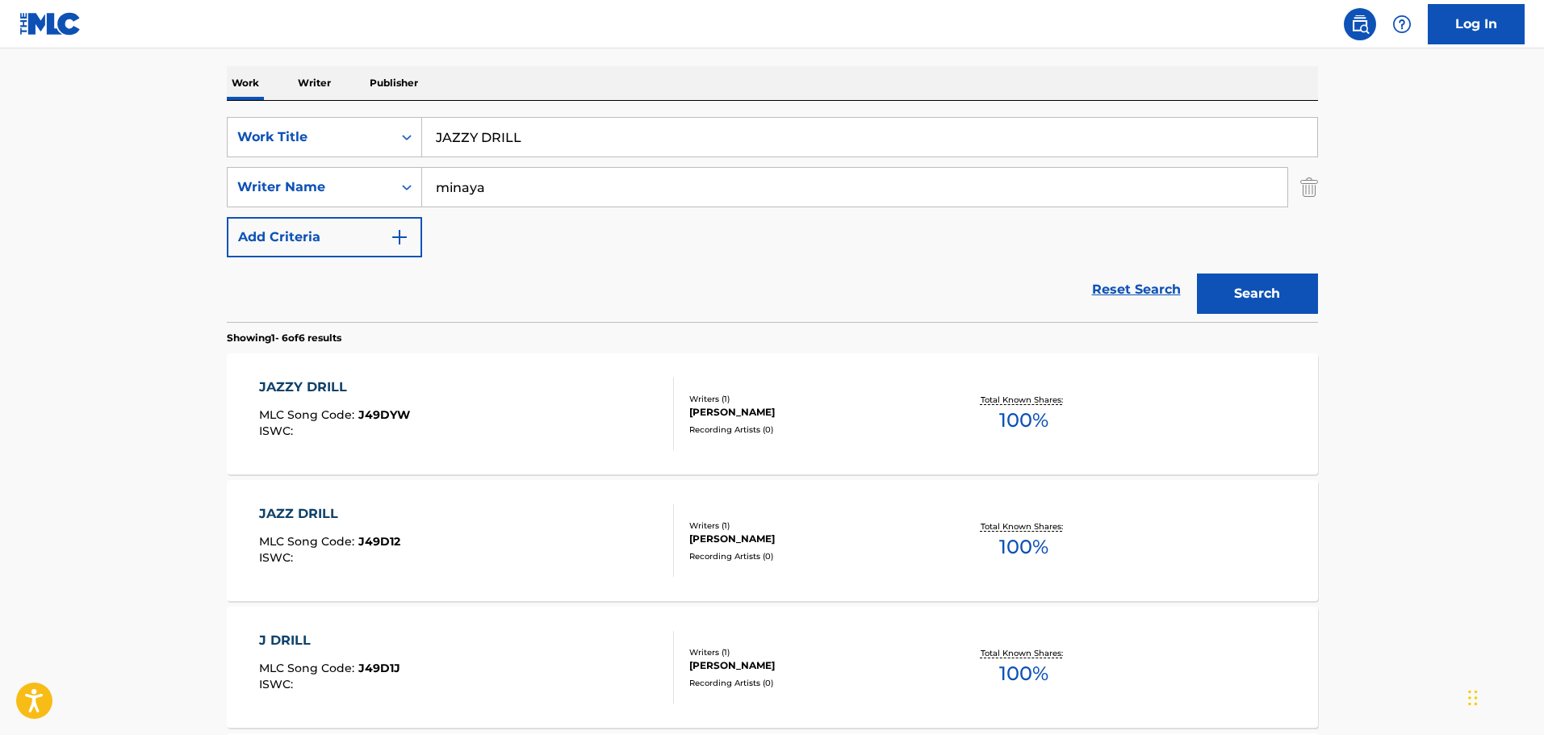
scroll to position [339, 0]
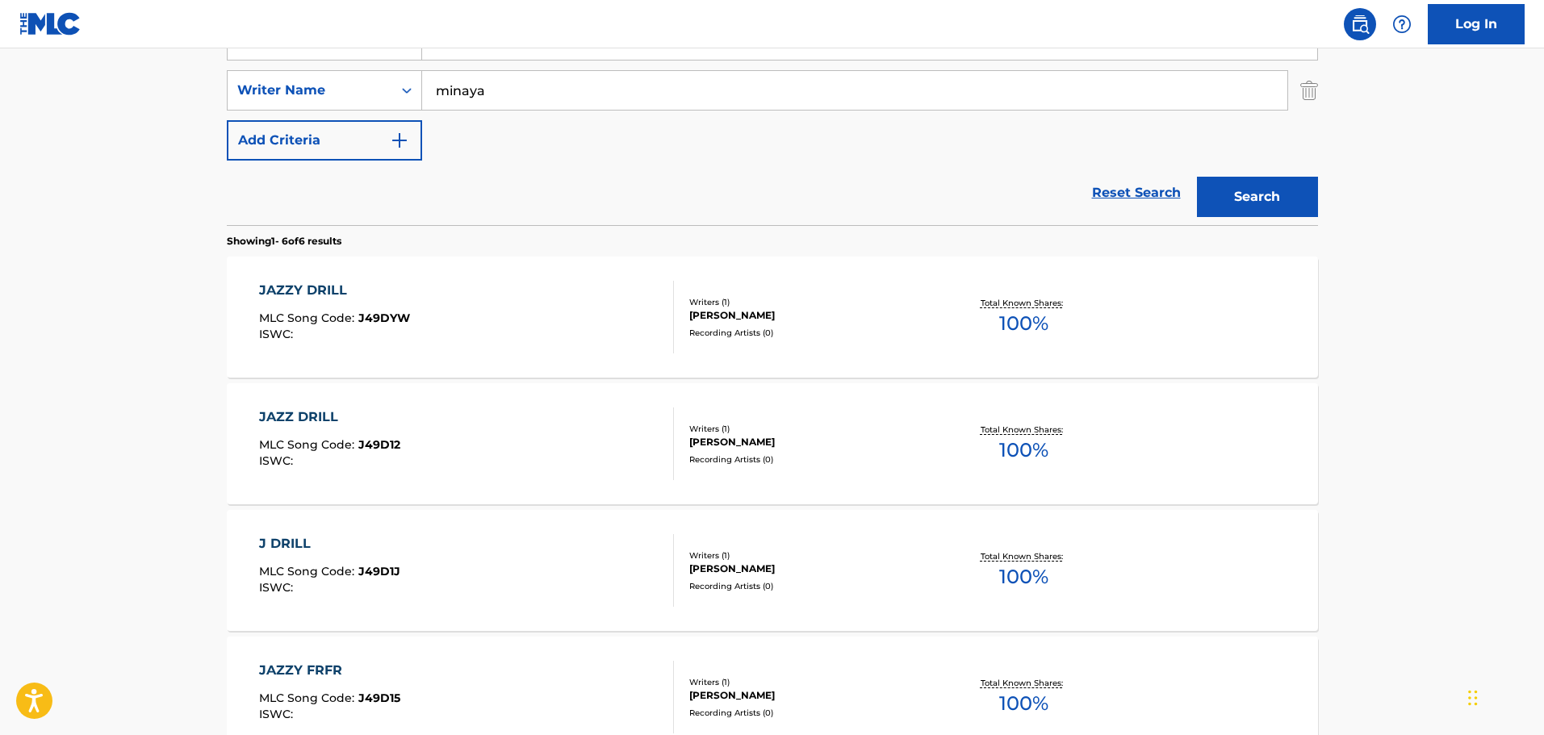
click at [497, 360] on div "[PERSON_NAME] MLC Song Code : J49DYW ISWC : Writers ( 1 ) [PERSON_NAME] Recordi…" at bounding box center [772, 317] width 1091 height 121
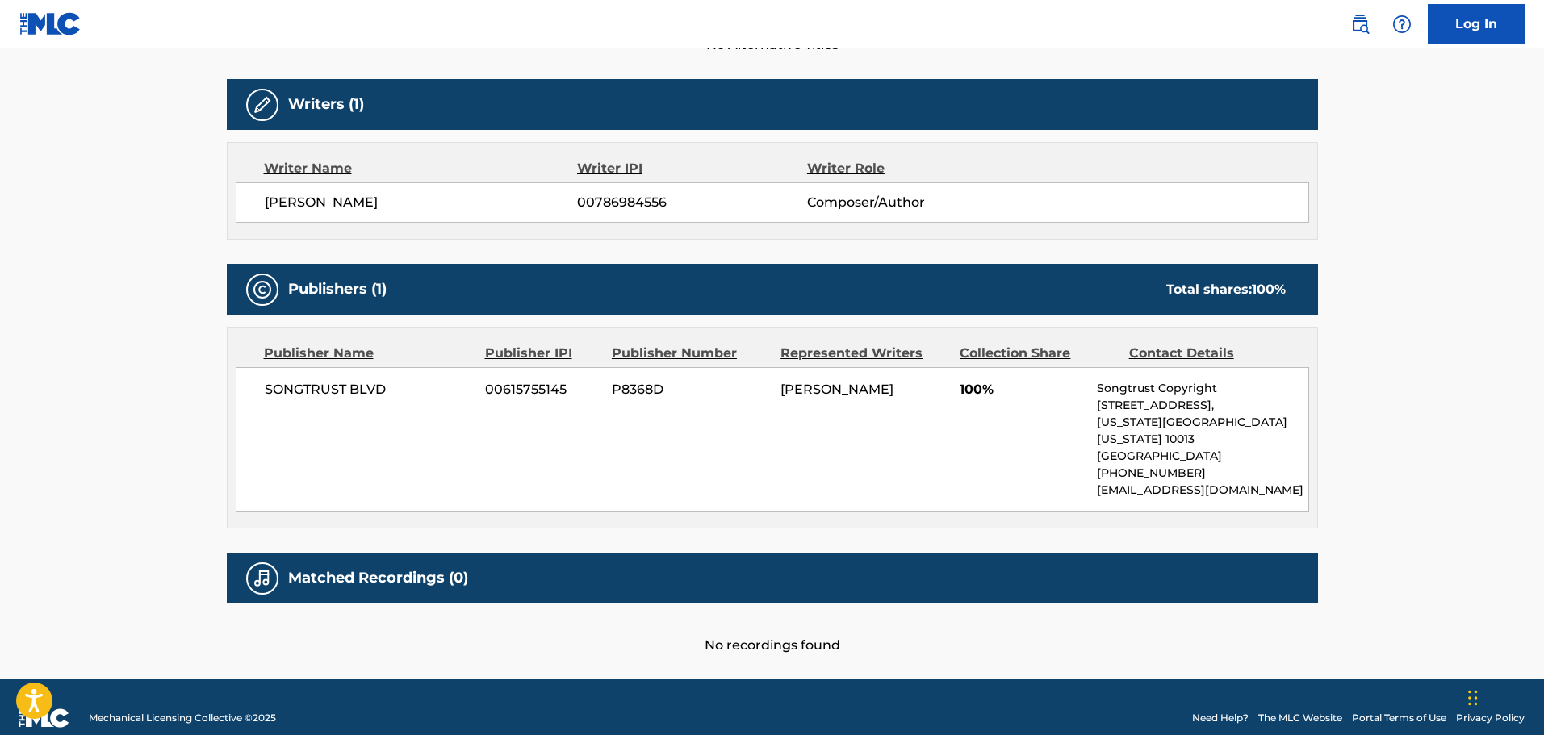
scroll to position [494, 0]
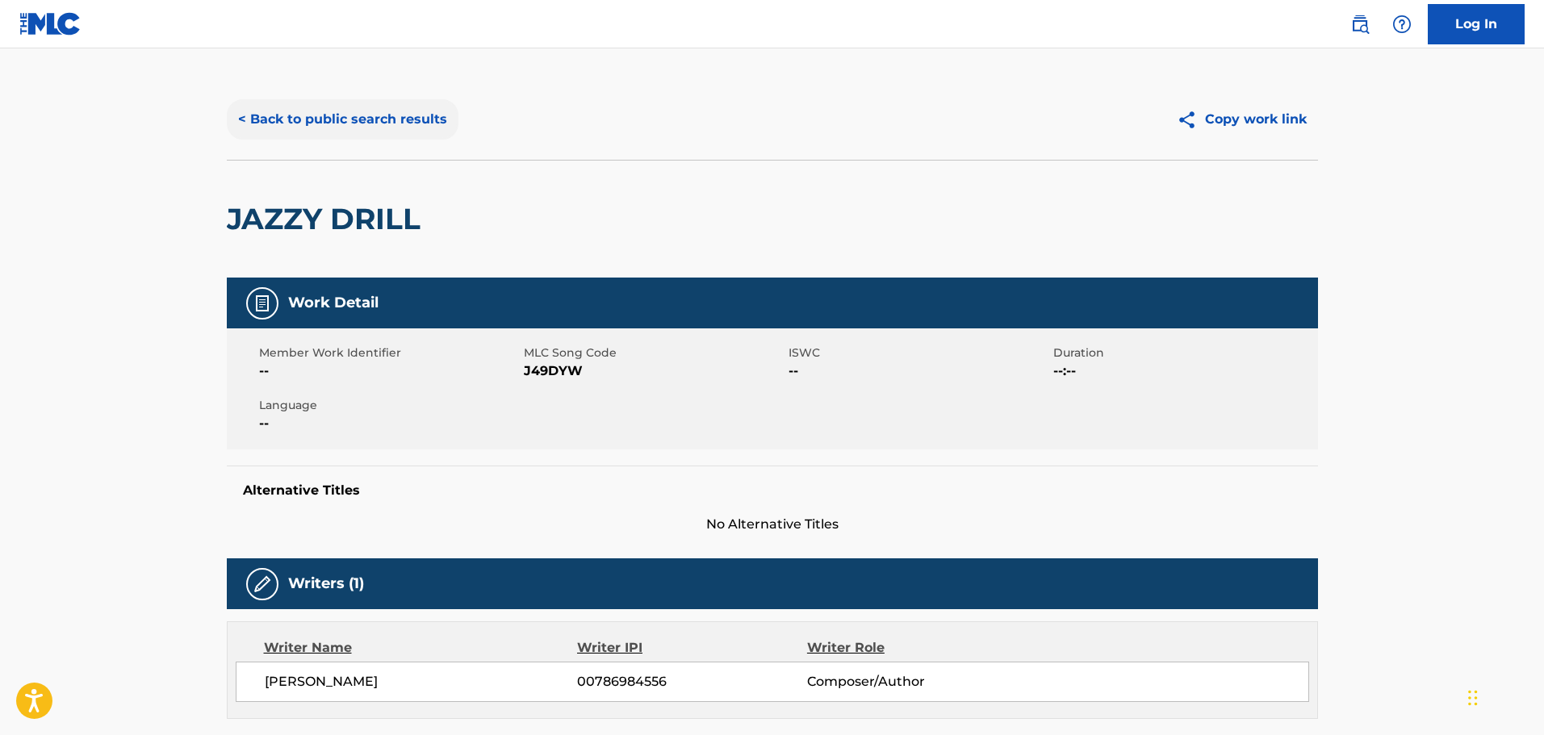
click at [383, 103] on button "< Back to public search results" at bounding box center [343, 119] width 232 height 40
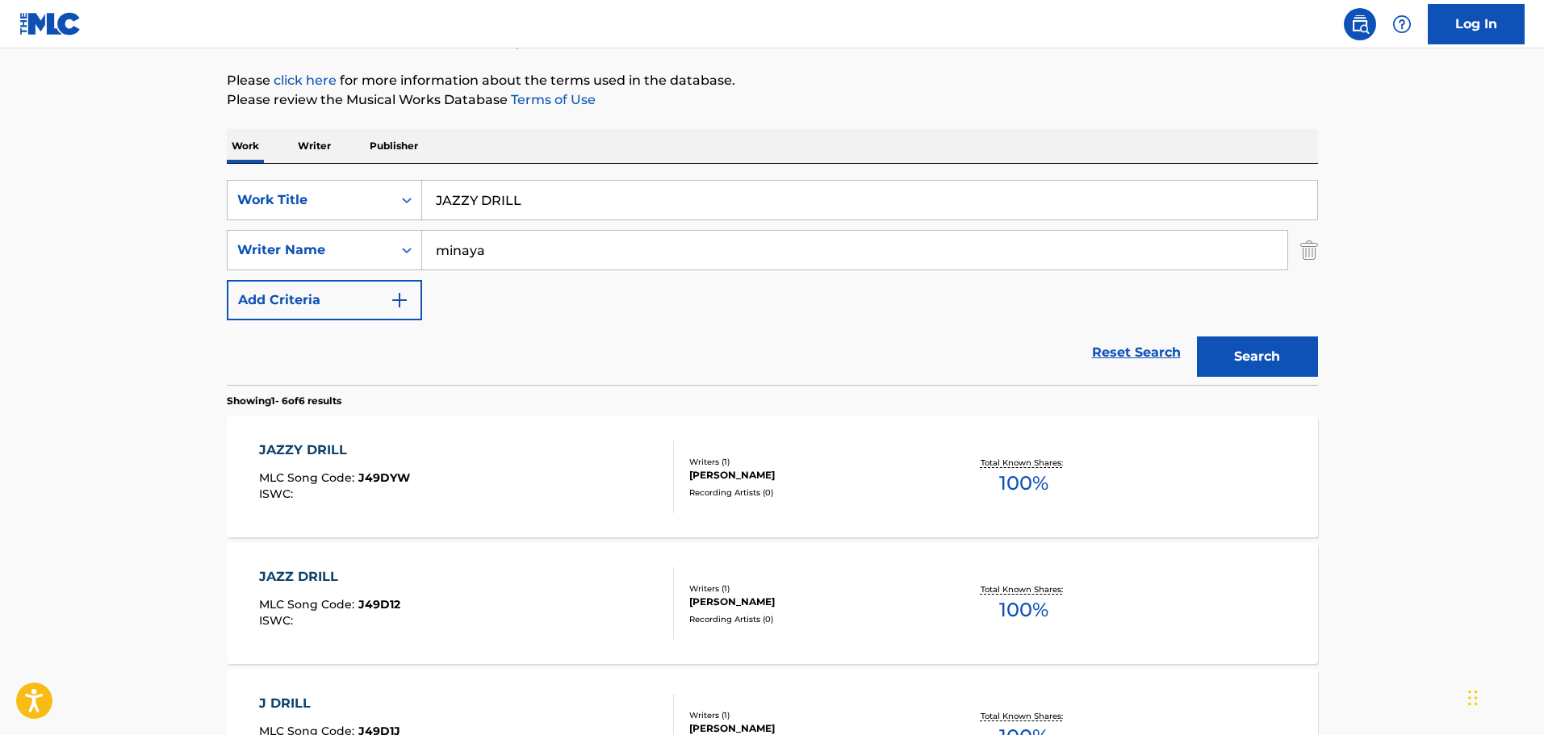
scroll to position [178, 0]
drag, startPoint x: 531, startPoint y: 183, endPoint x: 419, endPoint y: 172, distance: 112.8
click at [419, 172] on div "SearchWithCriteriacd332d84-1283-43cd-83c8-8e2b93c169e1 Work Title JAZZY DRILL S…" at bounding box center [772, 275] width 1091 height 221
type input "JAZZY FRFR"
click at [1197, 338] on button "Search" at bounding box center [1257, 358] width 121 height 40
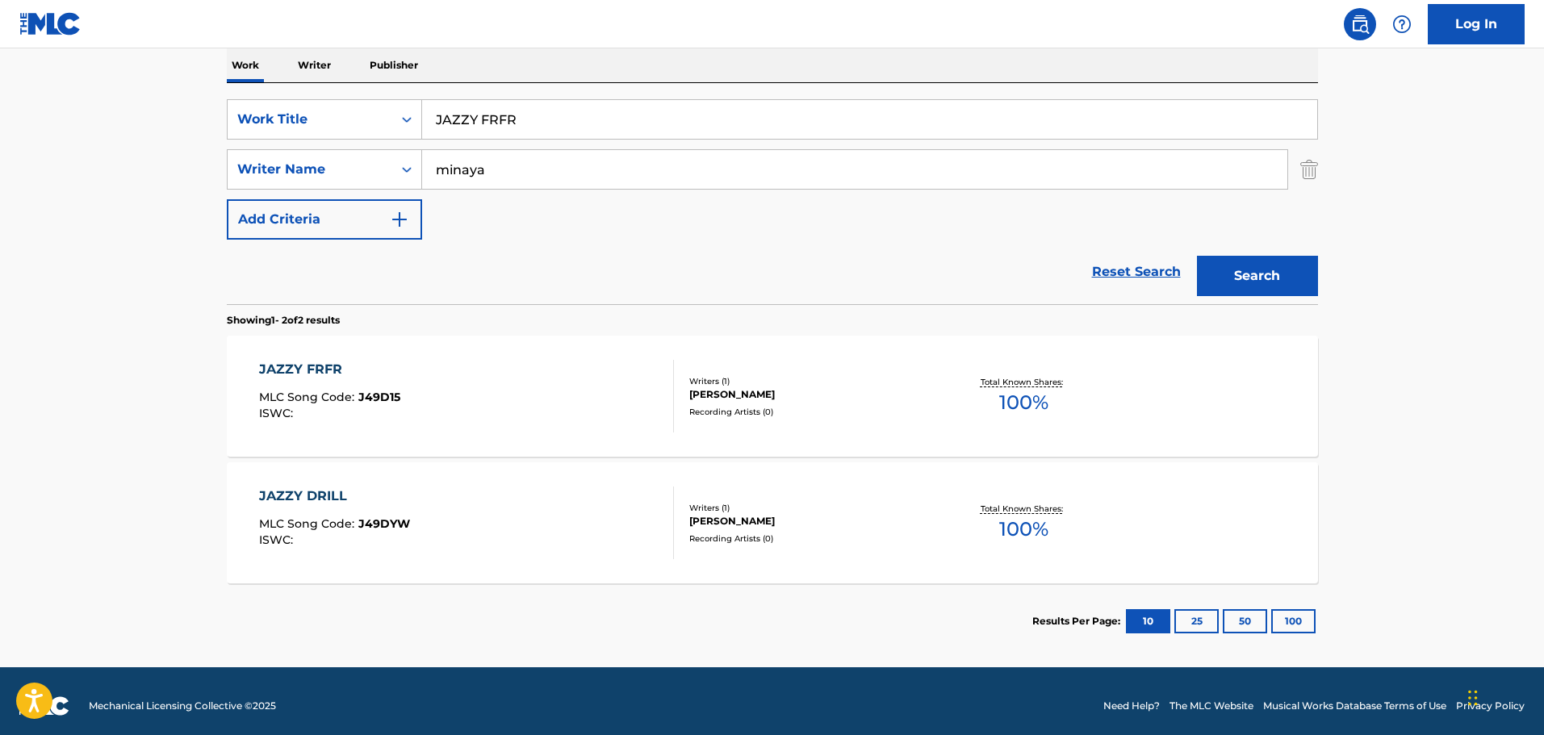
scroll to position [270, 0]
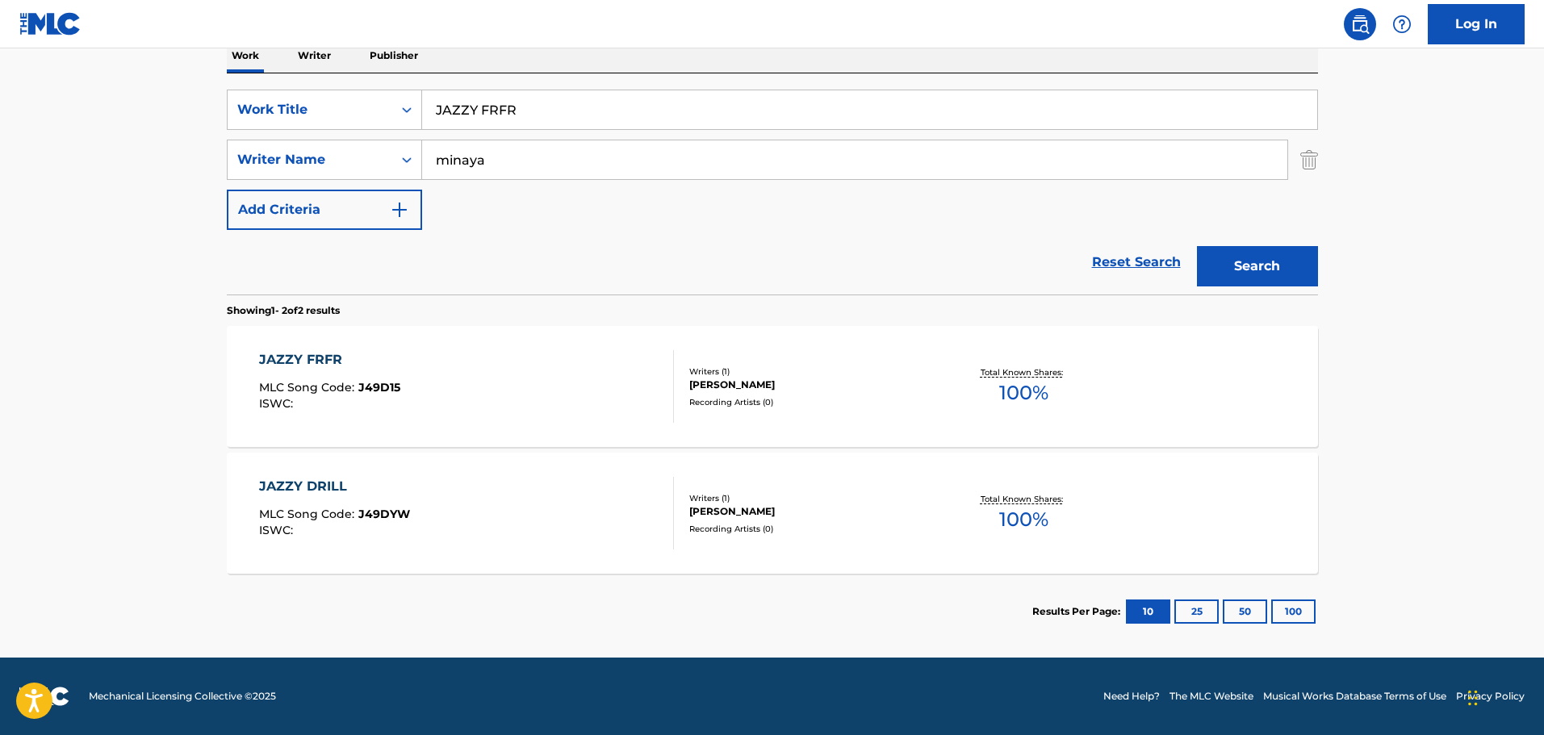
click at [471, 365] on div "JAZZY FRFR MLC Song Code : J49D15 ISWC :" at bounding box center [466, 386] width 415 height 73
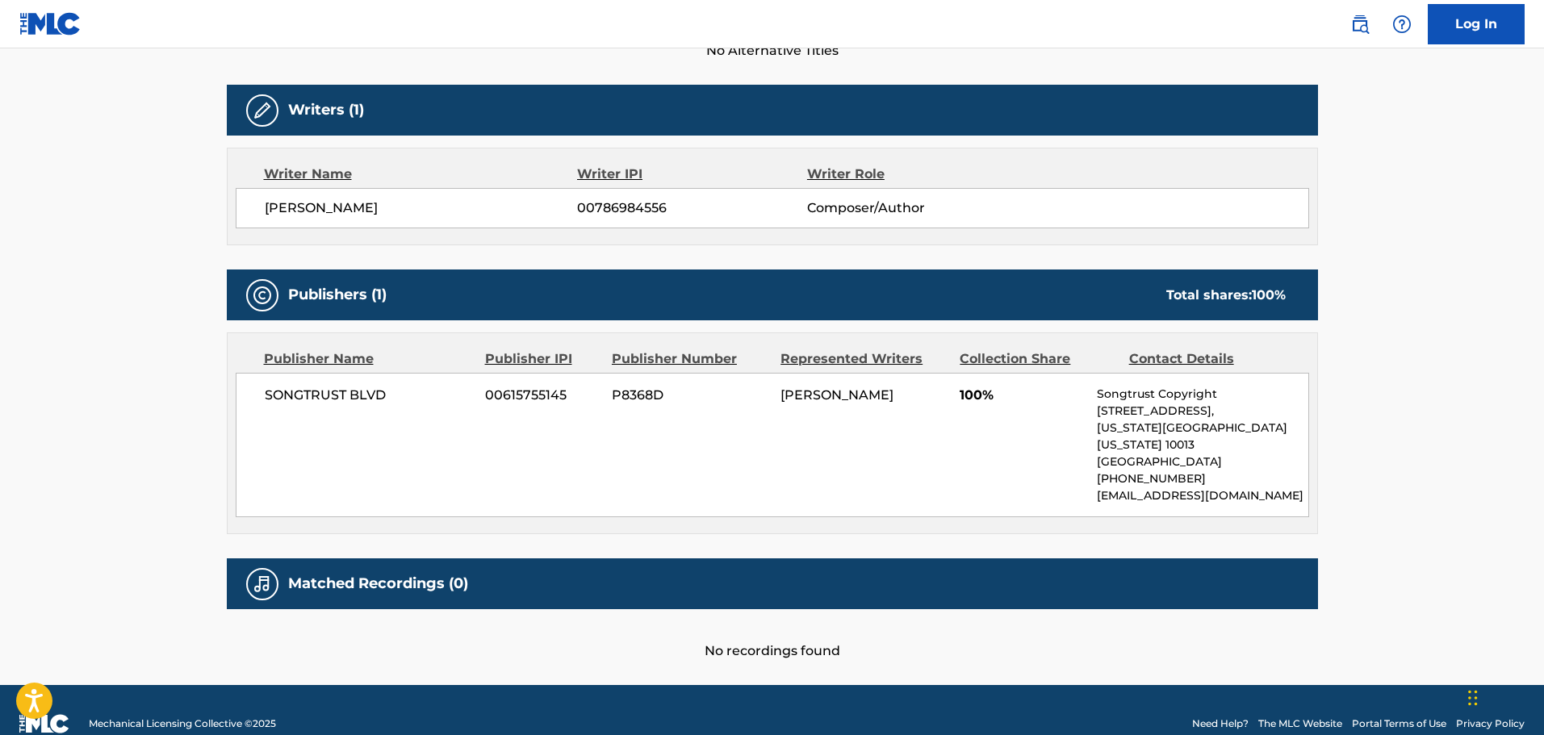
scroll to position [484, 0]
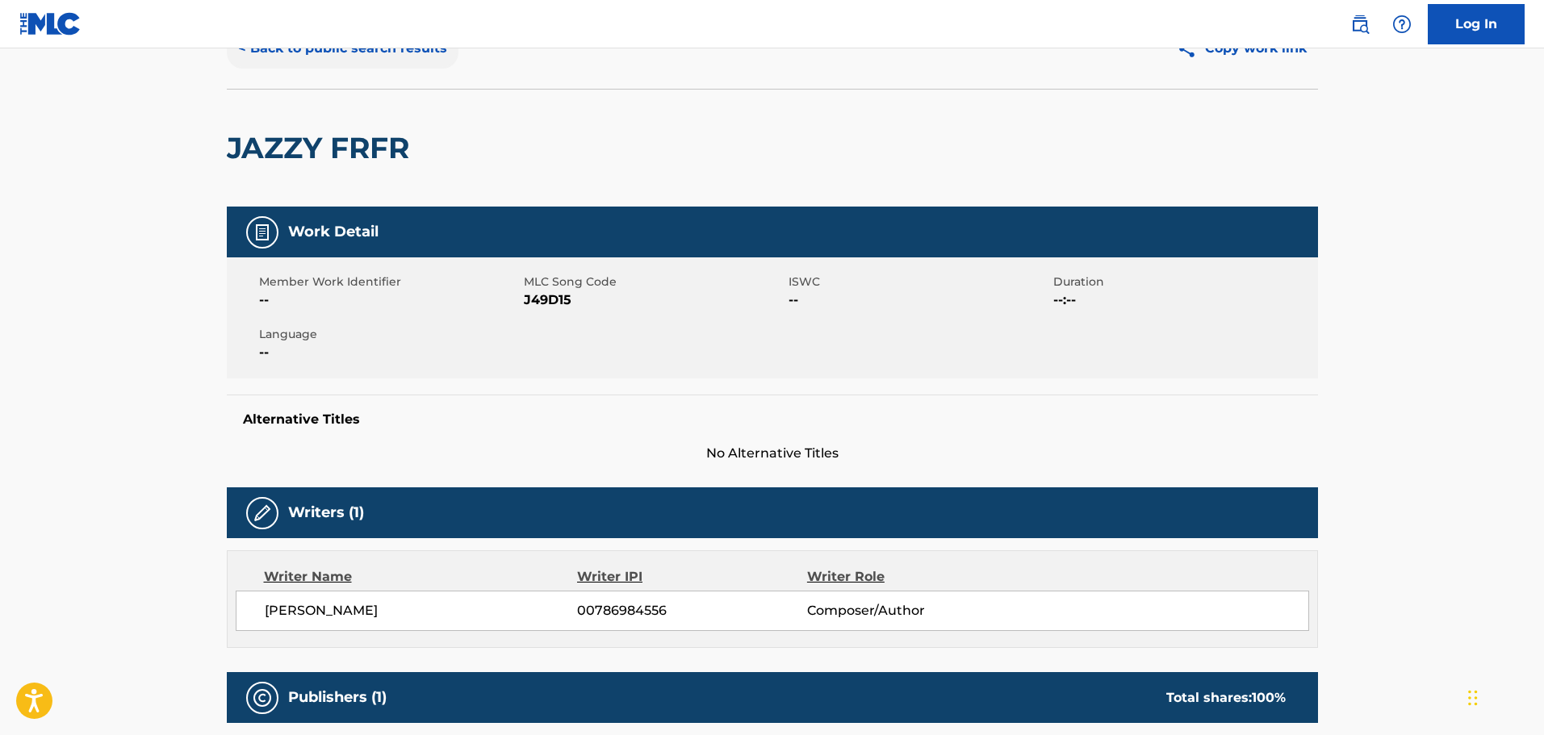
click at [371, 59] on button "< Back to public search results" at bounding box center [343, 48] width 232 height 40
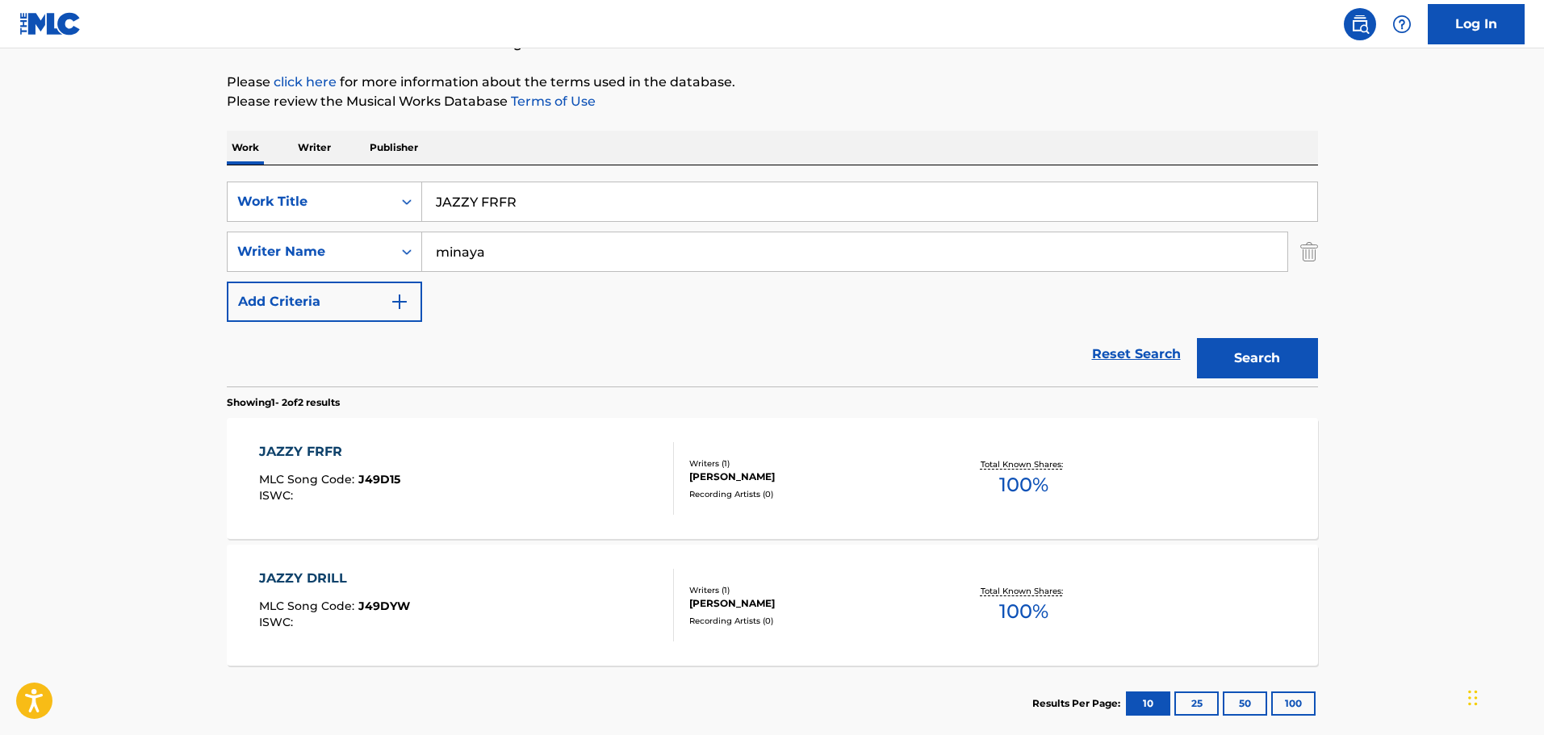
scroll to position [97, 0]
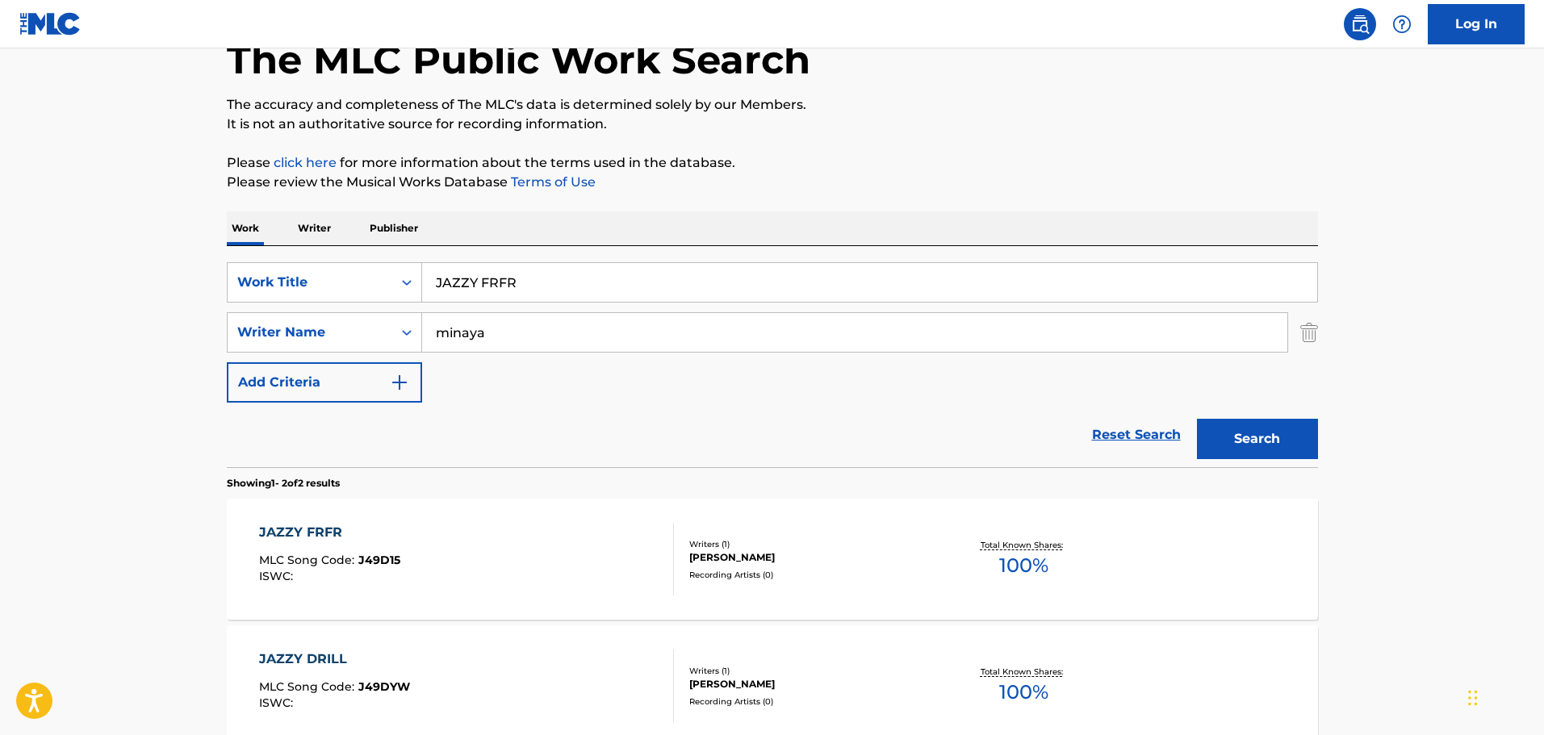
drag, startPoint x: 592, startPoint y: 286, endPoint x: 387, endPoint y: 254, distance: 207.4
click at [387, 254] on div "SearchWithCriteriacd332d84-1283-43cd-83c8-8e2b93c169e1 Work Title JAZZY FRFR Se…" at bounding box center [772, 356] width 1091 height 221
type input "MUYUN"
click at [1197, 419] on button "Search" at bounding box center [1257, 439] width 121 height 40
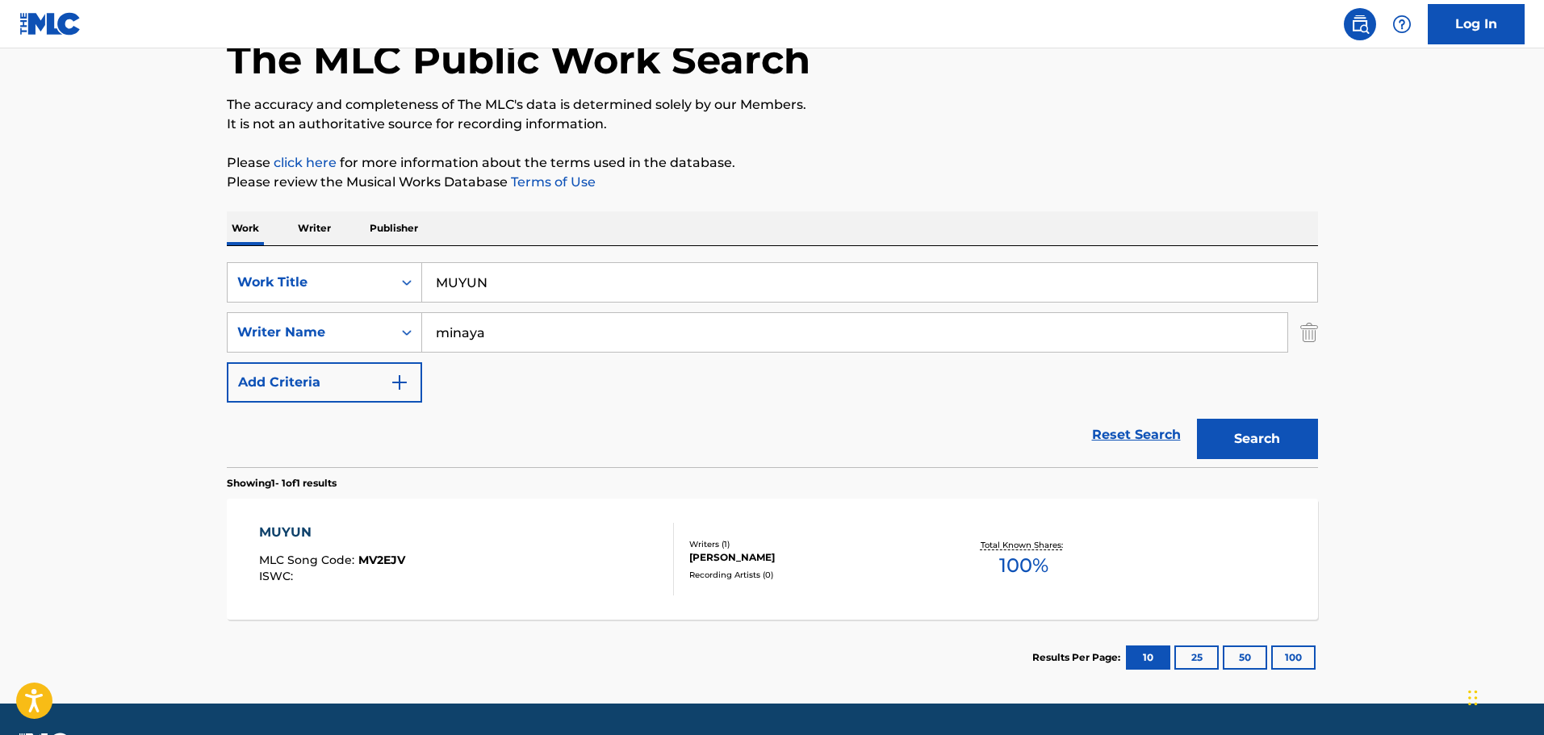
scroll to position [143, 0]
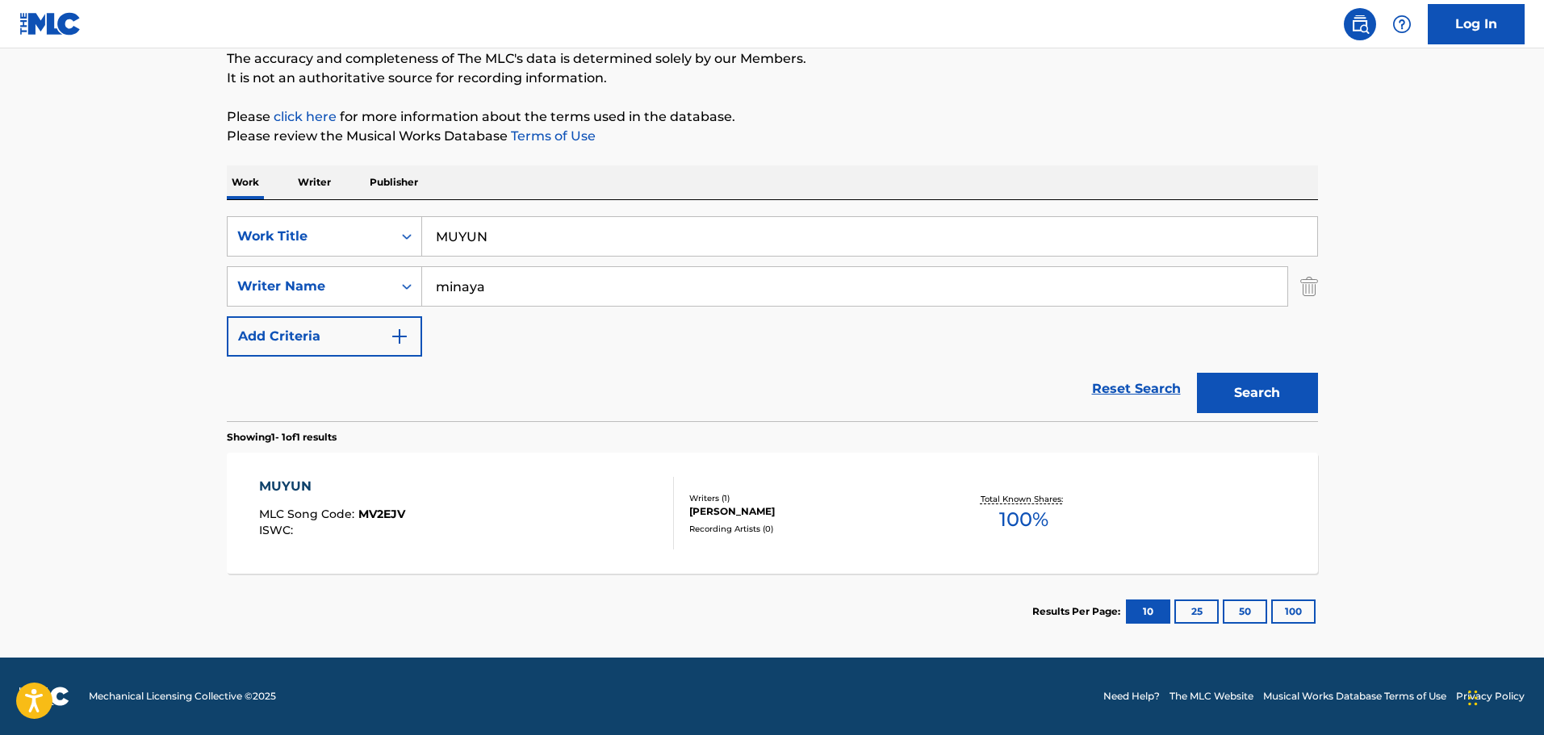
click at [496, 464] on div "MUYUN MLC Song Code : MV2EJV ISWC : Writers ( 1 ) [PERSON_NAME] Recording Artis…" at bounding box center [772, 513] width 1091 height 121
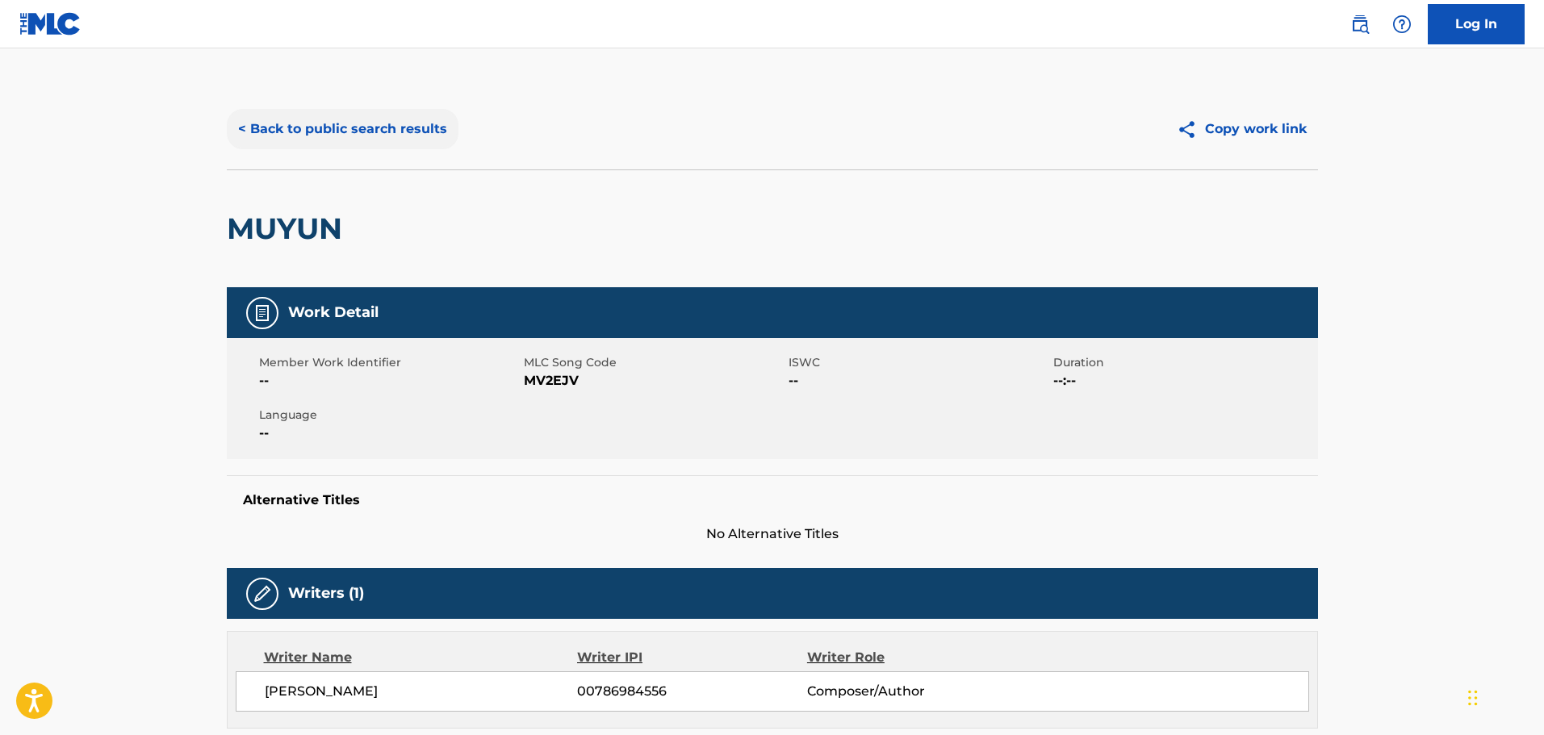
click at [378, 113] on button "< Back to public search results" at bounding box center [343, 129] width 232 height 40
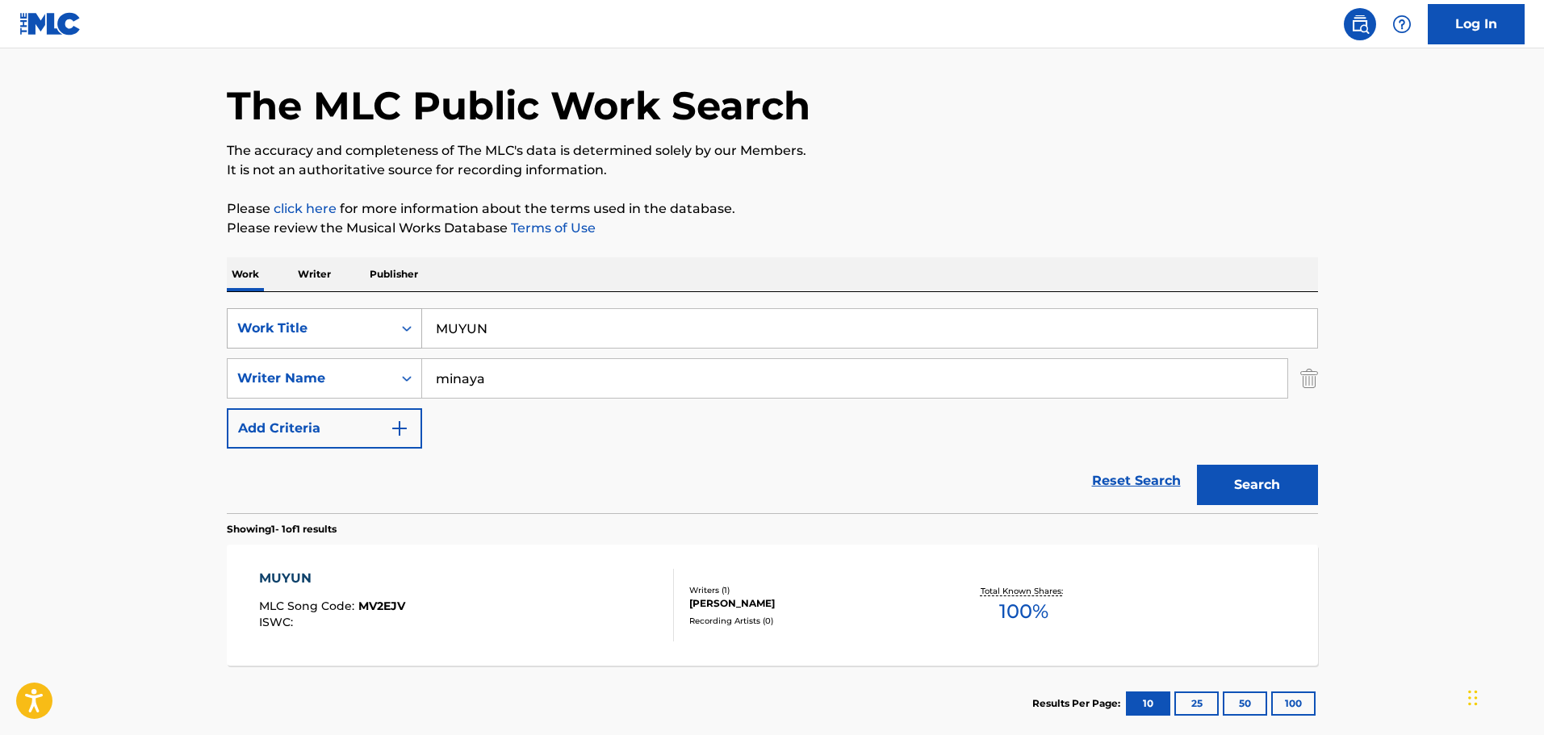
drag, startPoint x: 509, startPoint y: 344, endPoint x: 358, endPoint y: 315, distance: 154.5
click at [358, 315] on div "SearchWithCriteriacd332d84-1283-43cd-83c8-8e2b93c169e1 Work Title MUYUN" at bounding box center [772, 328] width 1091 height 40
type input "DEPRESSION"
click at [1197, 465] on button "Search" at bounding box center [1257, 485] width 121 height 40
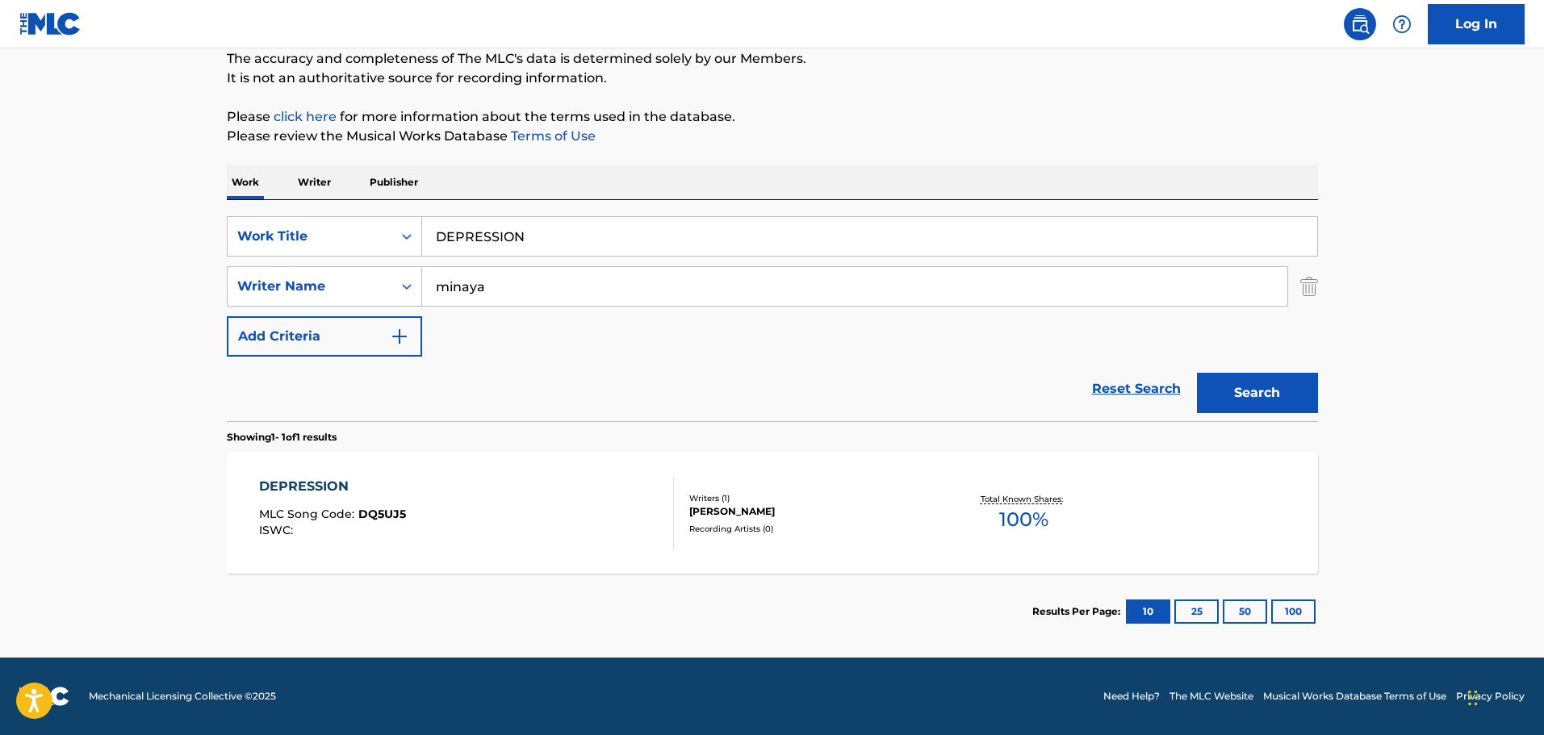
click at [488, 496] on div "DEPRESSION MLC Song Code : DQ5UJ5 ISWC :" at bounding box center [466, 513] width 415 height 73
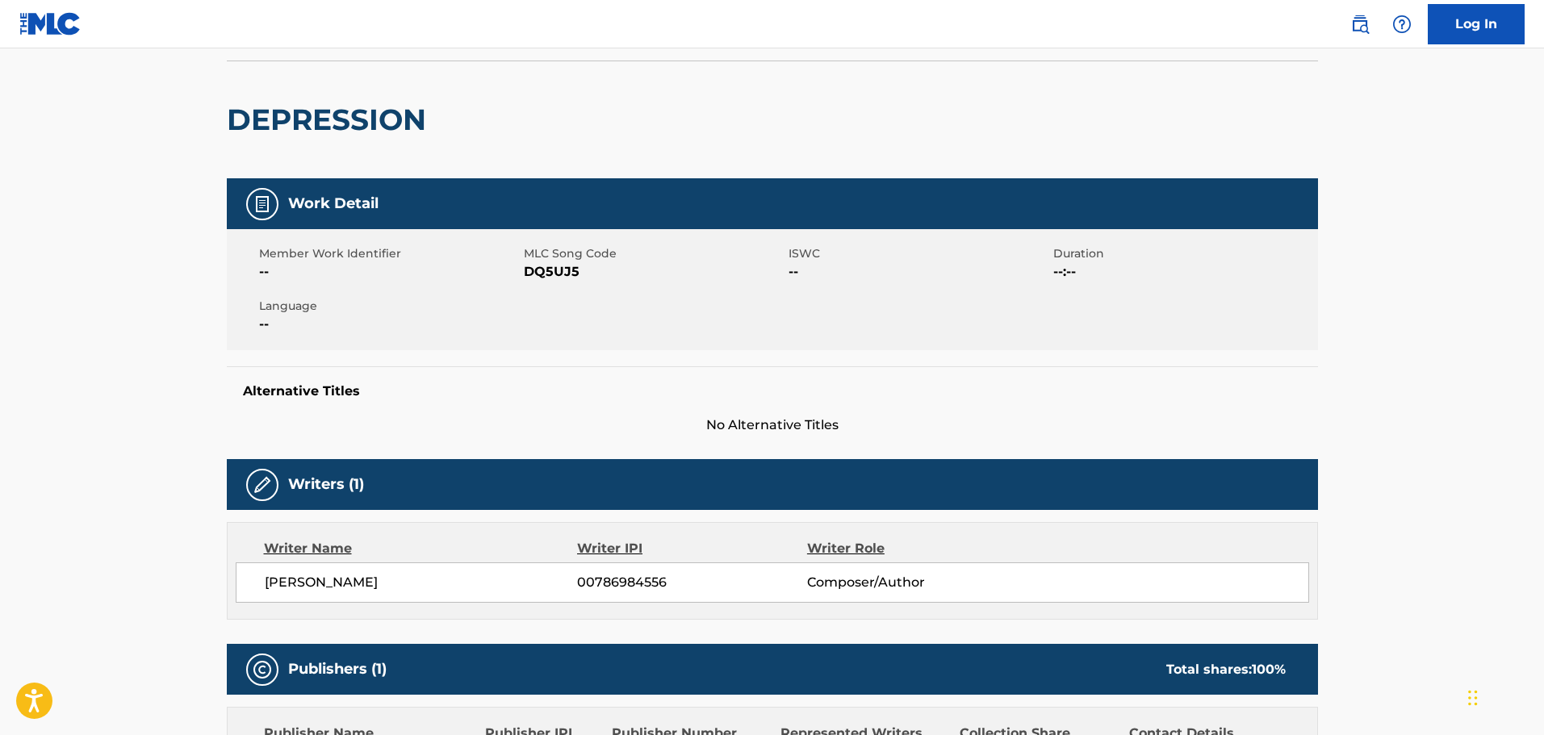
scroll to position [81, 0]
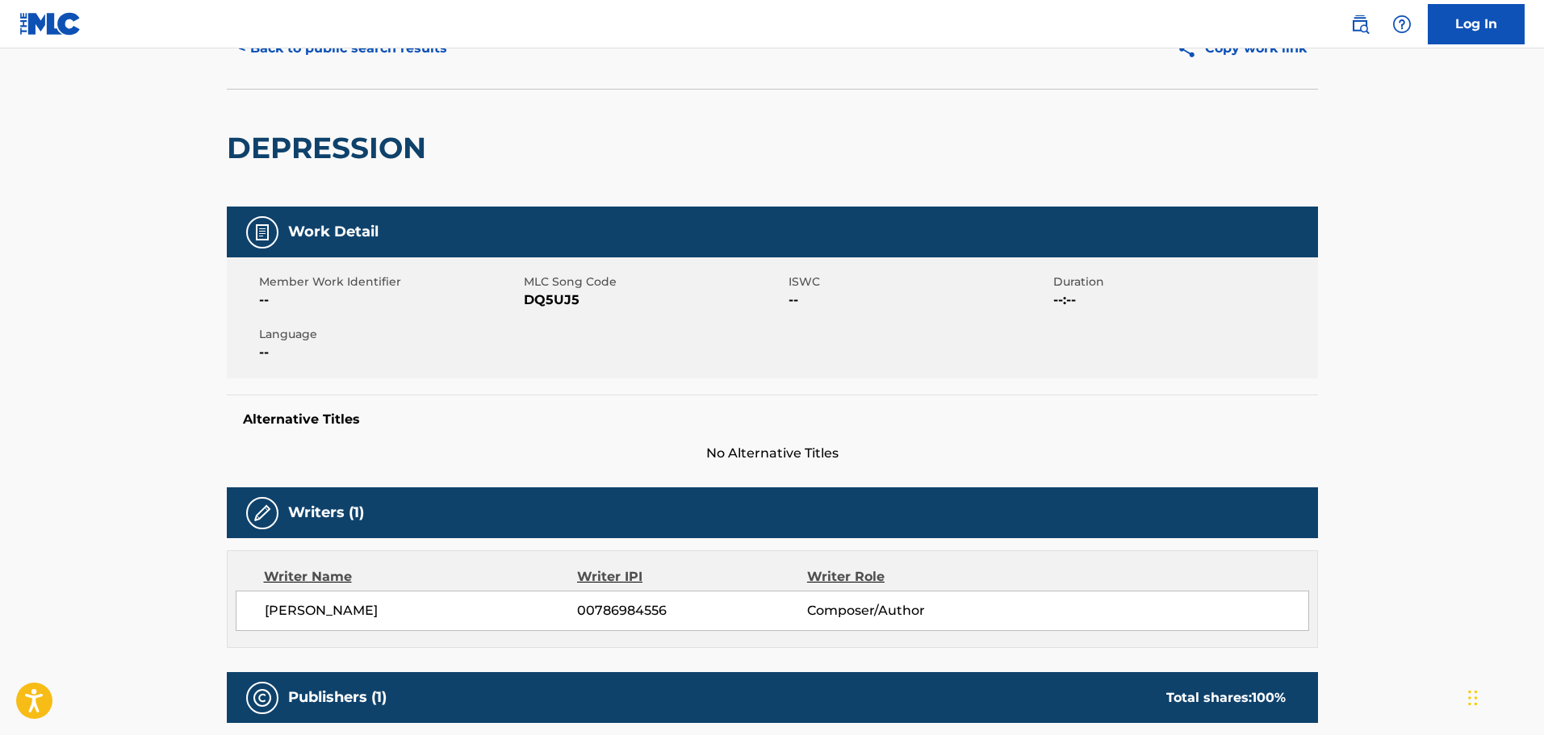
click at [376, 44] on nav "Log In" at bounding box center [772, 24] width 1544 height 48
click at [376, 53] on button "< Back to public search results" at bounding box center [343, 48] width 232 height 40
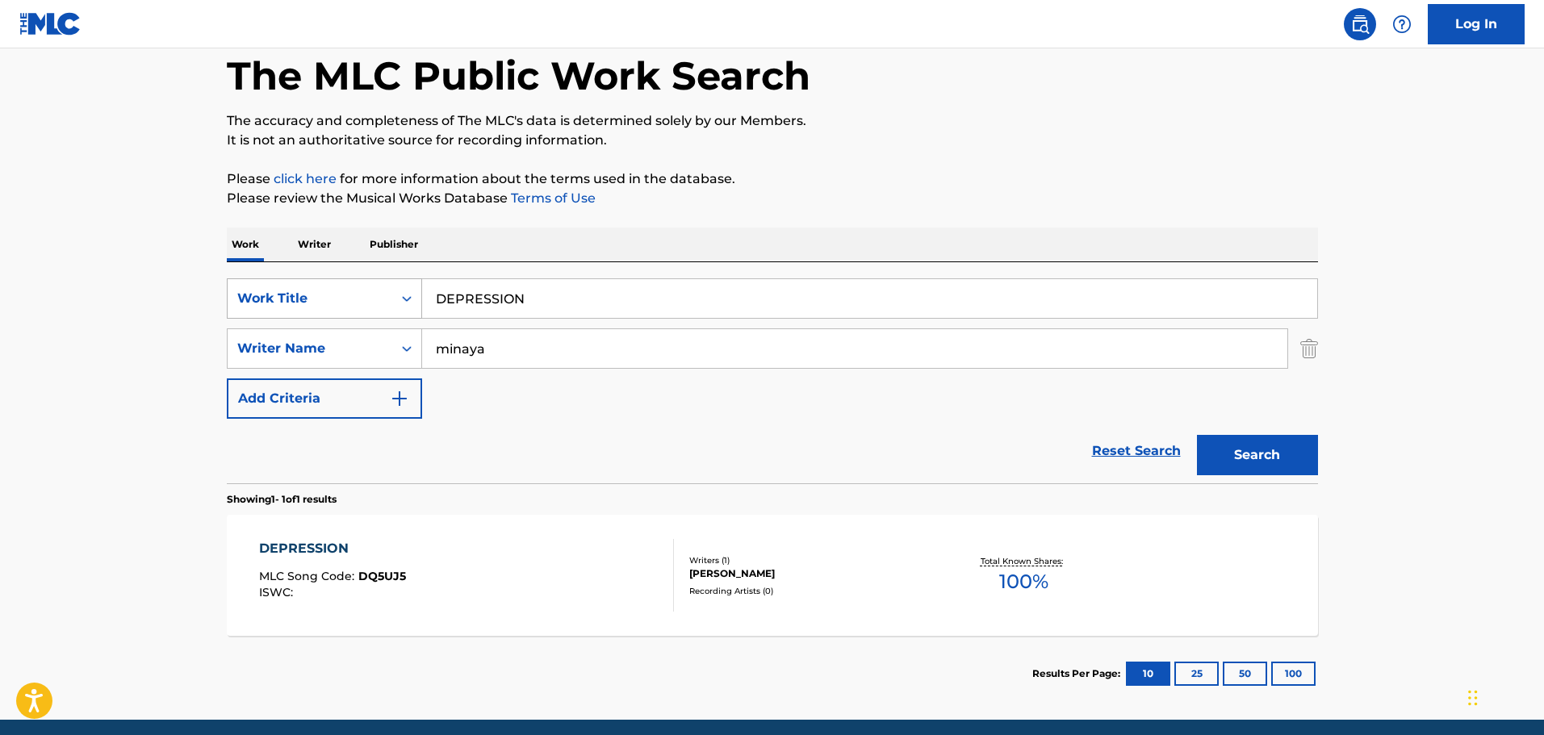
drag, startPoint x: 598, startPoint y: 297, endPoint x: 278, endPoint y: 279, distance: 320.1
click at [278, 279] on div "SearchWithCriteriacd332d84-1283-43cd-83c8-8e2b93c169e1 Work Title DEPRESSION" at bounding box center [772, 298] width 1091 height 40
type input "[GEOGRAPHIC_DATA]"
click at [1197, 435] on button "Search" at bounding box center [1257, 455] width 121 height 40
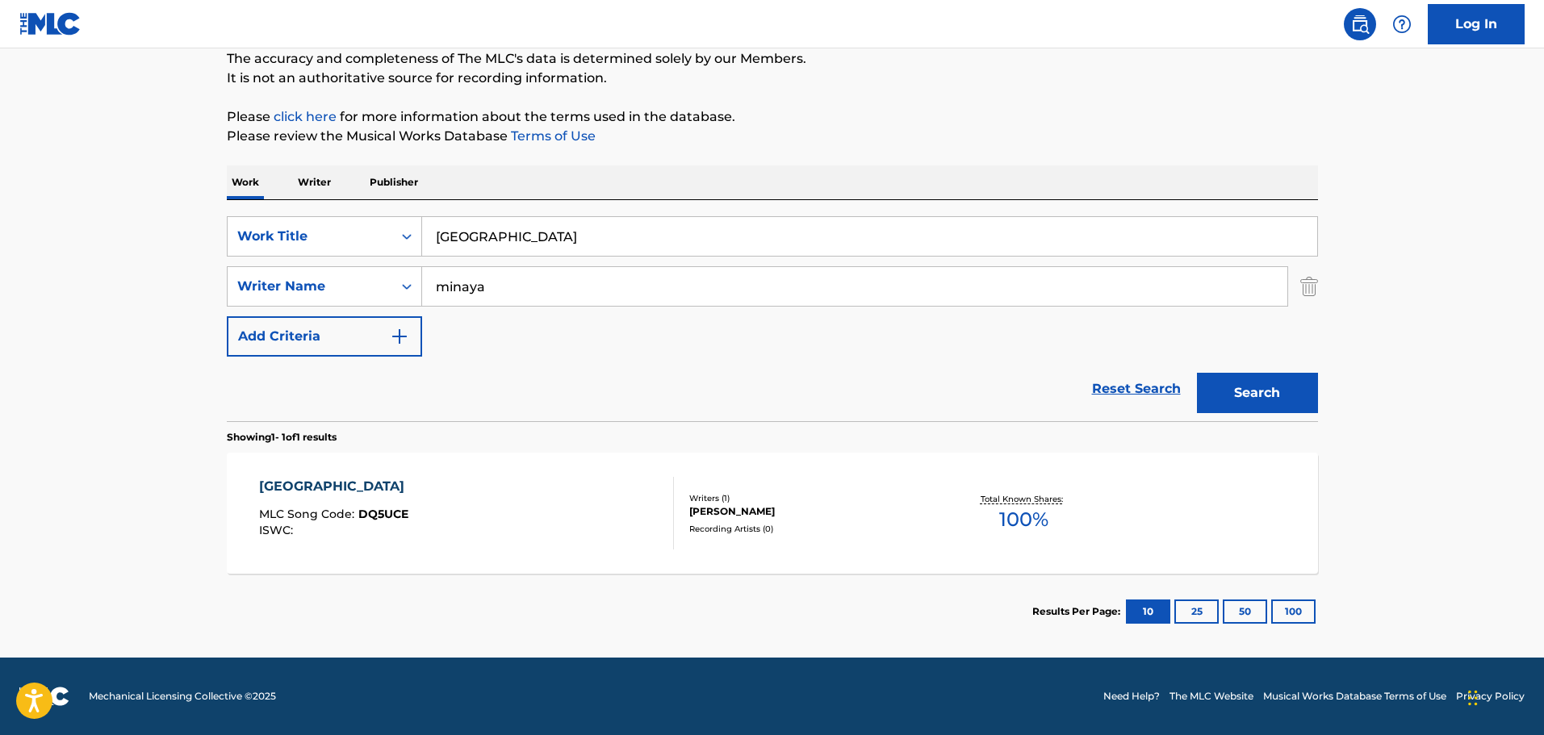
click at [536, 484] on div "DETROIT MLC Song Code : DQ5UCE ISWC :" at bounding box center [466, 513] width 415 height 73
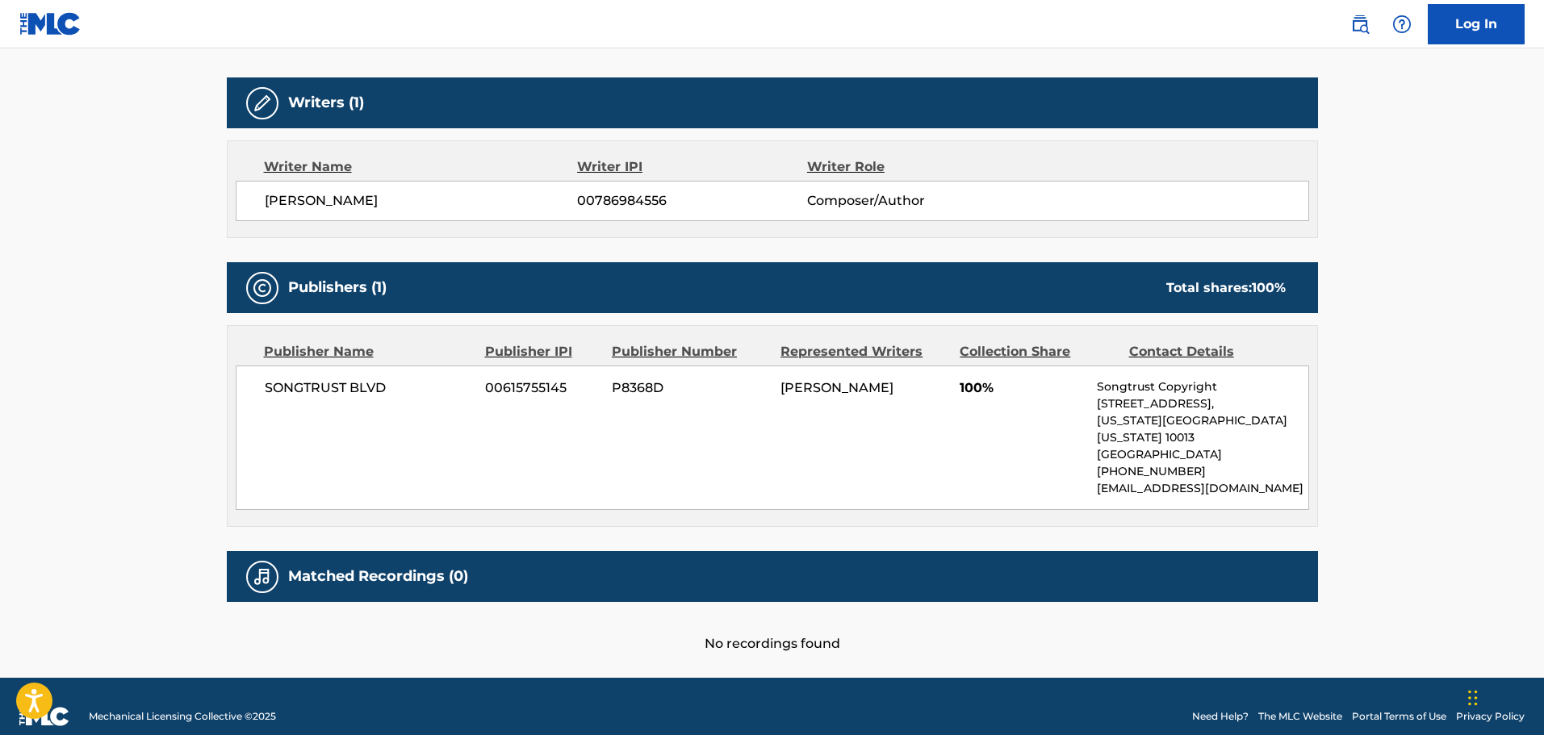
scroll to position [494, 0]
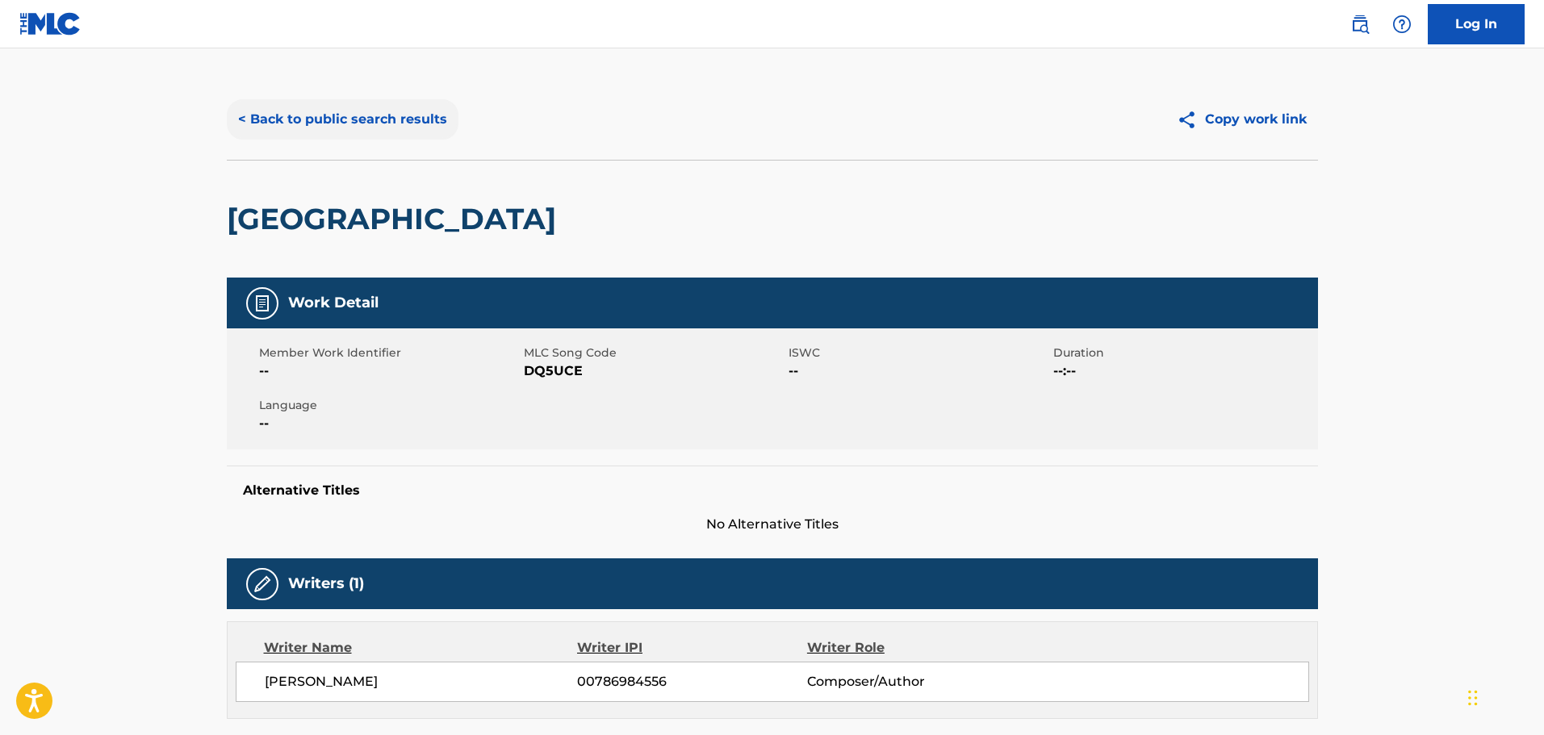
click at [375, 123] on button "< Back to public search results" at bounding box center [343, 119] width 232 height 40
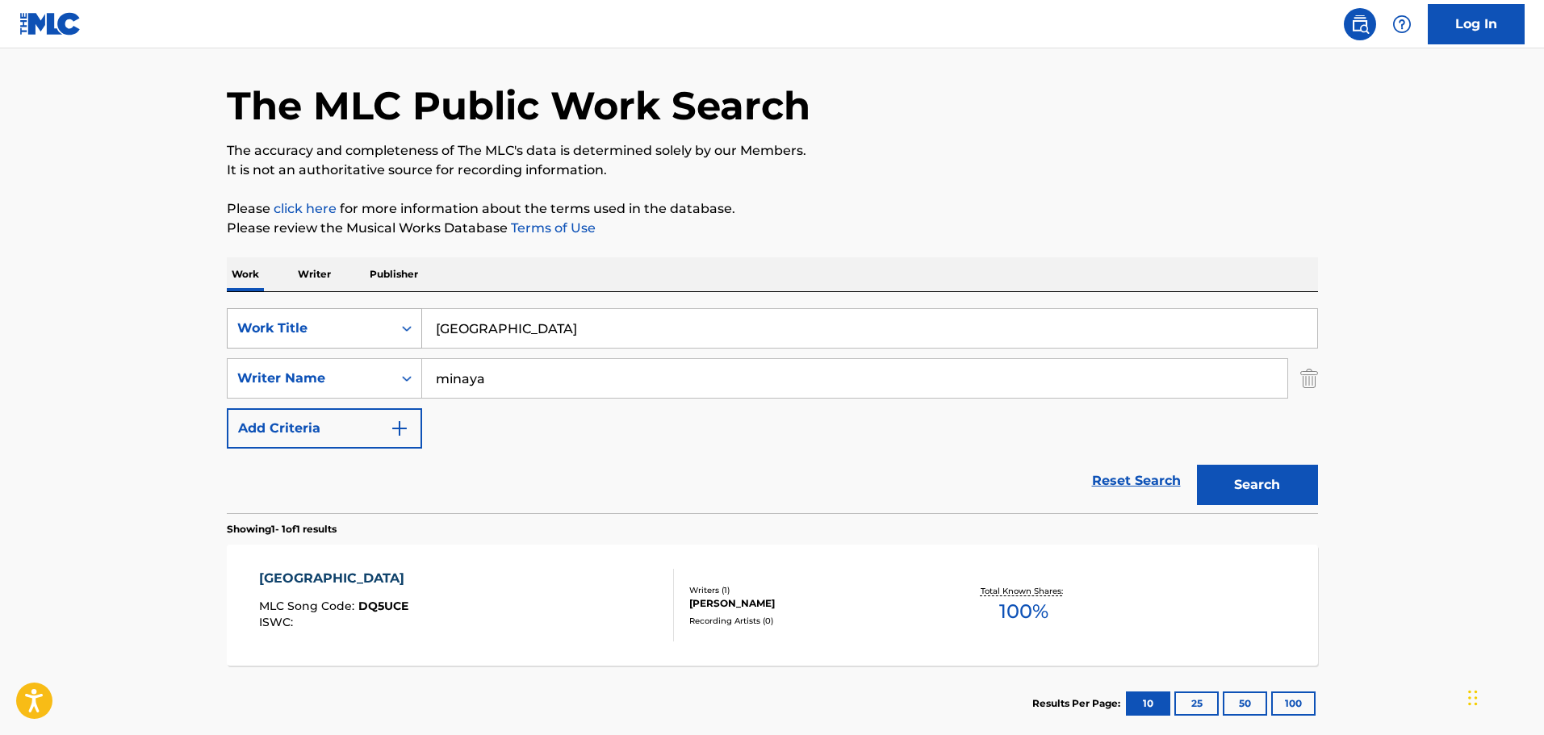
drag, startPoint x: 626, startPoint y: 344, endPoint x: 421, endPoint y: 318, distance: 207.4
click at [428, 318] on input "[GEOGRAPHIC_DATA]" at bounding box center [869, 328] width 895 height 39
type input "DONE"
click at [1197, 465] on button "Search" at bounding box center [1257, 485] width 121 height 40
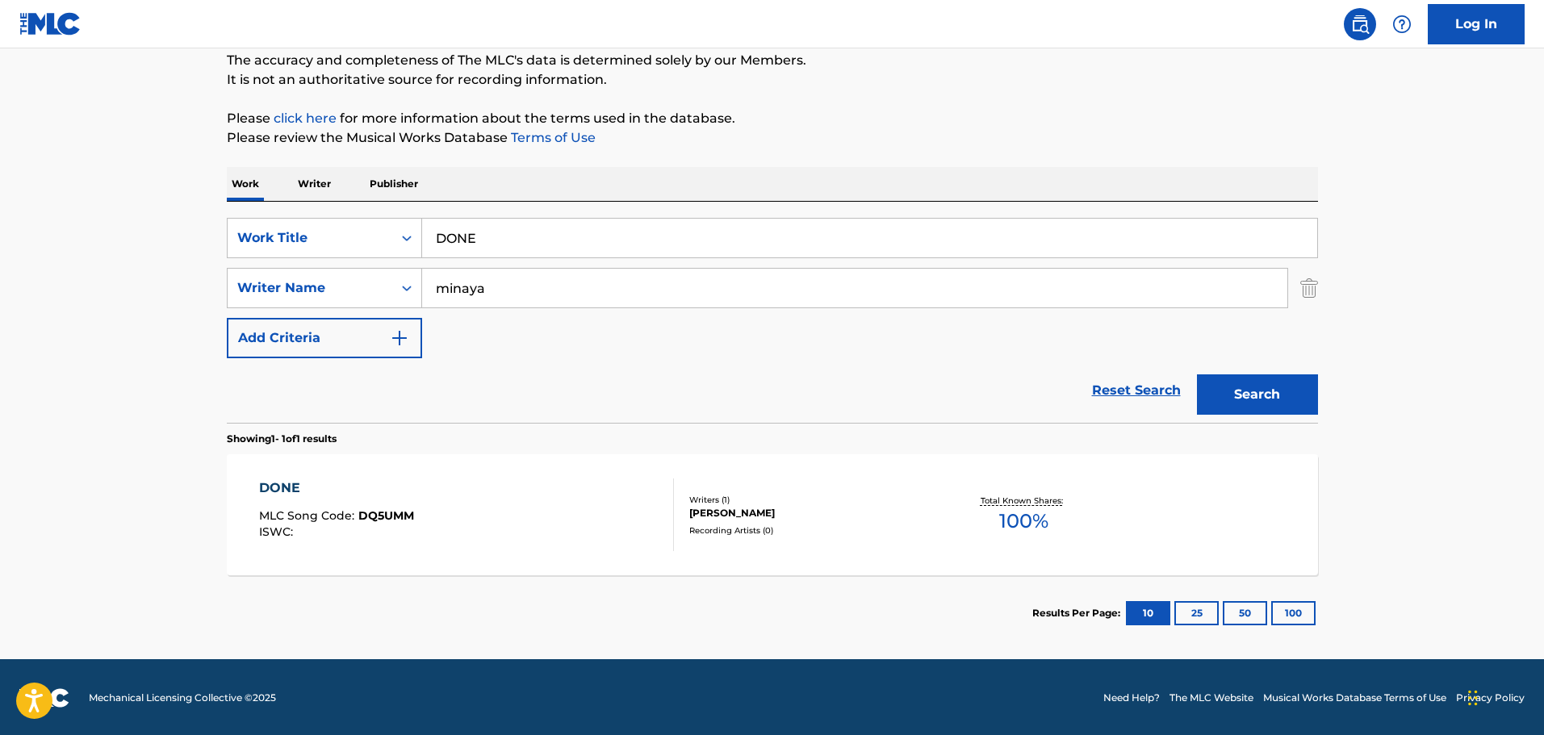
scroll to position [143, 0]
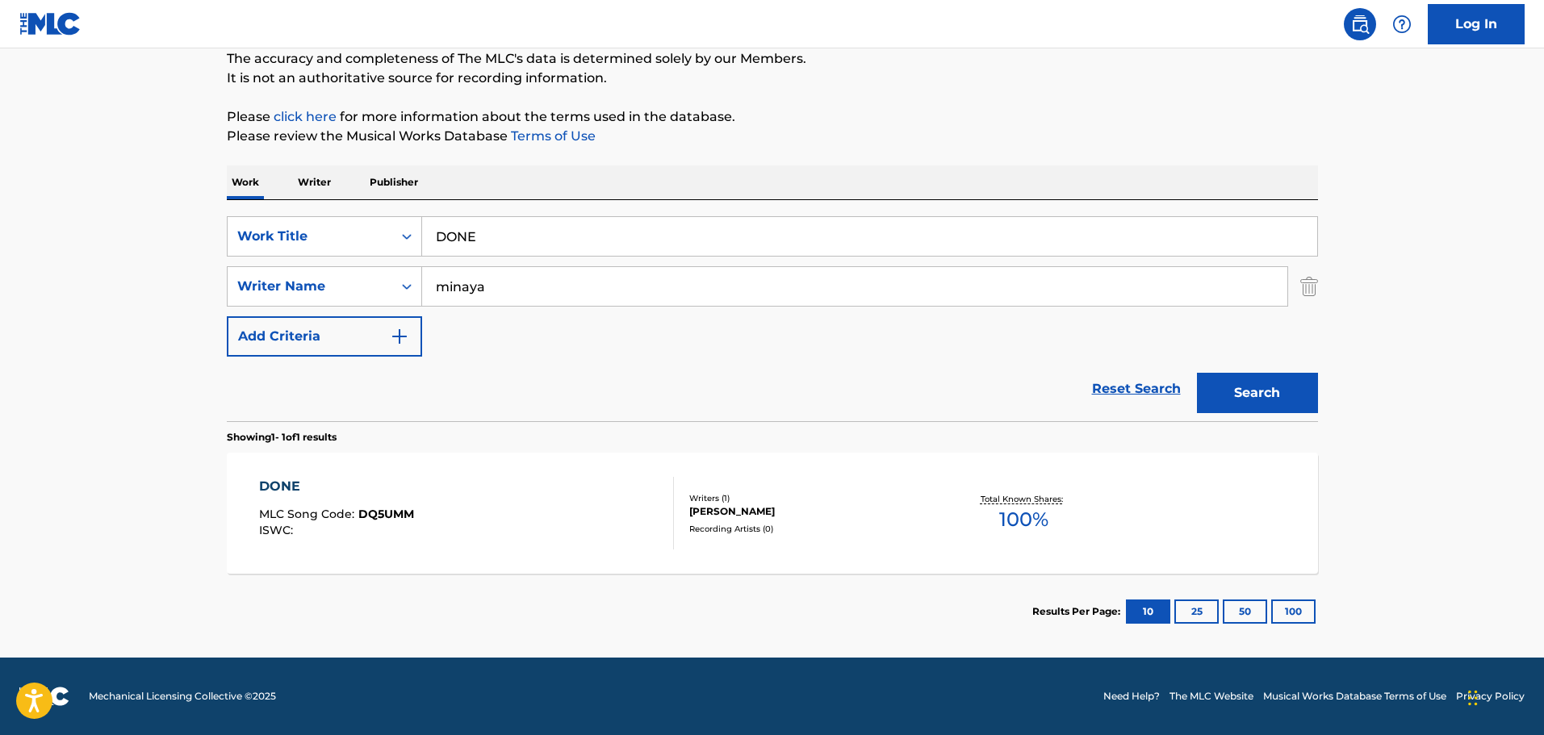
click at [491, 520] on div "DONE MLC Song Code : DQ5UMM ISWC :" at bounding box center [466, 513] width 415 height 73
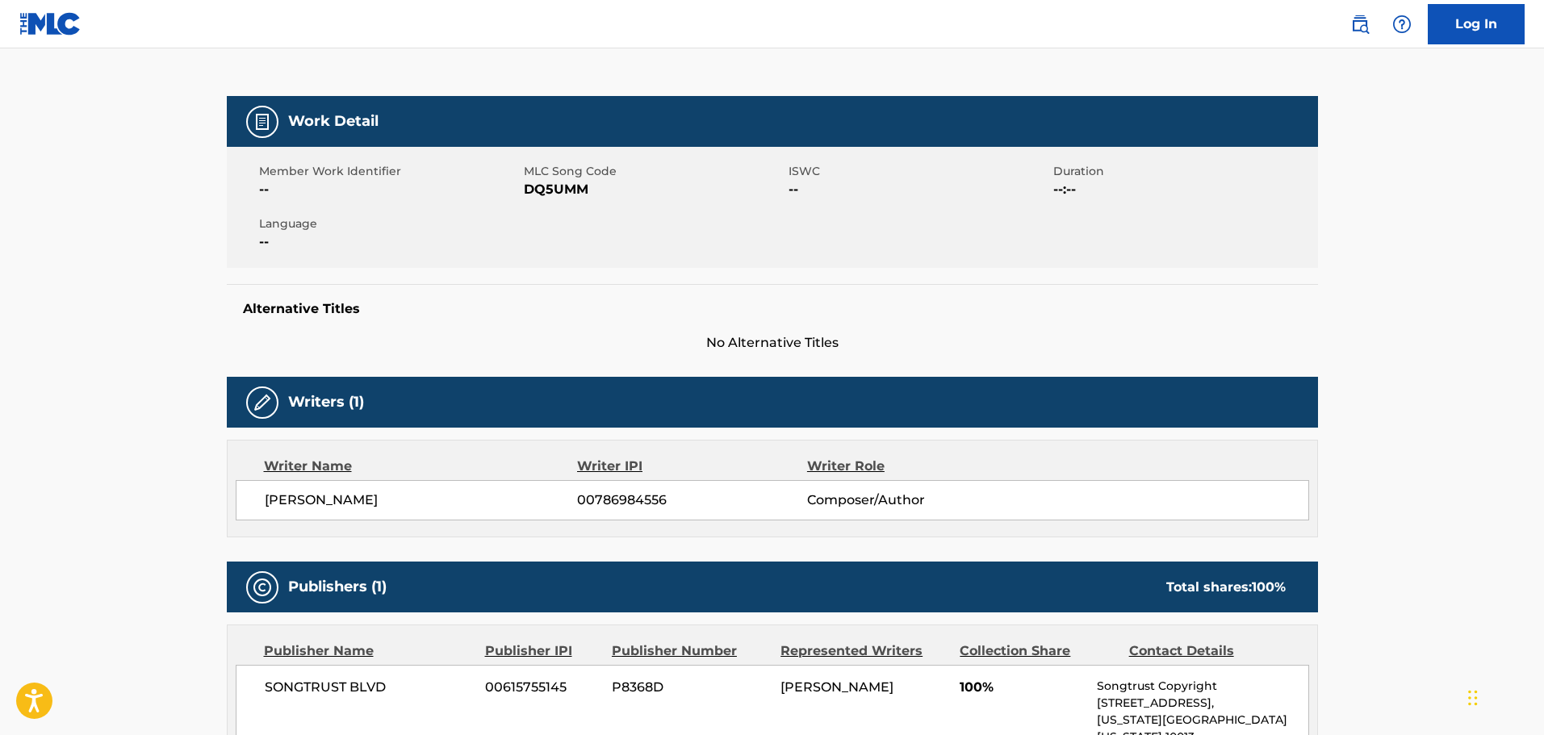
scroll to position [90, 0]
